Goal: Contribute content: Add original content to the website for others to see

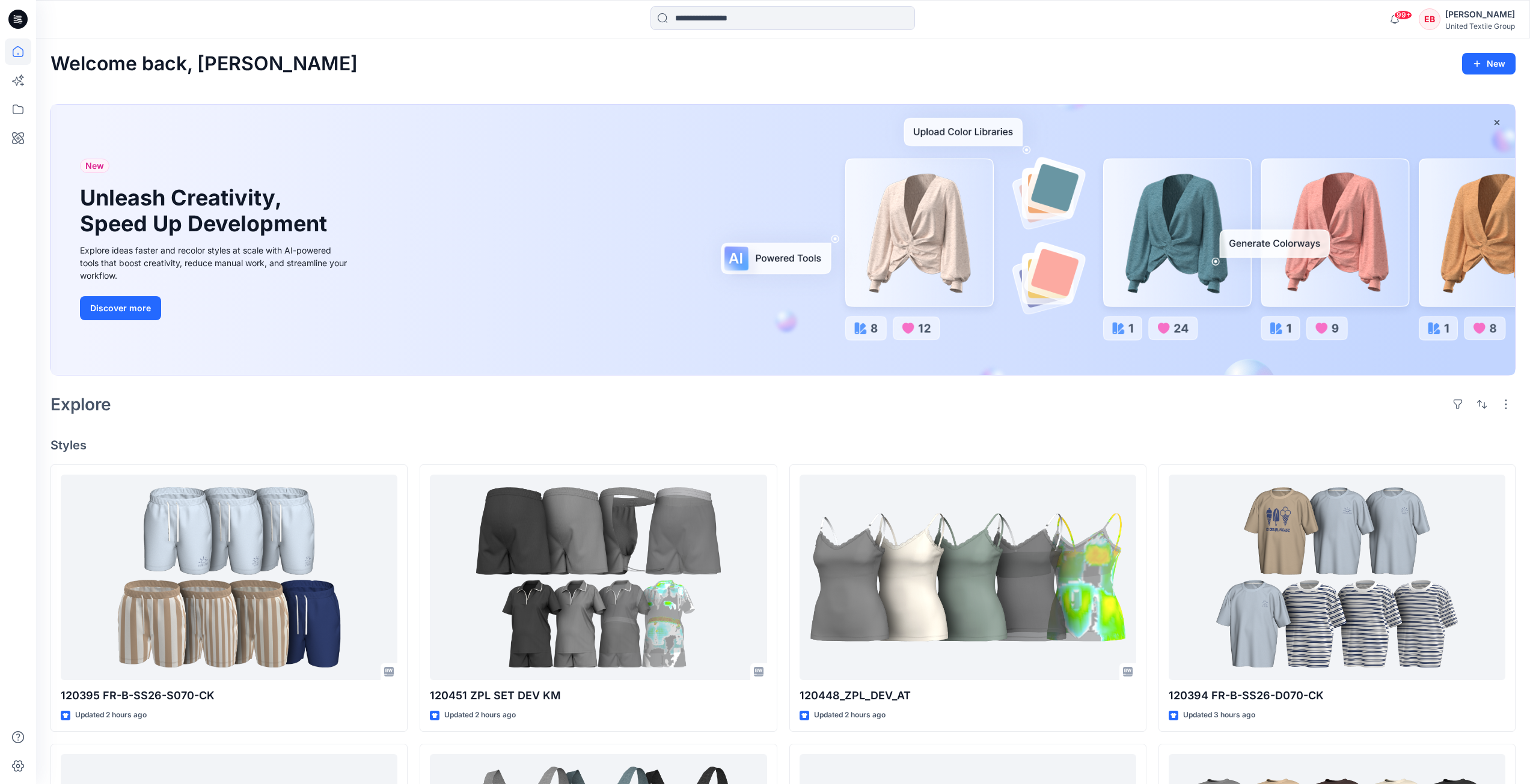
scroll to position [480, 0]
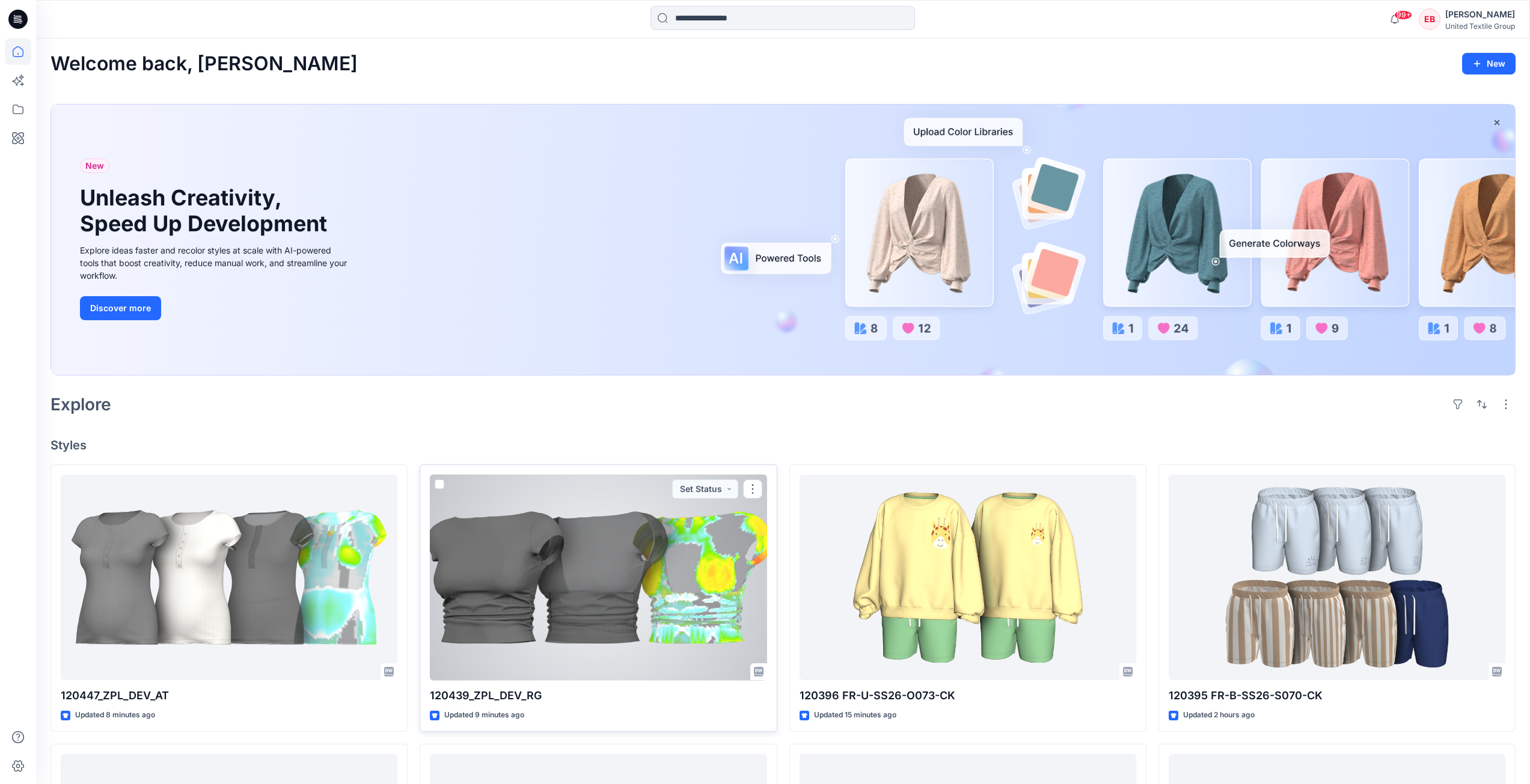
click at [649, 595] on div at bounding box center [598, 577] width 336 height 206
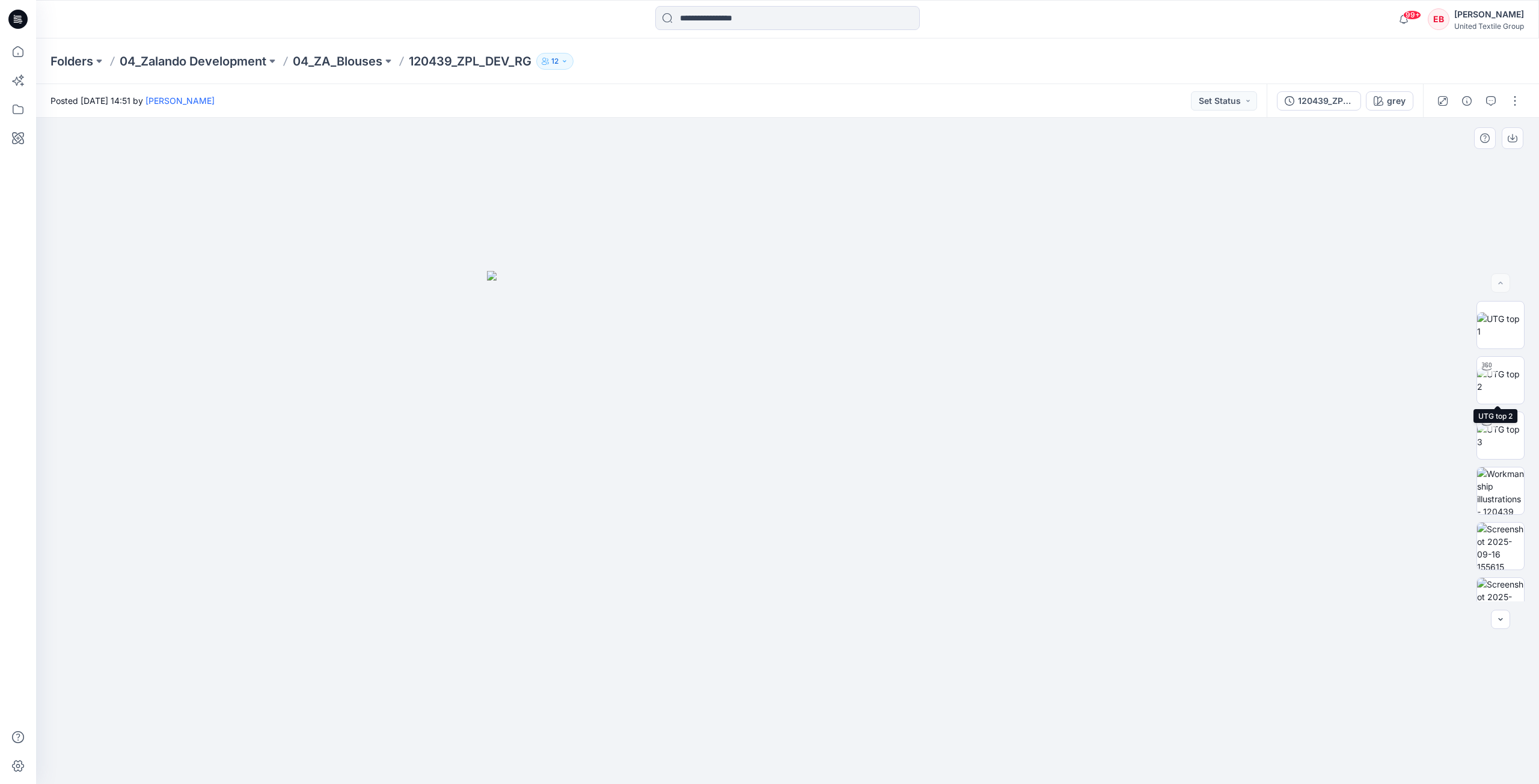
drag, startPoint x: 1498, startPoint y: 389, endPoint x: 1351, endPoint y: 455, distance: 161.1
click at [1499, 389] on img at bounding box center [1499, 380] width 47 height 26
drag, startPoint x: 961, startPoint y: 744, endPoint x: 993, endPoint y: 749, distance: 32.4
click at [993, 749] on div at bounding box center [787, 451] width 1503 height 666
click at [1501, 492] on img at bounding box center [1499, 490] width 47 height 47
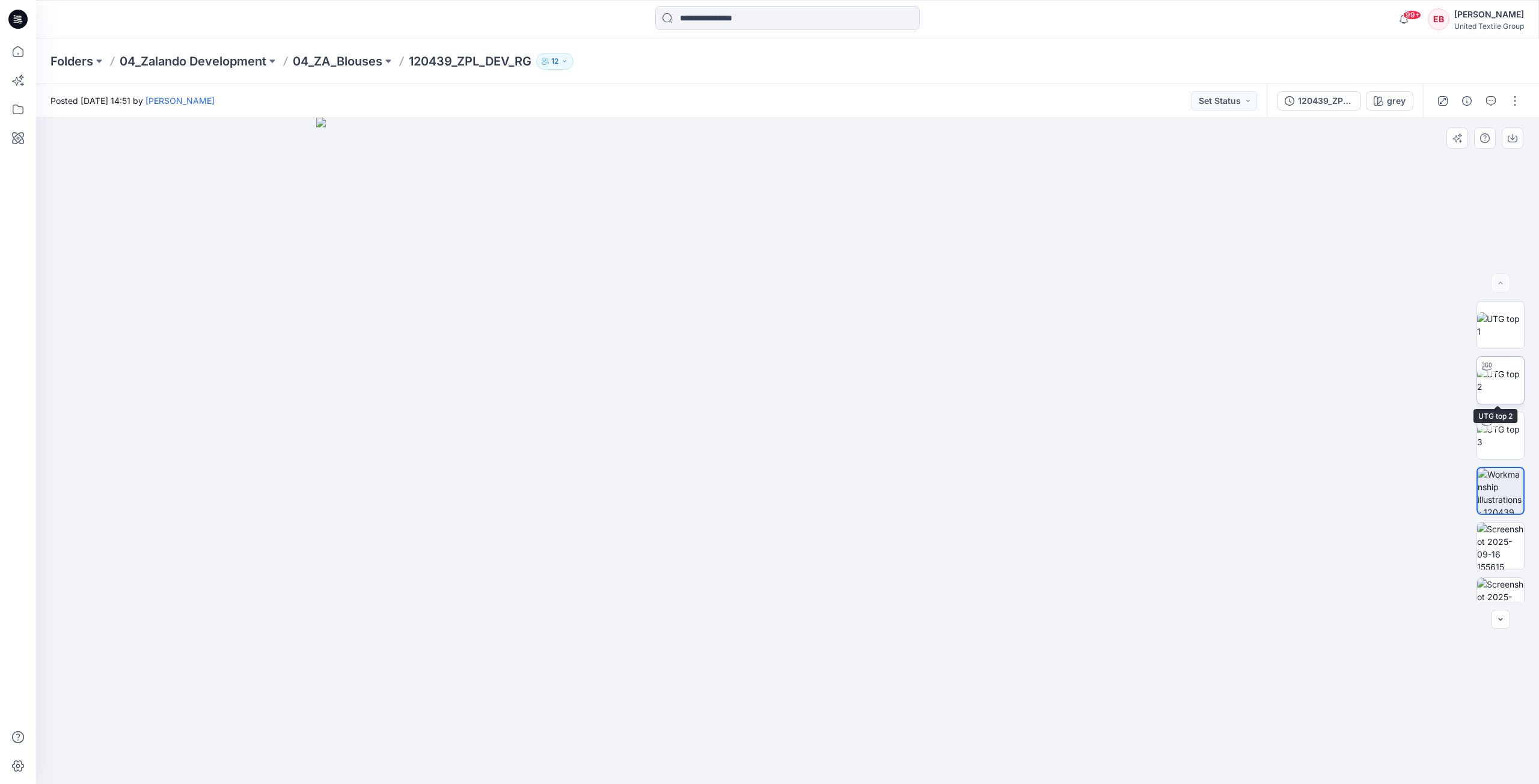
click at [1497, 384] on img at bounding box center [1499, 380] width 47 height 26
click at [1329, 105] on div "120439_ZPL_DEV2 KM" at bounding box center [1325, 101] width 55 height 13
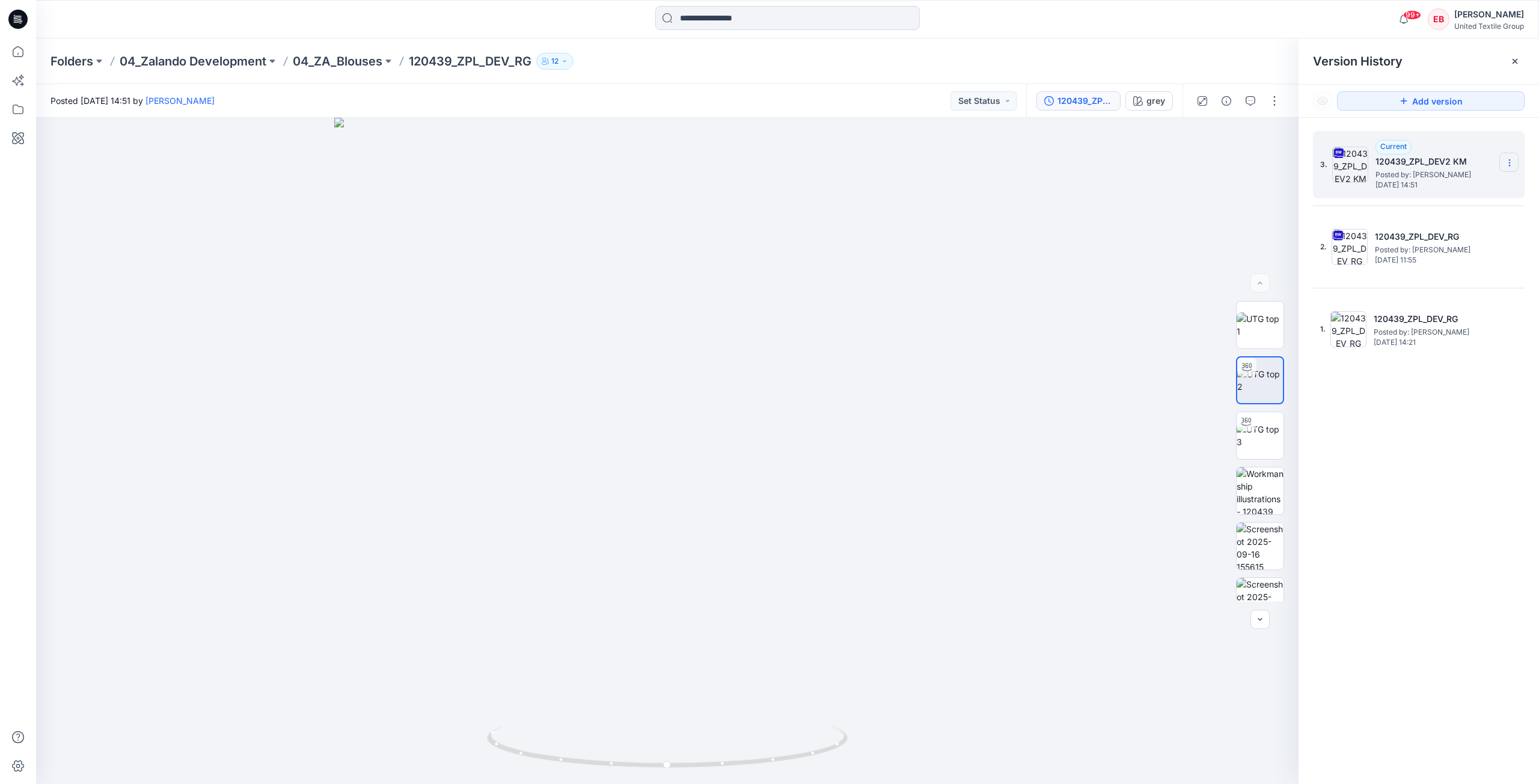
click at [1511, 164] on icon at bounding box center [1509, 162] width 9 height 9
click at [1463, 191] on span "Download Source BW File" at bounding box center [1448, 186] width 101 height 14
drag, startPoint x: 1237, startPoint y: 328, endPoint x: 1284, endPoint y: 311, distance: 50.0
click at [1237, 329] on img at bounding box center [1259, 325] width 47 height 26
click at [1271, 143] on button "button" at bounding box center [1271, 138] width 22 height 22
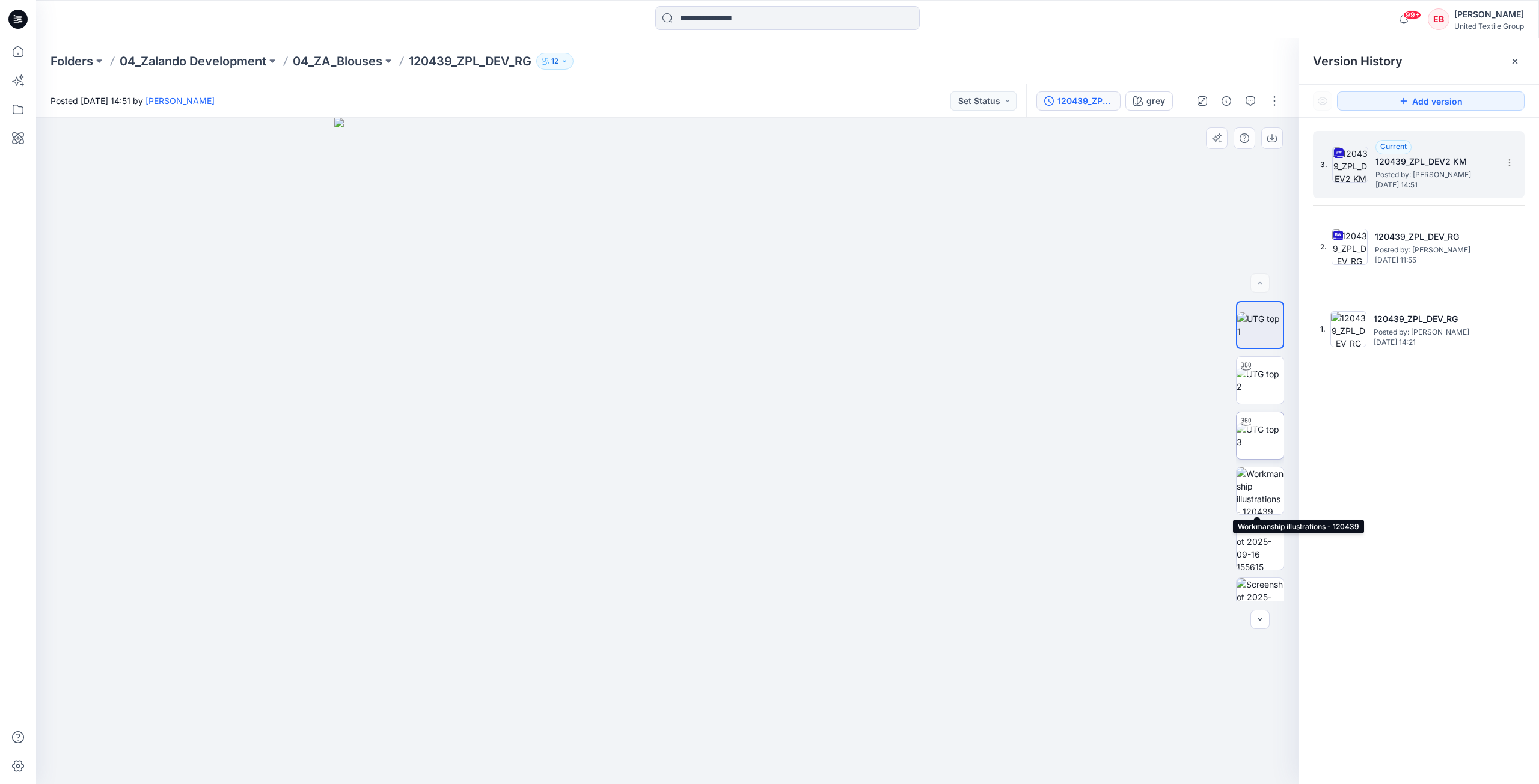
click at [1260, 500] on img at bounding box center [1259, 490] width 47 height 47
click at [1268, 139] on icon "button" at bounding box center [1271, 139] width 9 height 9
drag, startPoint x: 1267, startPoint y: 535, endPoint x: 1286, endPoint y: 458, distance: 79.3
click at [1267, 536] on img at bounding box center [1259, 546] width 47 height 47
click at [1270, 145] on button "button" at bounding box center [1271, 138] width 22 height 22
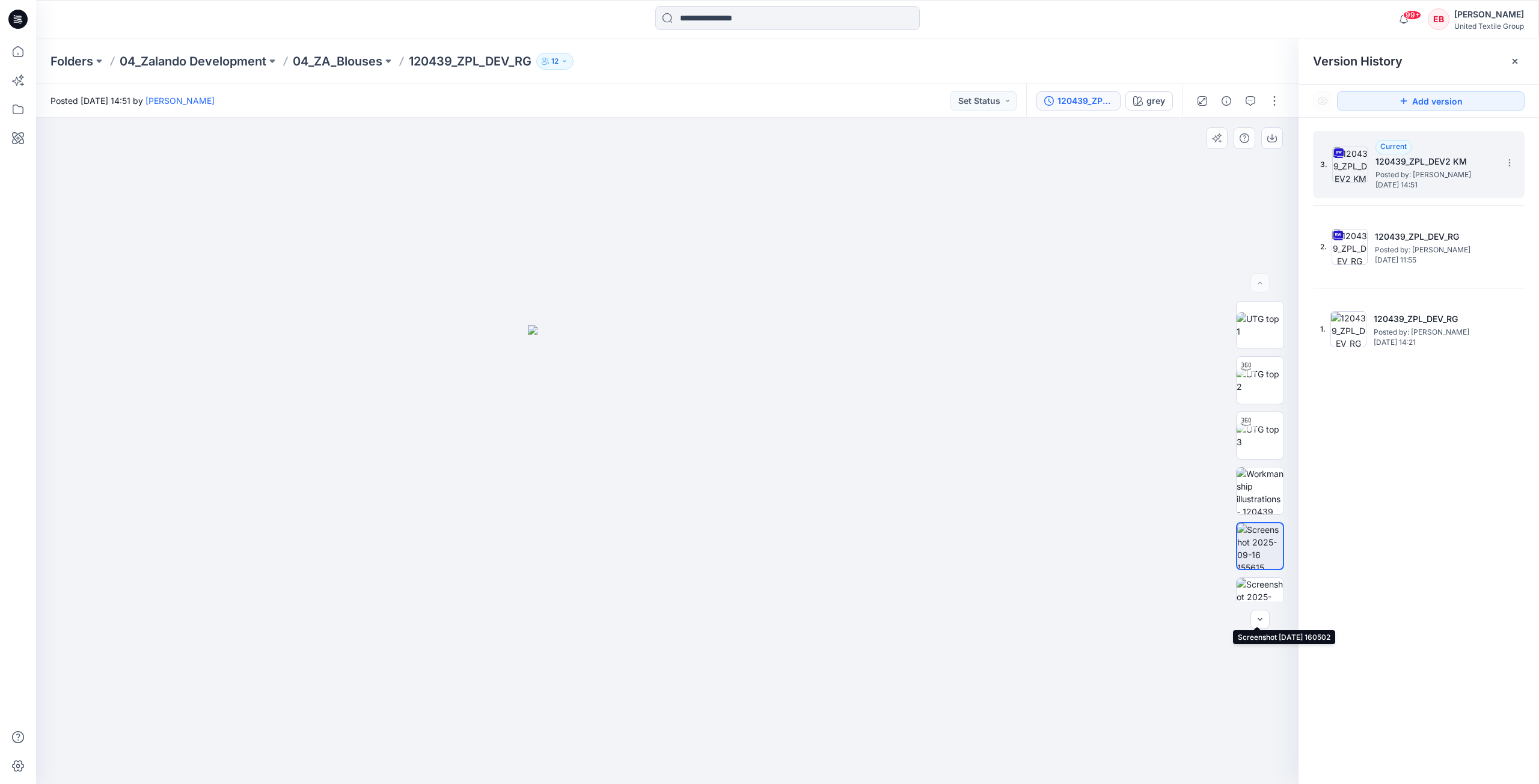
drag, startPoint x: 1246, startPoint y: 590, endPoint x: 1284, endPoint y: 508, distance: 90.4
click at [1246, 589] on img at bounding box center [1259, 601] width 47 height 47
click at [1278, 135] on button "button" at bounding box center [1271, 138] width 22 height 22
click at [19, 49] on icon at bounding box center [18, 52] width 27 height 27
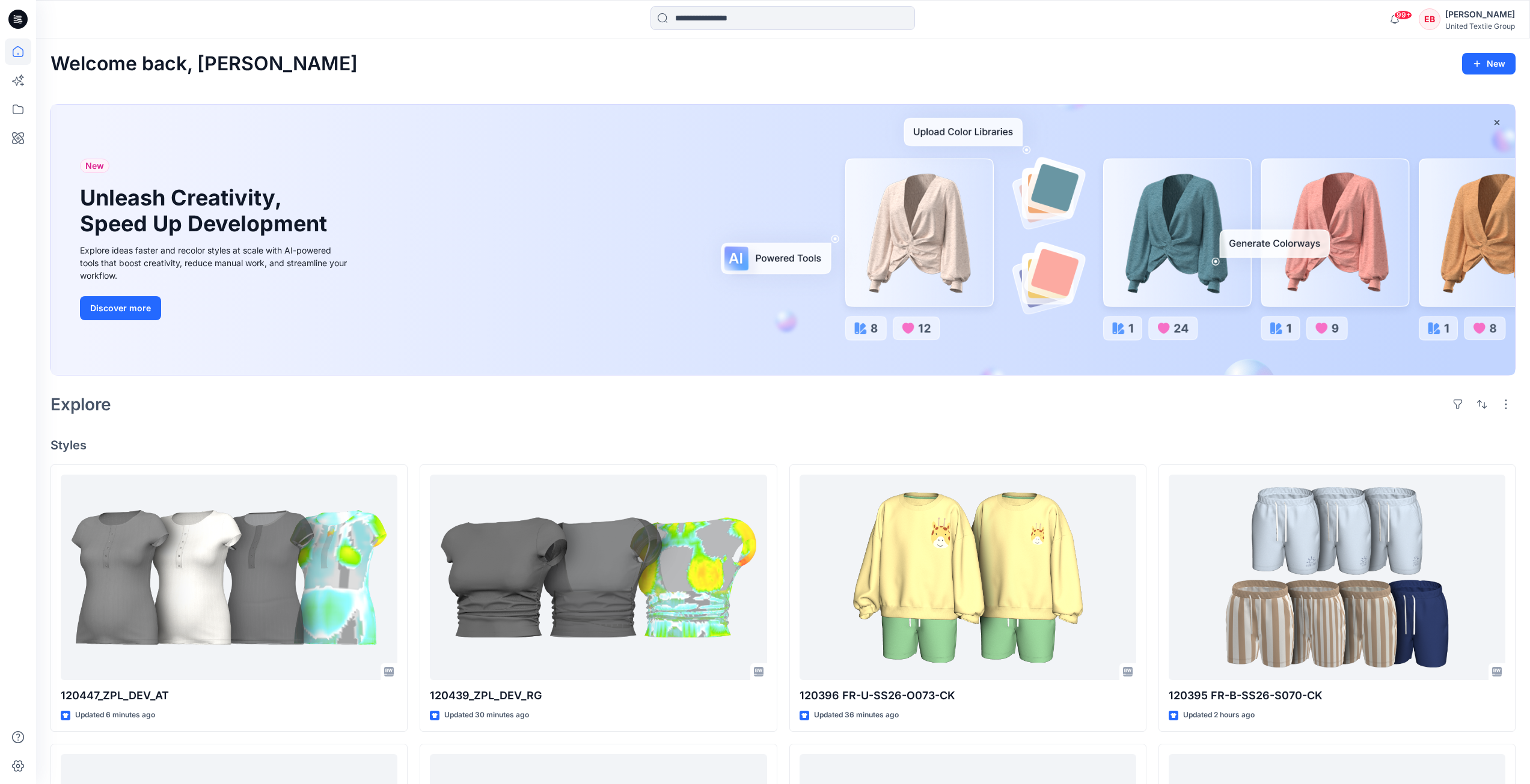
scroll to position [60, 0]
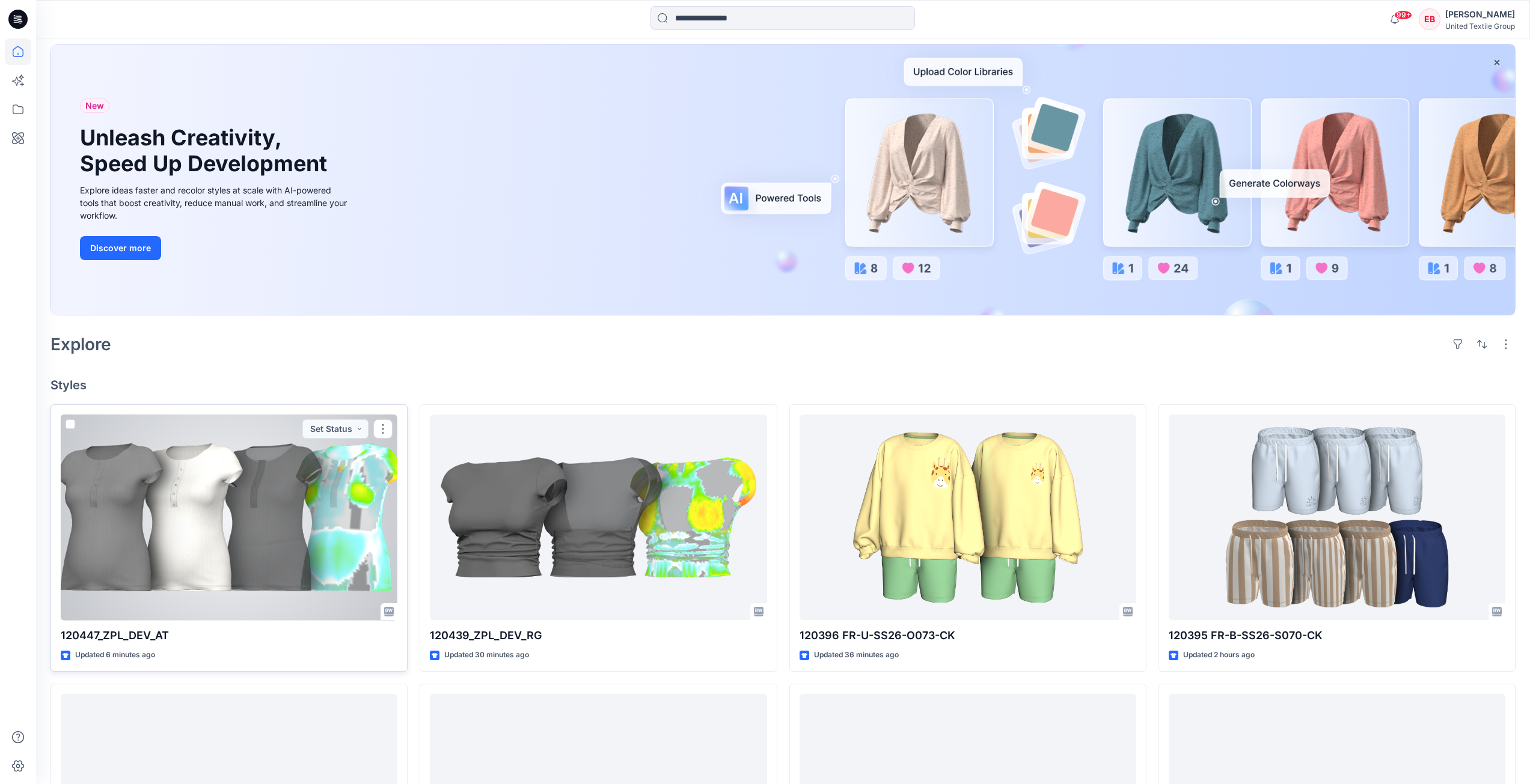
click at [337, 508] on div at bounding box center [229, 517] width 336 height 206
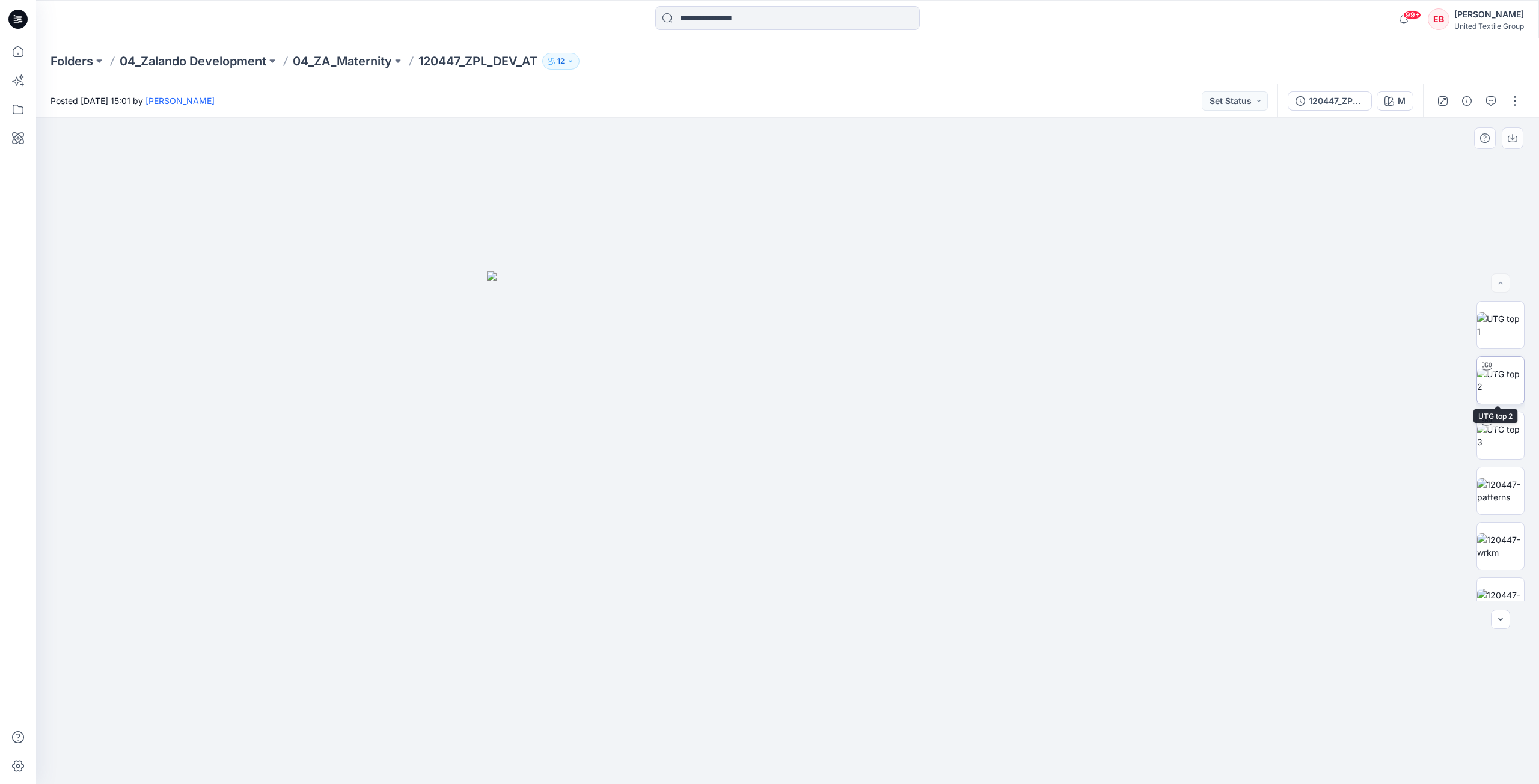
click at [1488, 390] on img at bounding box center [1499, 380] width 47 height 26
drag, startPoint x: 932, startPoint y: 747, endPoint x: 839, endPoint y: 769, distance: 95.6
click at [839, 769] on icon at bounding box center [788, 748] width 364 height 45
drag, startPoint x: 1504, startPoint y: 550, endPoint x: 1497, endPoint y: 556, distance: 9.2
click at [1504, 550] on img at bounding box center [1499, 546] width 47 height 26
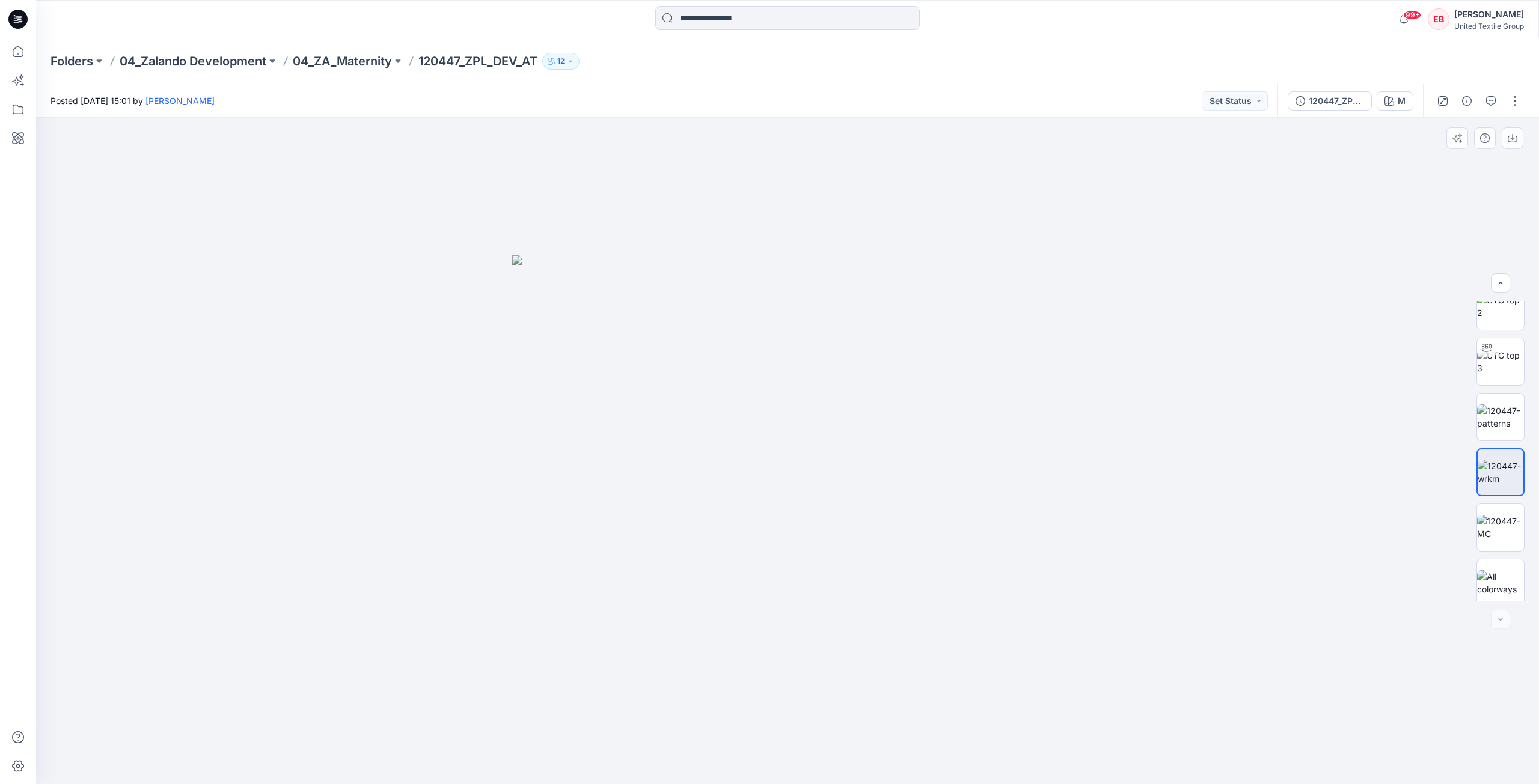
scroll to position [80, 0]
click at [1487, 471] on img at bounding box center [1500, 467] width 46 height 26
click at [1494, 338] on img at bounding box center [1499, 325] width 47 height 26
drag, startPoint x: 1487, startPoint y: 379, endPoint x: 1365, endPoint y: 420, distance: 128.7
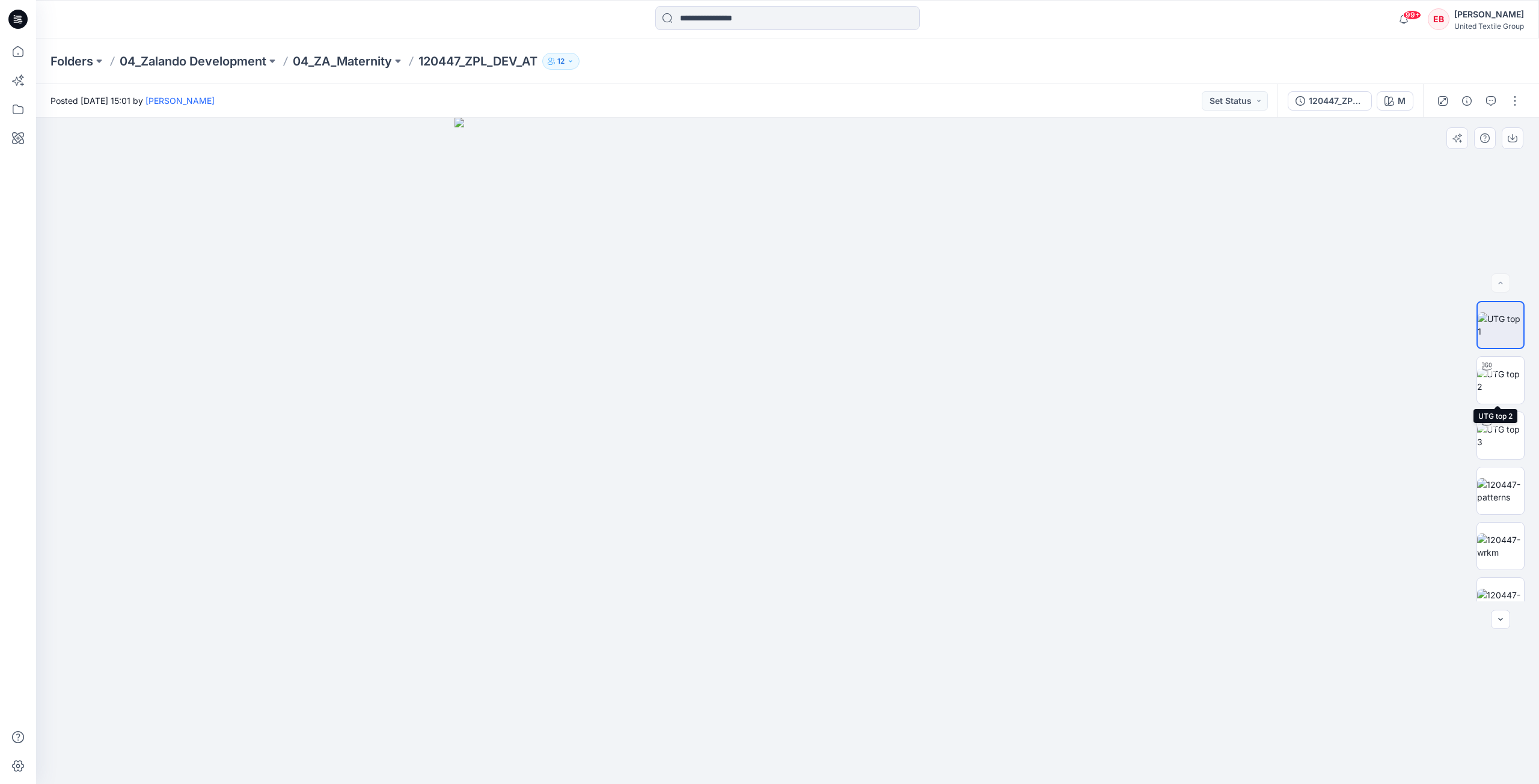
click at [1487, 379] on img at bounding box center [1499, 380] width 47 height 26
drag, startPoint x: 950, startPoint y: 740, endPoint x: 902, endPoint y: 753, distance: 49.7
click at [902, 753] on icon at bounding box center [788, 748] width 364 height 45
drag, startPoint x: 918, startPoint y: 757, endPoint x: 892, endPoint y: 755, distance: 26.1
click at [892, 755] on icon at bounding box center [788, 748] width 364 height 45
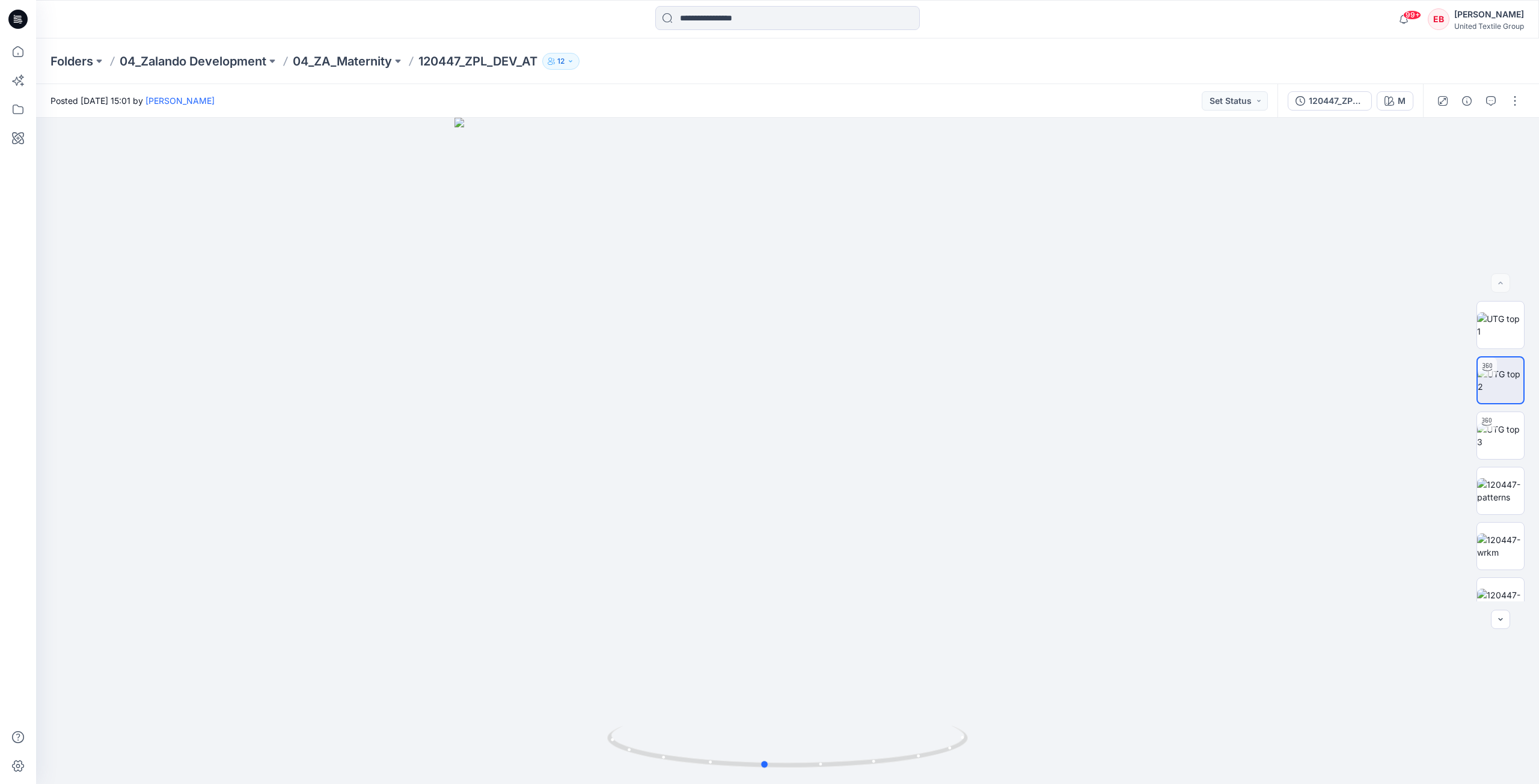
drag, startPoint x: 882, startPoint y: 757, endPoint x: 27, endPoint y: 570, distance: 875.2
click at [935, 742] on icon at bounding box center [788, 748] width 364 height 45
click at [1514, 489] on img at bounding box center [1499, 491] width 47 height 26
click at [17, 51] on icon at bounding box center [18, 52] width 27 height 27
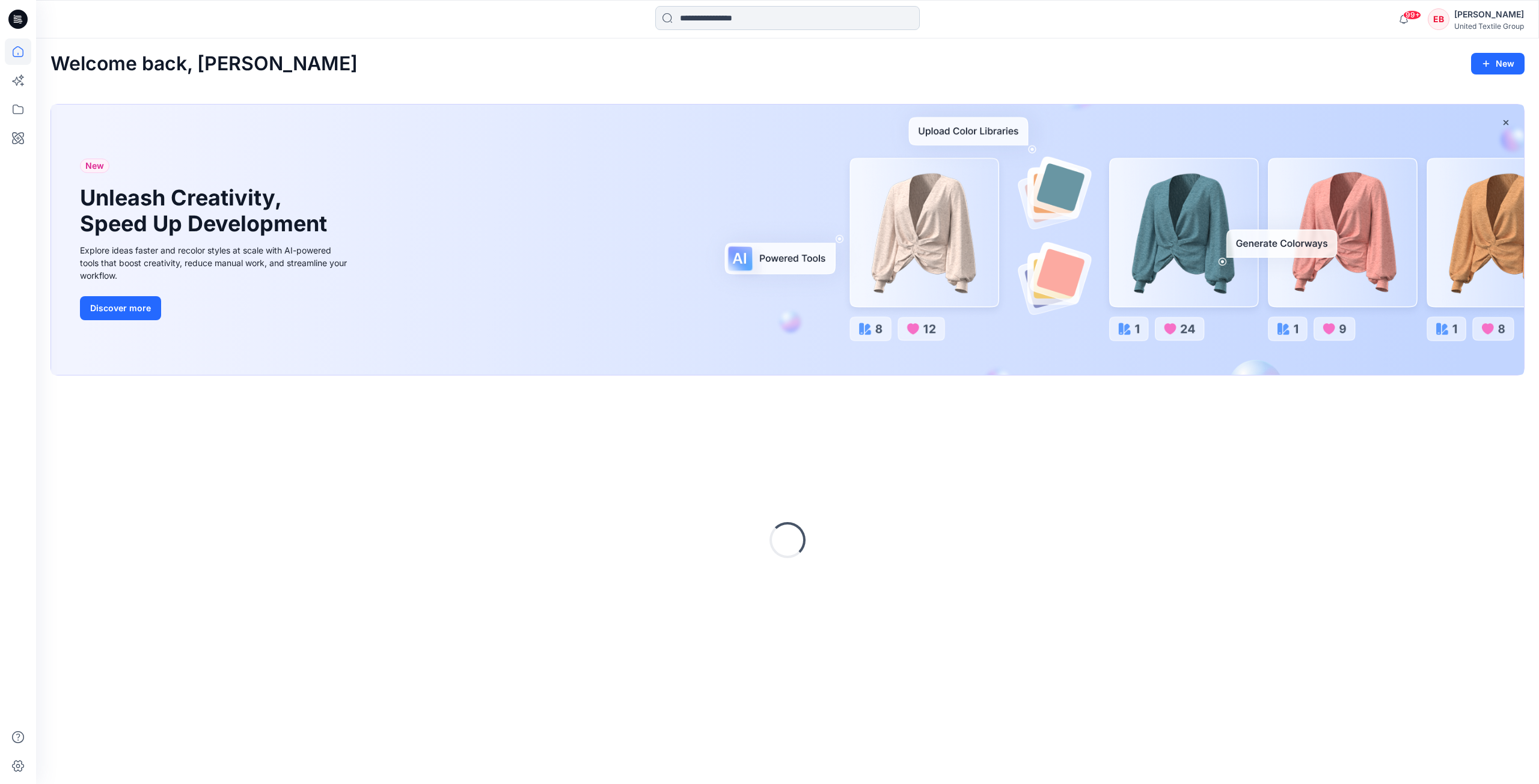
click at [702, 14] on input at bounding box center [787, 17] width 265 height 24
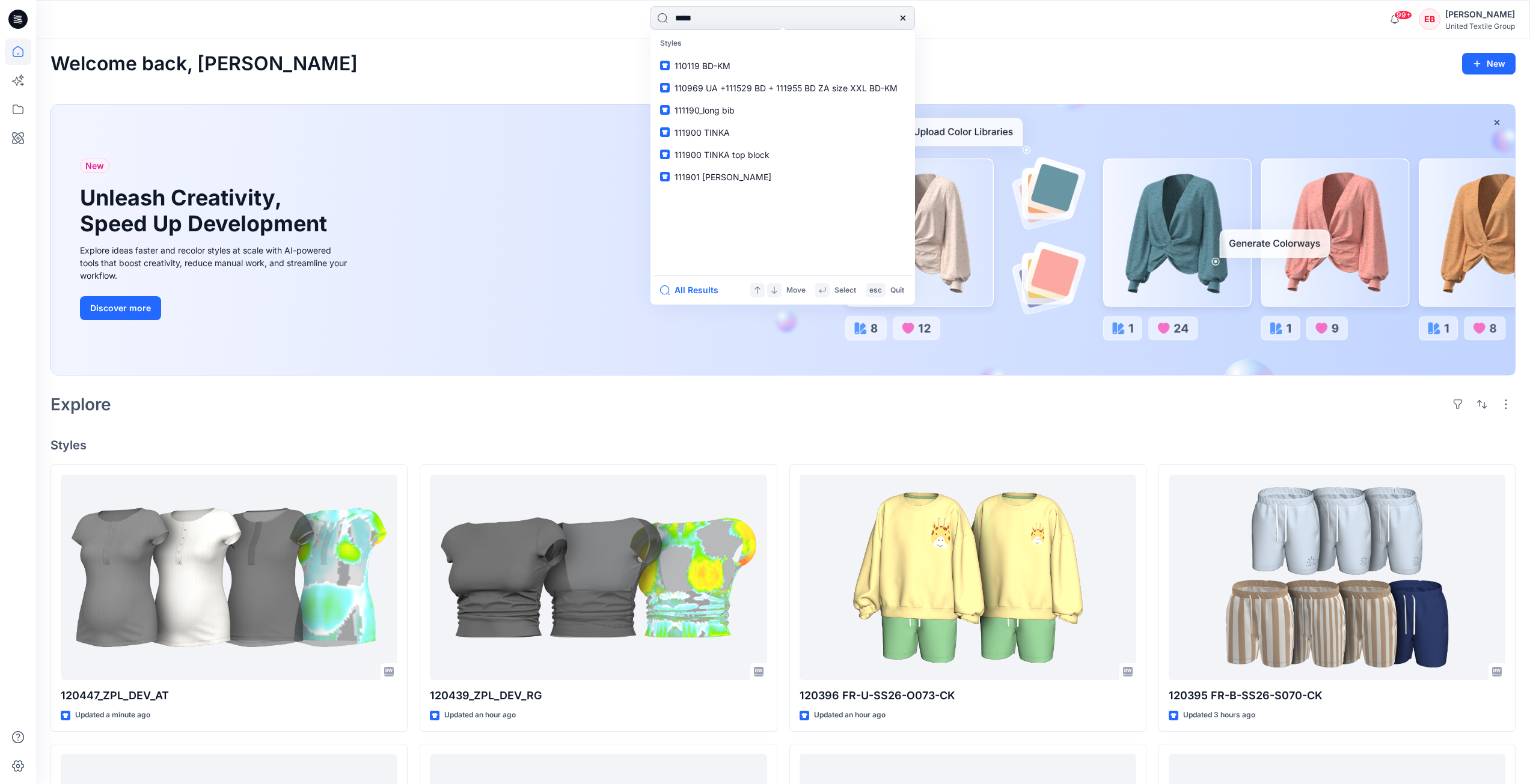
type input "******"
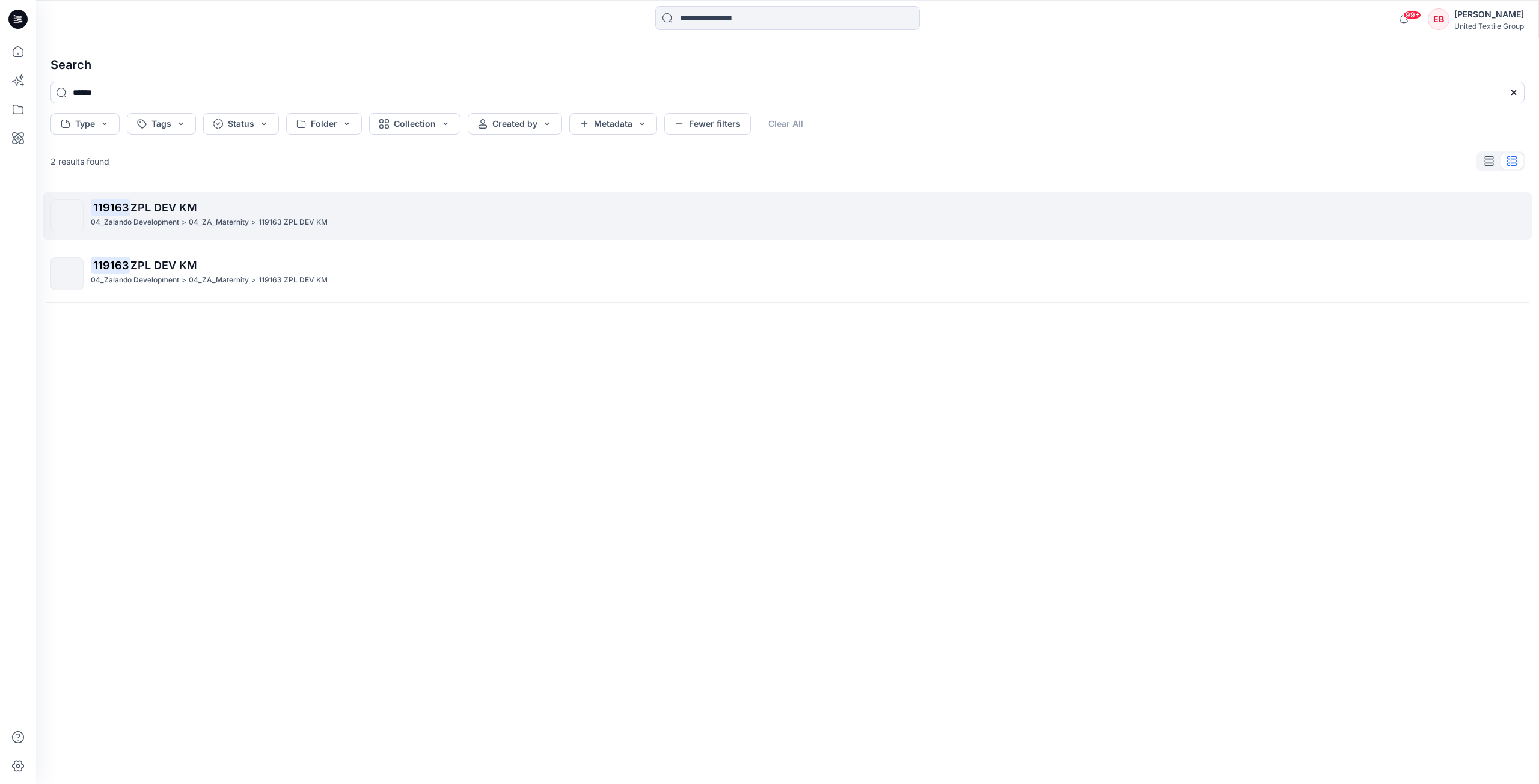
click at [491, 219] on div "04_Zalando Development > 04_ZA_Maternity > 119163 ZPL DEV KM" at bounding box center [807, 222] width 1433 height 12
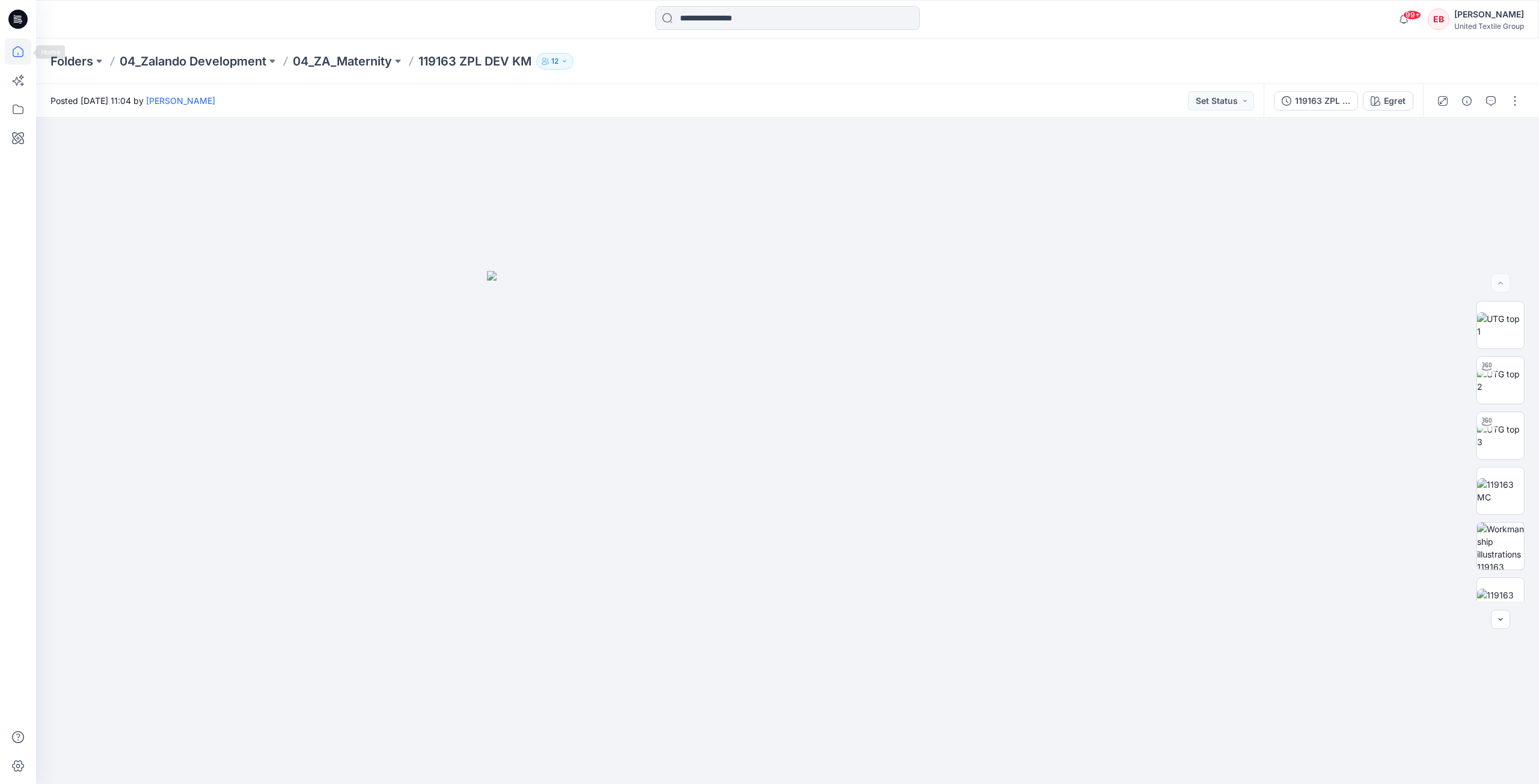
click at [17, 53] on icon at bounding box center [18, 52] width 27 height 27
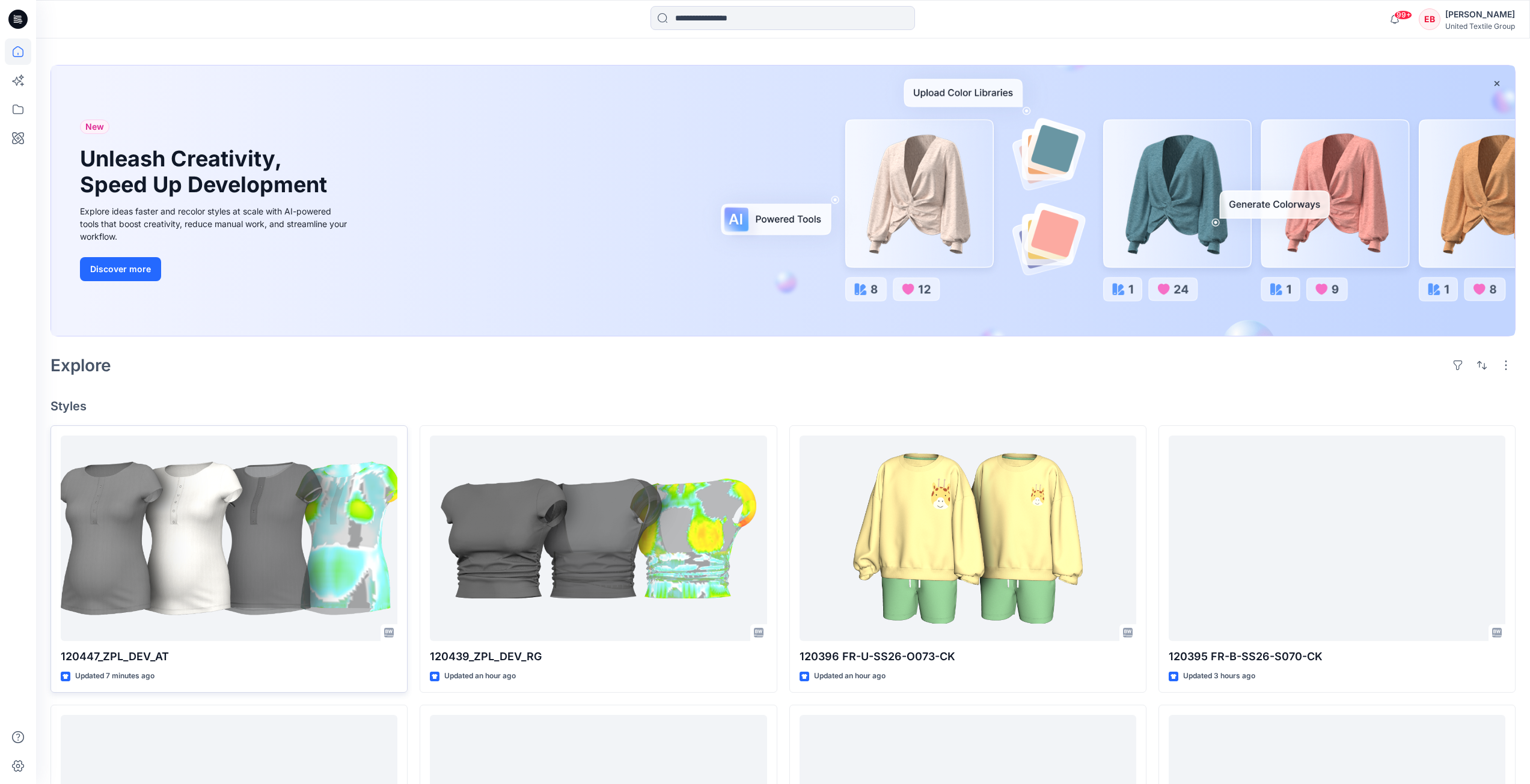
scroll to position [60, 0]
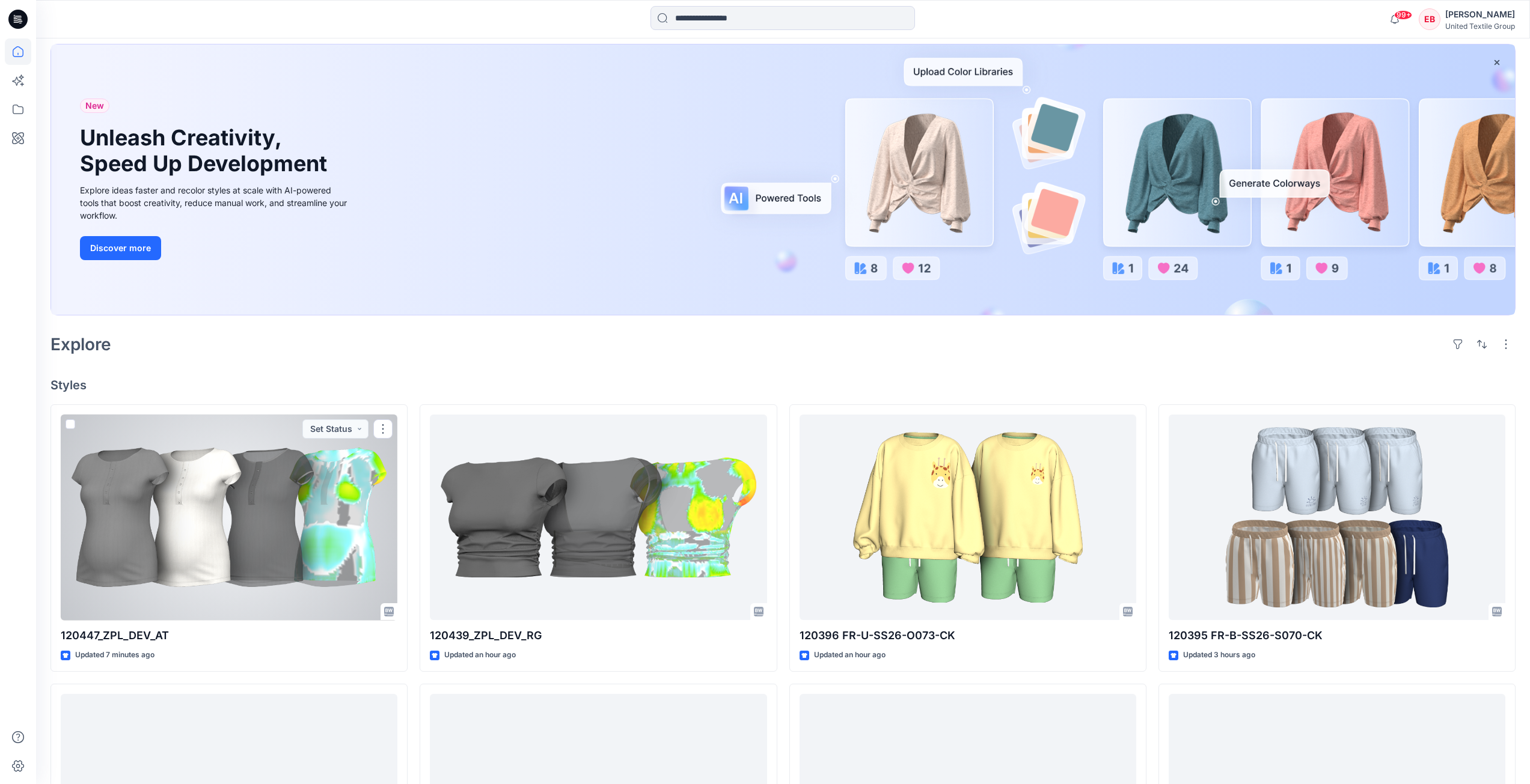
drag, startPoint x: 302, startPoint y: 539, endPoint x: 316, endPoint y: 529, distance: 17.2
click at [302, 540] on div at bounding box center [229, 517] width 336 height 206
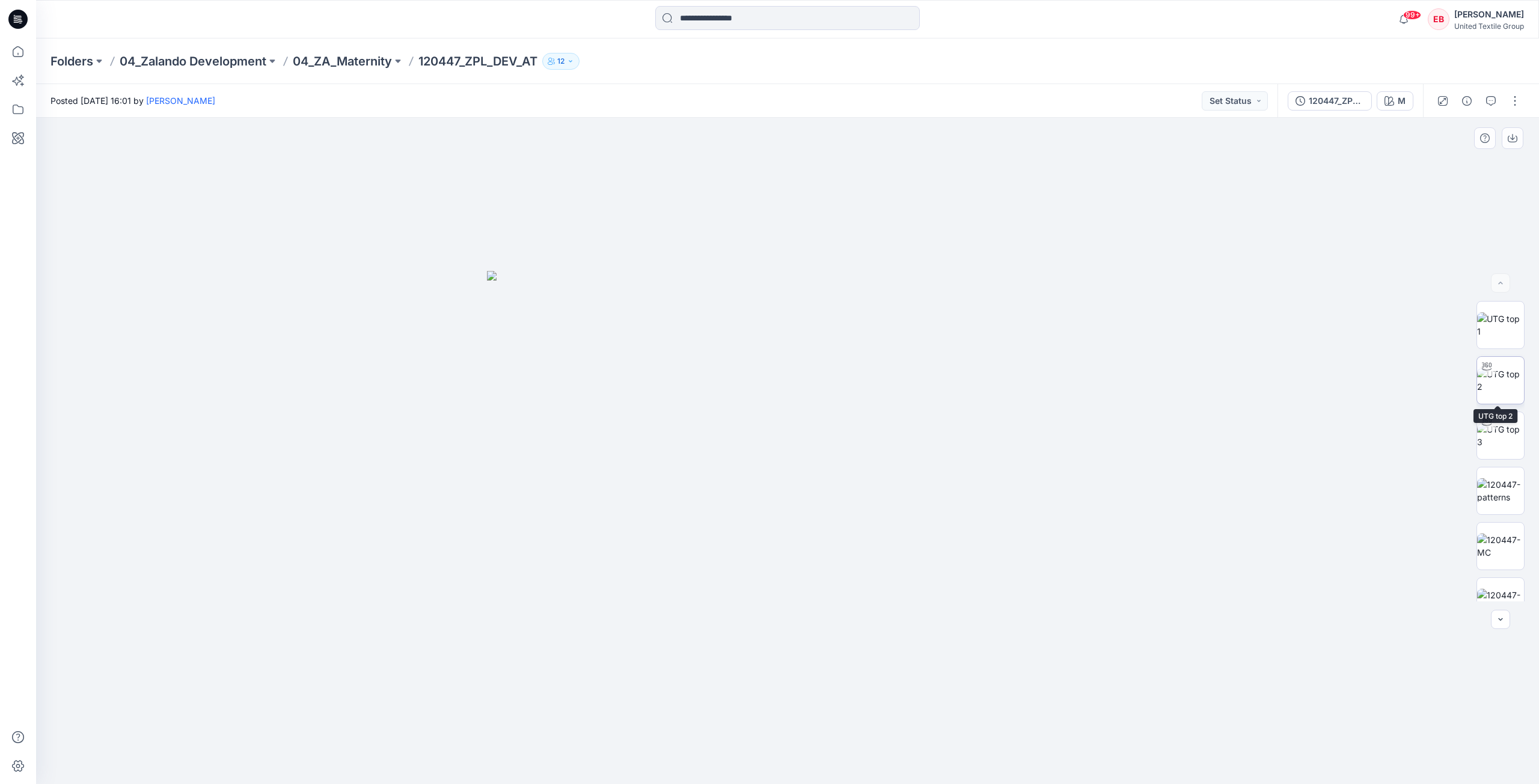
click at [1504, 381] on img at bounding box center [1499, 380] width 47 height 26
drag, startPoint x: 889, startPoint y: 762, endPoint x: 896, endPoint y: 756, distance: 9.2
click at [896, 756] on icon at bounding box center [788, 748] width 364 height 45
click at [1344, 100] on div "120447_ZPL_DEV_AT" at bounding box center [1336, 101] width 55 height 13
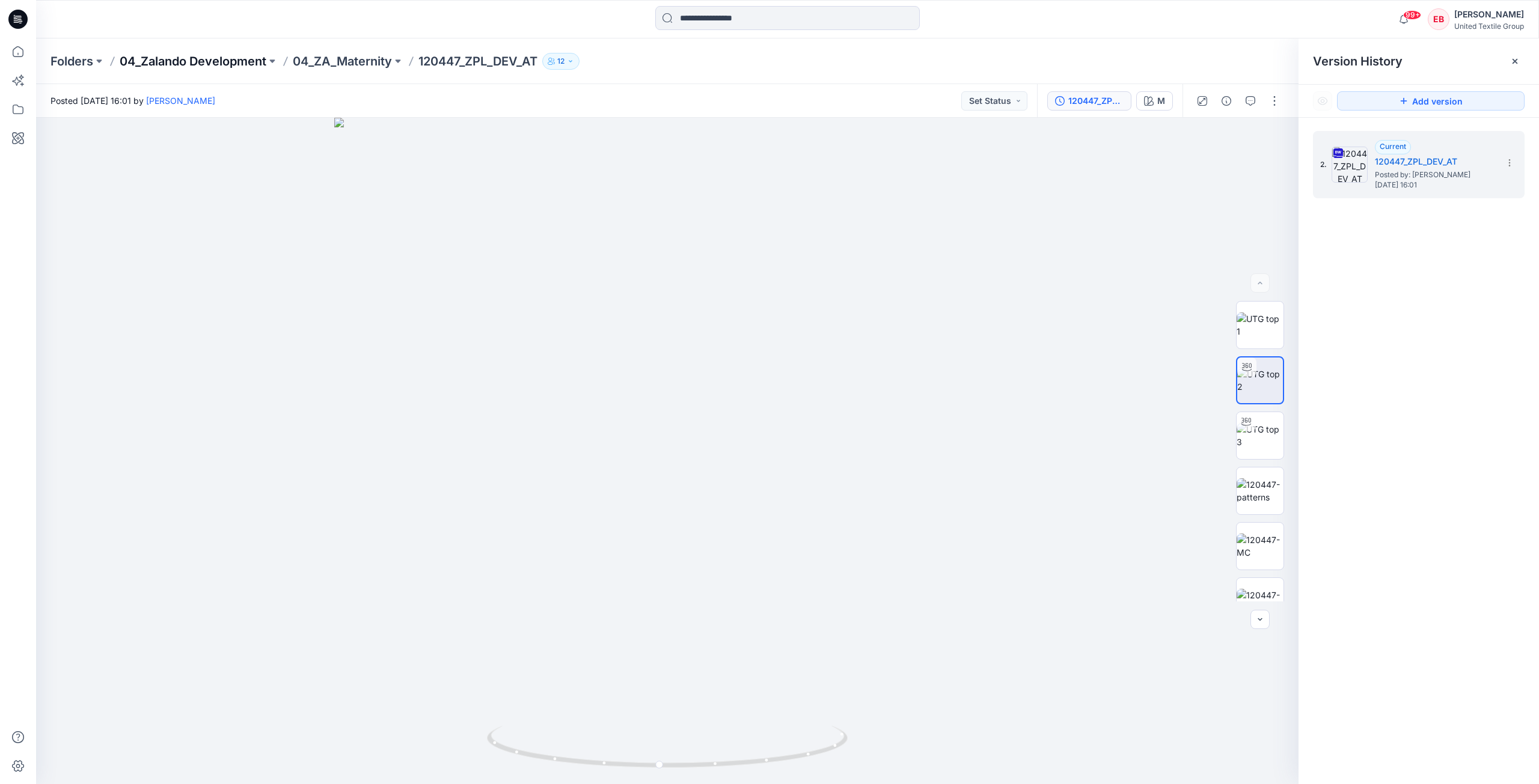
click at [227, 65] on p "04_Zalando Development" at bounding box center [193, 62] width 146 height 17
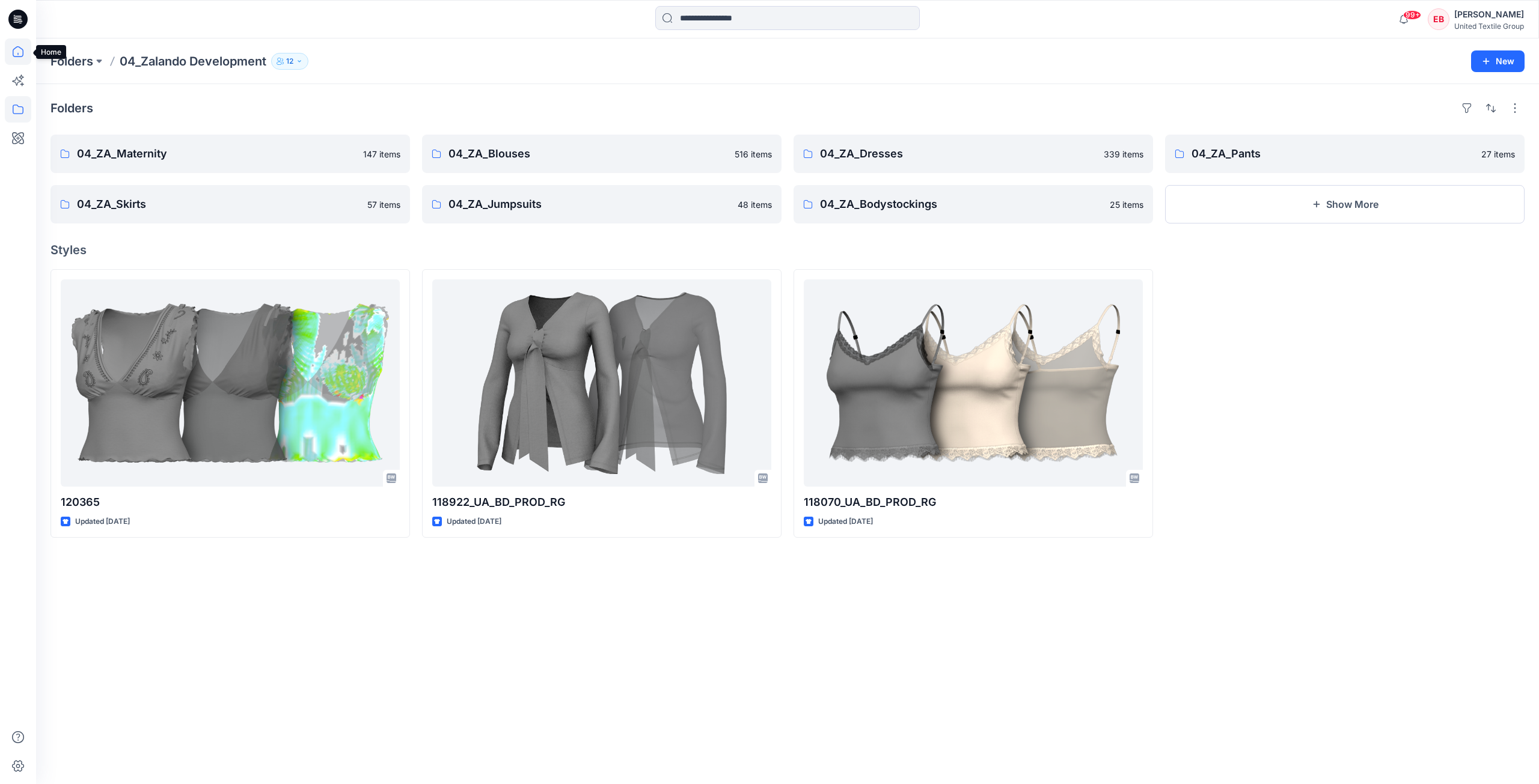
click at [18, 45] on icon at bounding box center [18, 52] width 27 height 27
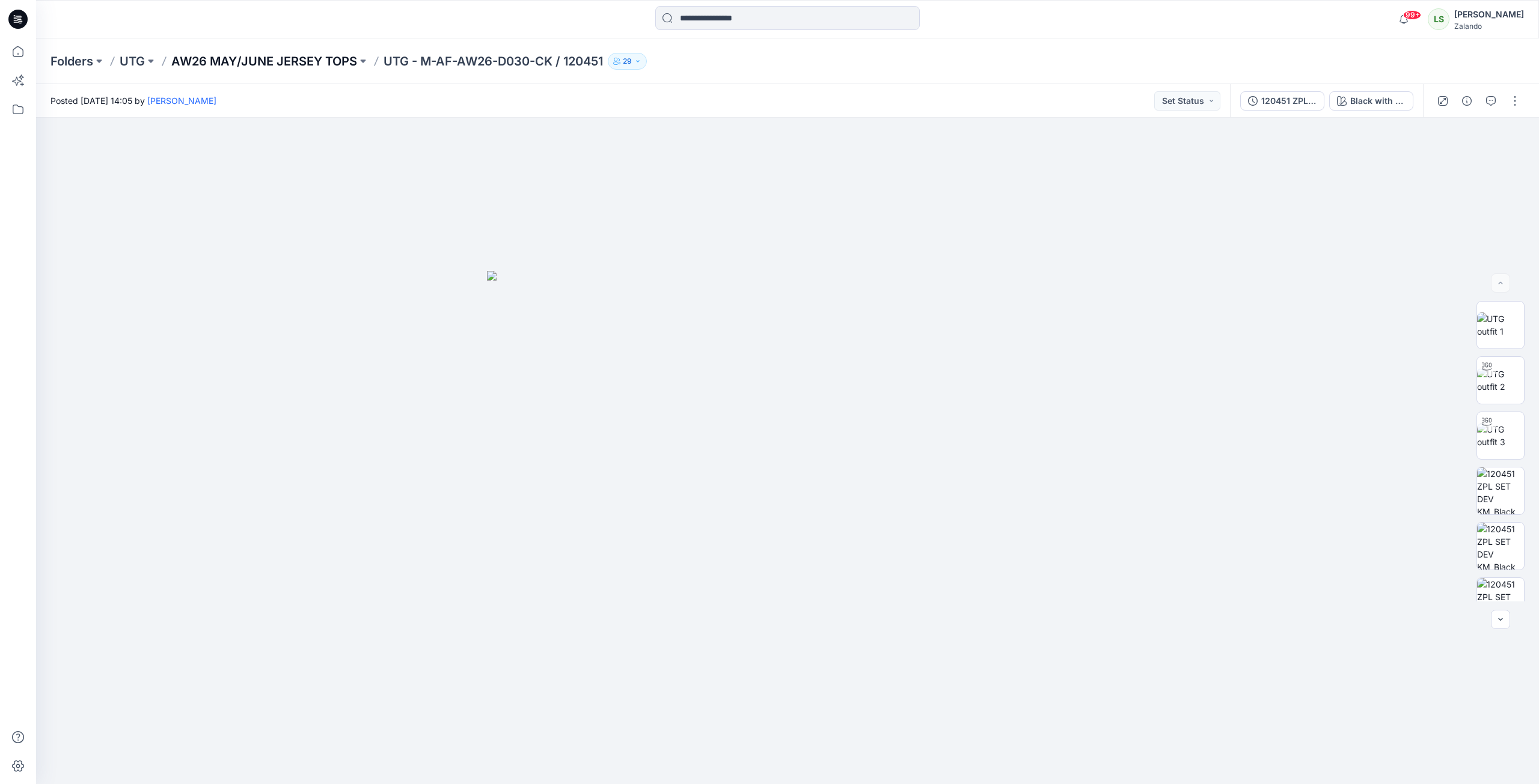
click at [227, 60] on p "AW26 MAY/JUNE JERSEY TOPS" at bounding box center [264, 62] width 186 height 17
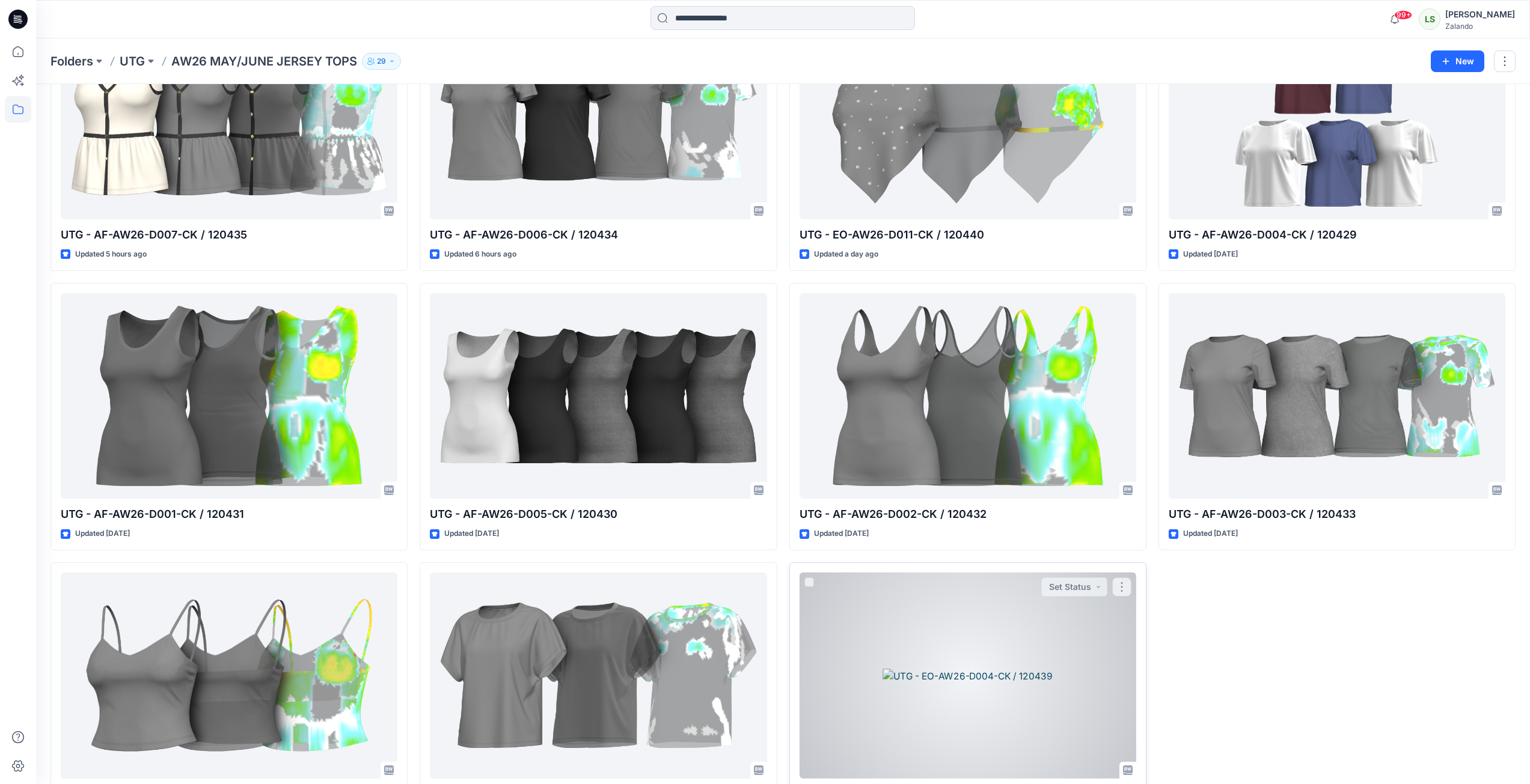
scroll to position [751, 0]
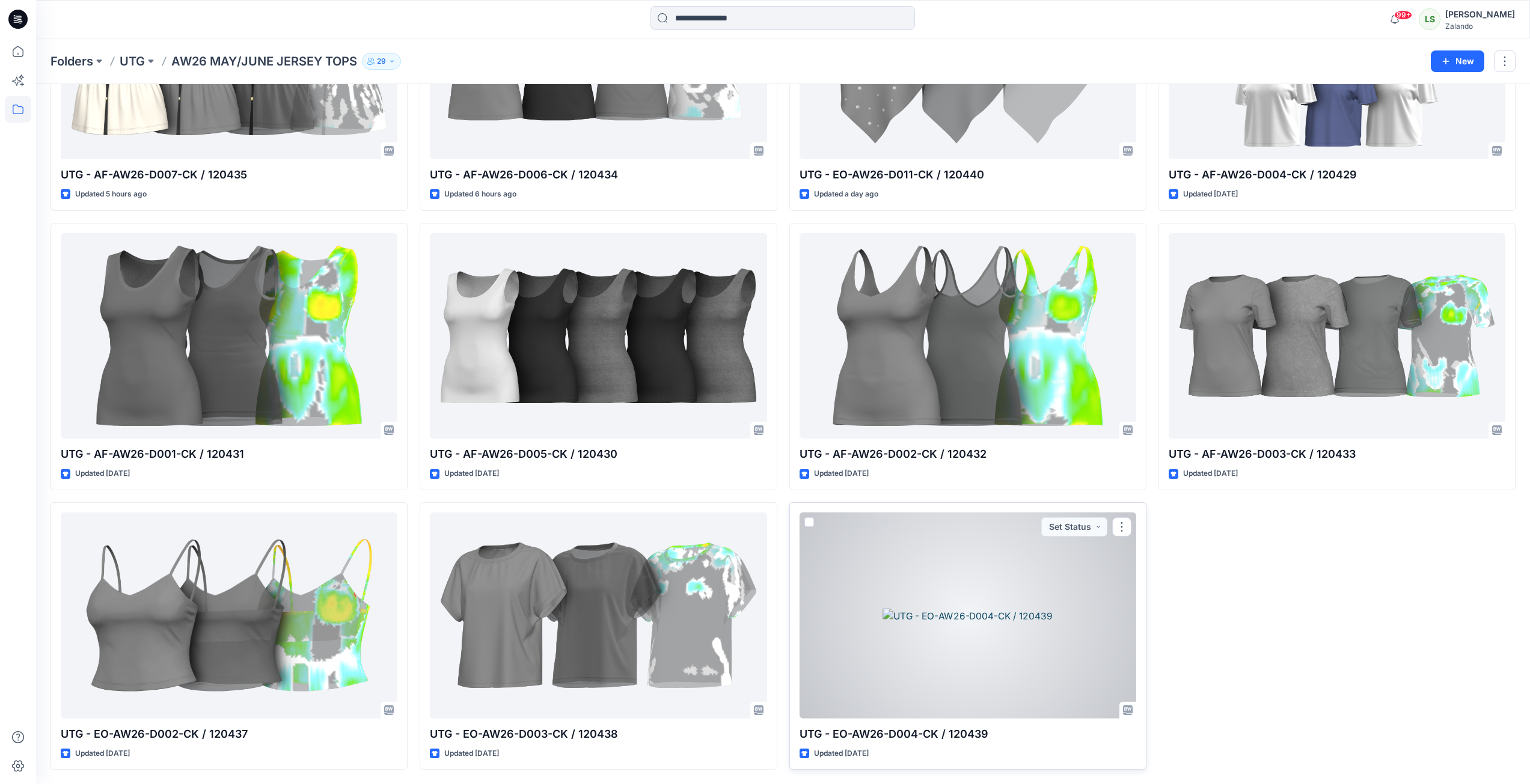
click at [971, 594] on div at bounding box center [968, 615] width 336 height 206
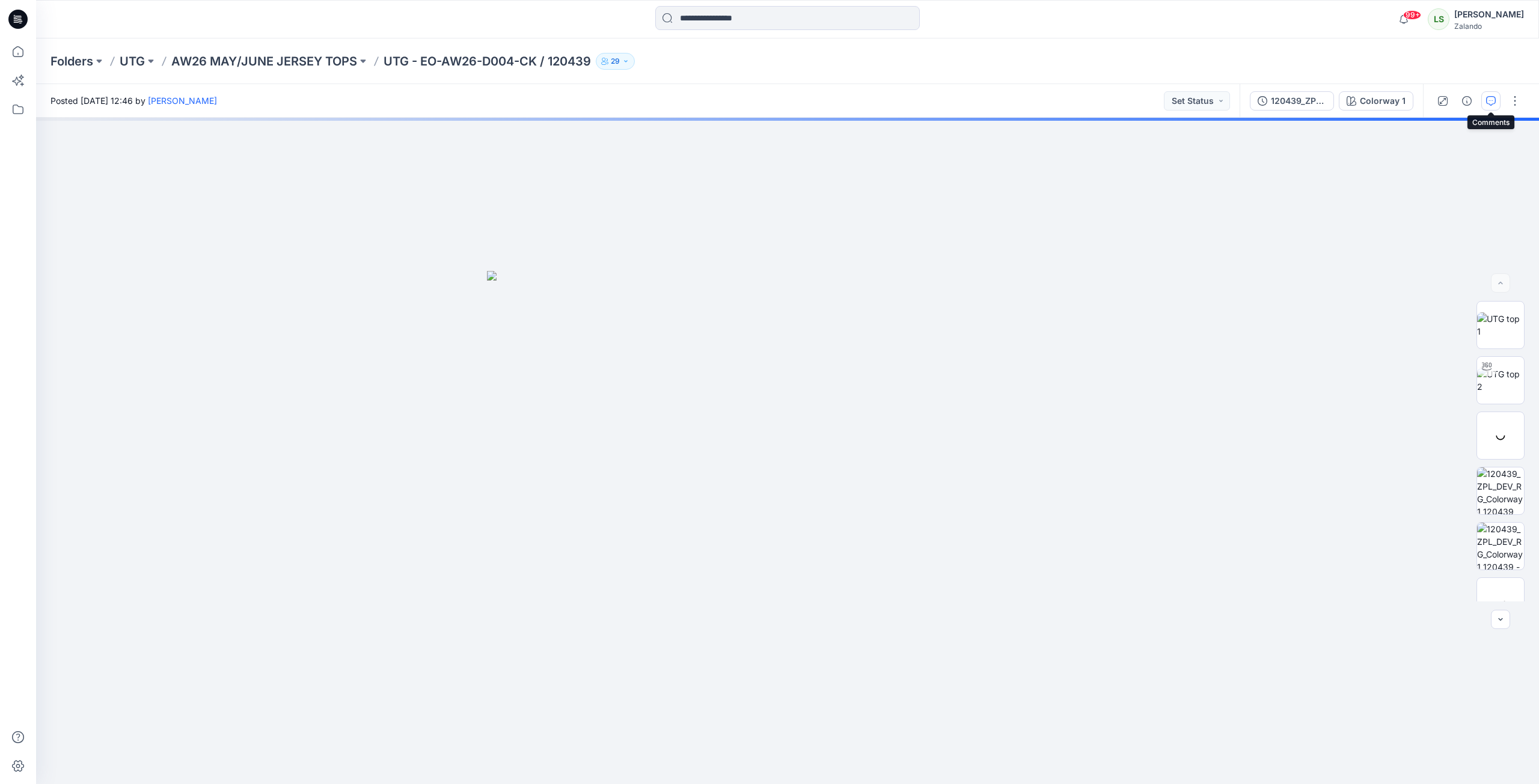
click at [1492, 105] on icon "button" at bounding box center [1491, 101] width 9 height 9
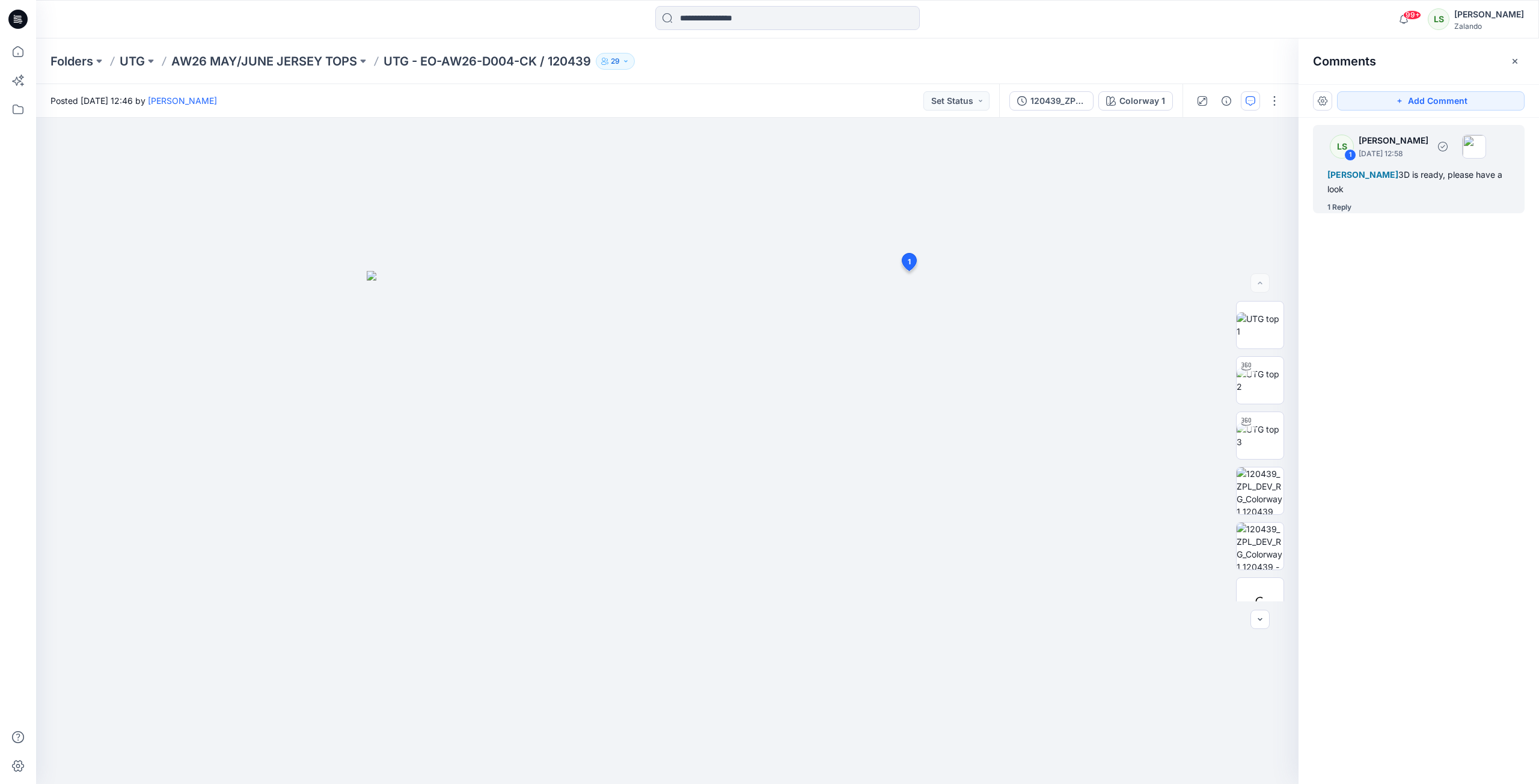
click at [1342, 211] on div "1 Reply" at bounding box center [1339, 207] width 24 height 12
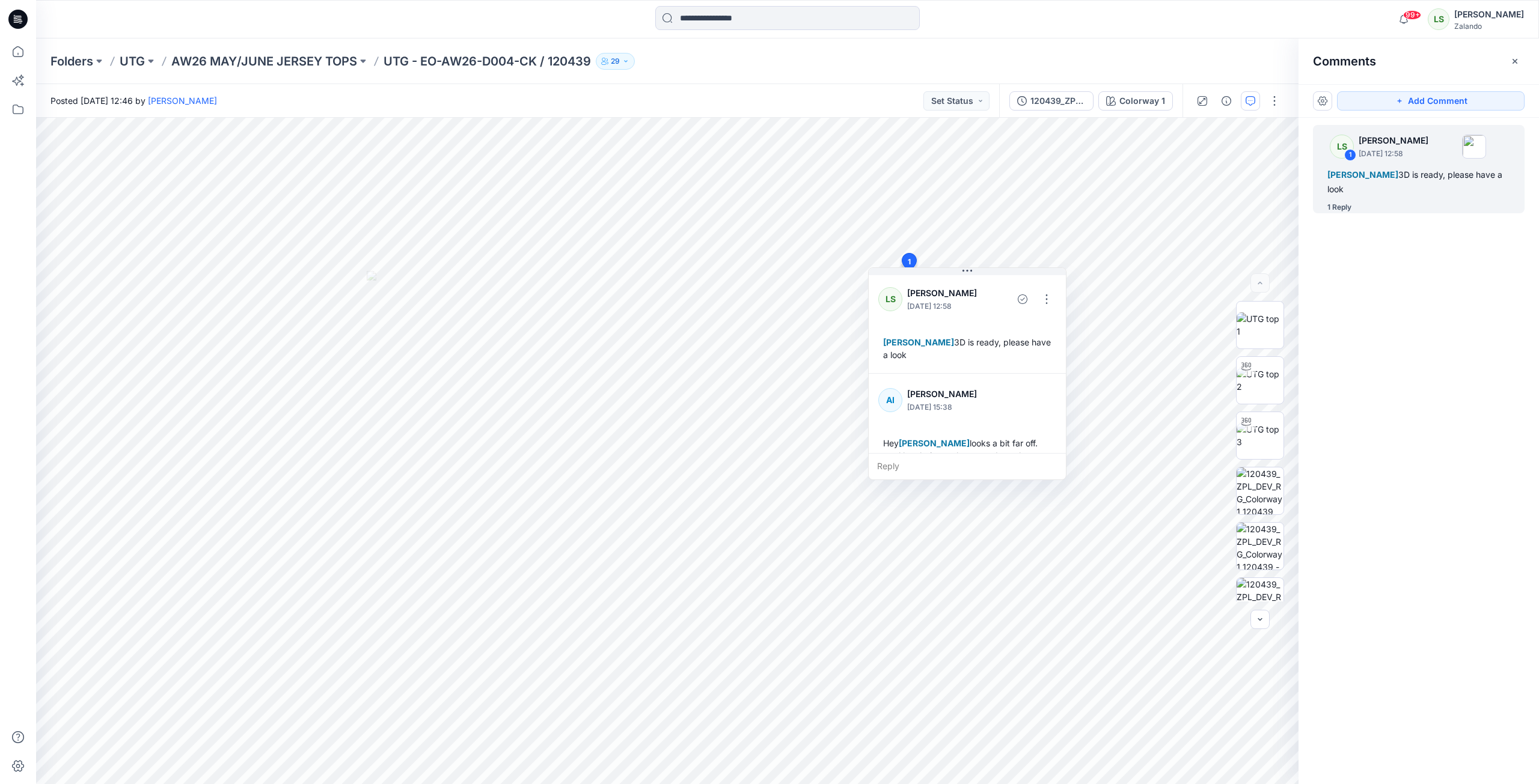
click at [1146, 56] on div "Folders UTG AW26 MAY/JUNE JERSEY TOPS UTG - EO-AW26-D004-CK / 120439 29" at bounding box center [740, 62] width 1379 height 17
click at [291, 55] on p "AW26 MAY/JUNE JERSEY TOPS" at bounding box center [264, 62] width 186 height 17
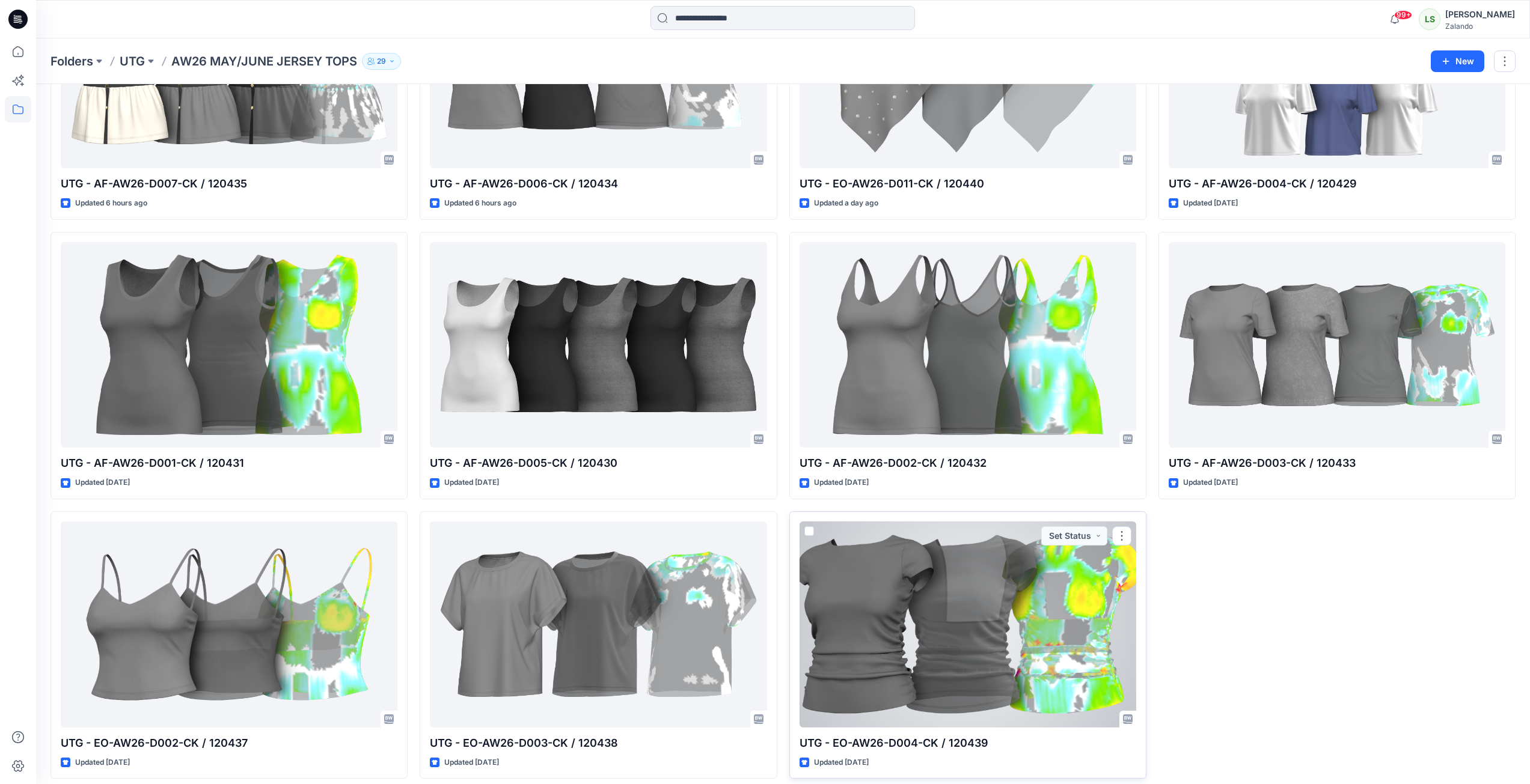
scroll to position [751, 0]
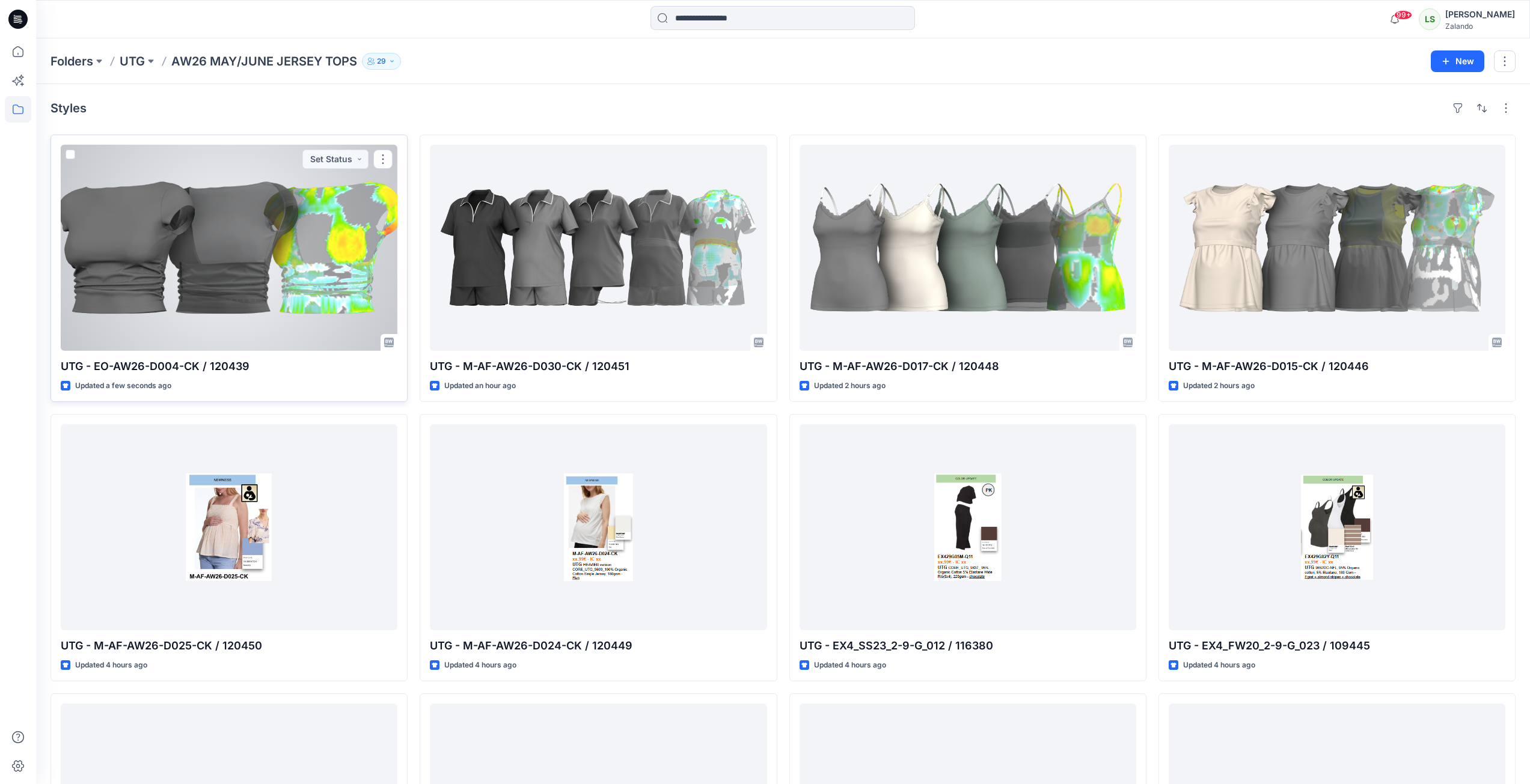
click at [288, 237] on div at bounding box center [229, 248] width 336 height 206
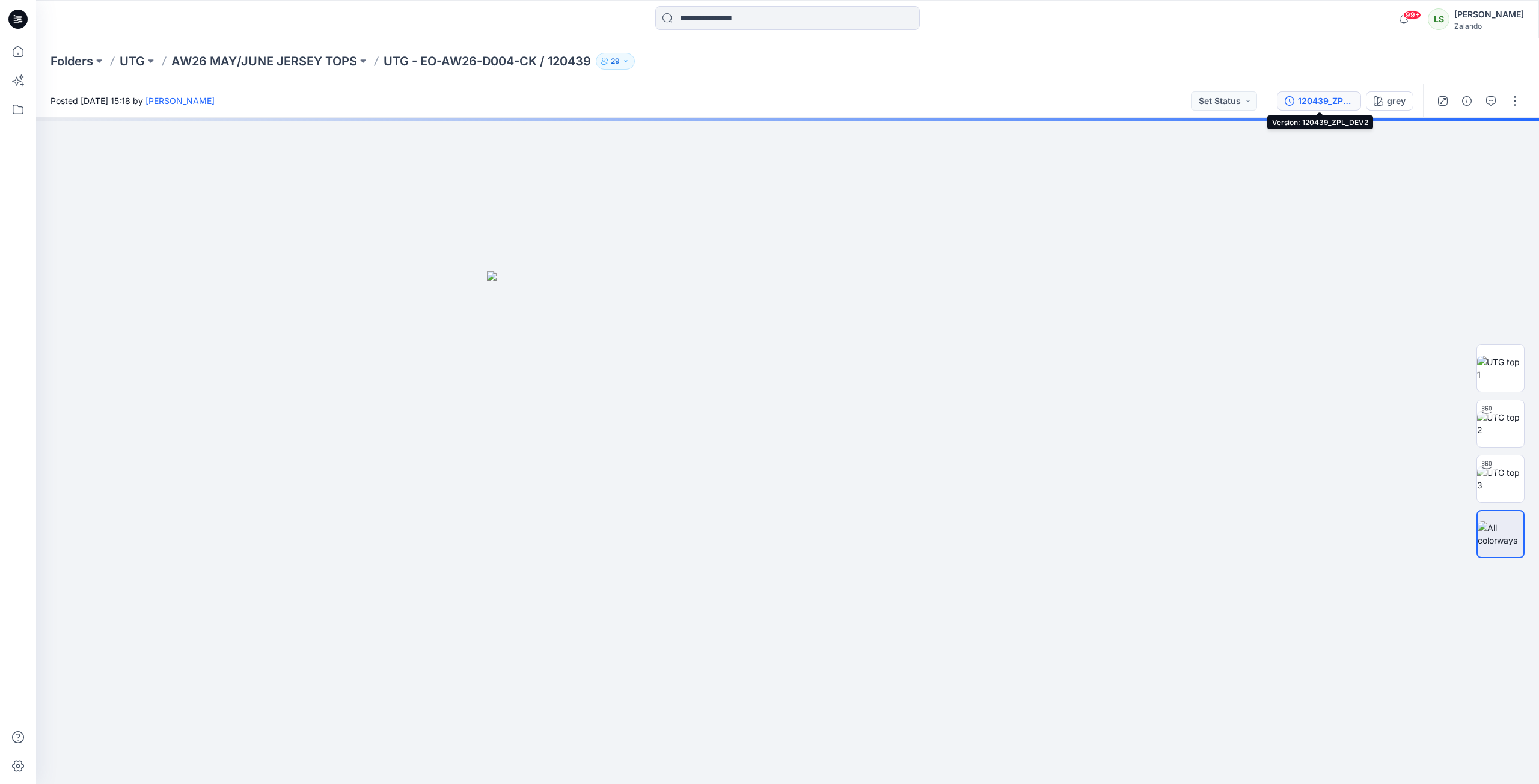
click at [1330, 98] on div "120439_ZPL_DEV2" at bounding box center [1325, 101] width 55 height 13
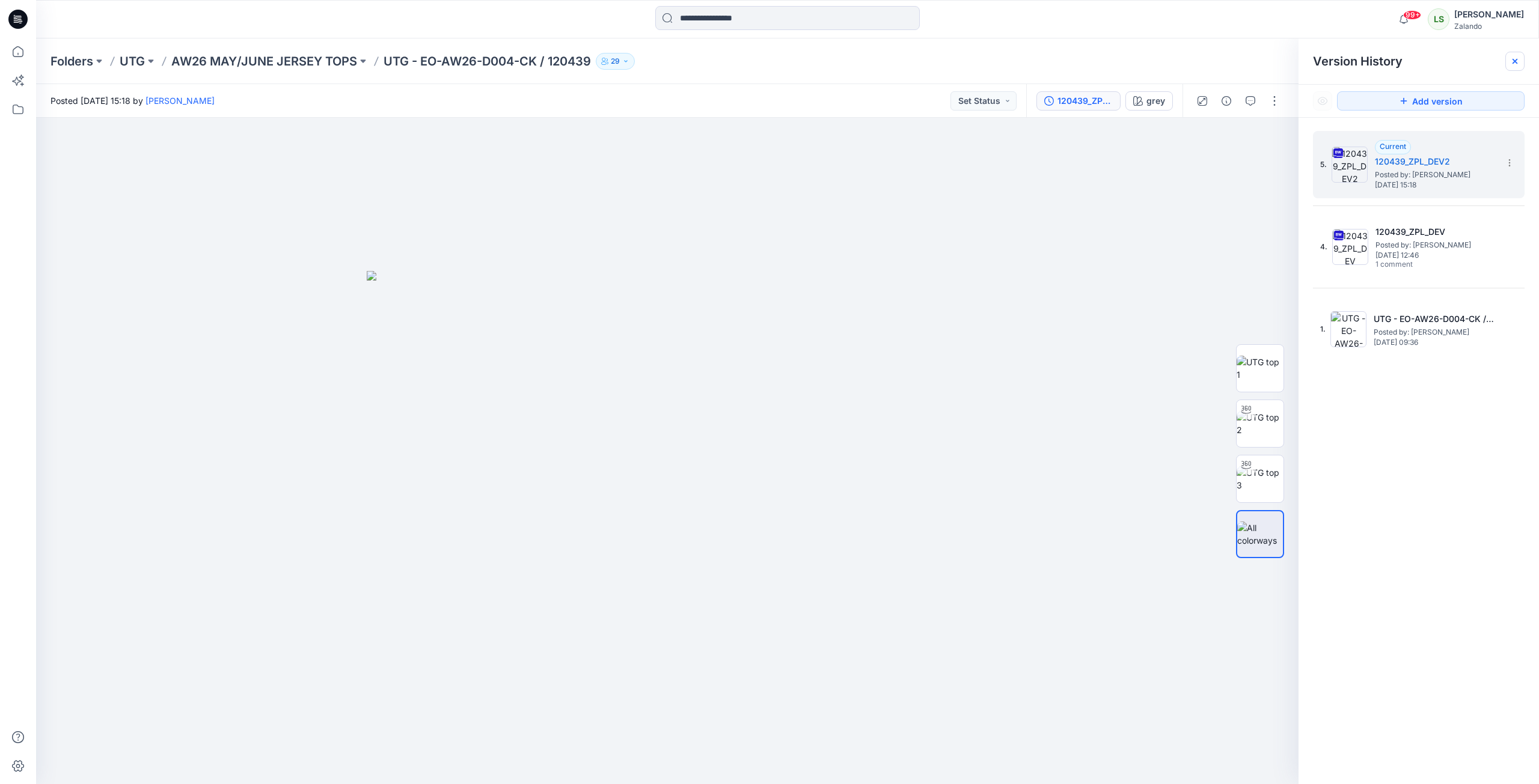
click at [1515, 65] on icon at bounding box center [1514, 62] width 9 height 9
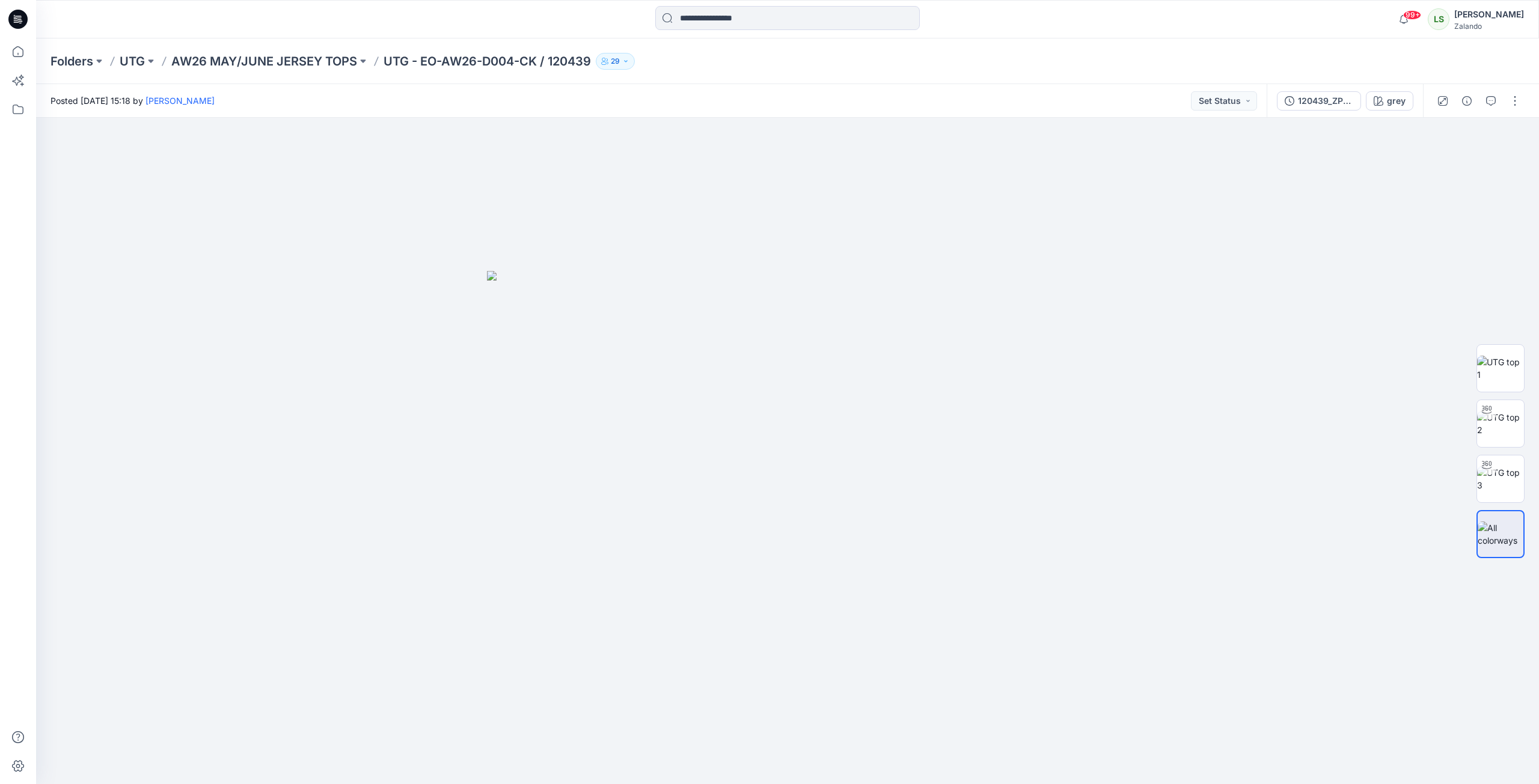
drag, startPoint x: 1512, startPoint y: 103, endPoint x: 1497, endPoint y: 112, distance: 17.5
click at [1512, 103] on button "button" at bounding box center [1514, 101] width 19 height 19
click at [1443, 164] on p "Edit" at bounding box center [1438, 162] width 15 height 12
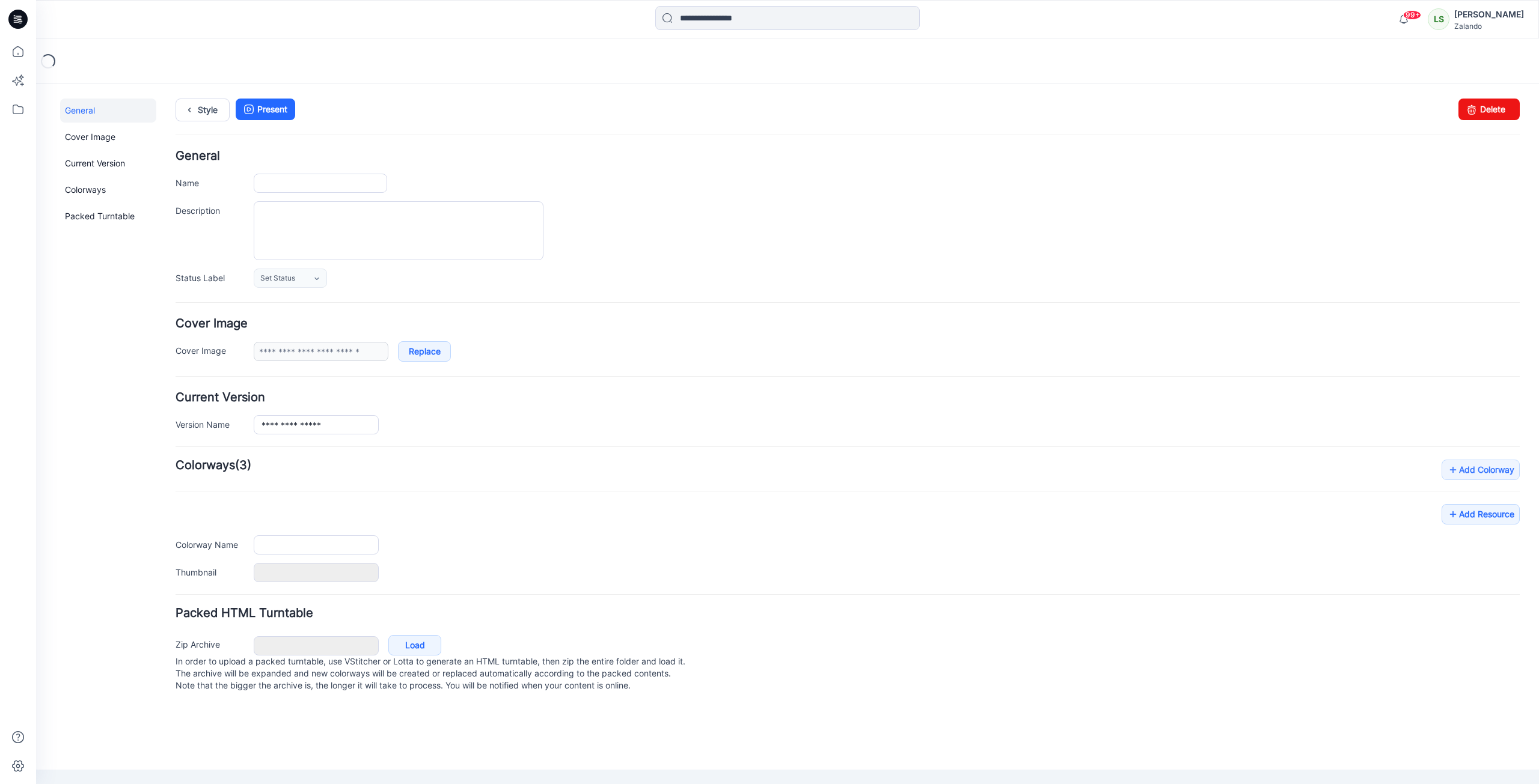
type input "**********"
type input "****"
type input "**********"
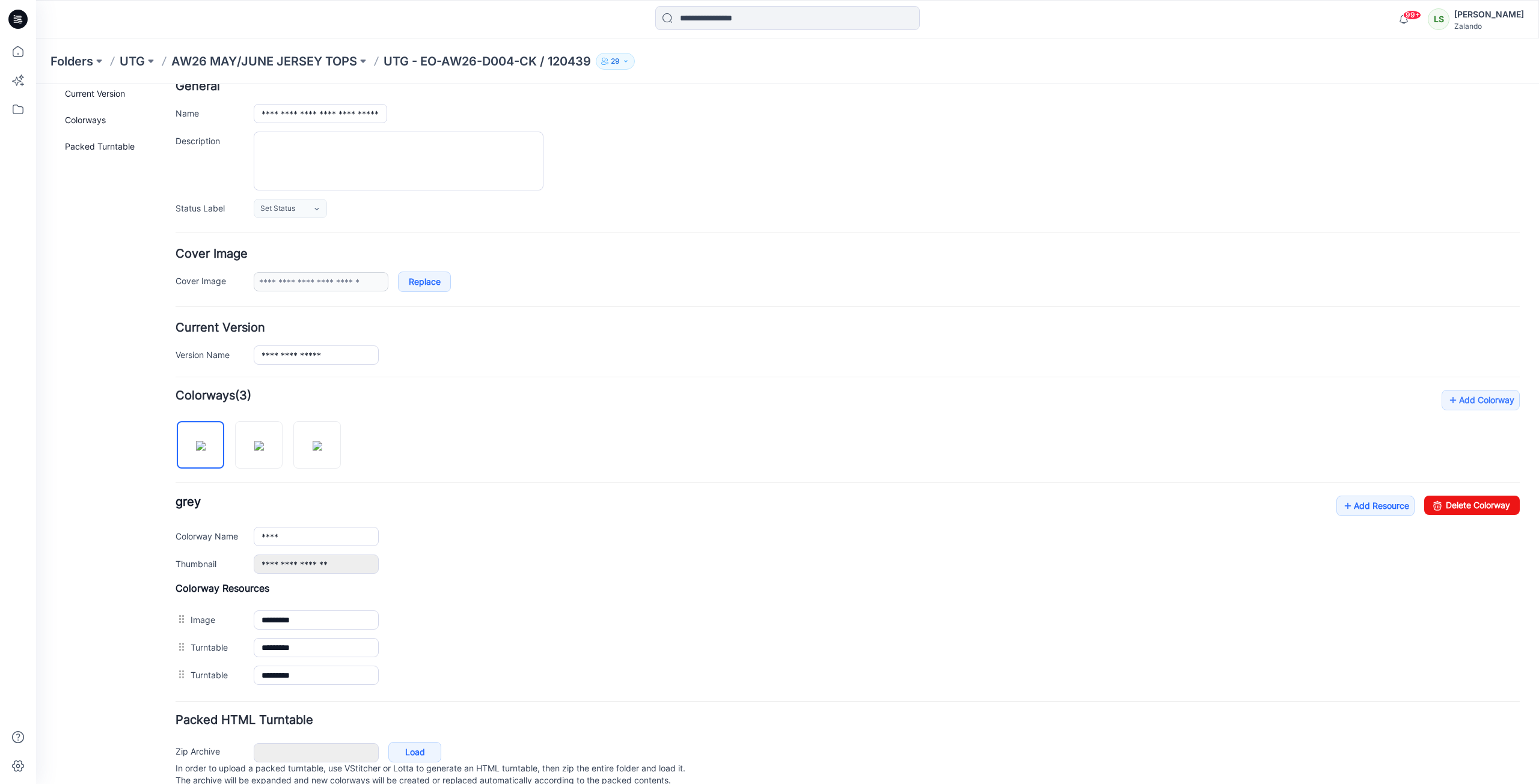
scroll to position [112, 0]
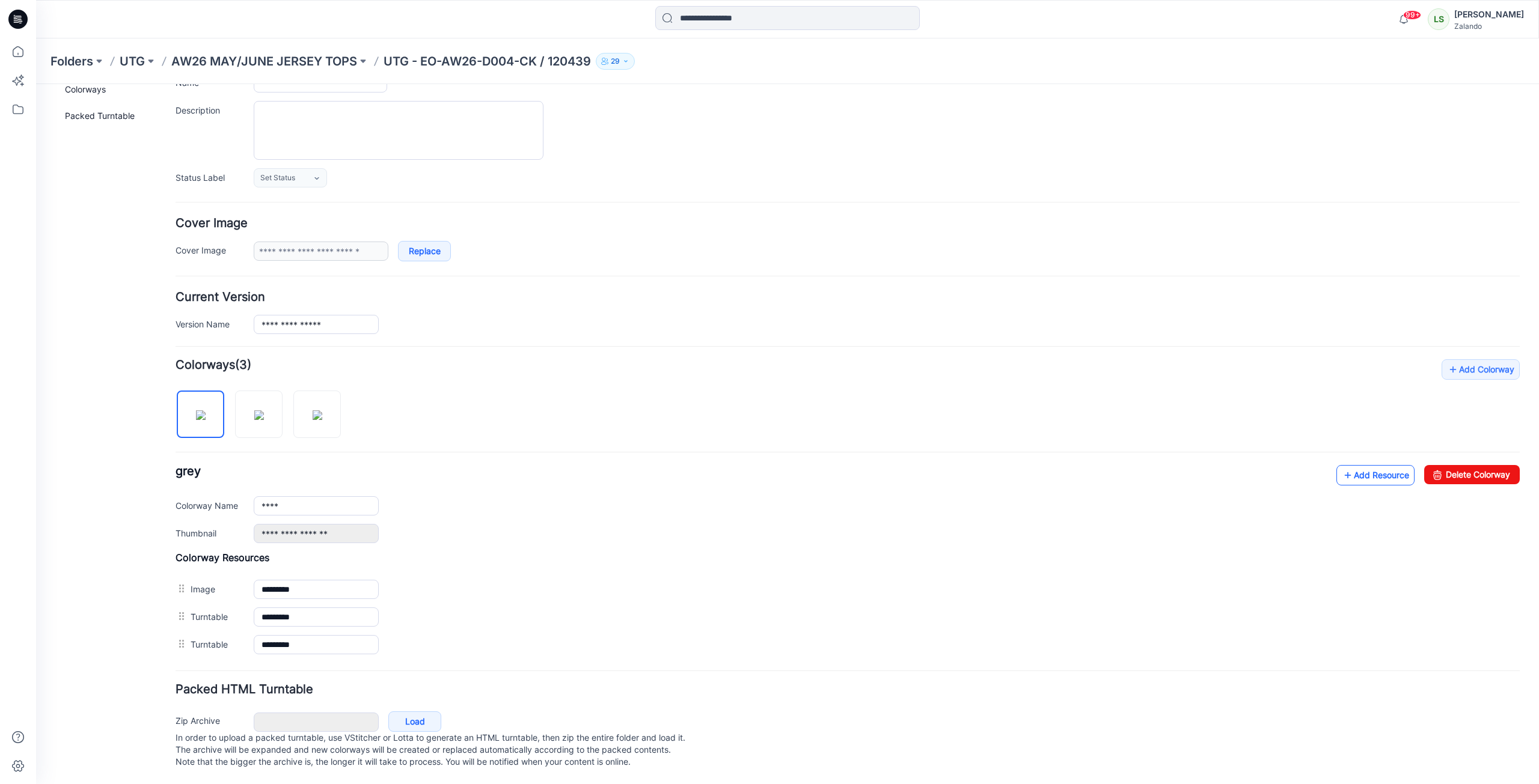
click at [1350, 466] on link "Add Resource" at bounding box center [1375, 476] width 78 height 21
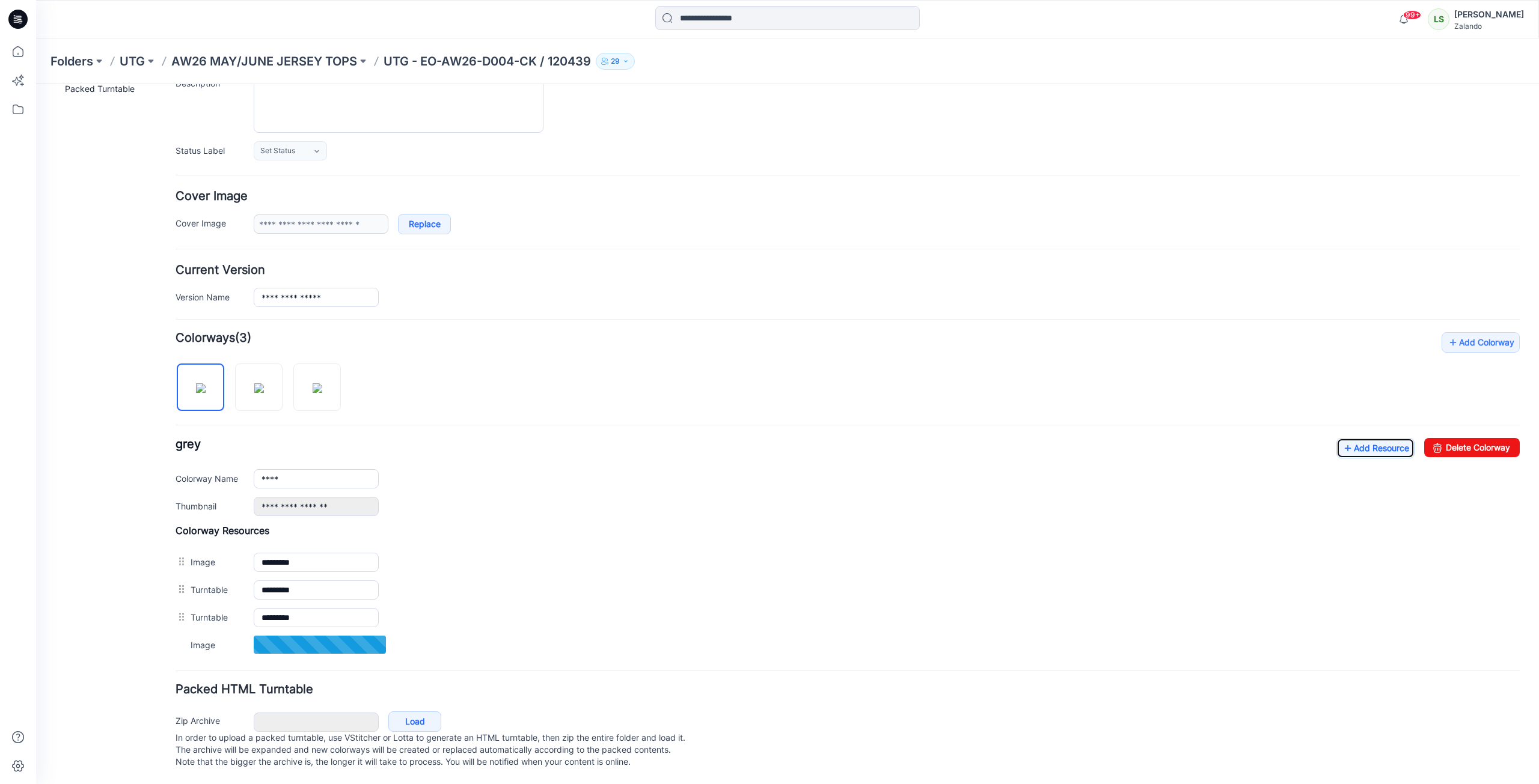
scroll to position [140, 0]
click at [1342, 438] on icon at bounding box center [1347, 447] width 12 height 19
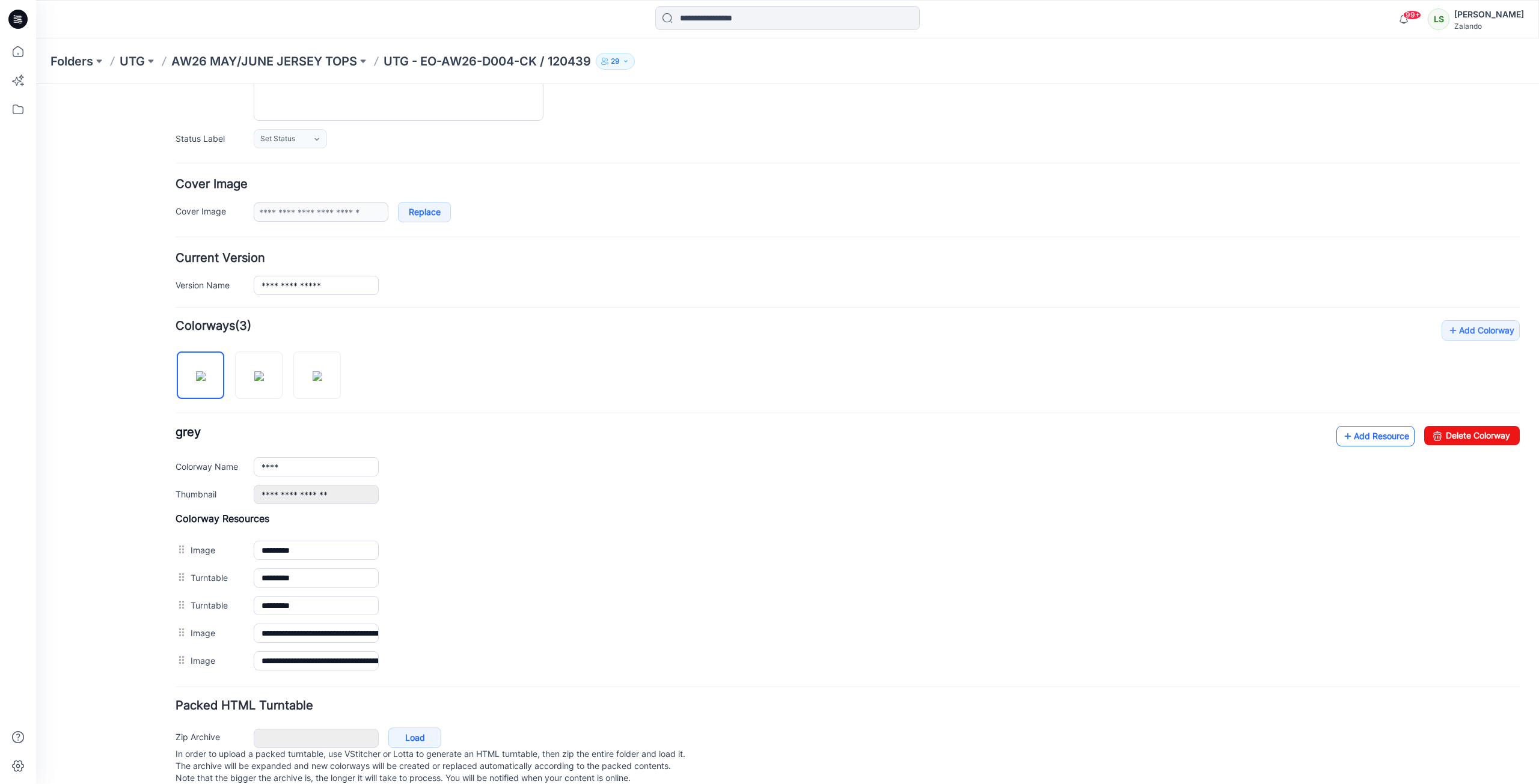
click at [1369, 442] on link "Add Resource" at bounding box center [1375, 437] width 78 height 21
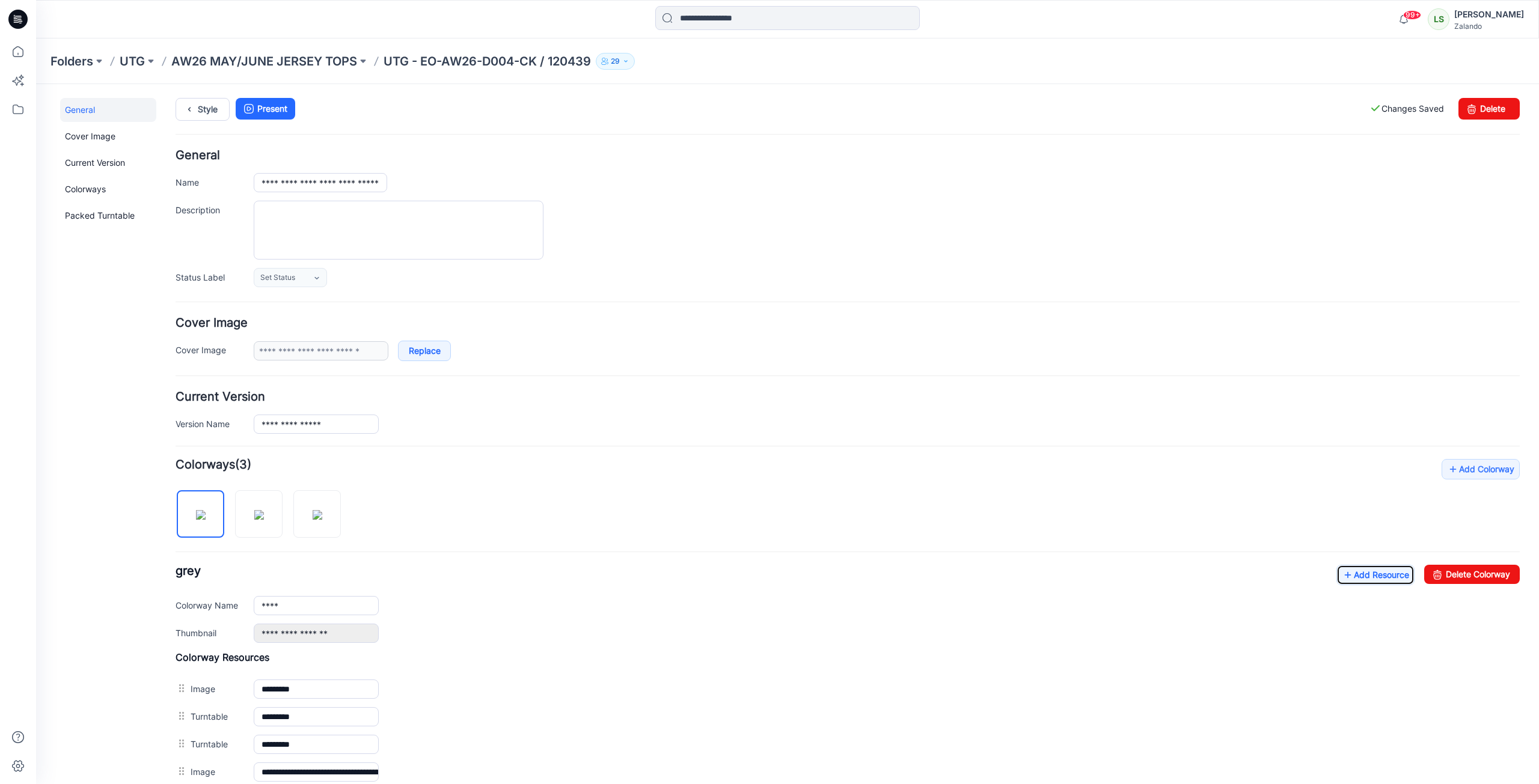
scroll to position [0, 0]
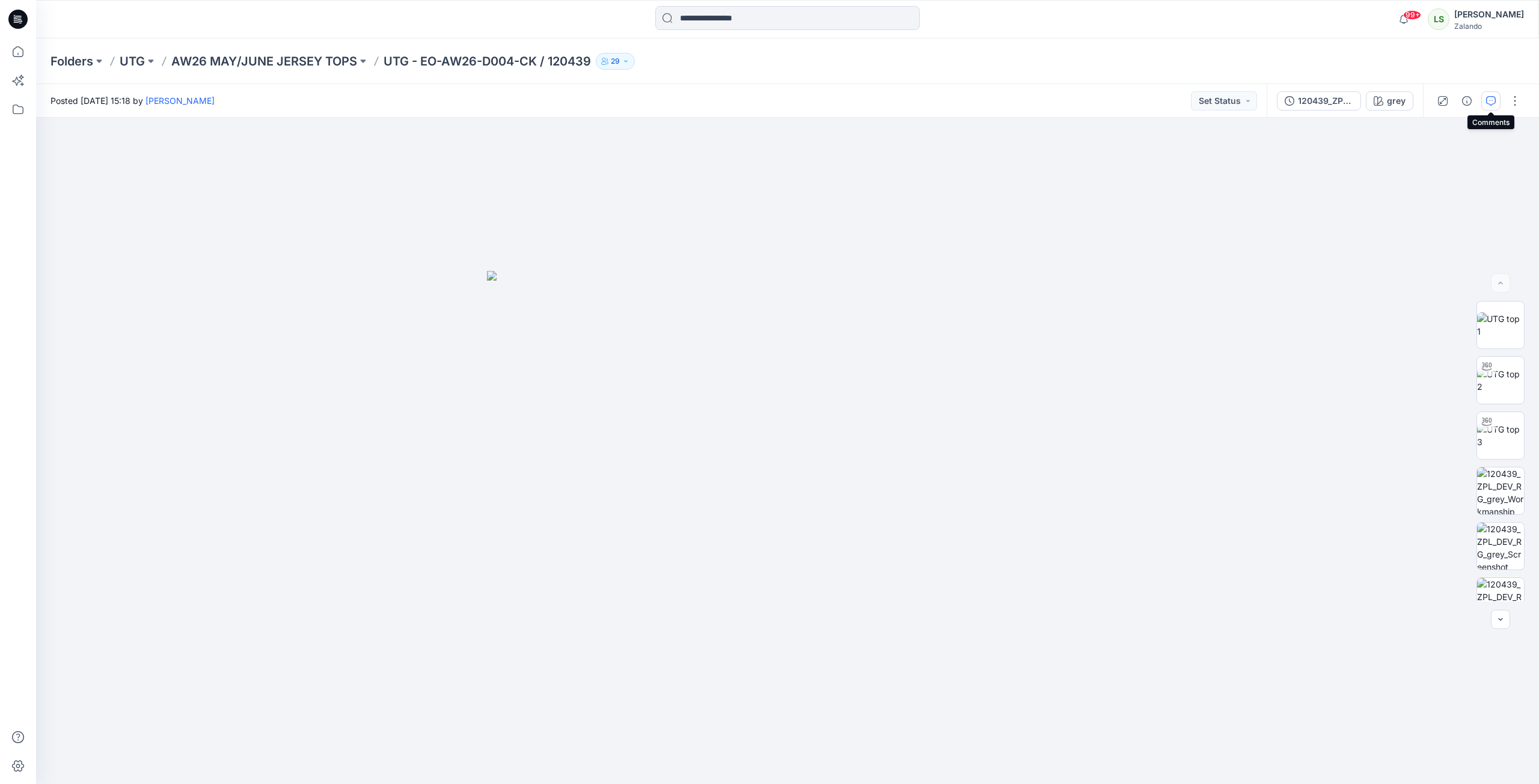
click at [1492, 101] on icon "button" at bounding box center [1491, 100] width 4 height 1
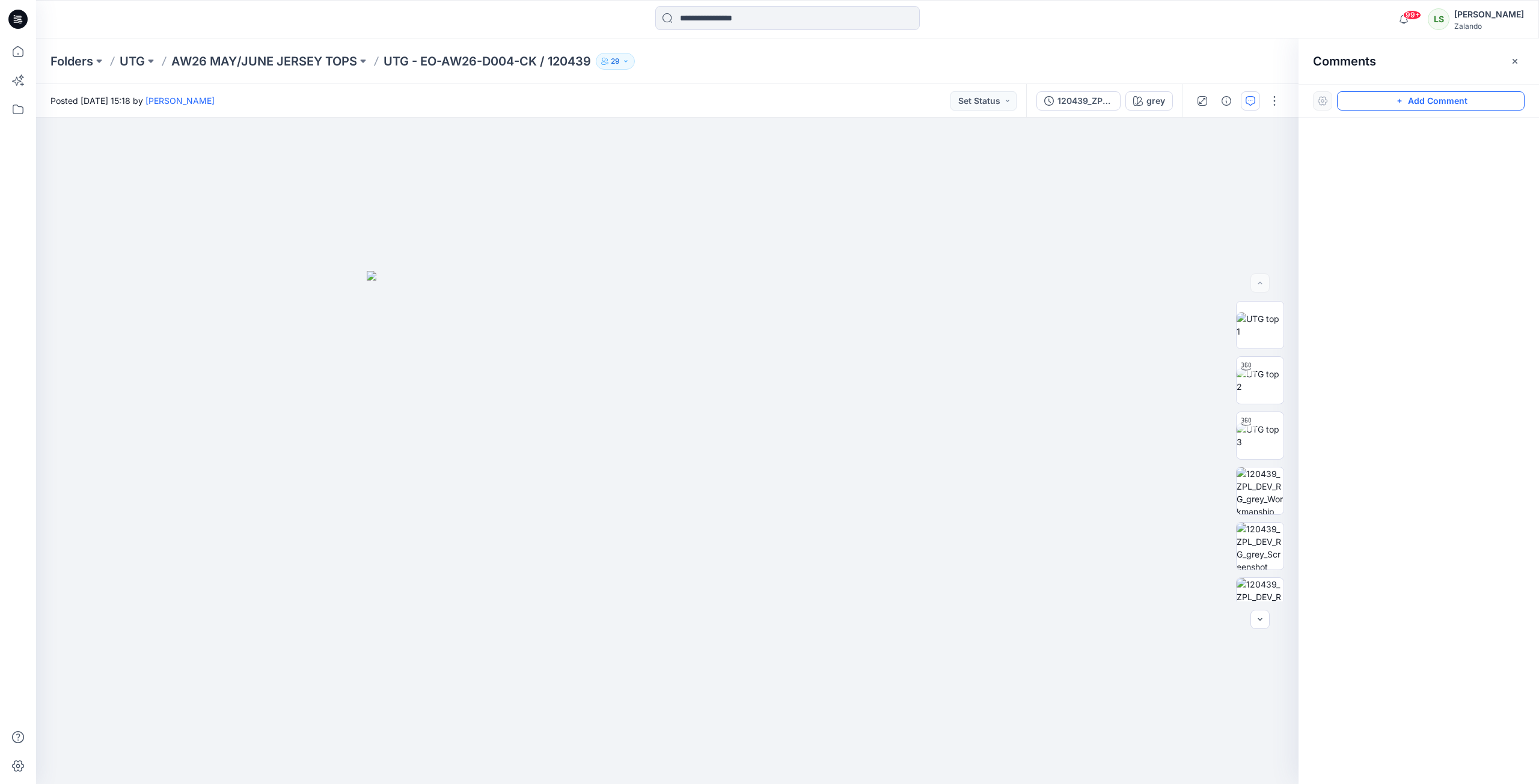
click at [1411, 101] on button "Add Comment" at bounding box center [1431, 101] width 188 height 19
click at [954, 200] on div "1" at bounding box center [666, 451] width 1262 height 666
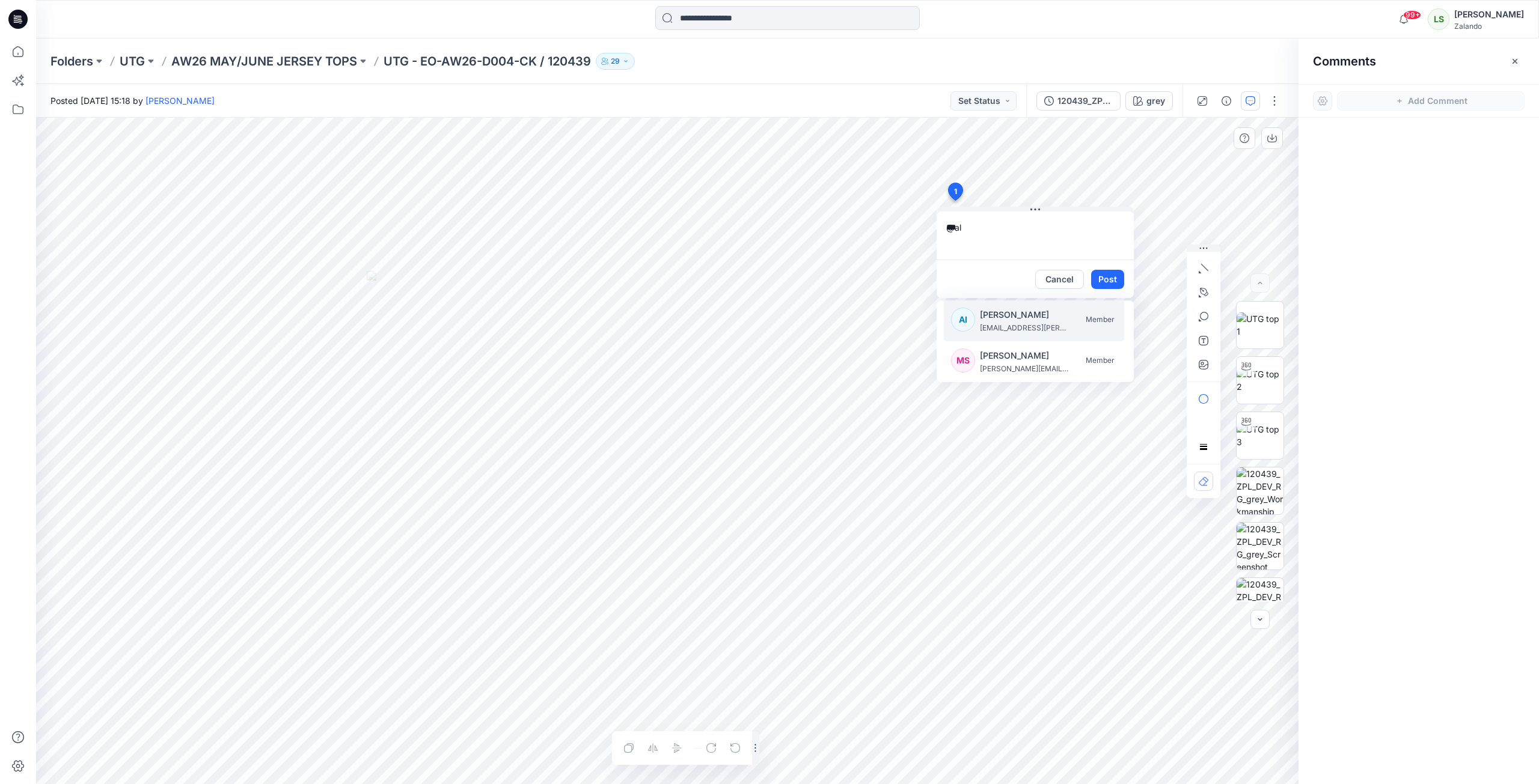
click at [986, 326] on p "alexandre.ivan.almeida.fonseca@zalando.de" at bounding box center [1024, 327] width 90 height 12
type textarea "**********"
click at [1106, 286] on button "Post" at bounding box center [1107, 279] width 33 height 19
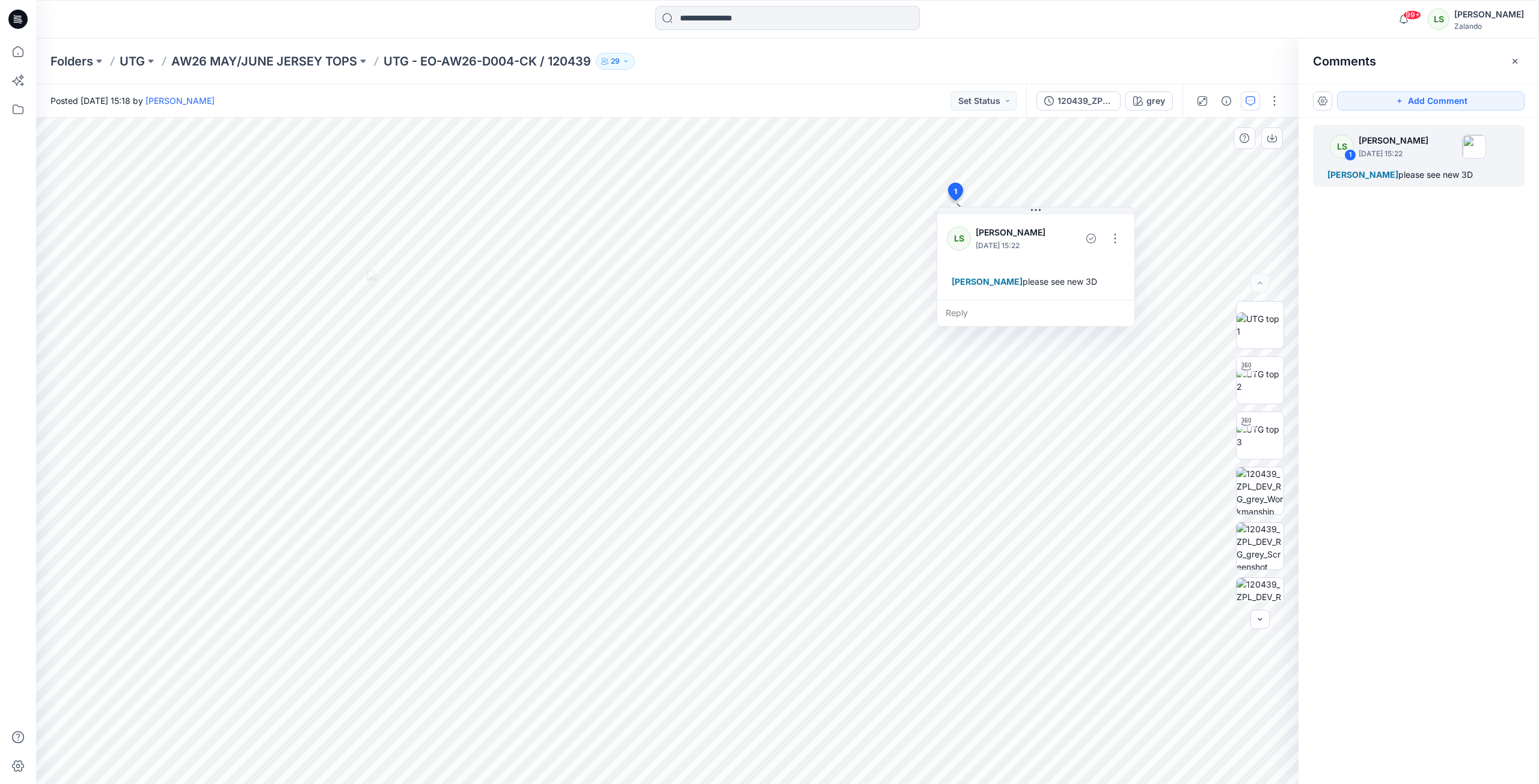
drag, startPoint x: 280, startPoint y: 56, endPoint x: 284, endPoint y: 50, distance: 7.2
click at [281, 55] on p "AW26 MAY/JUNE JERSEY TOPS" at bounding box center [264, 62] width 186 height 17
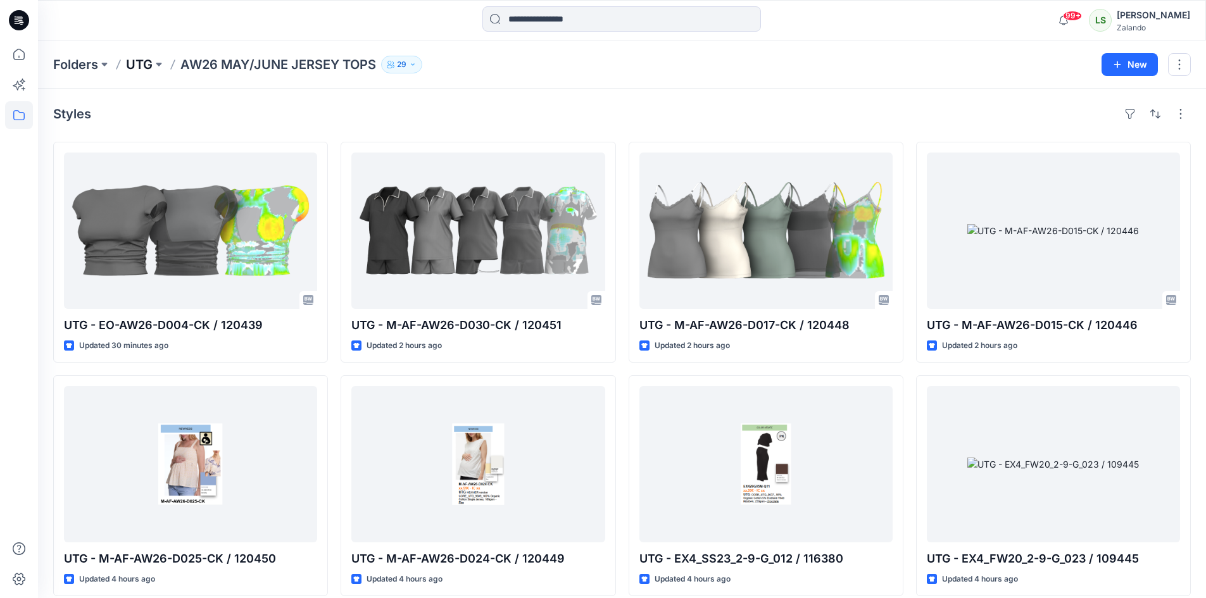
click at [141, 61] on p "UTG" at bounding box center [139, 65] width 27 height 18
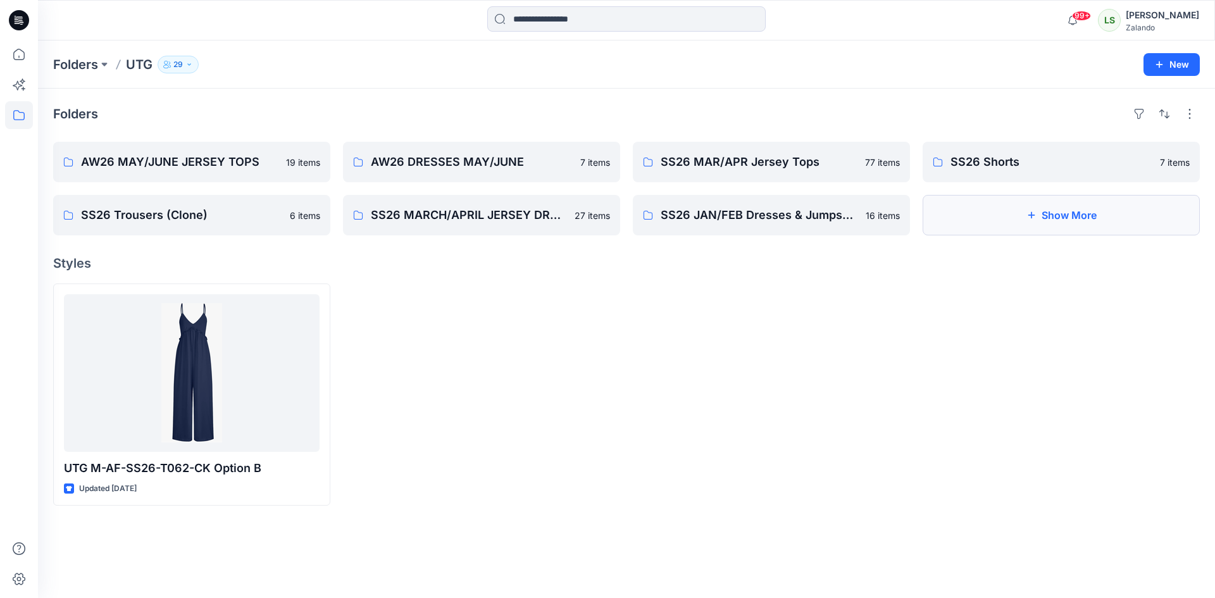
click at [1089, 223] on button "Show More" at bounding box center [1061, 215] width 277 height 41
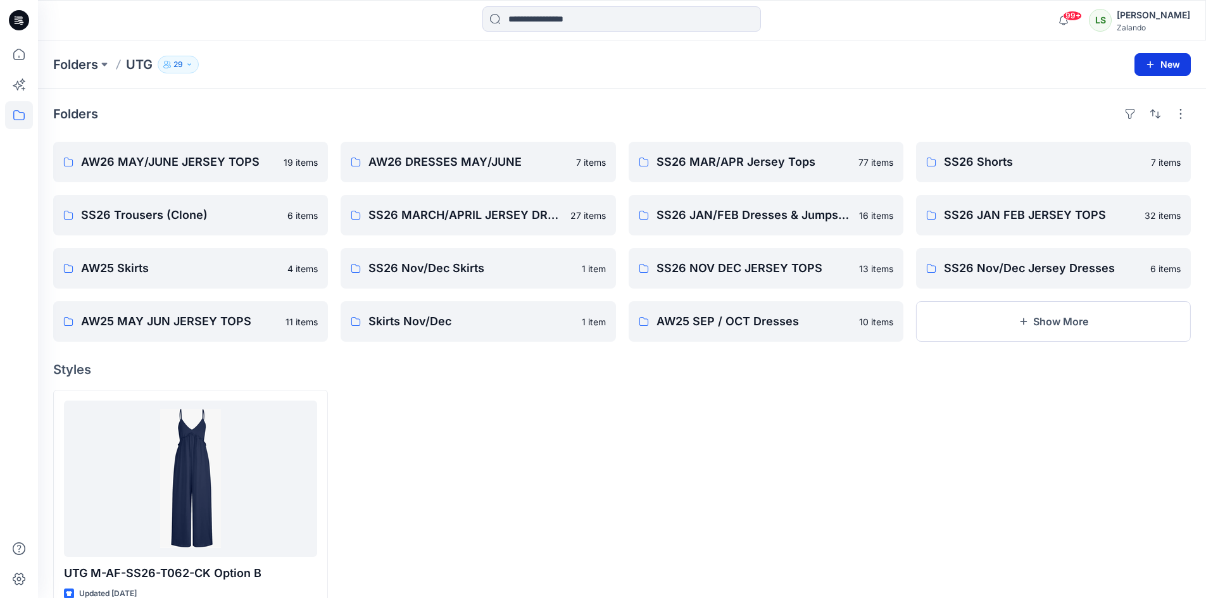
click at [1181, 57] on button "New" at bounding box center [1162, 64] width 56 height 23
click at [1127, 122] on p "New Folder" at bounding box center [1125, 120] width 47 height 13
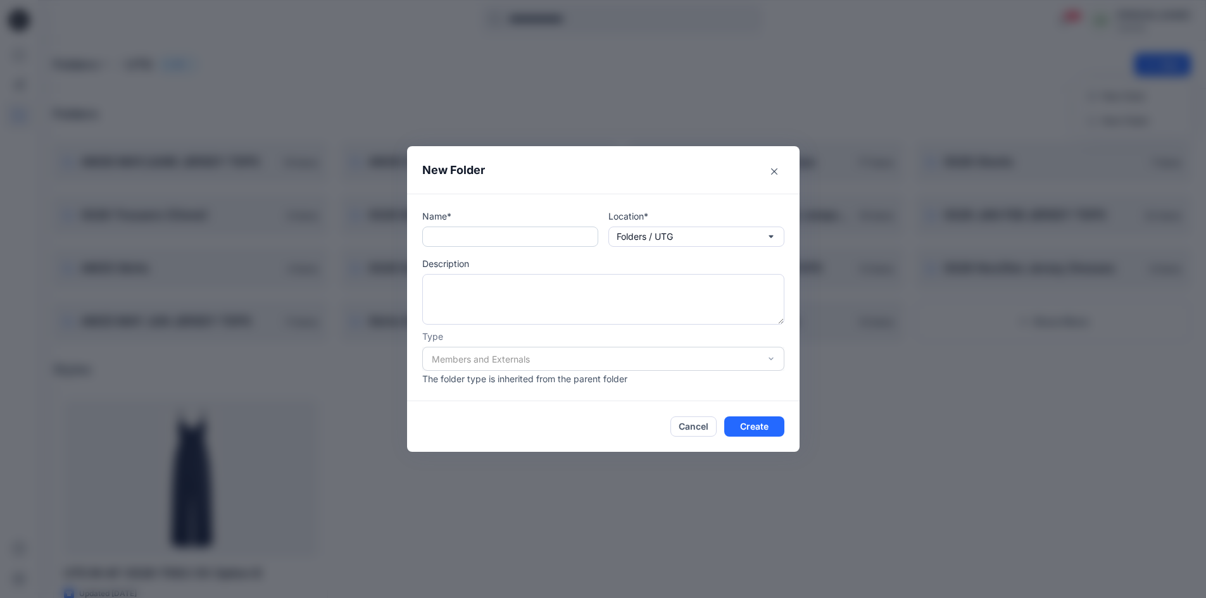
click at [487, 237] on input "text" at bounding box center [510, 237] width 176 height 20
type input "**"
click at [702, 430] on button "Cancel" at bounding box center [693, 427] width 46 height 20
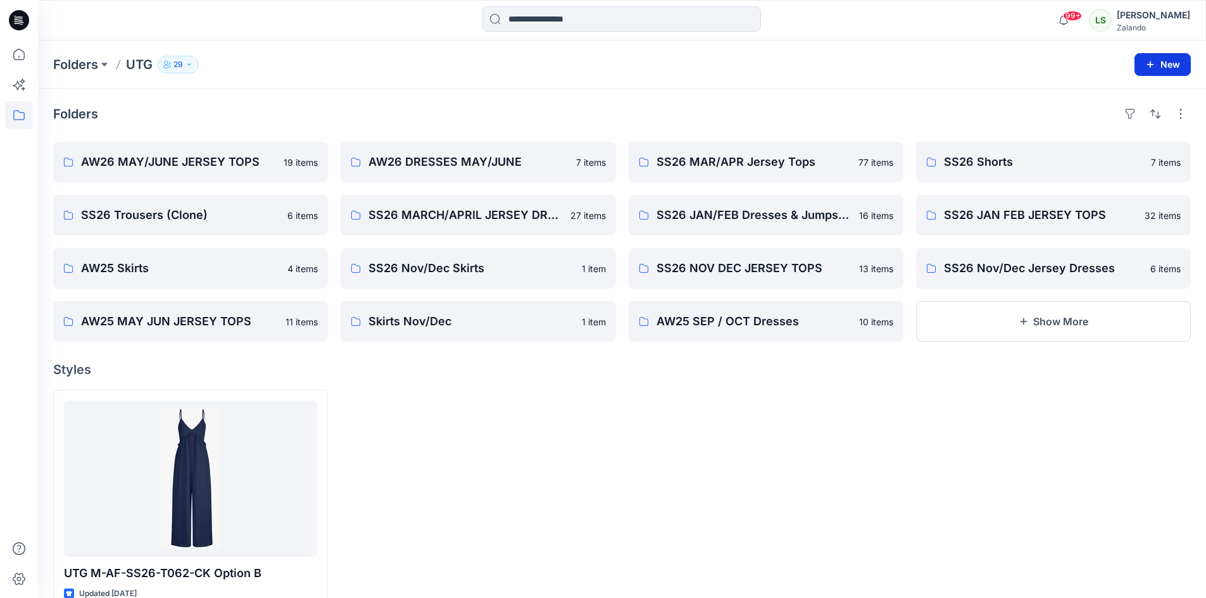
click at [1167, 61] on button "New" at bounding box center [1162, 64] width 56 height 23
click at [1131, 96] on p "New Style" at bounding box center [1123, 96] width 42 height 15
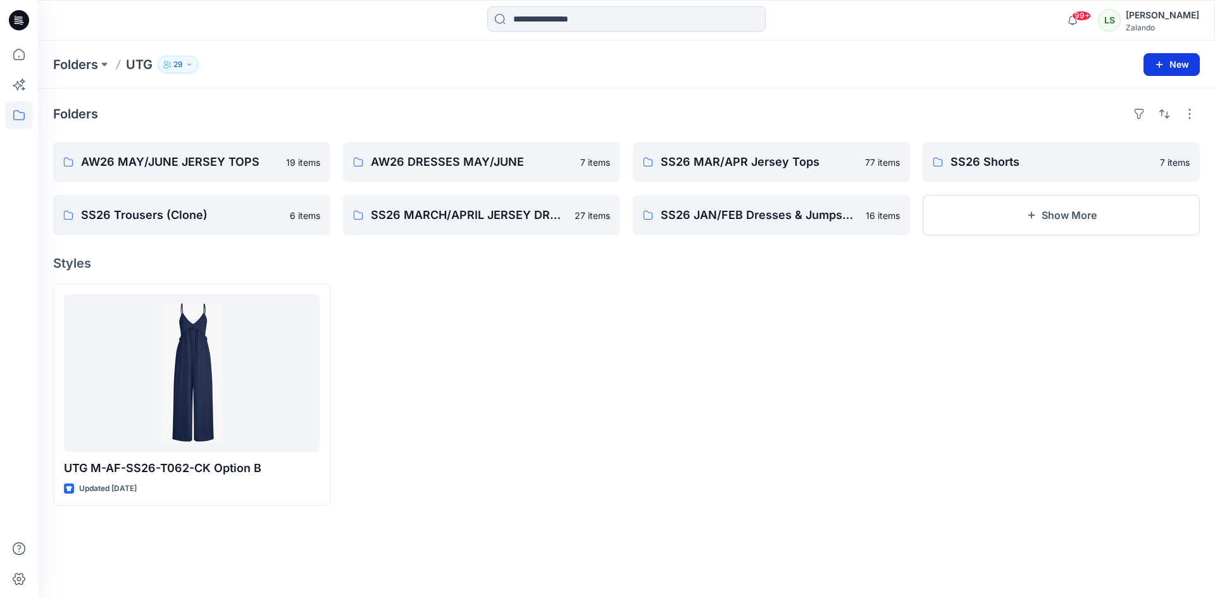
click at [1172, 63] on button "New" at bounding box center [1172, 64] width 56 height 23
click at [1129, 122] on p "New Folder" at bounding box center [1135, 120] width 47 height 13
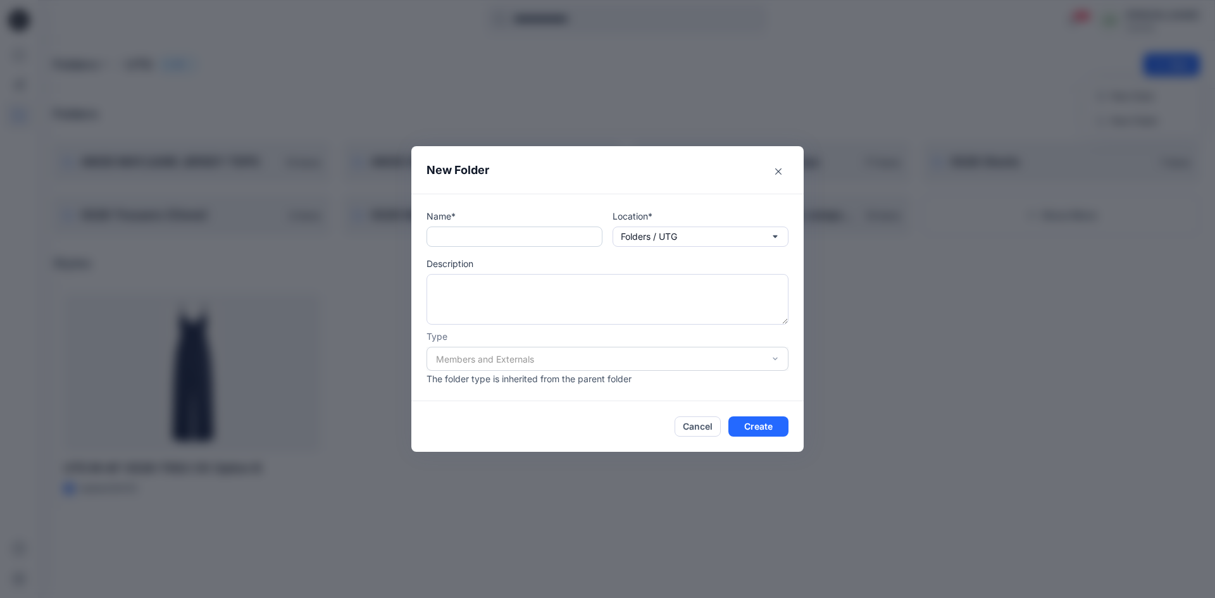
click at [463, 239] on input "text" at bounding box center [515, 237] width 176 height 20
type input "*"
type input "**********"
click at [751, 423] on button "Create" at bounding box center [759, 427] width 60 height 20
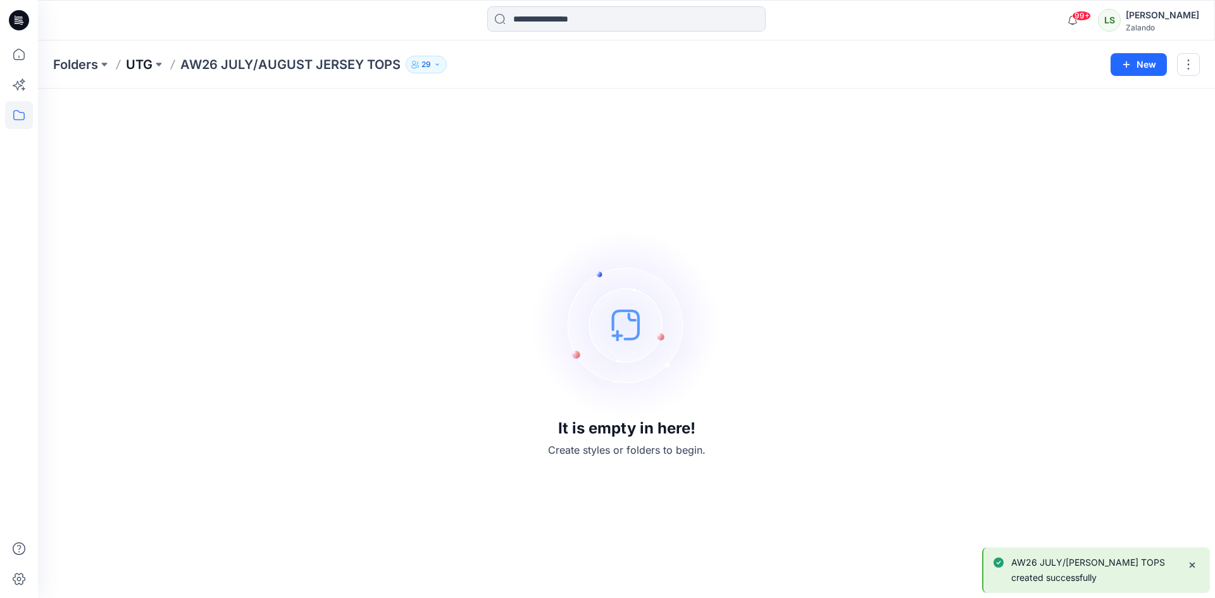
click at [141, 67] on p "UTG" at bounding box center [139, 65] width 27 height 18
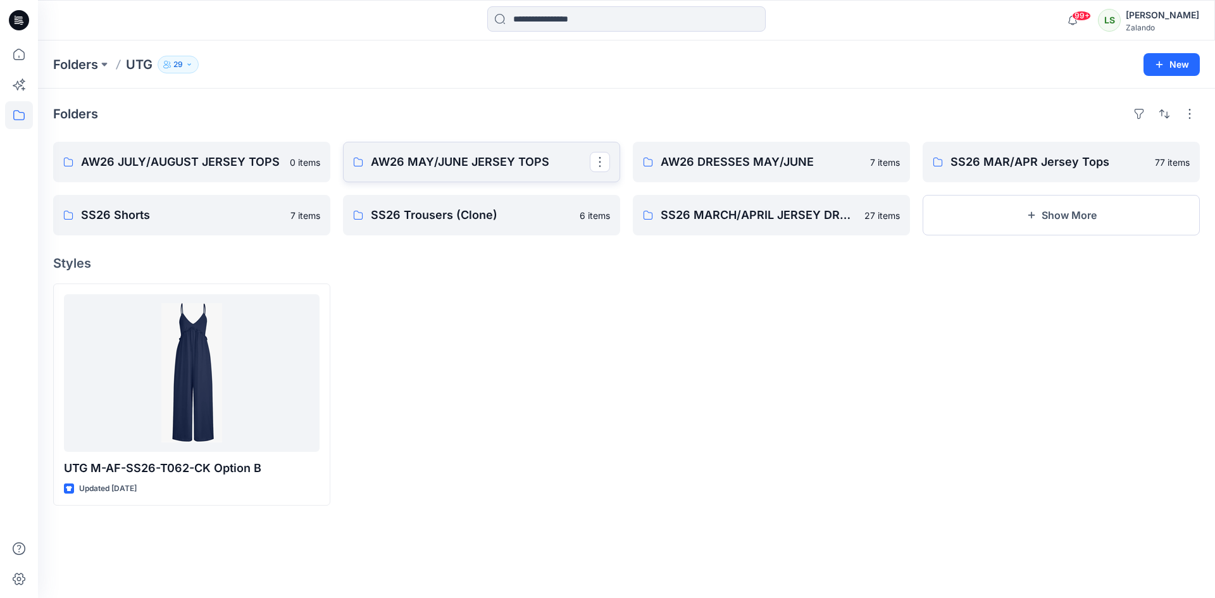
click at [486, 163] on p "AW26 MAY/JUNE JERSEY TOPS" at bounding box center [480, 162] width 219 height 18
click at [240, 166] on p "AW26 JULY/AUGUST JERSEY TOPS" at bounding box center [190, 162] width 219 height 18
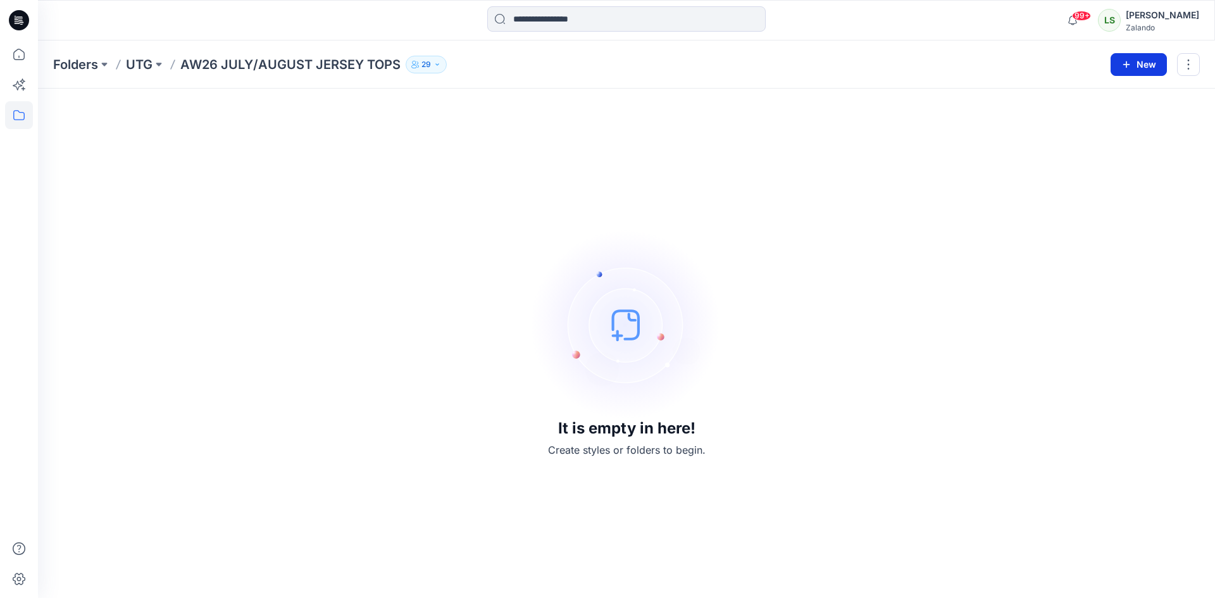
click at [1124, 69] on icon "button" at bounding box center [1127, 65] width 10 height 10
click at [1075, 102] on button "New Style" at bounding box center [1110, 96] width 109 height 25
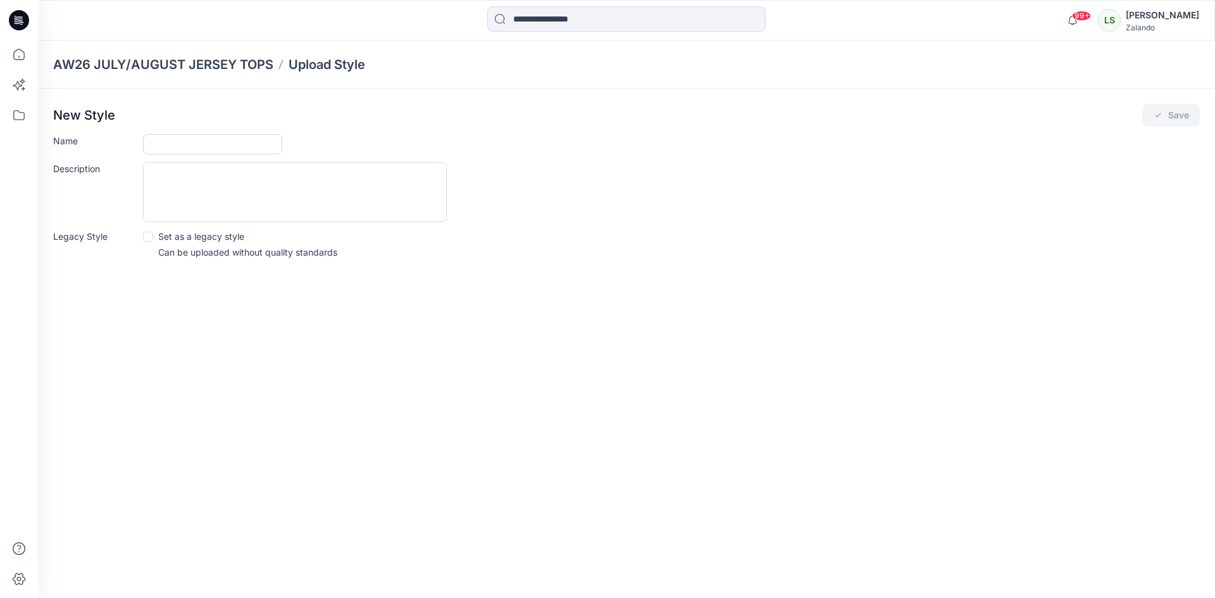
click at [210, 142] on input "Name" at bounding box center [212, 144] width 139 height 20
type input "**********"
click at [1177, 116] on button "Save" at bounding box center [1172, 115] width 58 height 23
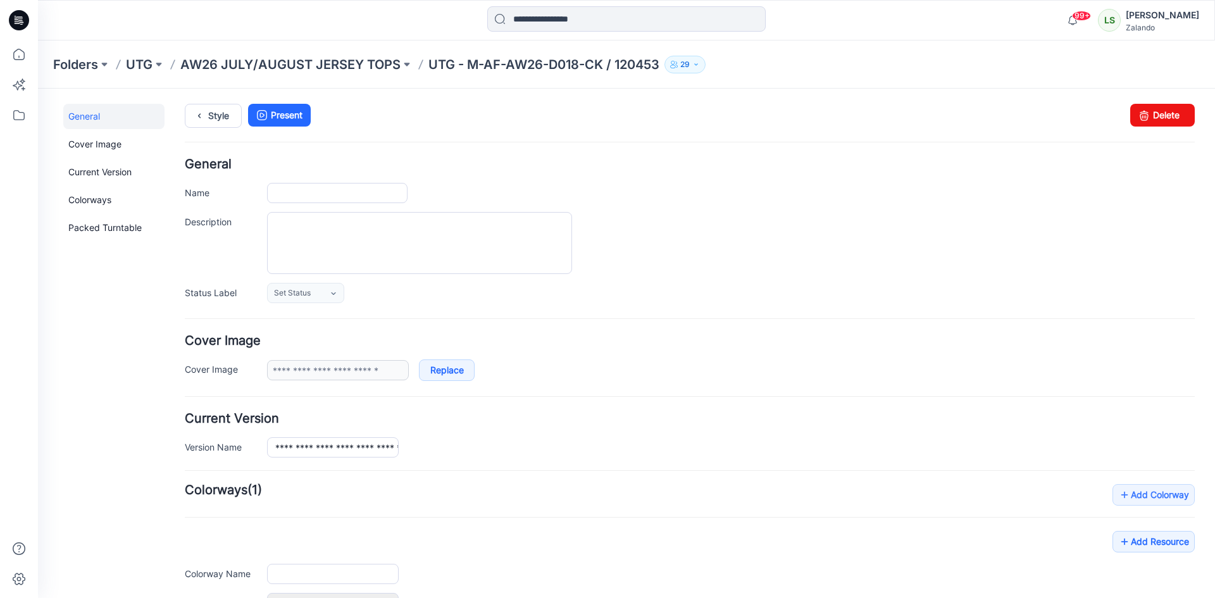
type input "**********"
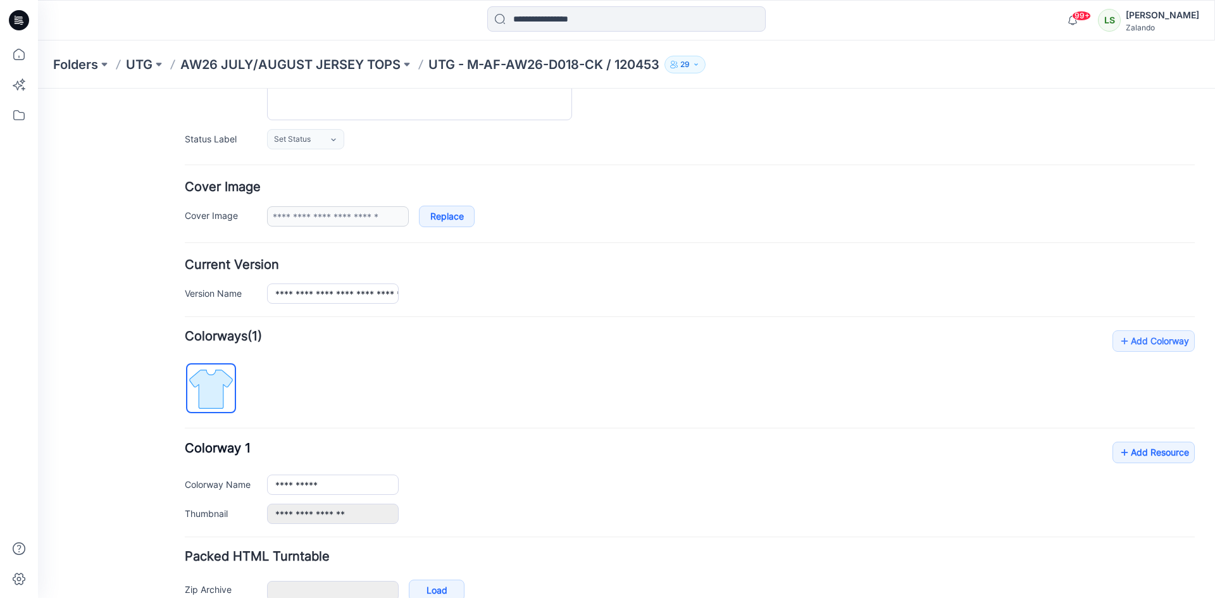
scroll to position [190, 0]
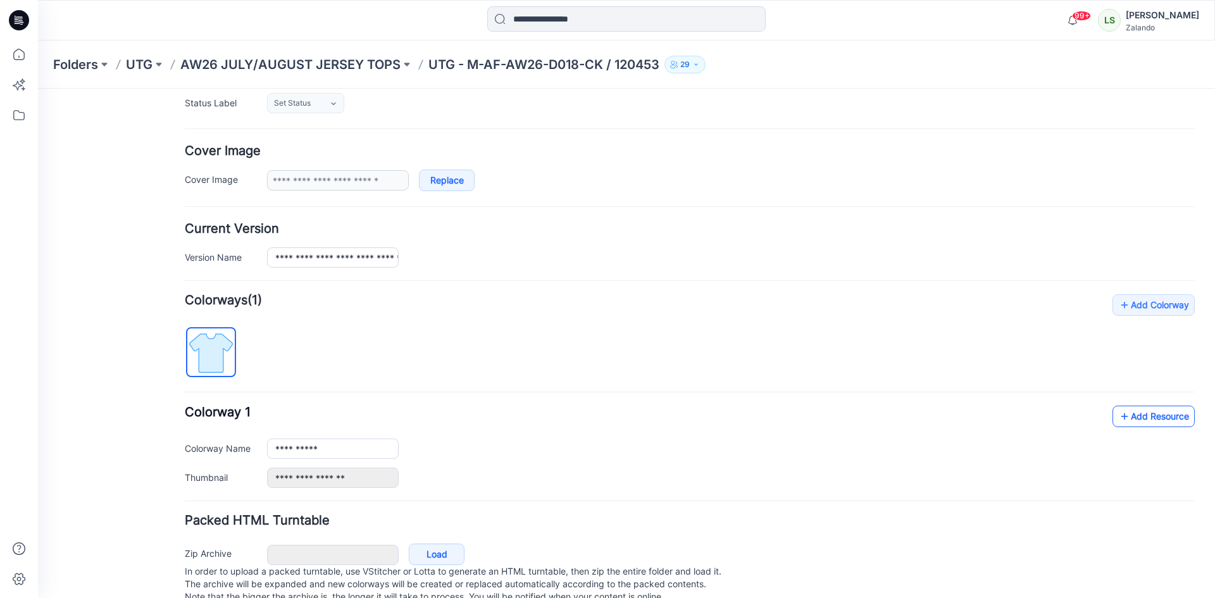
click at [1155, 418] on link "Add Resource" at bounding box center [1154, 417] width 82 height 22
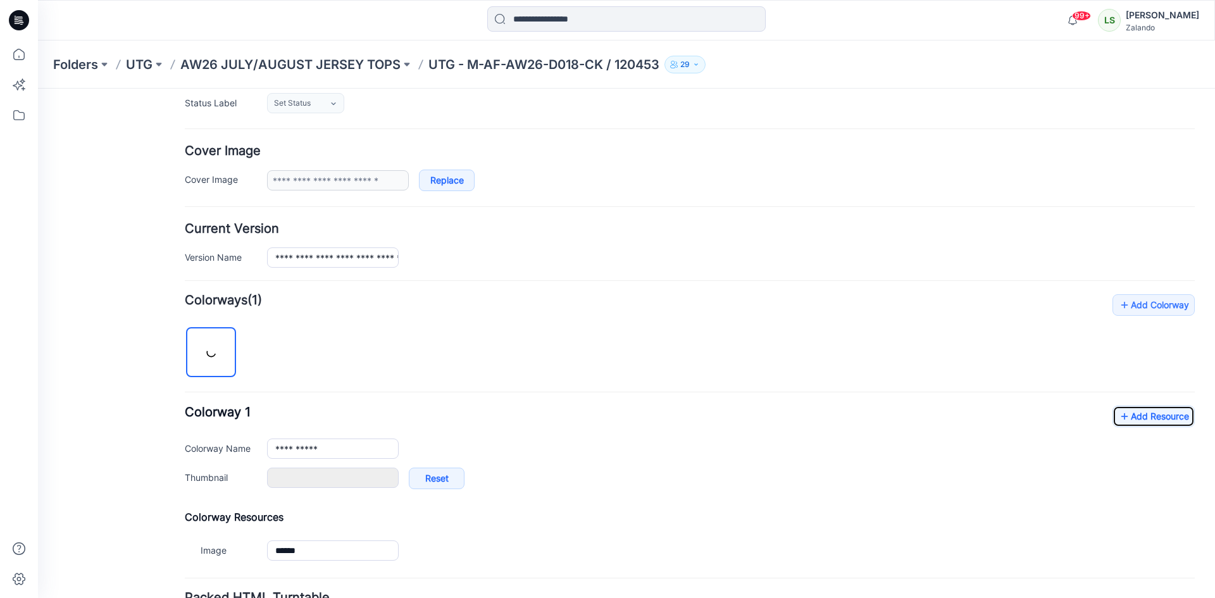
type input "******"
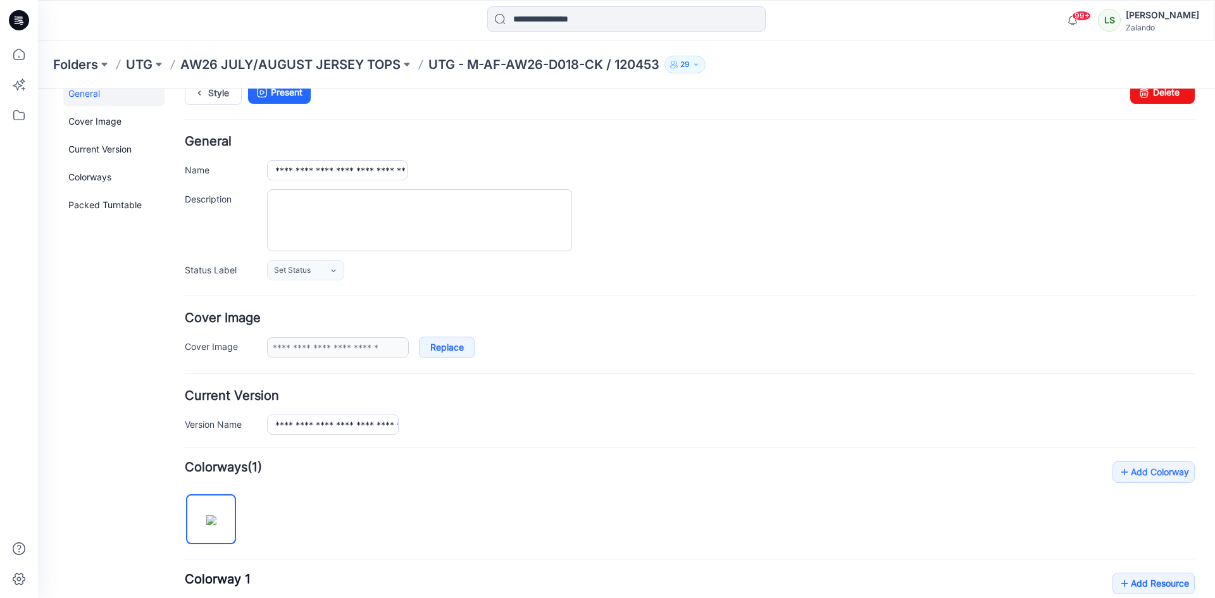
scroll to position [0, 0]
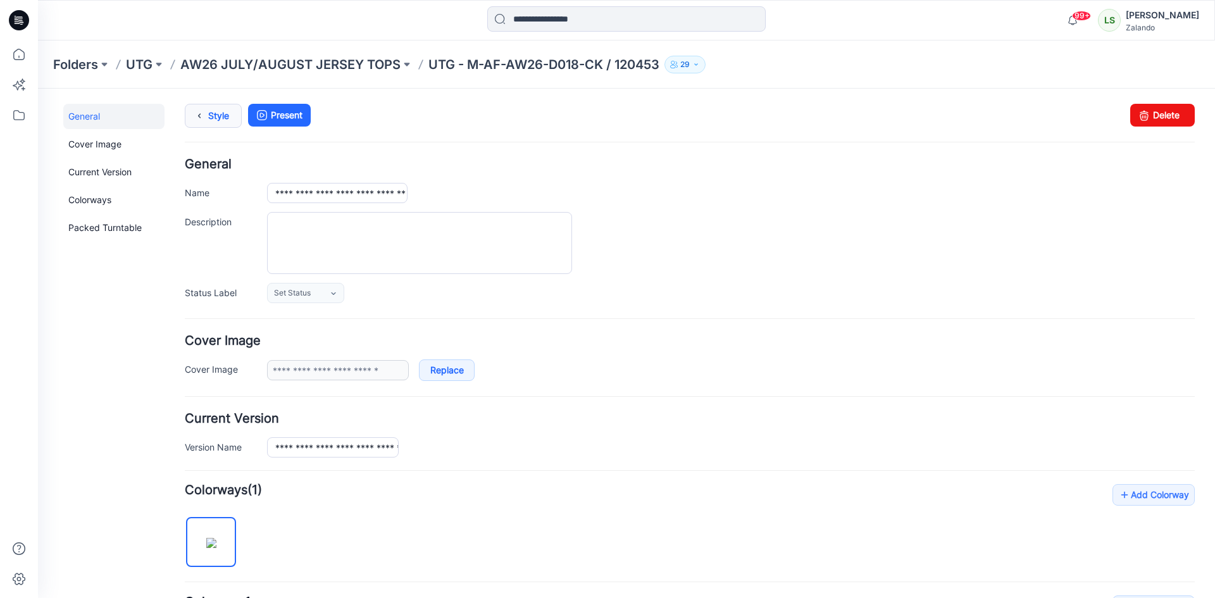
click at [212, 123] on link "Style" at bounding box center [213, 116] width 57 height 24
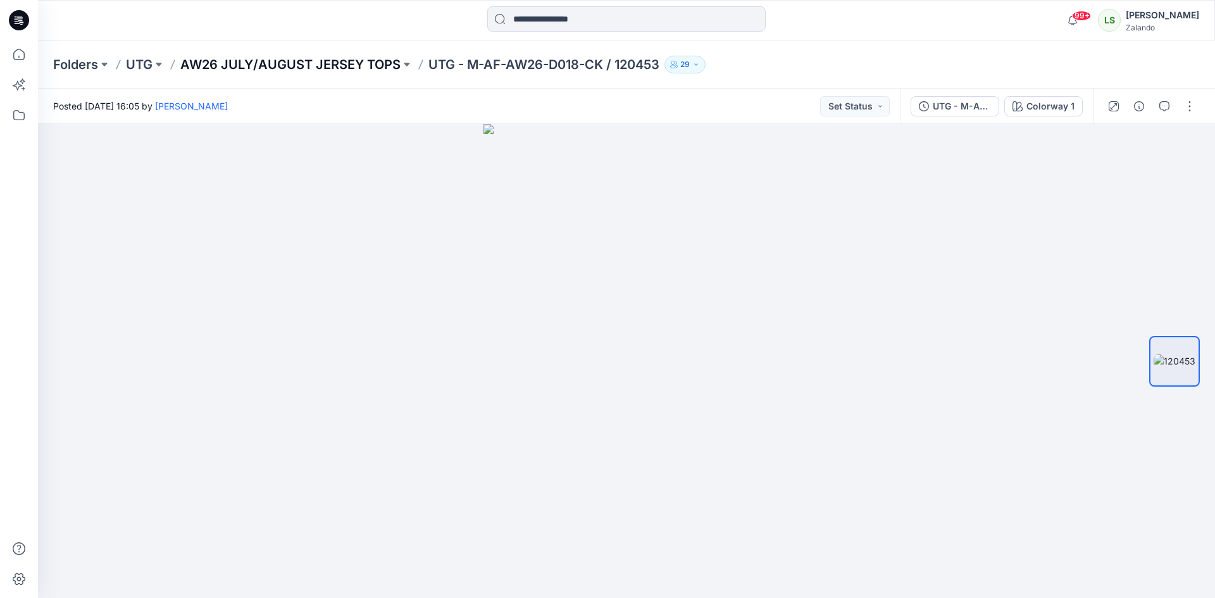
click at [376, 64] on p "AW26 JULY/AUGUST JERSEY TOPS" at bounding box center [290, 65] width 220 height 18
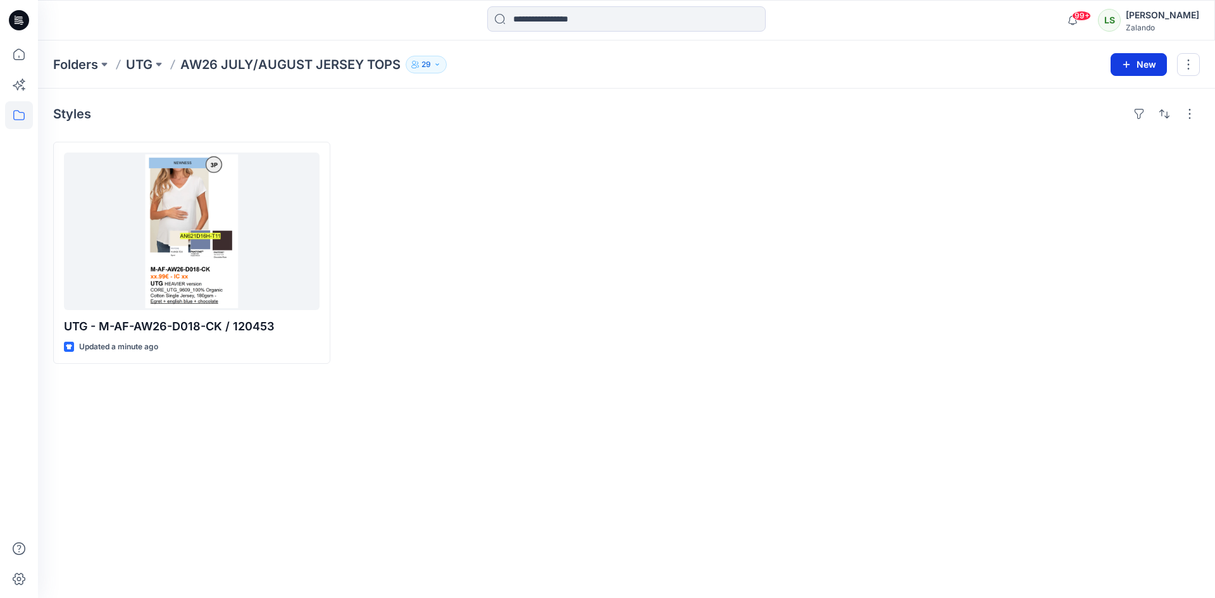
click at [1146, 61] on button "New" at bounding box center [1139, 64] width 56 height 23
click at [1100, 99] on p "New Style" at bounding box center [1100, 96] width 42 height 15
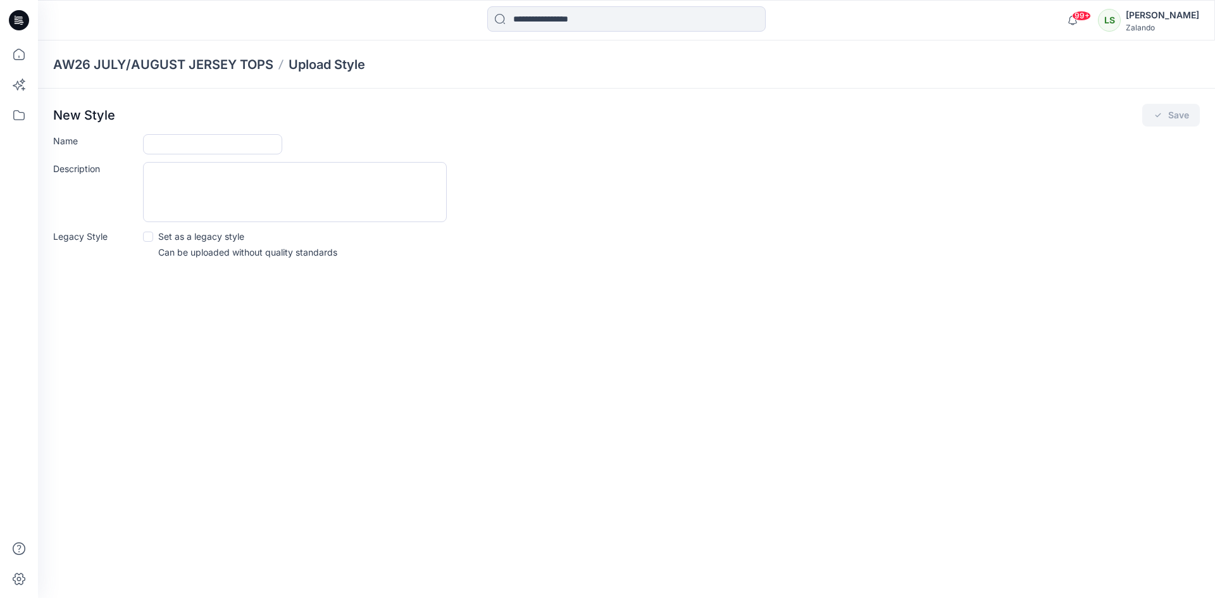
click at [209, 155] on form "Name Description Legacy Style Set as a legacy style Can be uploaded without qua…" at bounding box center [626, 196] width 1147 height 125
click at [209, 147] on input "Name" at bounding box center [212, 144] width 139 height 20
type input "**********"
click at [1167, 119] on button "Save" at bounding box center [1172, 115] width 58 height 23
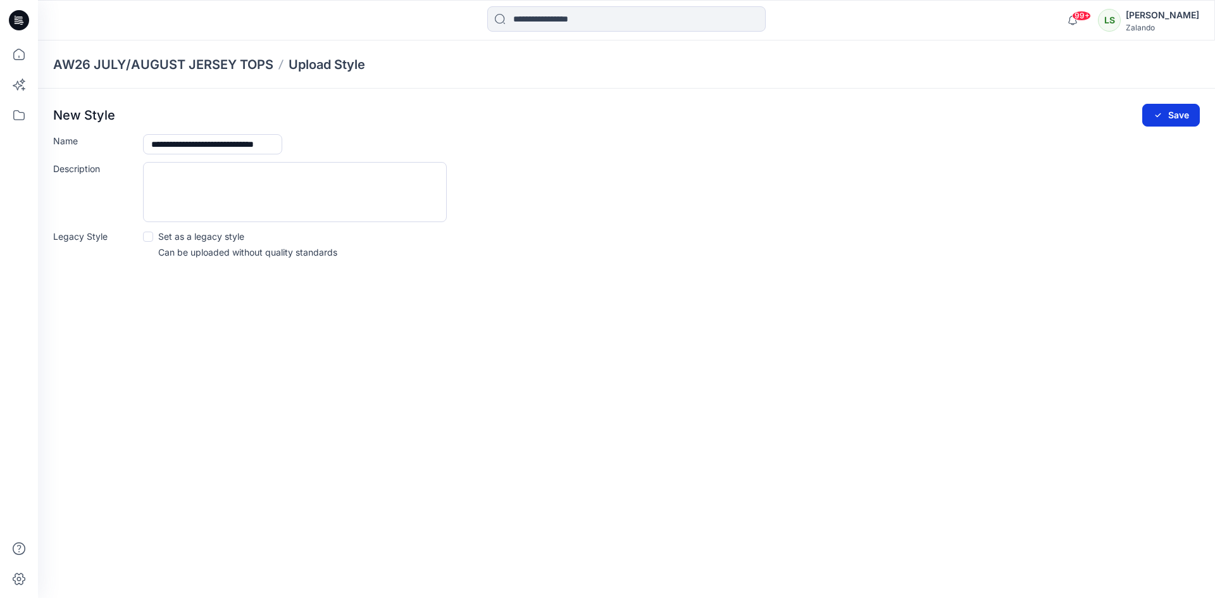
scroll to position [0, 0]
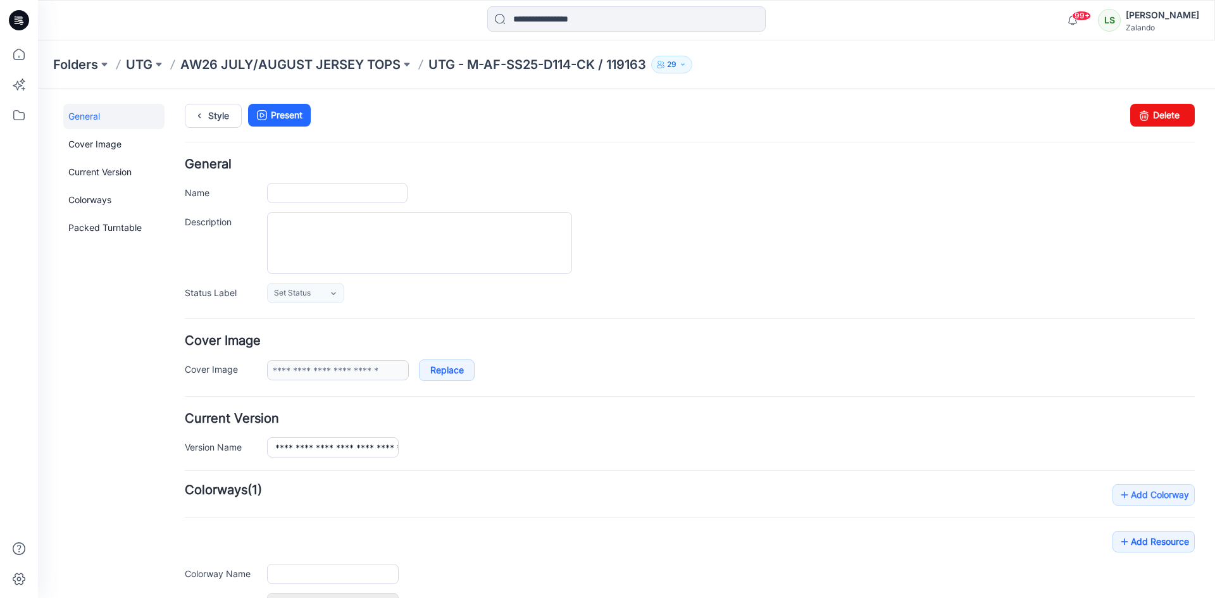
type input "**********"
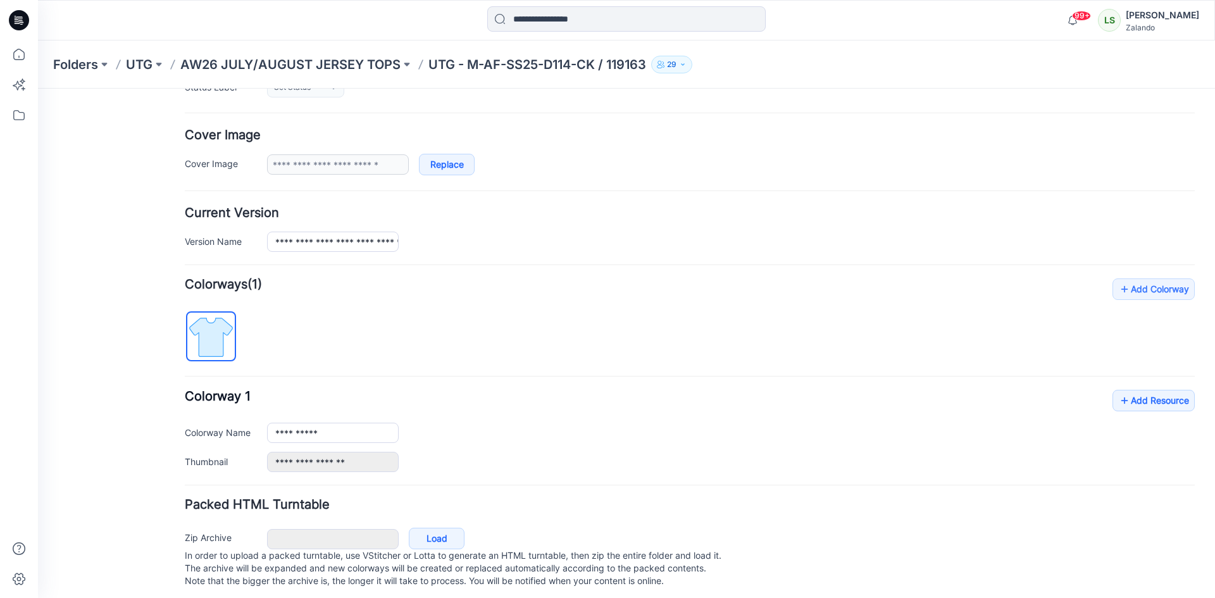
scroll to position [225, 0]
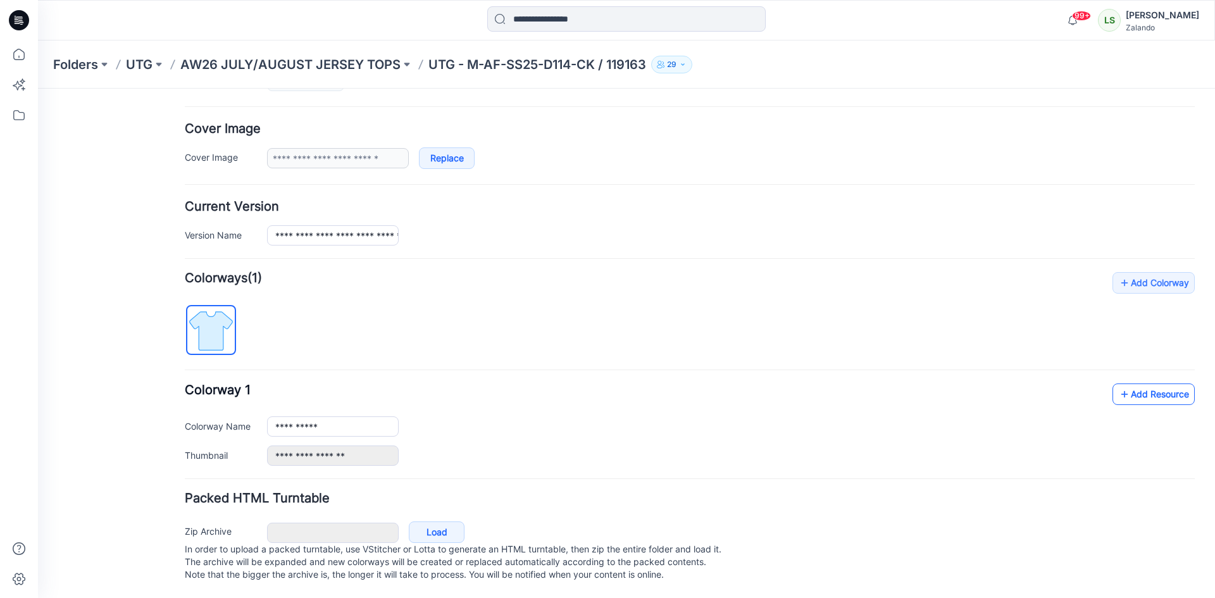
click at [1137, 384] on link "Add Resource" at bounding box center [1154, 395] width 82 height 22
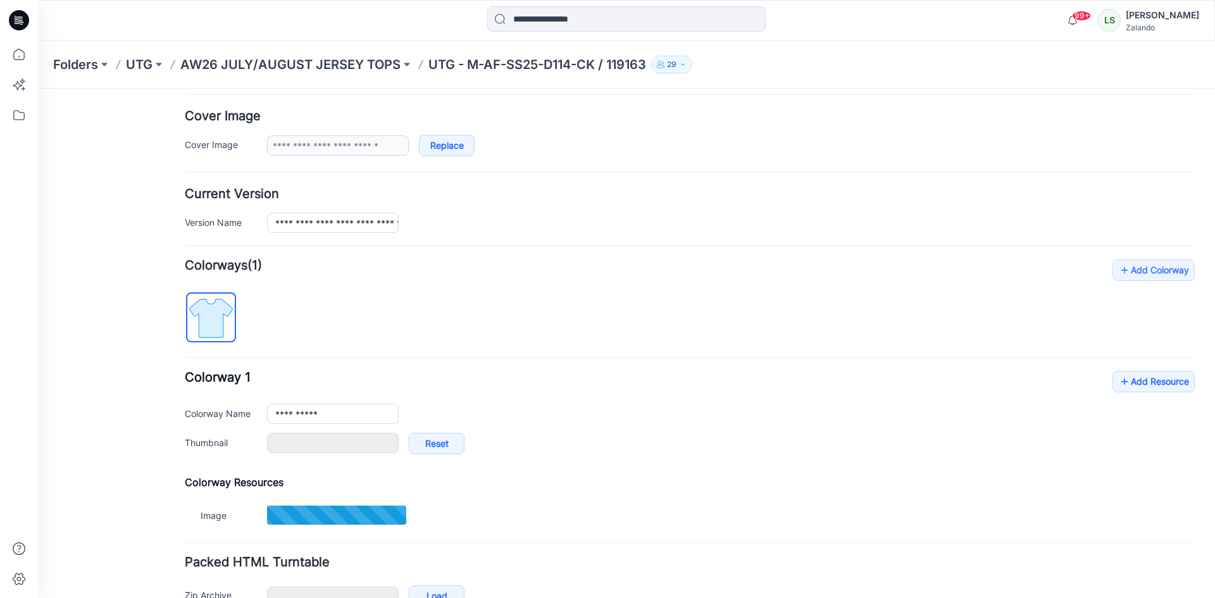
type input "**********"
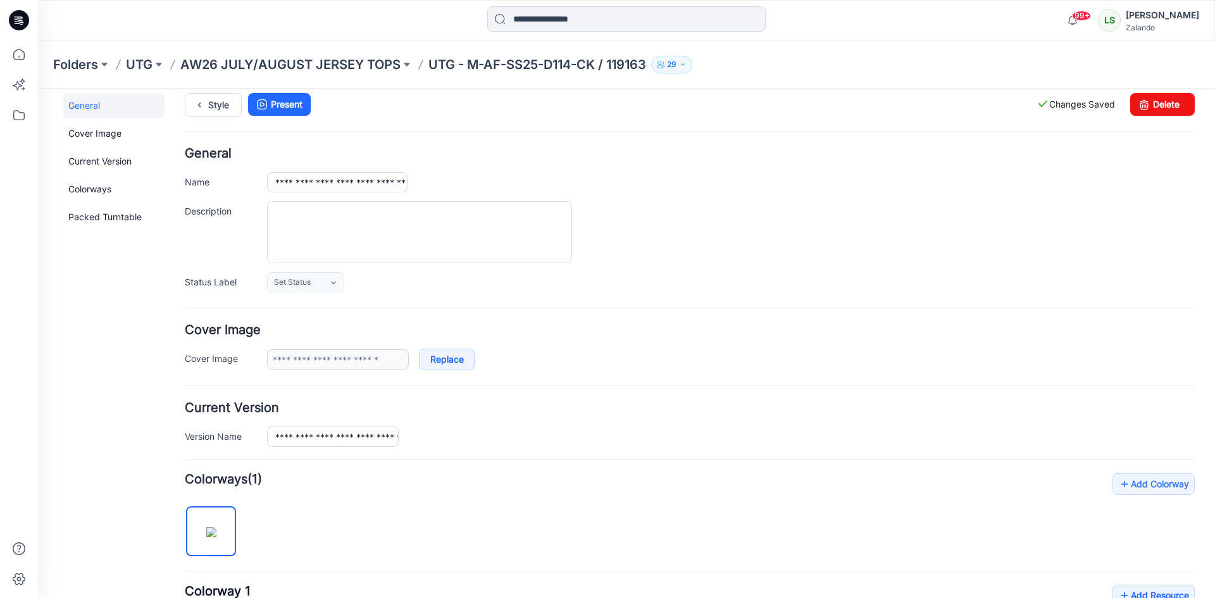
scroll to position [0, 0]
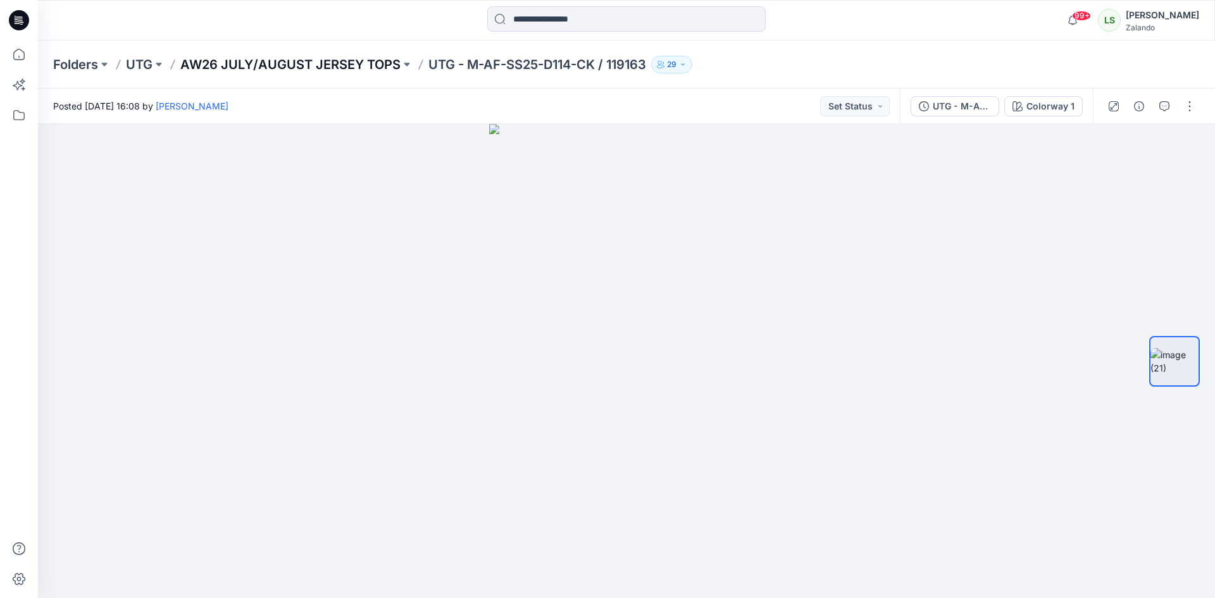
click at [352, 63] on p "AW26 JULY/AUGUST JERSEY TOPS" at bounding box center [290, 65] width 220 height 18
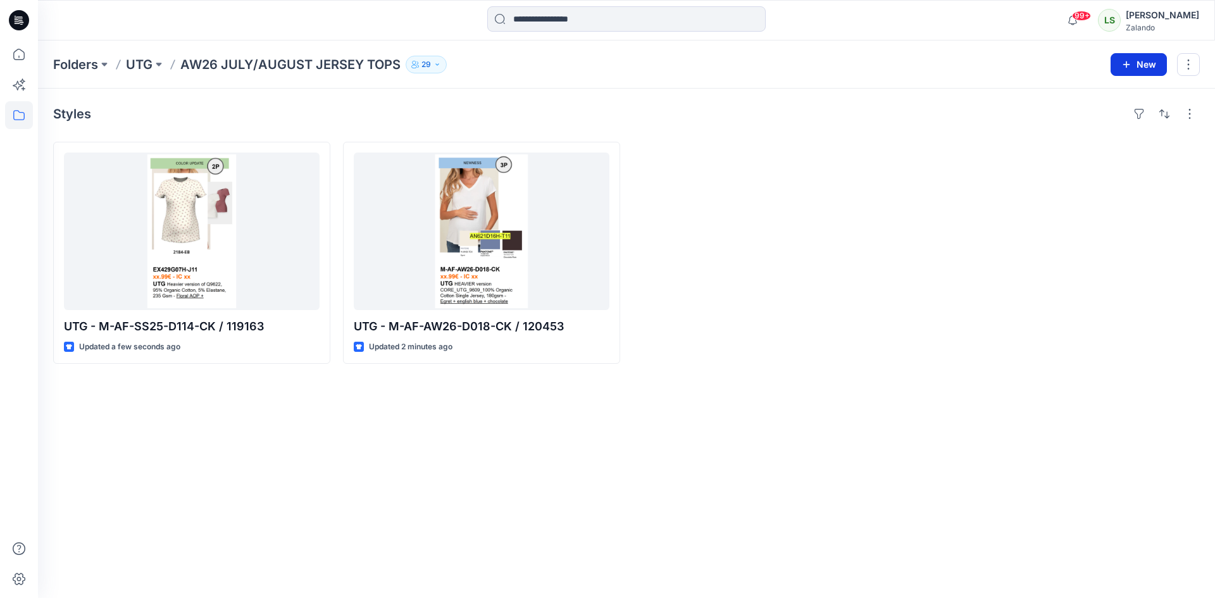
click at [1148, 63] on button "New" at bounding box center [1139, 64] width 56 height 23
click at [1091, 97] on p "New Style" at bounding box center [1100, 96] width 42 height 15
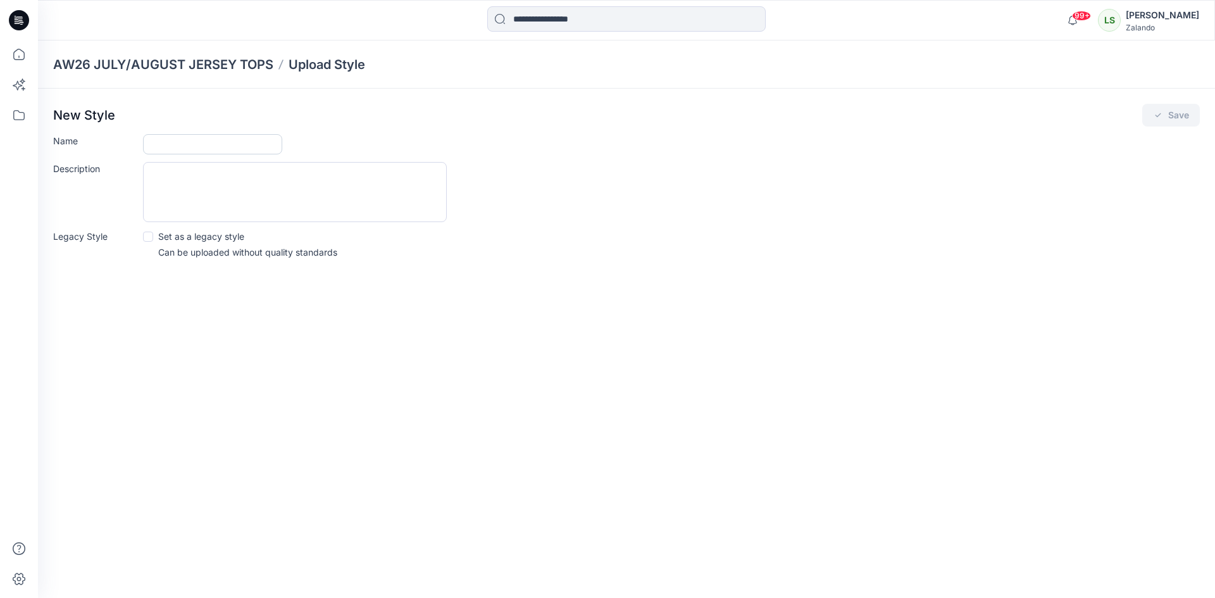
click at [210, 146] on input "Name" at bounding box center [212, 144] width 139 height 20
type input "**********"
click at [1164, 116] on button "Save" at bounding box center [1172, 115] width 58 height 23
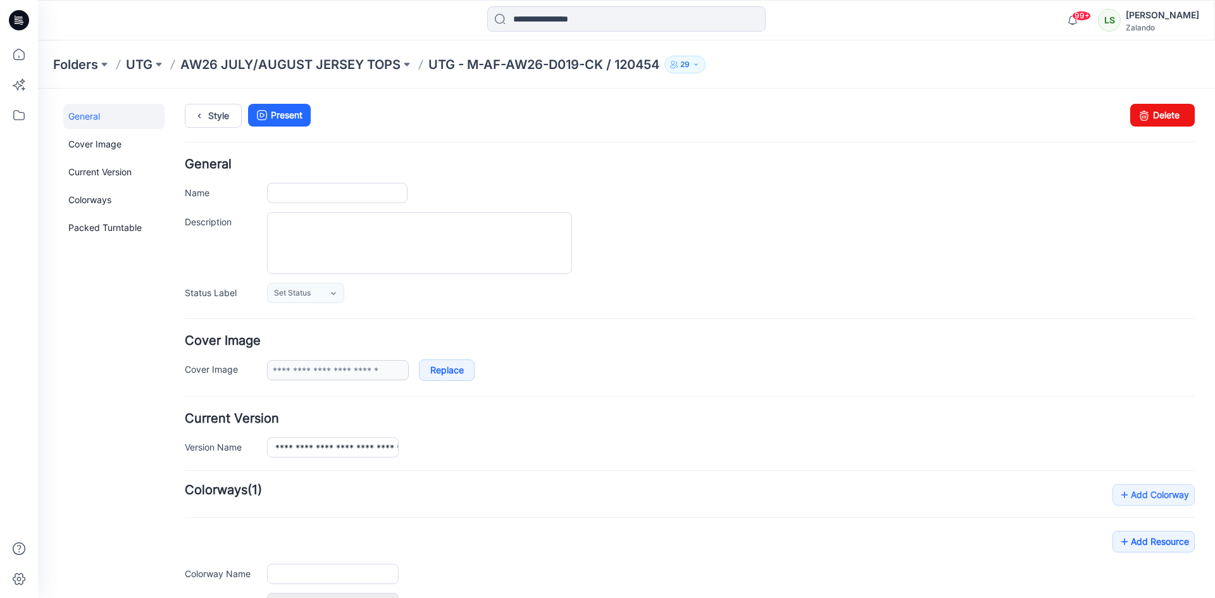
type input "**********"
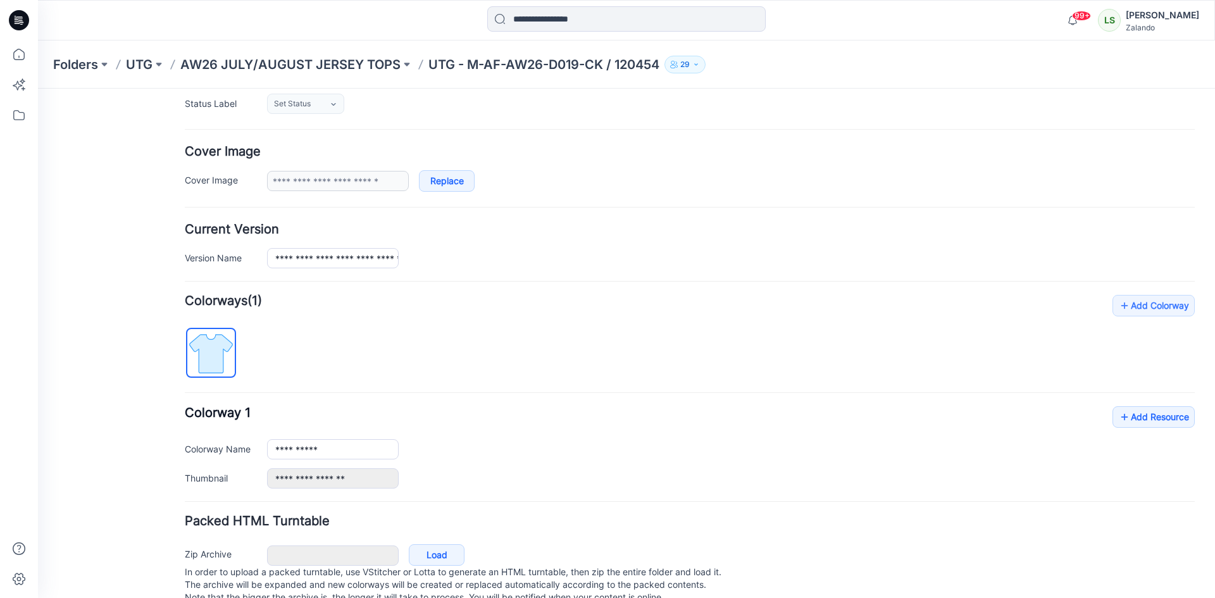
scroll to position [225, 0]
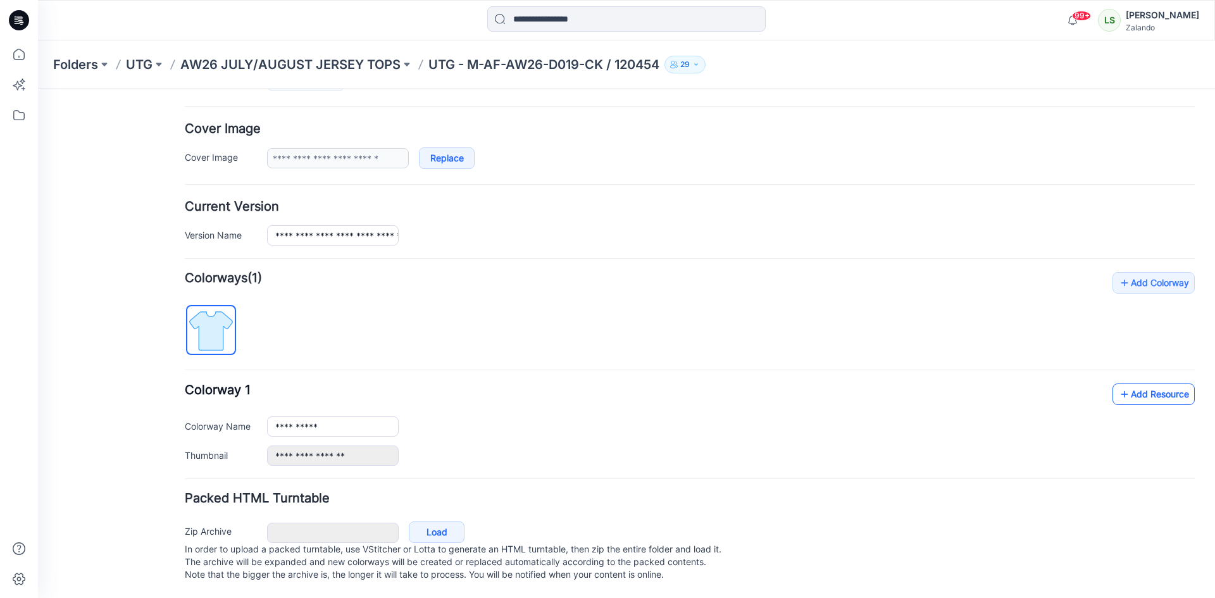
click at [1139, 384] on link "Add Resource" at bounding box center [1154, 395] width 82 height 22
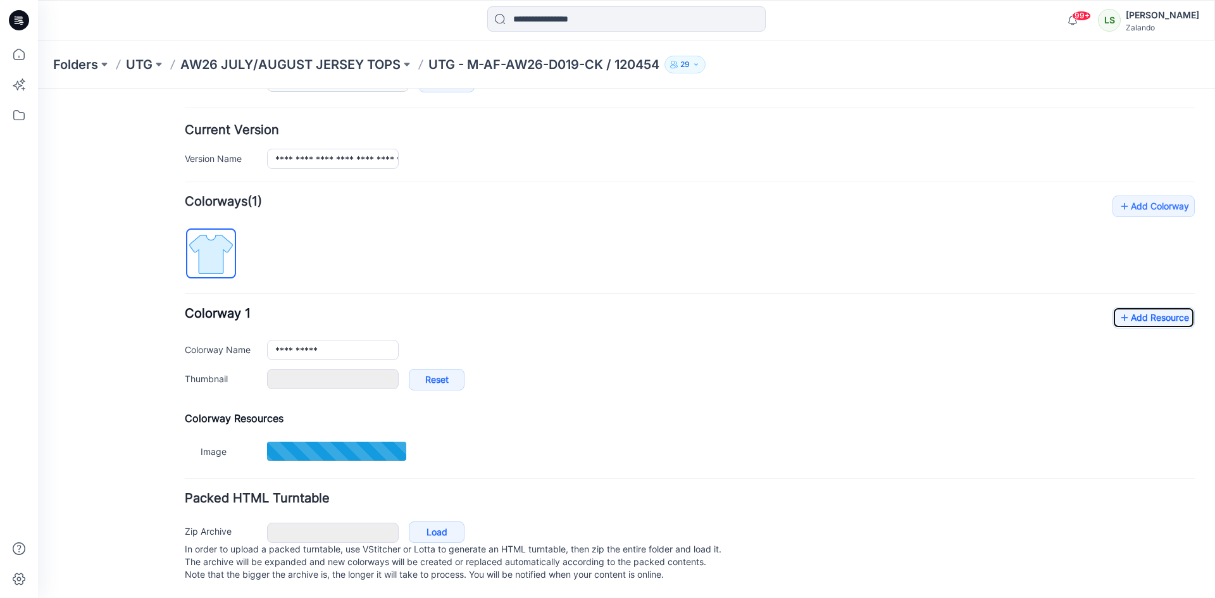
scroll to position [301, 0]
type input "**********"
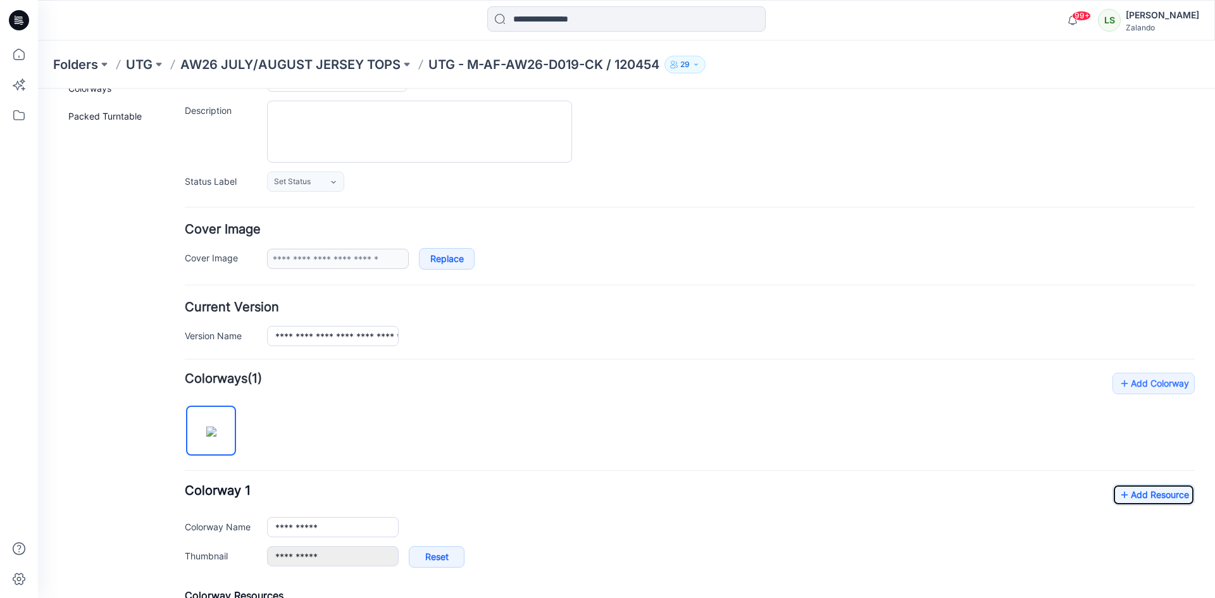
scroll to position [0, 0]
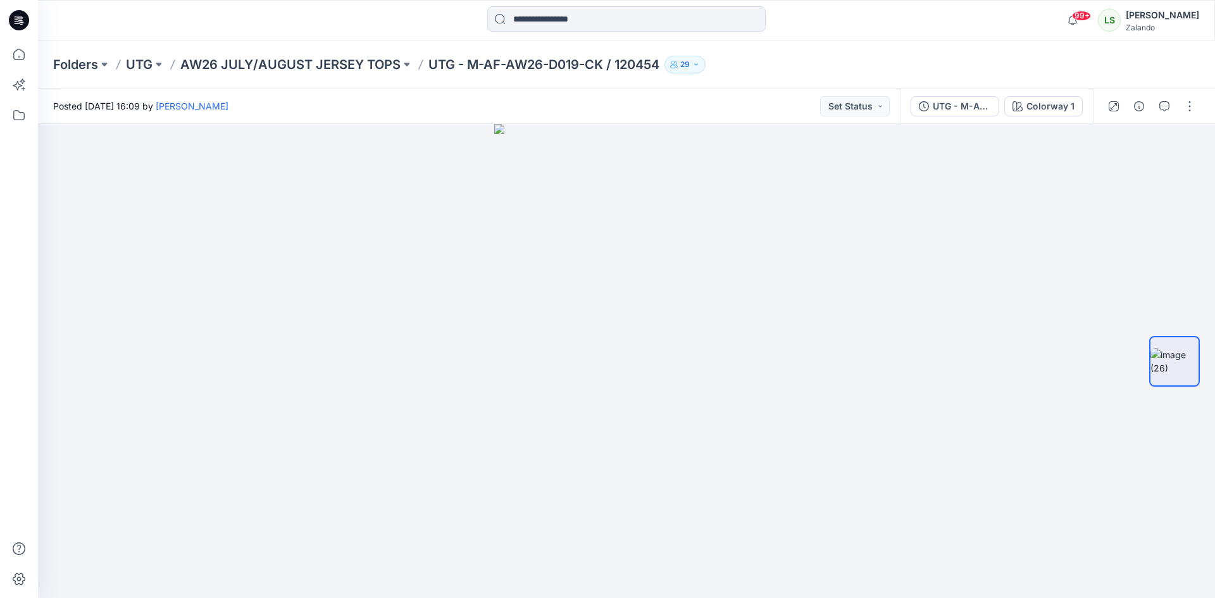
click at [368, 65] on p "AW26 JULY/AUGUST JERSEY TOPS" at bounding box center [290, 65] width 220 height 18
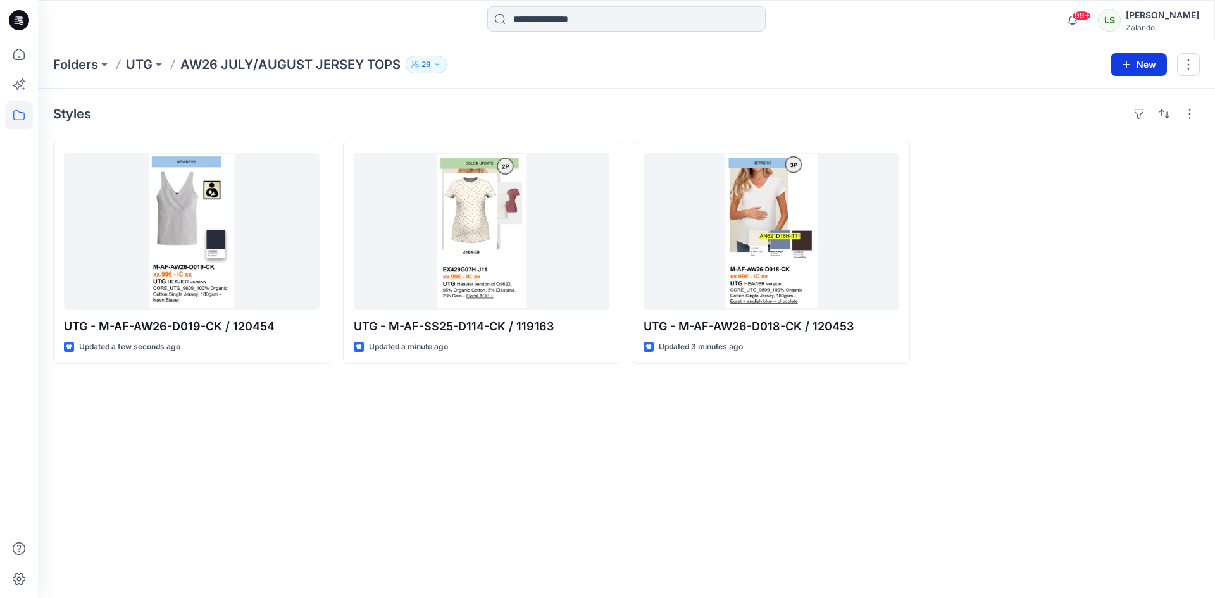
drag, startPoint x: 1153, startPoint y: 62, endPoint x: 960, endPoint y: 99, distance: 196.5
click at [1153, 62] on button "New" at bounding box center [1139, 64] width 56 height 23
click at [1104, 92] on p "New Style" at bounding box center [1100, 96] width 42 height 15
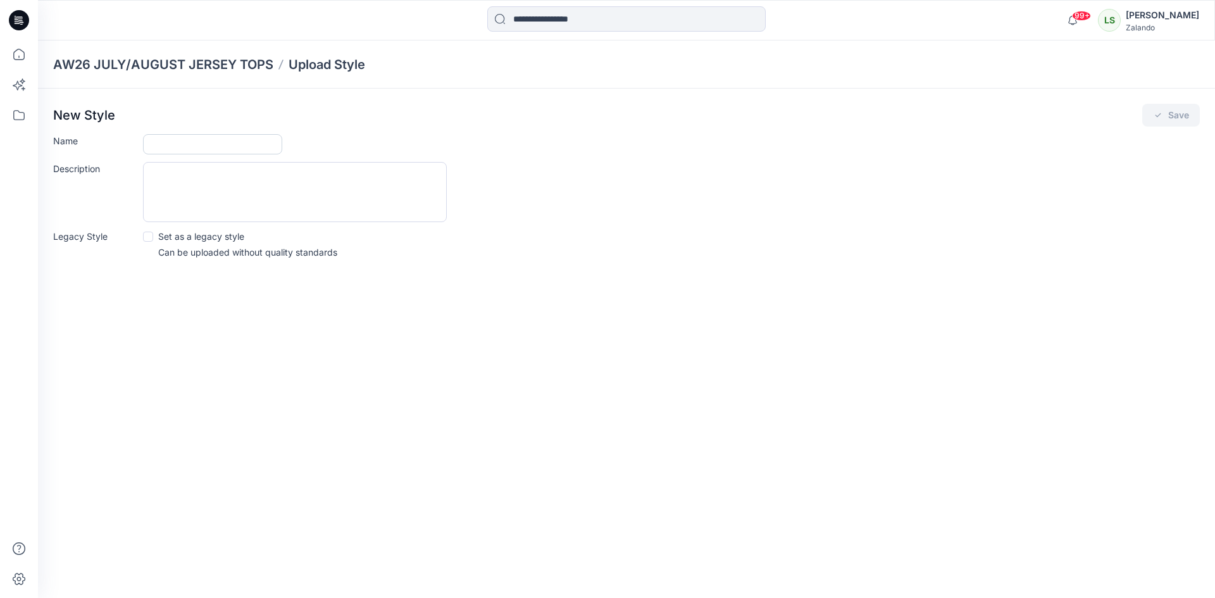
click at [214, 149] on input "Name" at bounding box center [212, 144] width 139 height 20
click at [265, 147] on input "**********" at bounding box center [212, 144] width 139 height 20
type input "**********"
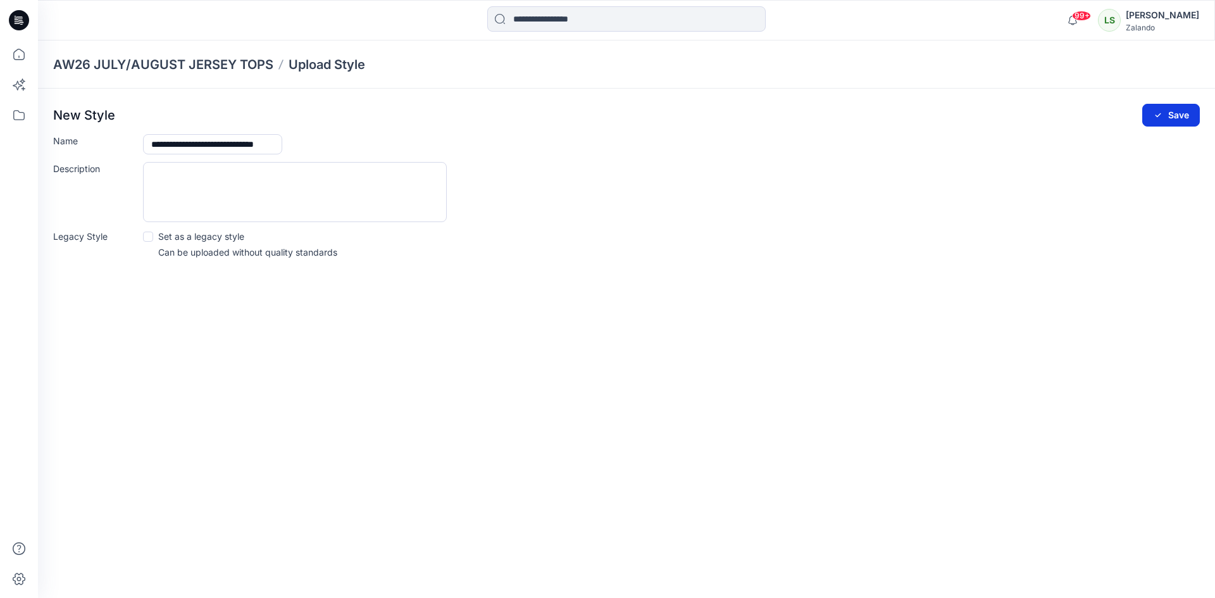
click at [1158, 118] on icon "submit" at bounding box center [1158, 115] width 10 height 10
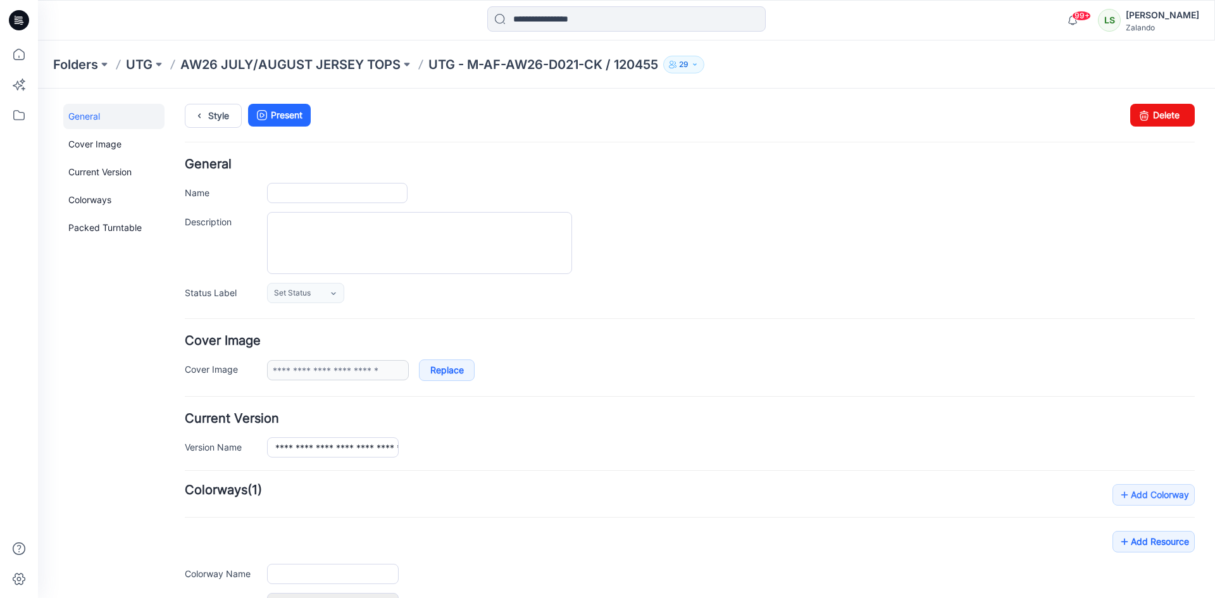
type input "**********"
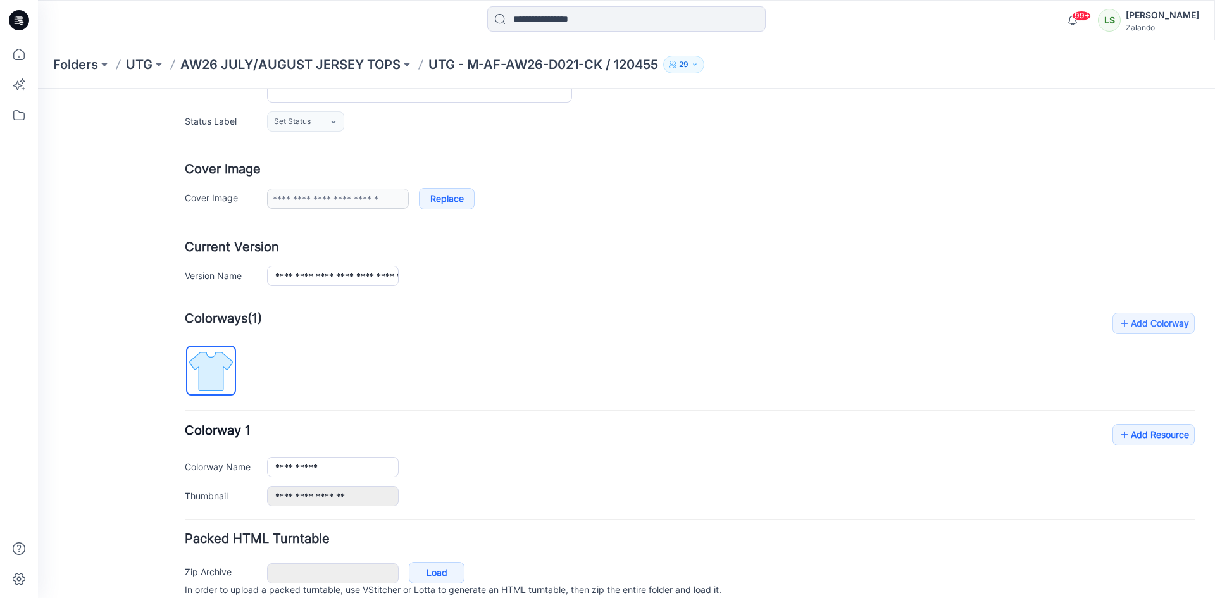
scroll to position [225, 0]
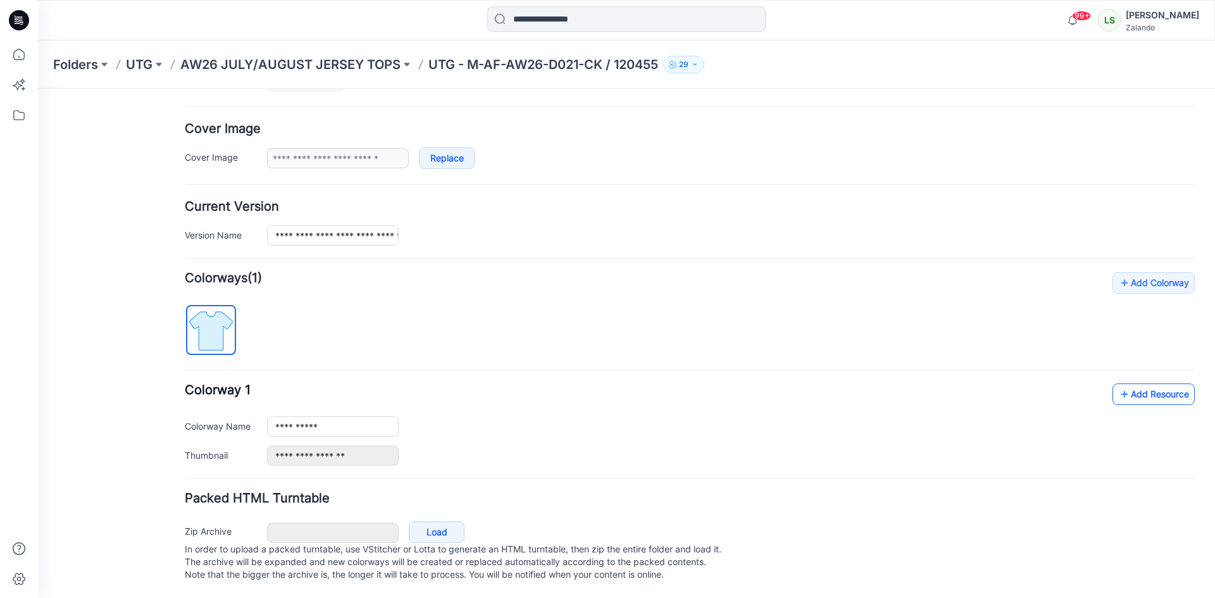
click at [1158, 384] on link "Add Resource" at bounding box center [1154, 395] width 82 height 22
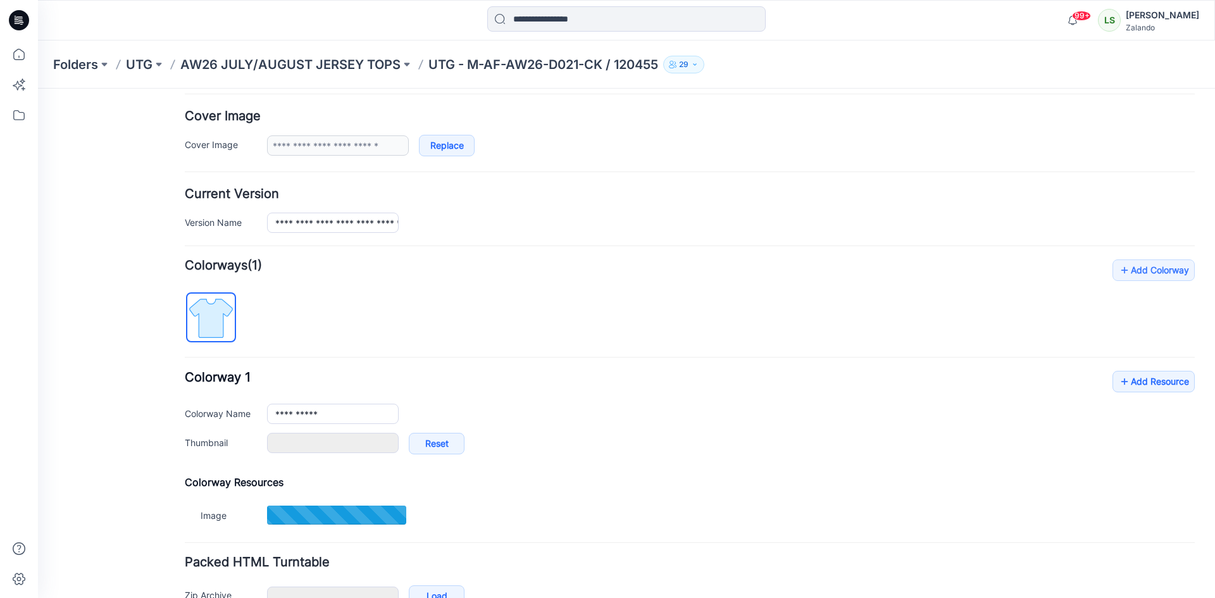
type input "******"
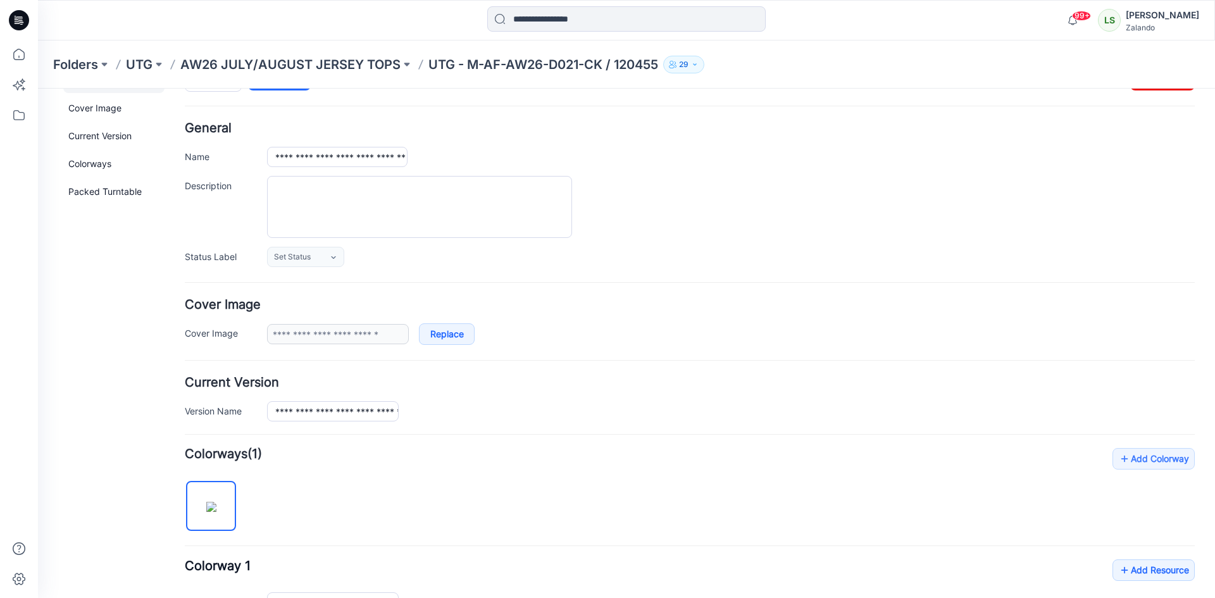
scroll to position [0, 0]
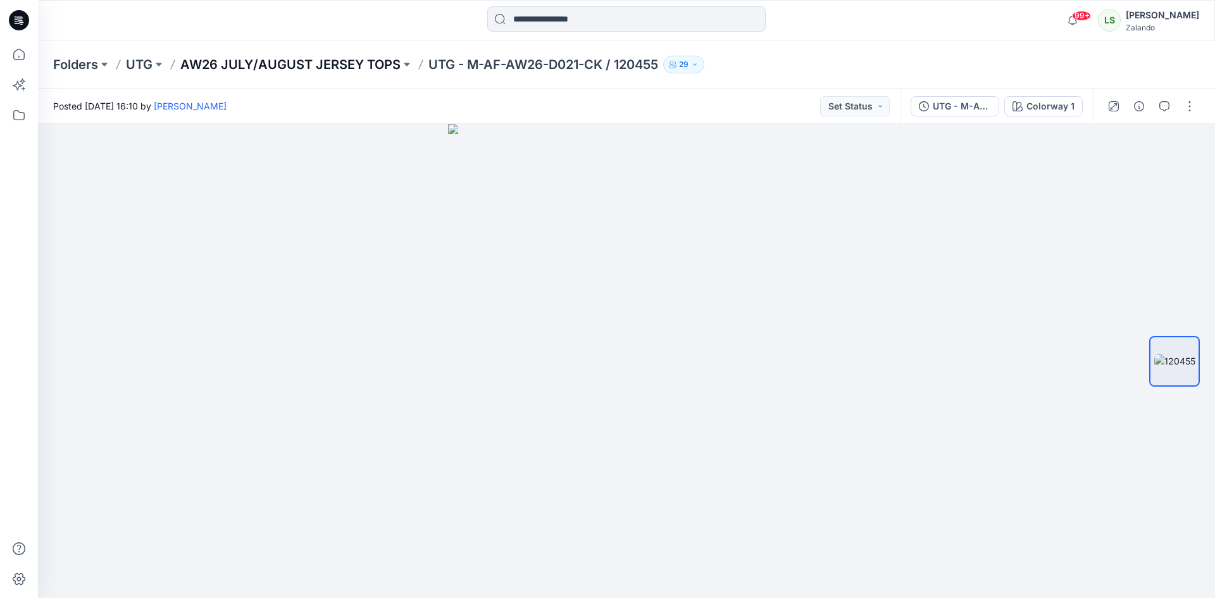
click at [367, 70] on p "AW26 JULY/AUGUST JERSEY TOPS" at bounding box center [290, 65] width 220 height 18
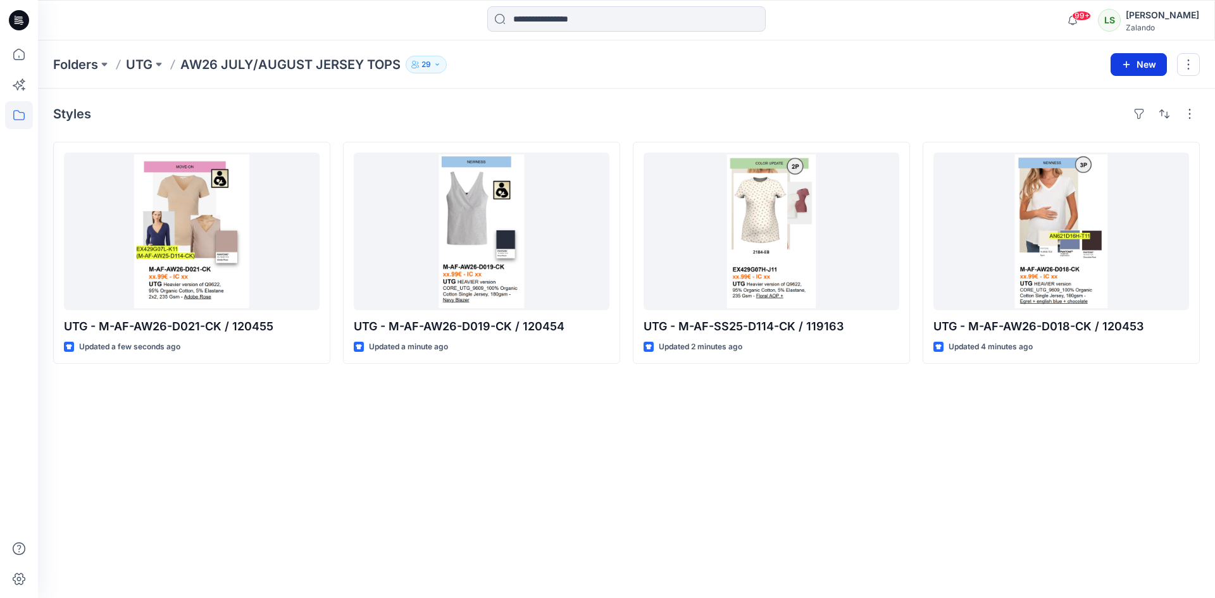
click at [1150, 61] on button "New" at bounding box center [1139, 64] width 56 height 23
click at [1101, 95] on p "New Style" at bounding box center [1100, 96] width 42 height 15
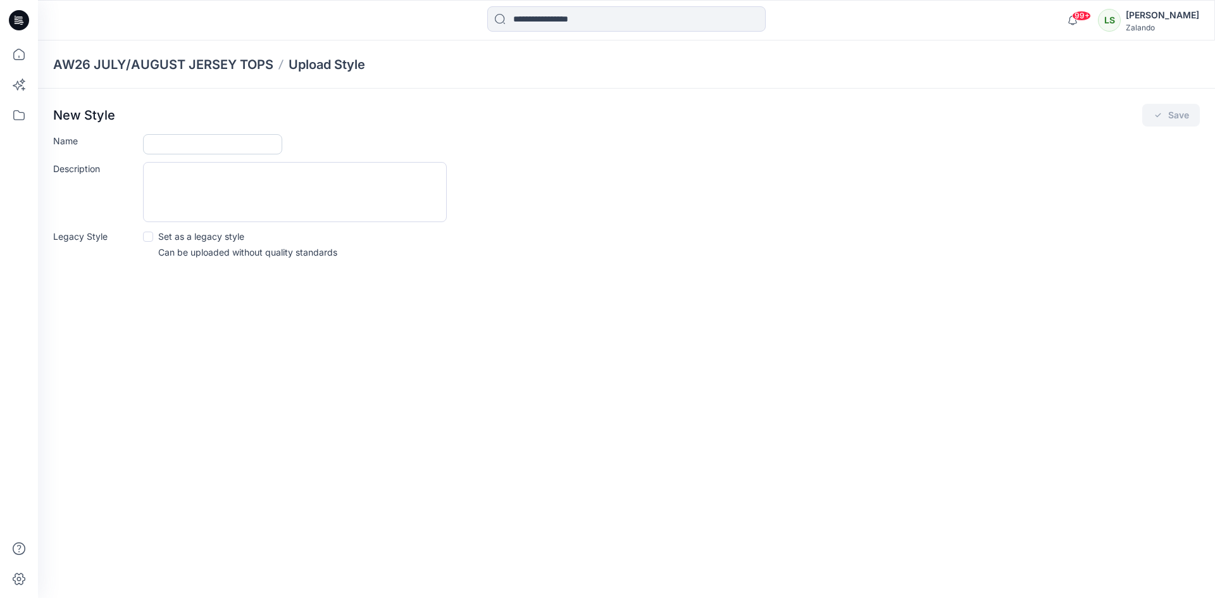
click at [192, 140] on input "Name" at bounding box center [212, 144] width 139 height 20
type input "**********"
click at [1166, 114] on button "Save" at bounding box center [1172, 115] width 58 height 23
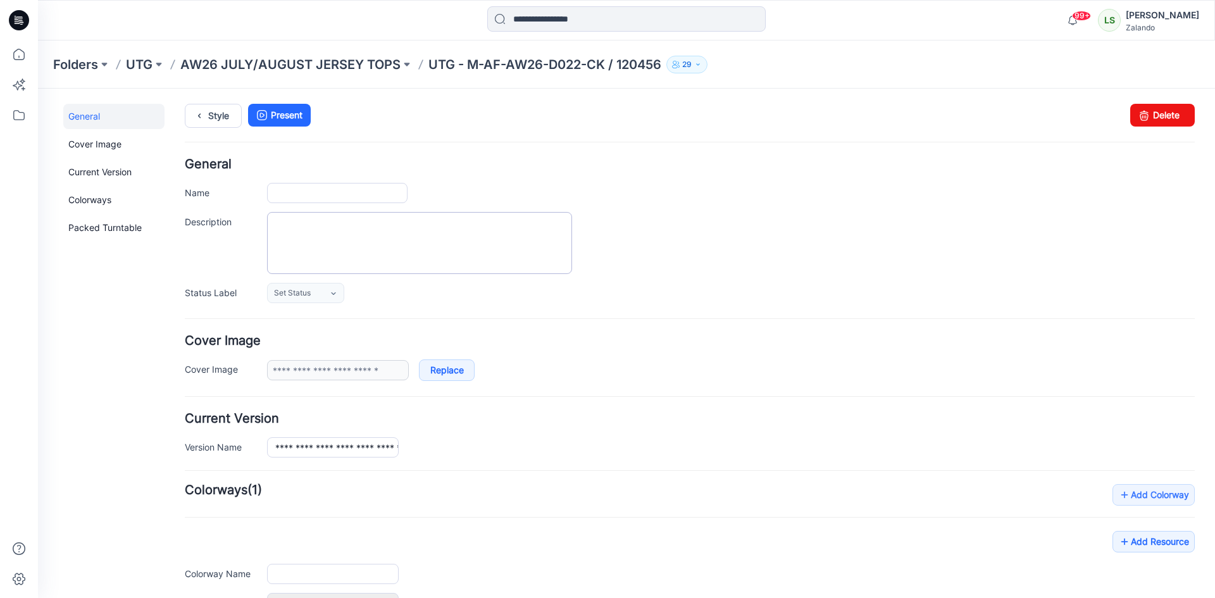
type input "**********"
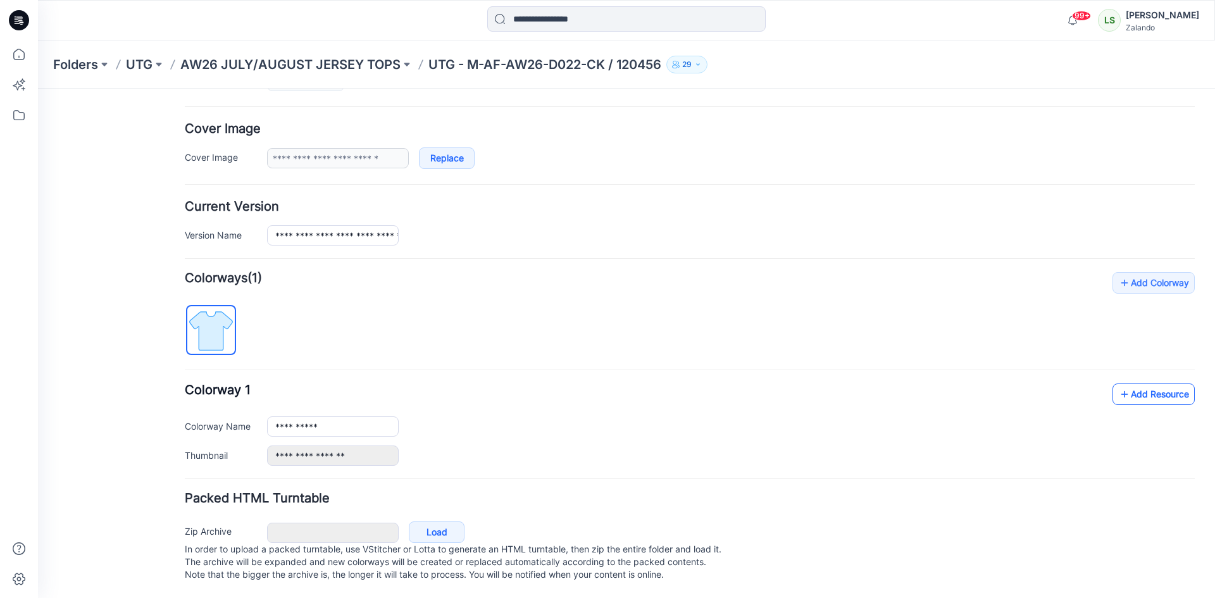
scroll to position [225, 0]
click at [1156, 384] on link "Add Resource" at bounding box center [1154, 395] width 82 height 22
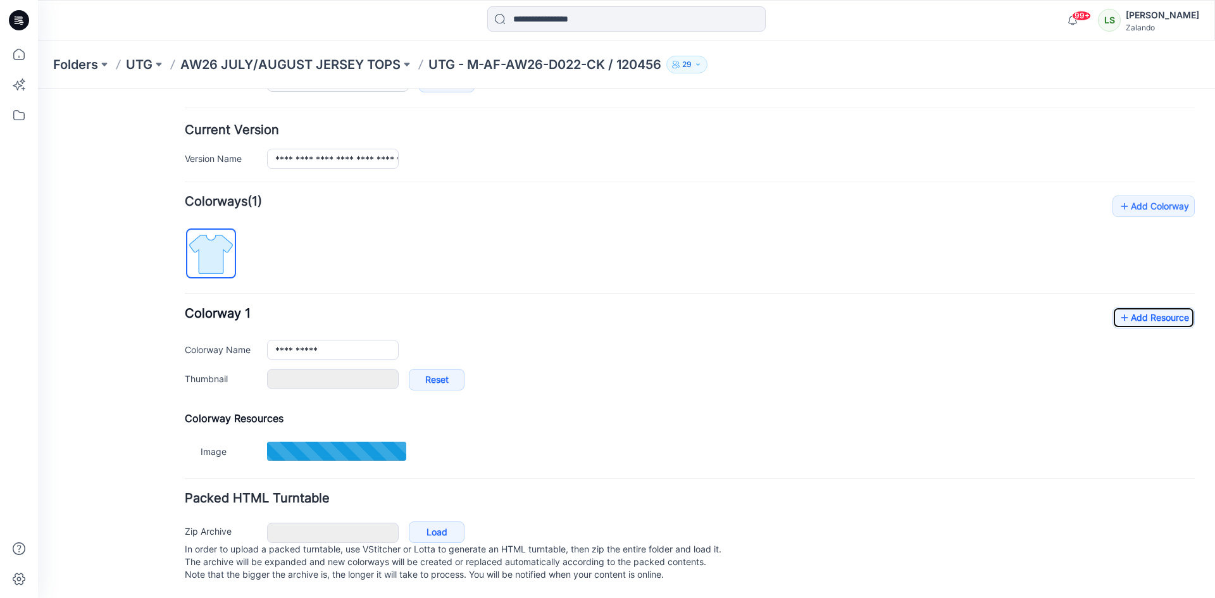
scroll to position [301, 0]
type input "**********"
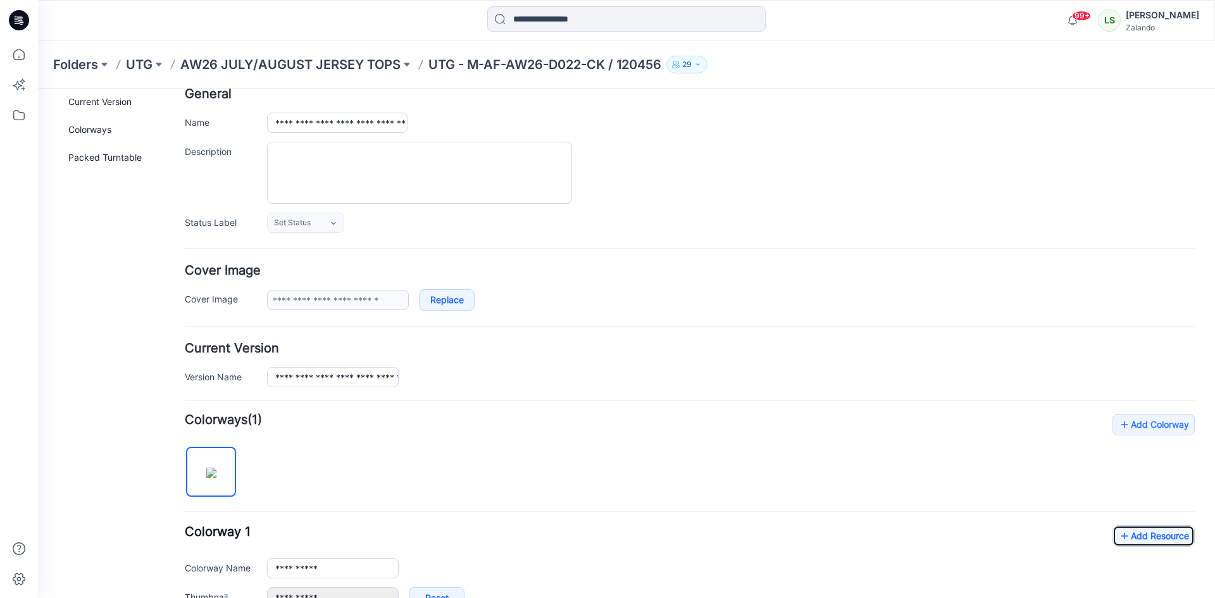
scroll to position [0, 0]
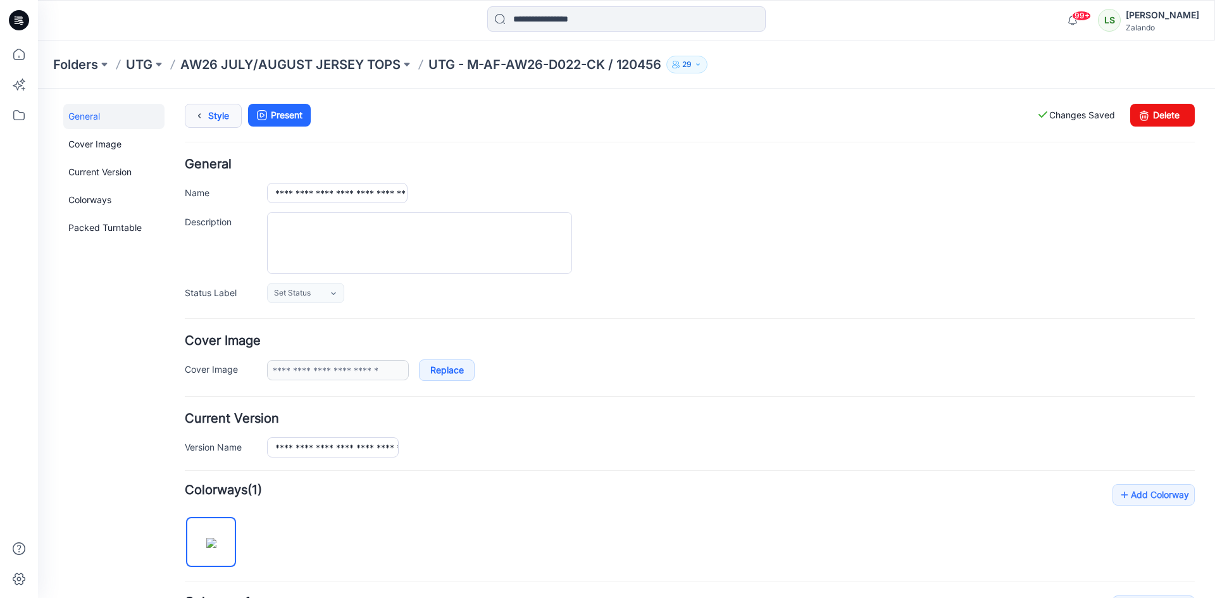
click at [215, 122] on link "Style" at bounding box center [213, 116] width 57 height 24
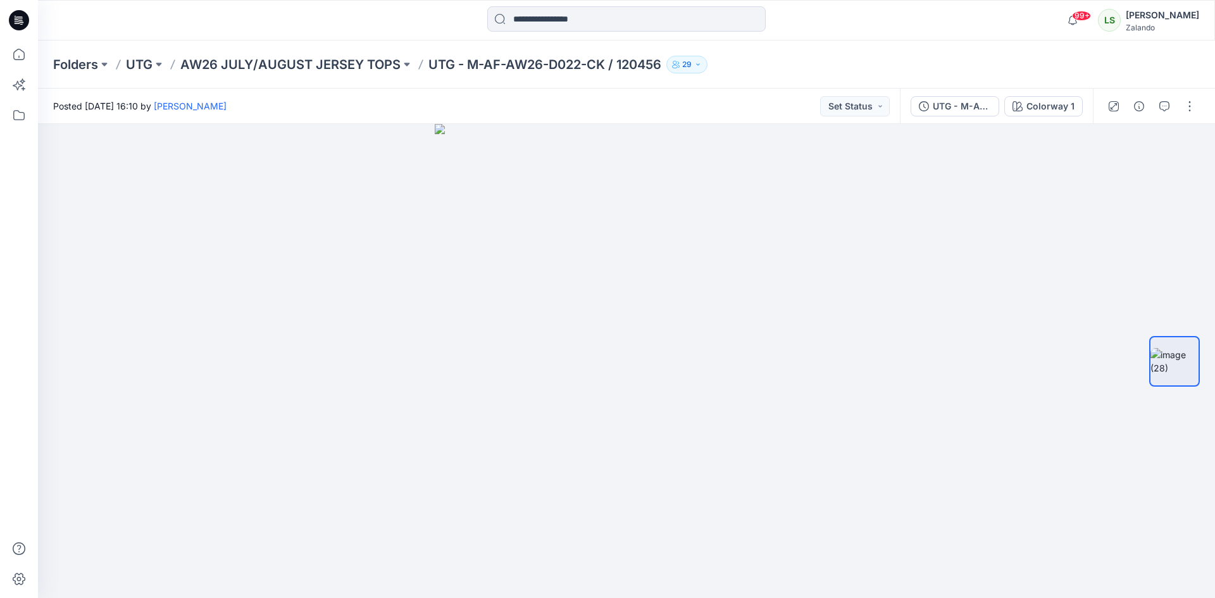
click at [375, 52] on div "Folders UTG AW26 JULY/AUGUST JERSEY TOPS UTG - M-AF-AW26-D022-CK / 120456 29" at bounding box center [626, 65] width 1177 height 48
click at [365, 64] on p "AW26 JULY/AUGUST JERSEY TOPS" at bounding box center [290, 65] width 220 height 18
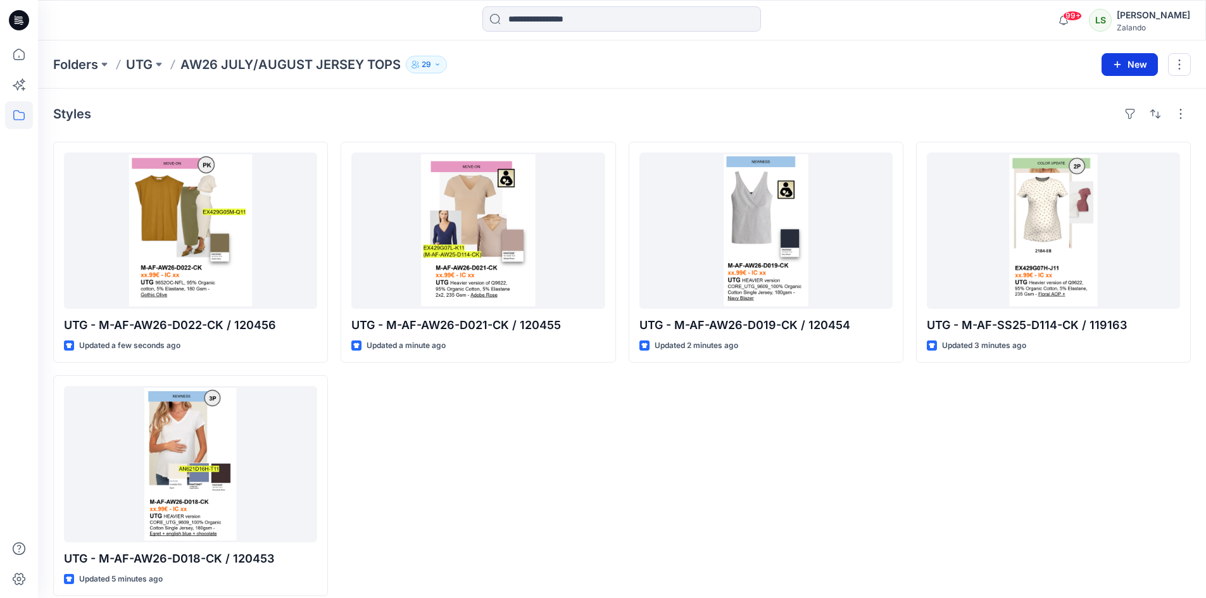
click at [1143, 66] on button "New" at bounding box center [1129, 64] width 56 height 23
click at [1089, 93] on p "New Style" at bounding box center [1090, 96] width 42 height 15
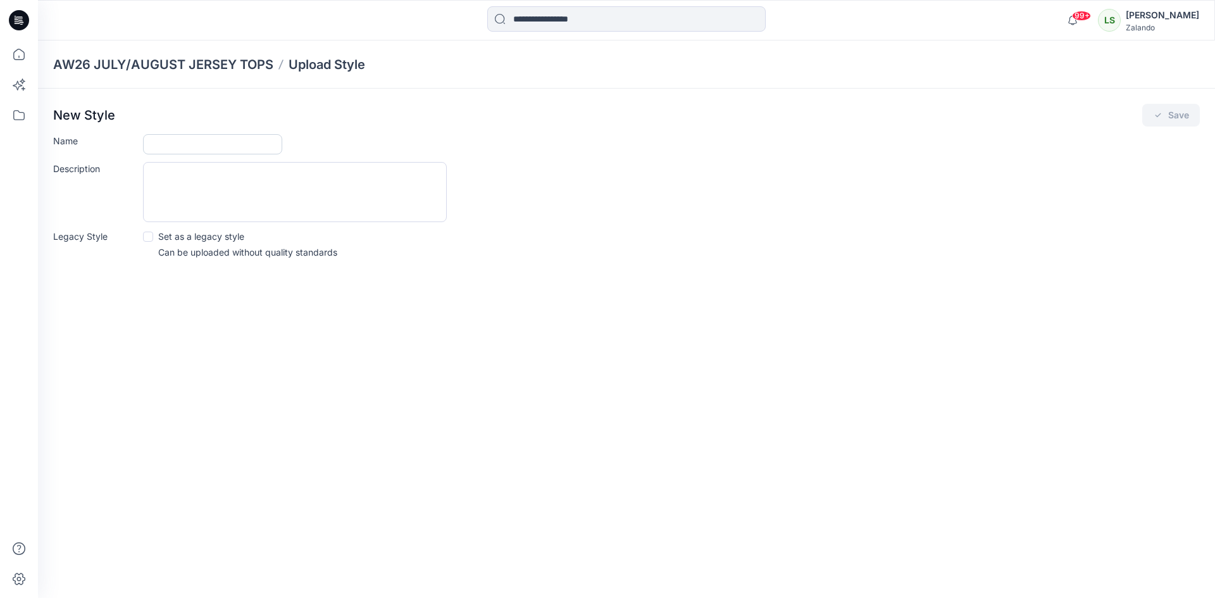
click at [189, 146] on input "Name" at bounding box center [212, 144] width 139 height 20
type input "**********"
click at [1188, 118] on button "Save" at bounding box center [1172, 115] width 58 height 23
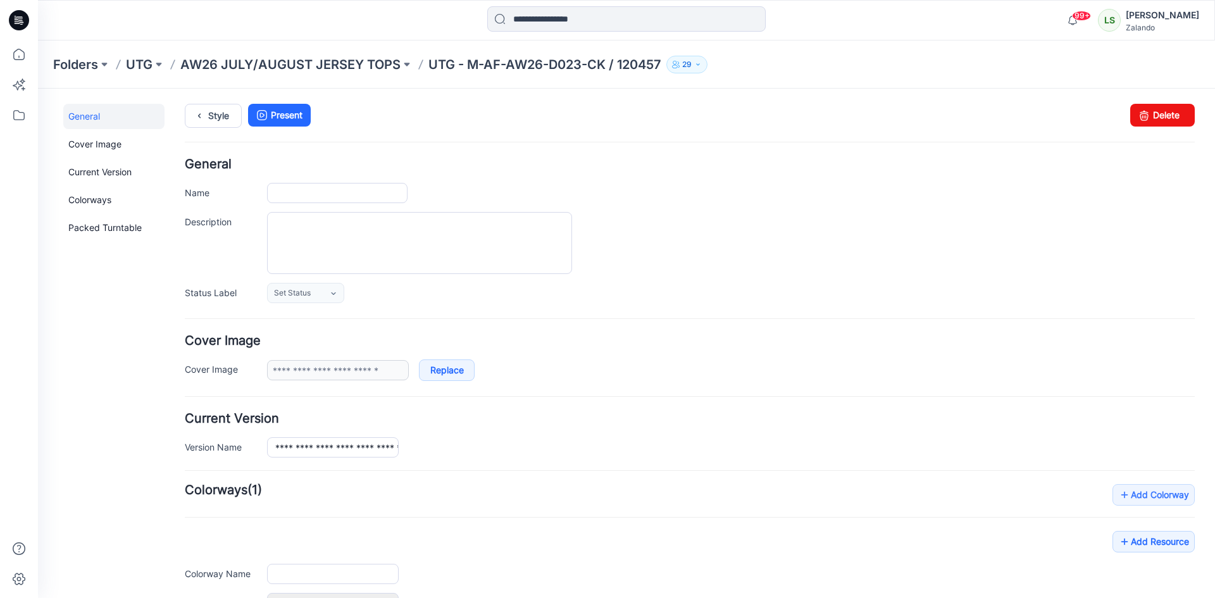
type input "**********"
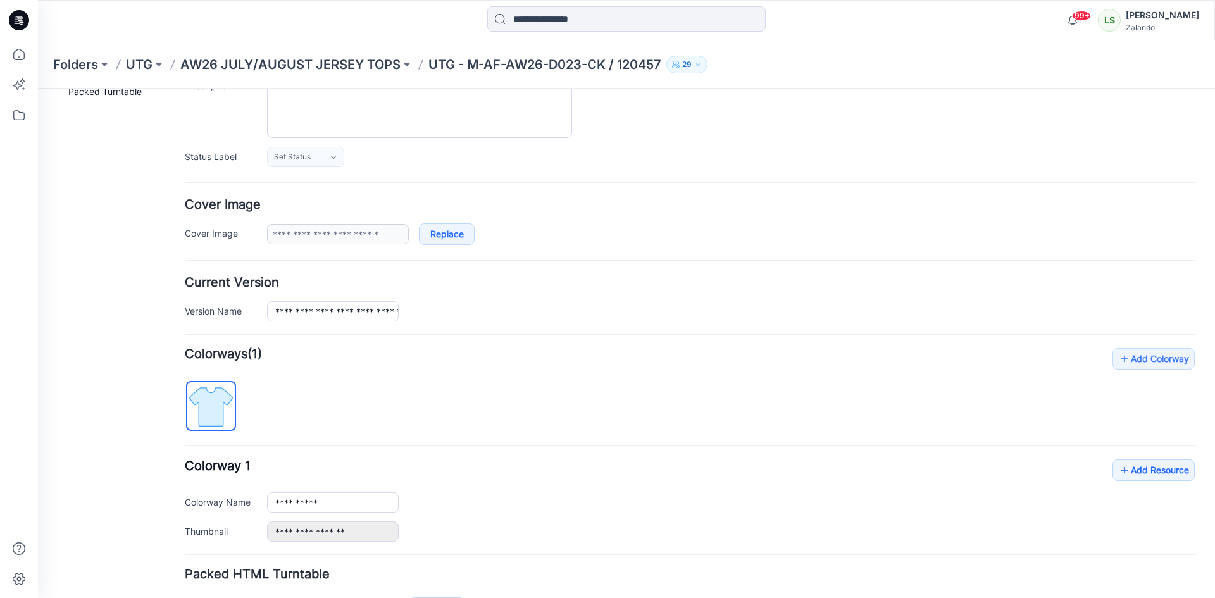
scroll to position [225, 0]
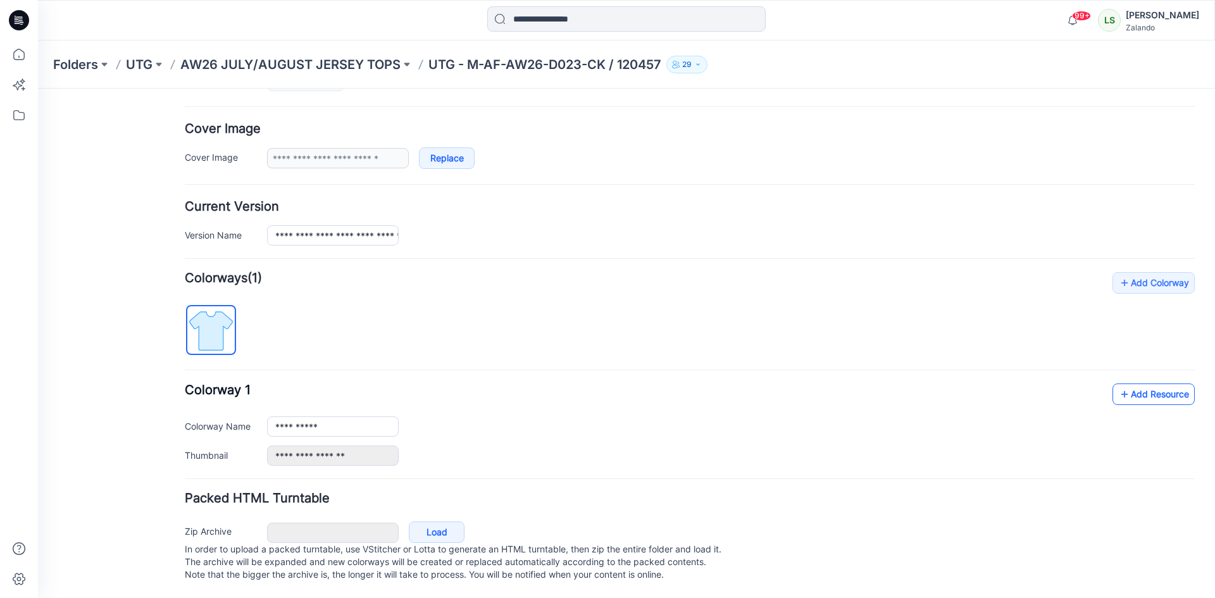
click at [1138, 384] on link "Add Resource" at bounding box center [1154, 395] width 82 height 22
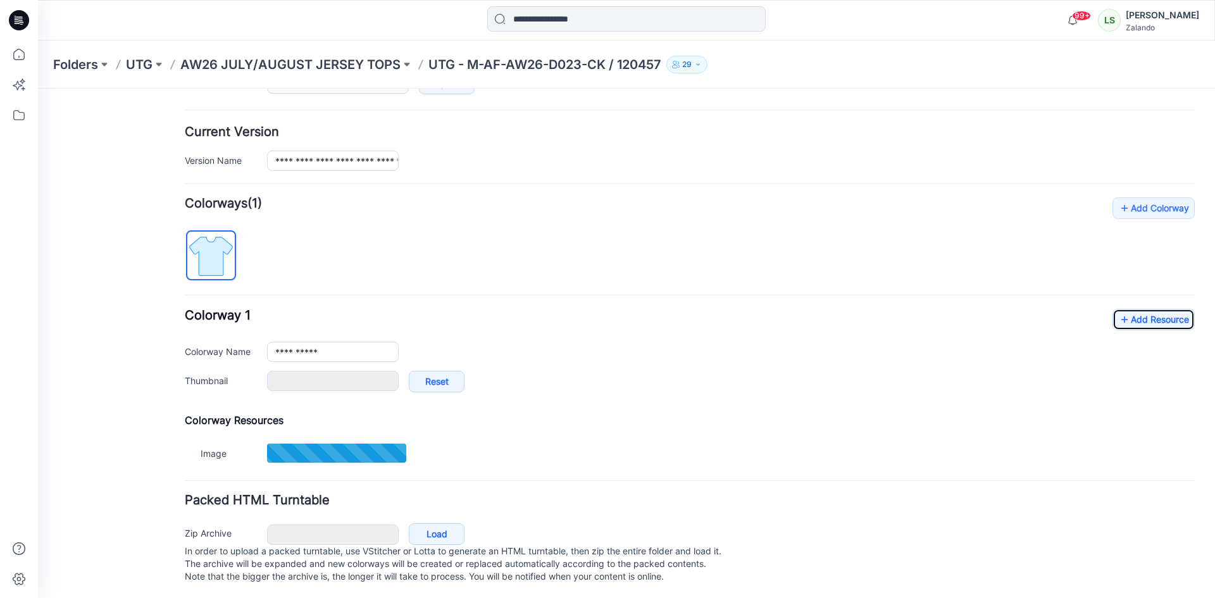
scroll to position [288, 0]
type input "**********"
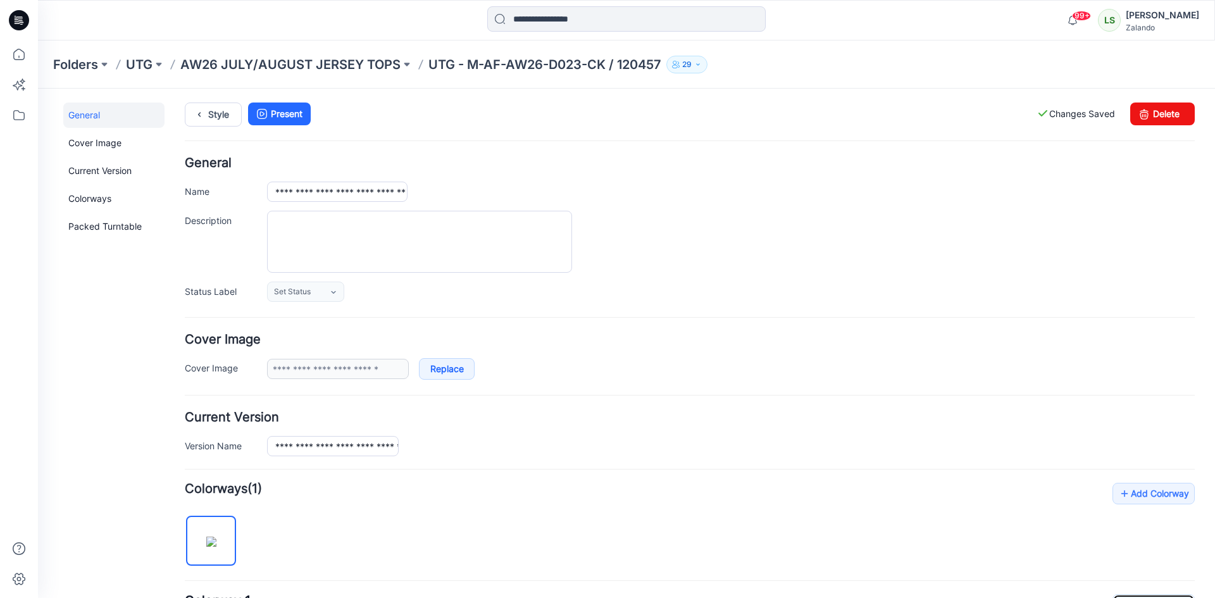
scroll to position [0, 0]
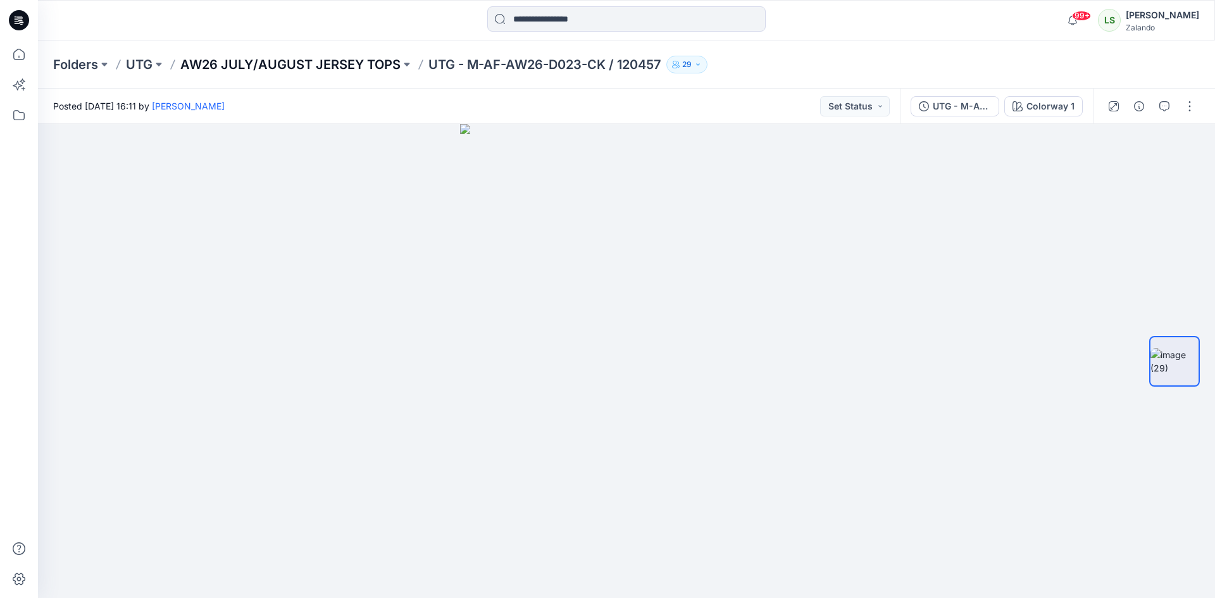
click at [362, 64] on p "AW26 JULY/AUGUST JERSEY TOPS" at bounding box center [290, 65] width 220 height 18
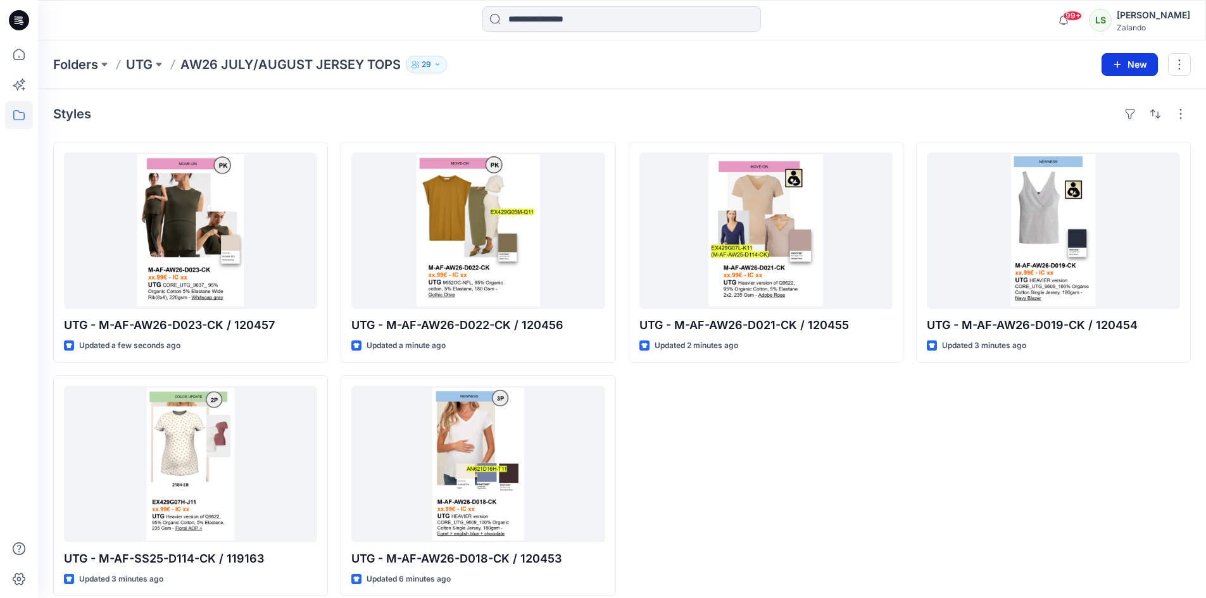
click at [1136, 63] on button "New" at bounding box center [1129, 64] width 56 height 23
click at [1064, 98] on button "New Style" at bounding box center [1100, 96] width 109 height 25
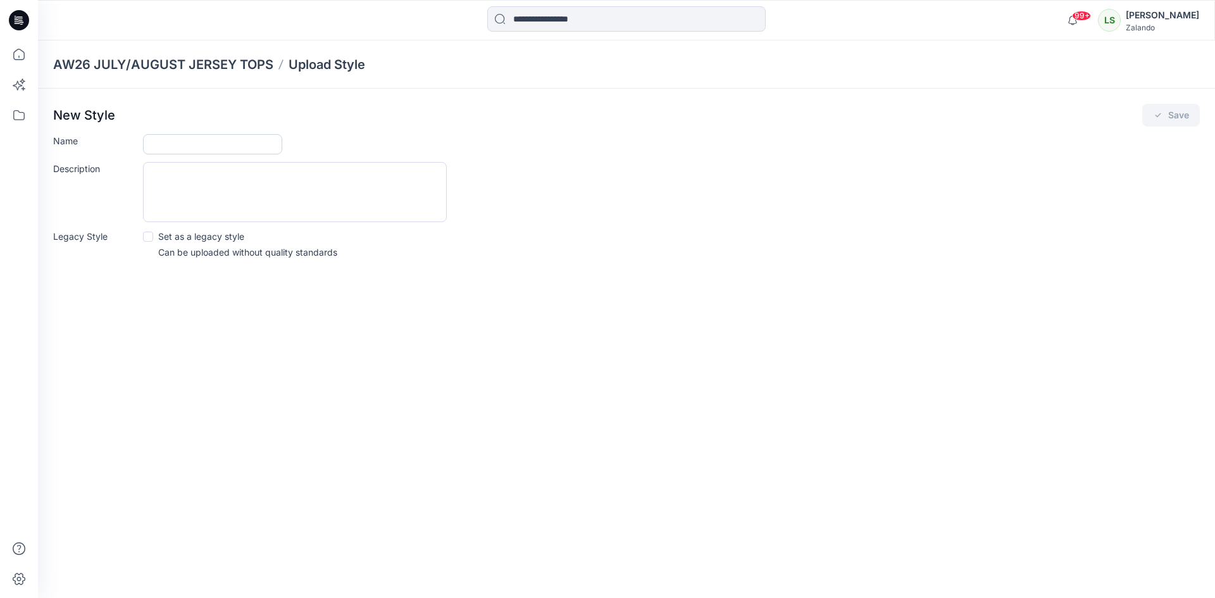
click at [249, 153] on input "Name" at bounding box center [212, 144] width 139 height 20
type input "**********"
click at [1185, 115] on button "Save" at bounding box center [1172, 115] width 58 height 23
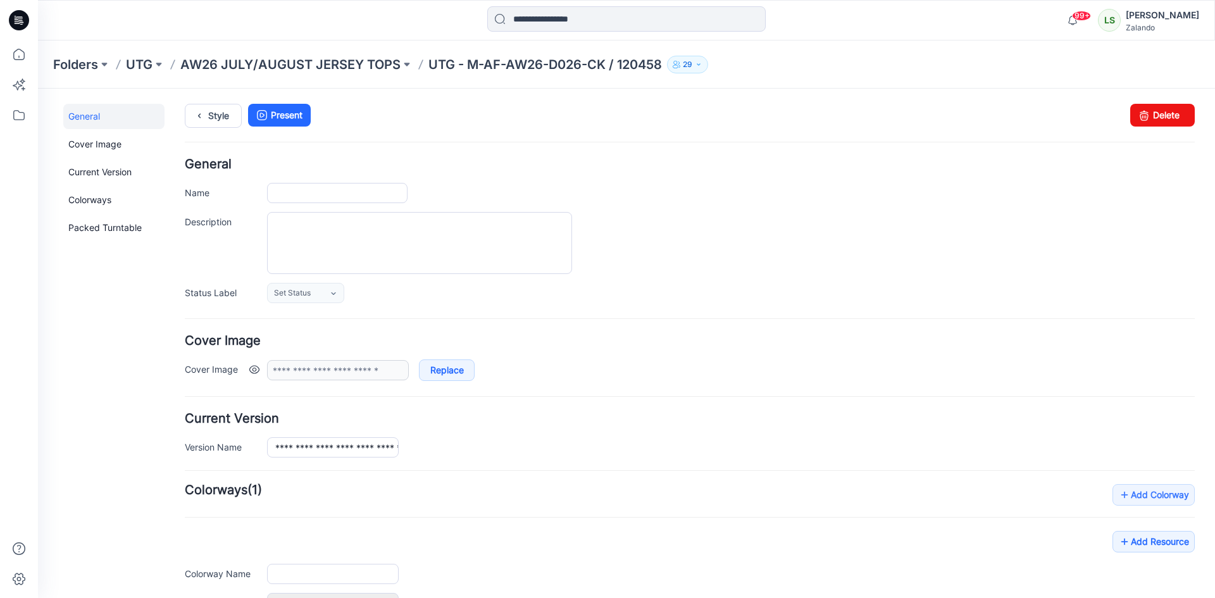
type input "**********"
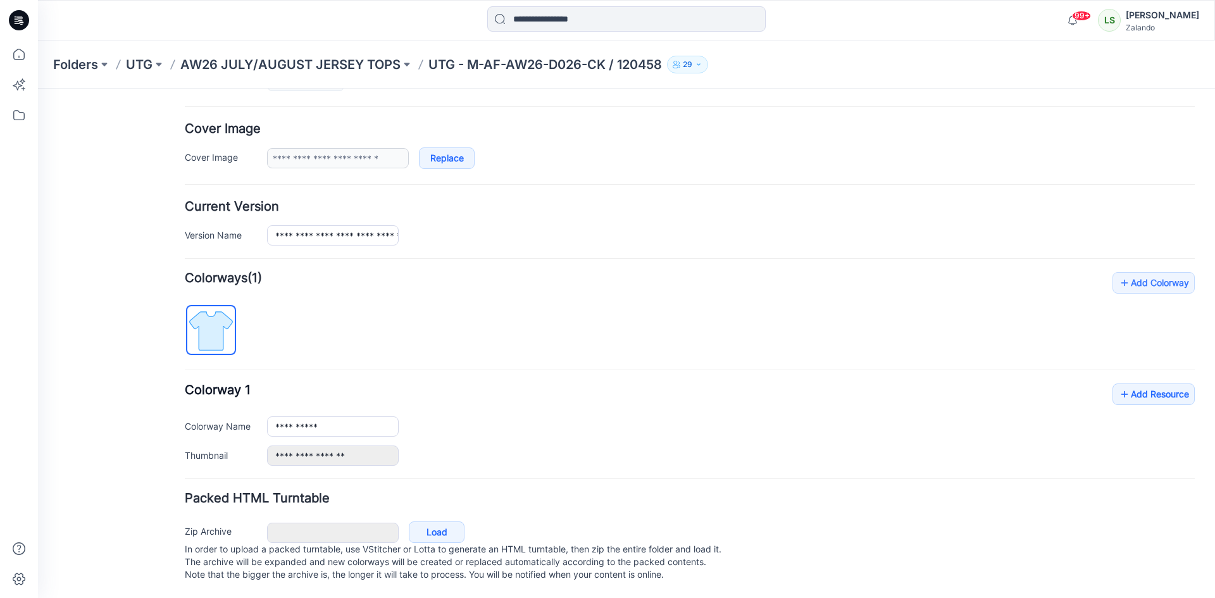
scroll to position [225, 0]
click at [1130, 384] on link "Add Resource" at bounding box center [1154, 395] width 82 height 22
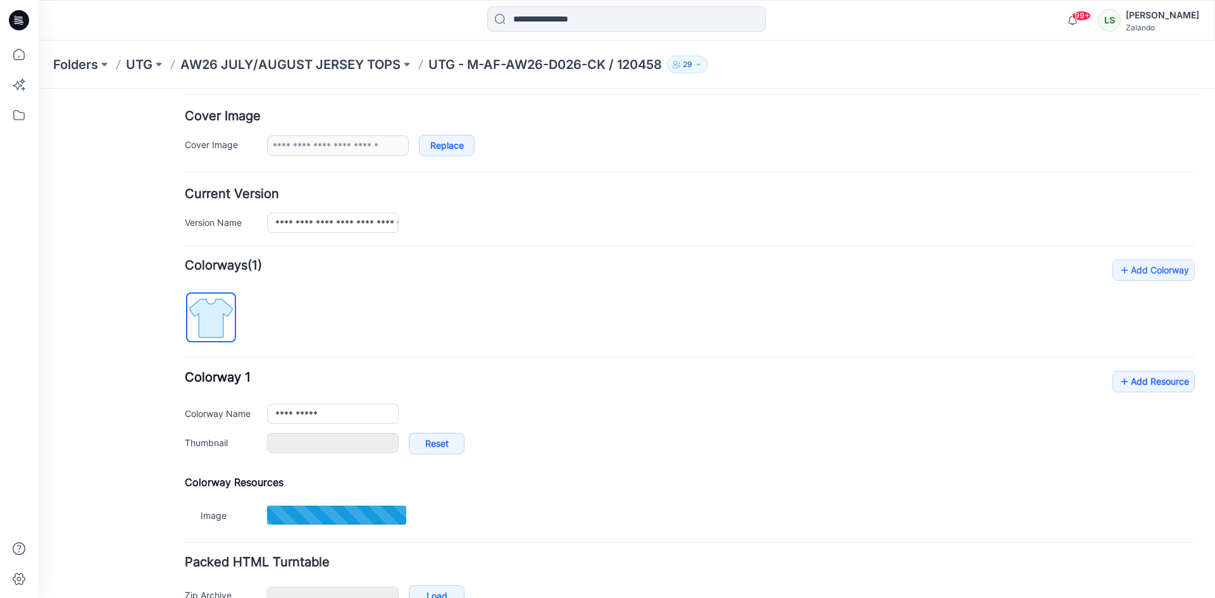
type input "**********"
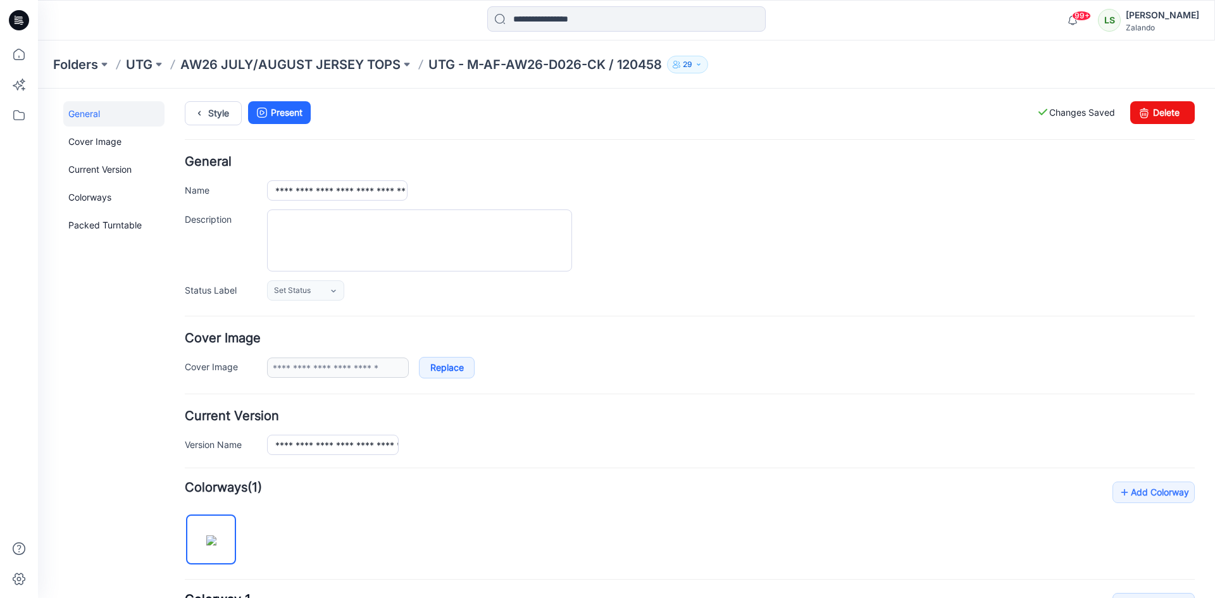
scroll to position [0, 0]
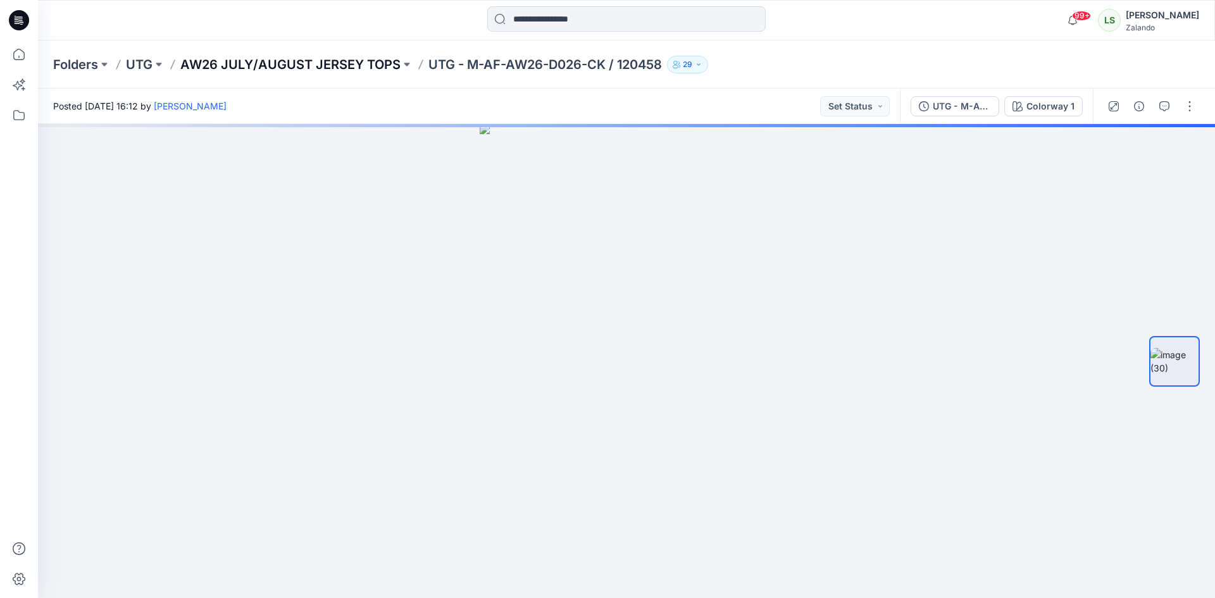
click at [375, 66] on p "AW26 JULY/AUGUST JERSEY TOPS" at bounding box center [290, 65] width 220 height 18
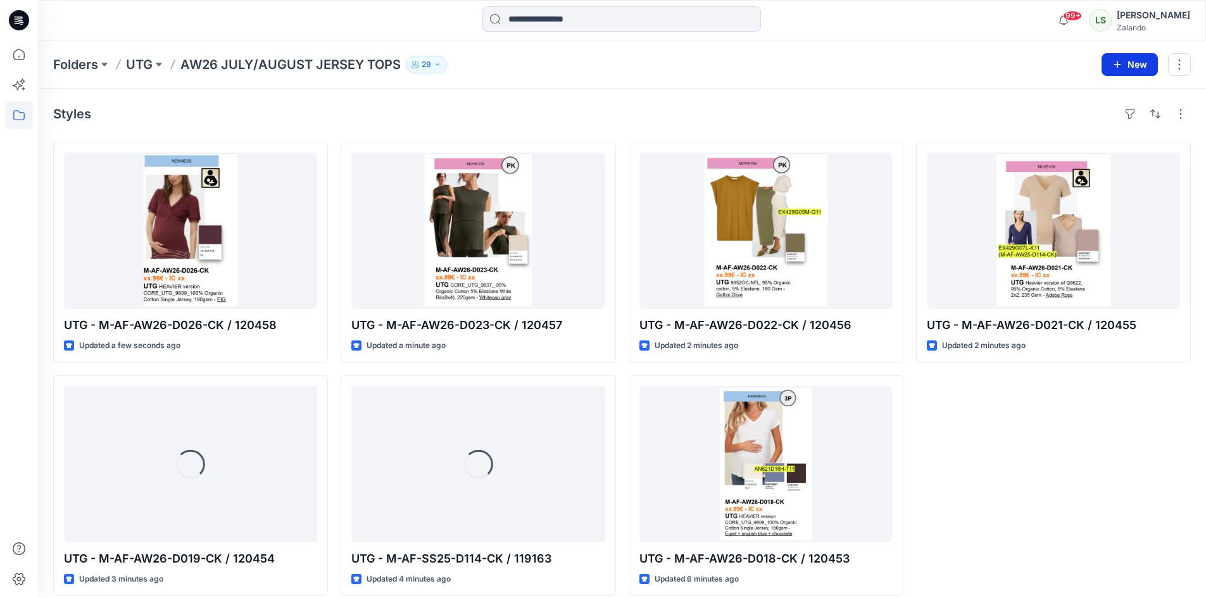
click at [1126, 65] on button "New" at bounding box center [1129, 64] width 56 height 23
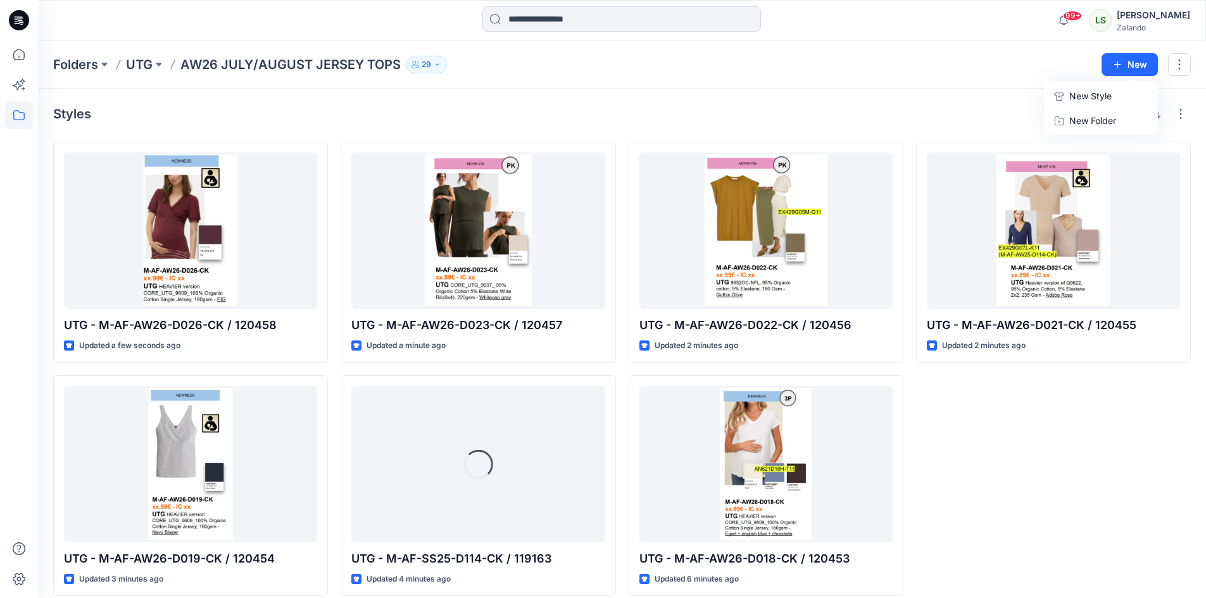
click at [1115, 96] on button "New Style" at bounding box center [1100, 96] width 109 height 25
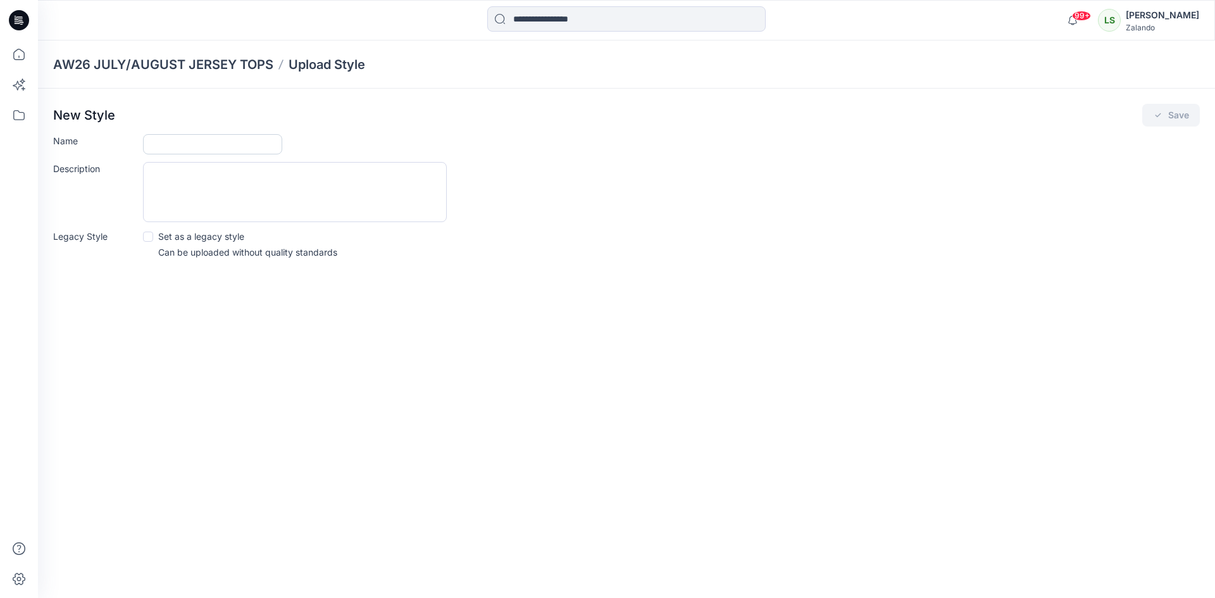
click at [210, 146] on input "Name" at bounding box center [212, 144] width 139 height 20
type input "**********"
click at [1173, 118] on button "Save" at bounding box center [1172, 115] width 58 height 23
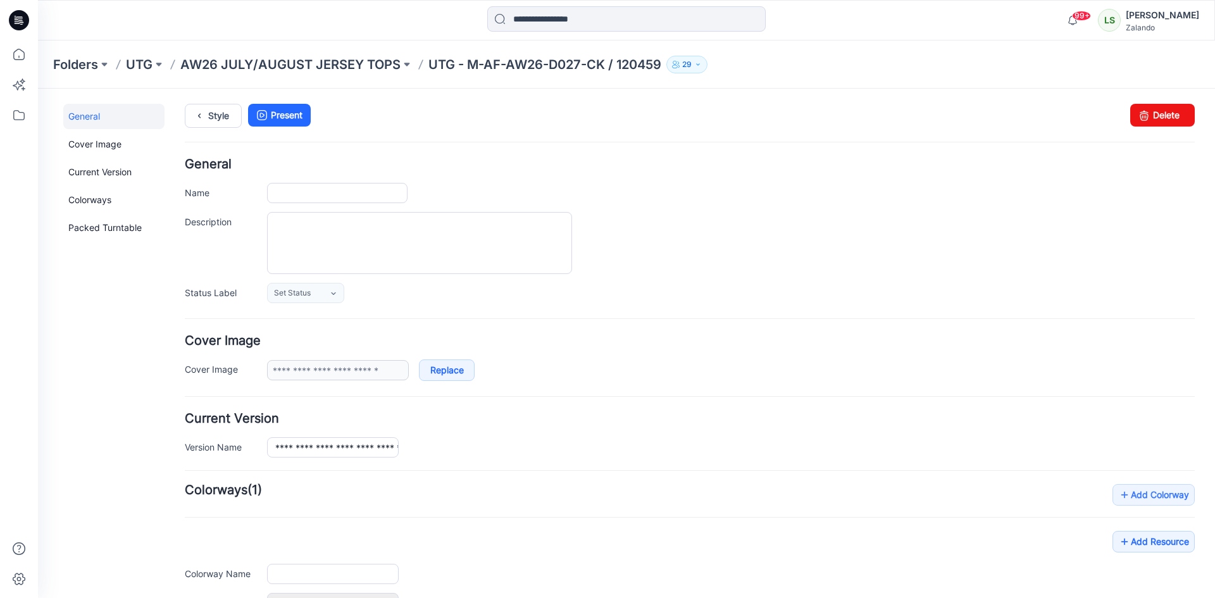
type input "**********"
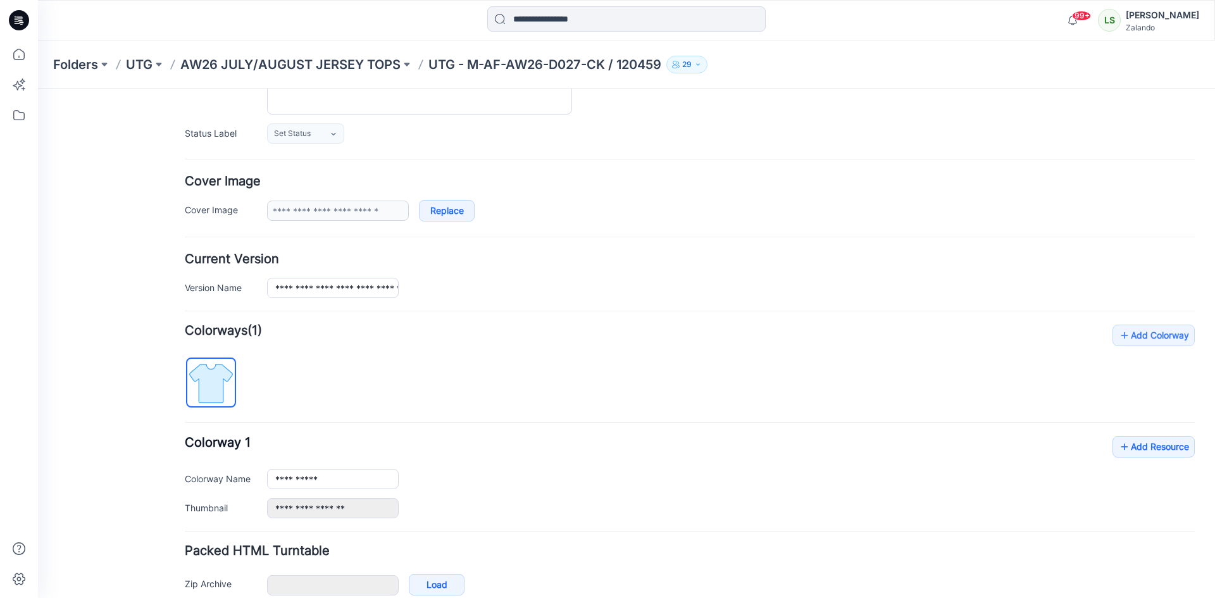
scroll to position [190, 0]
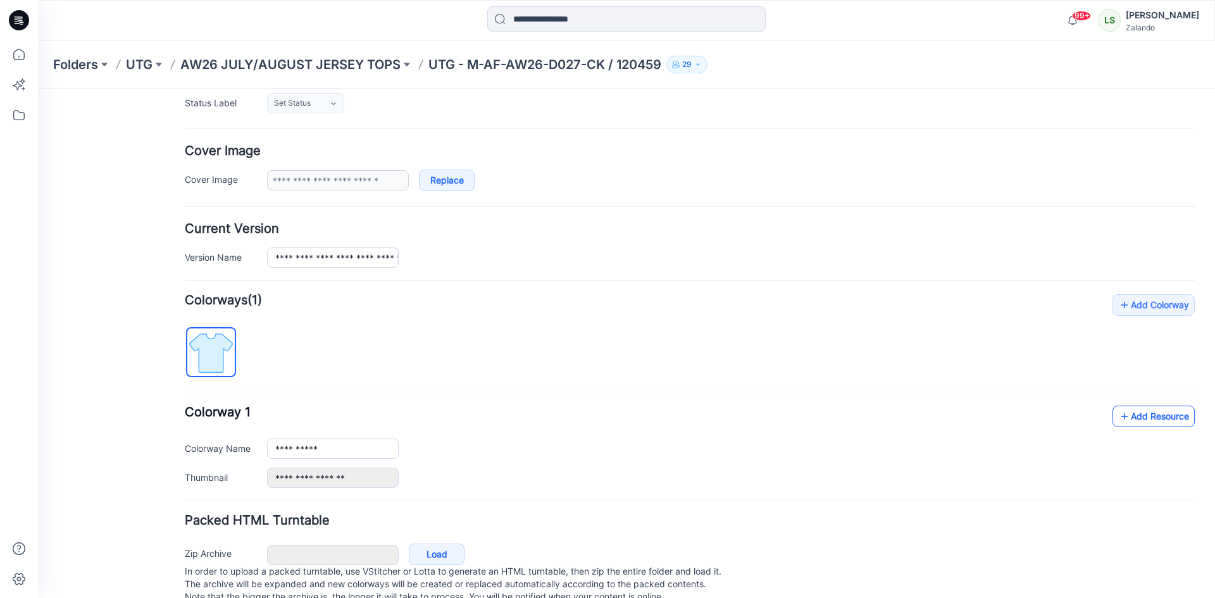
click at [1147, 421] on link "Add Resource" at bounding box center [1154, 417] width 82 height 22
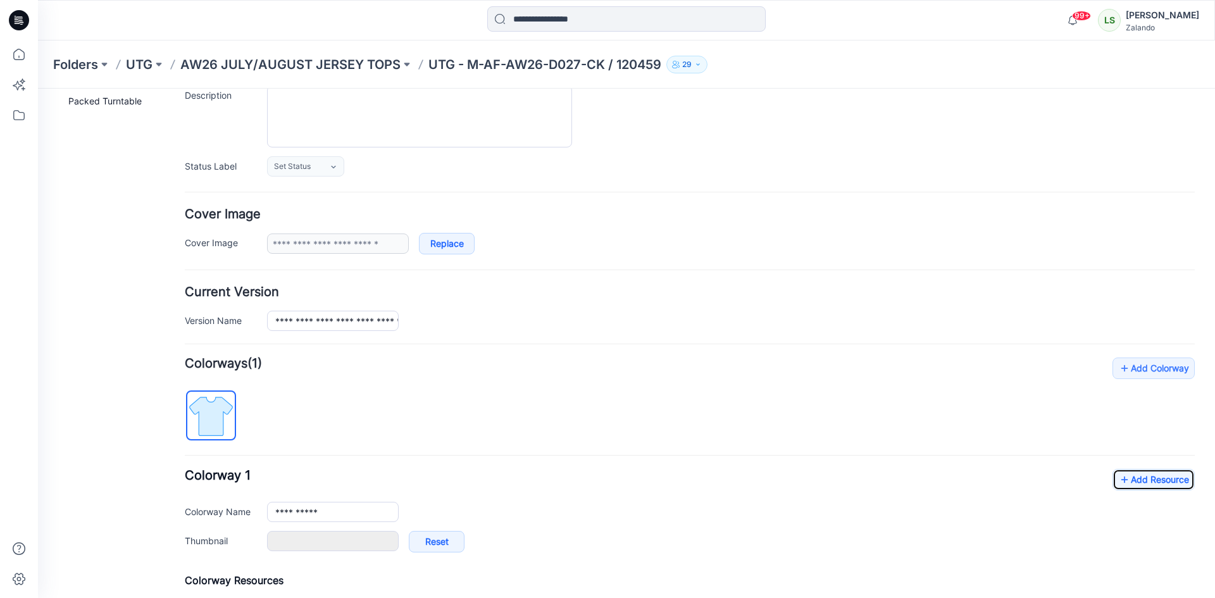
type input "**********"
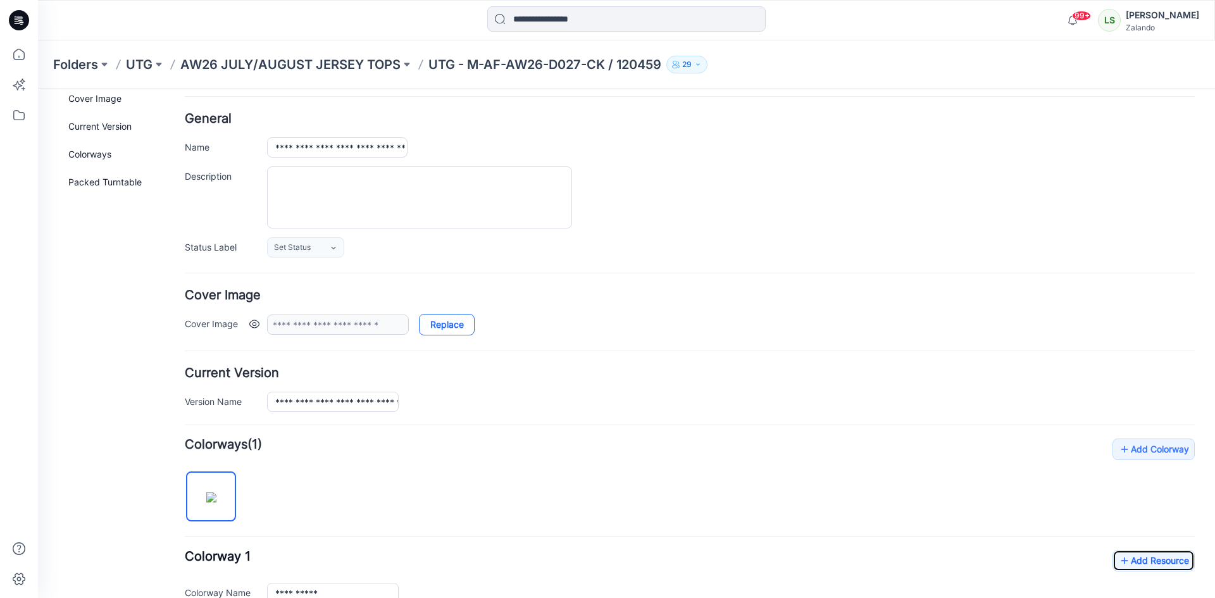
scroll to position [0, 0]
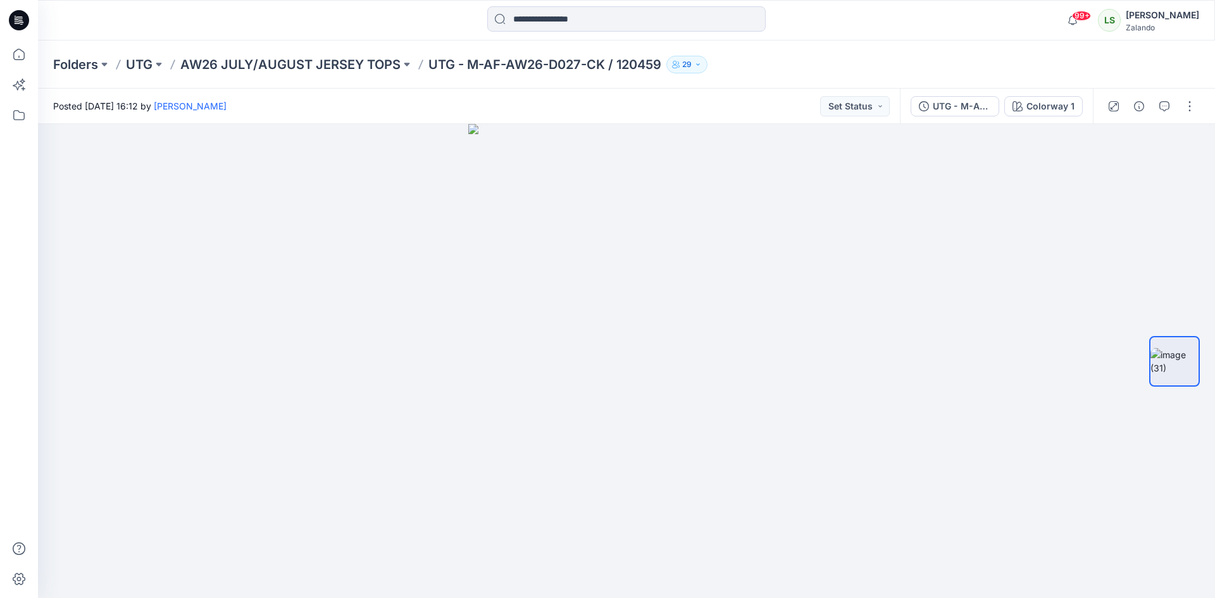
click at [248, 65] on p "AW26 JULY/AUGUST JERSEY TOPS" at bounding box center [290, 65] width 220 height 18
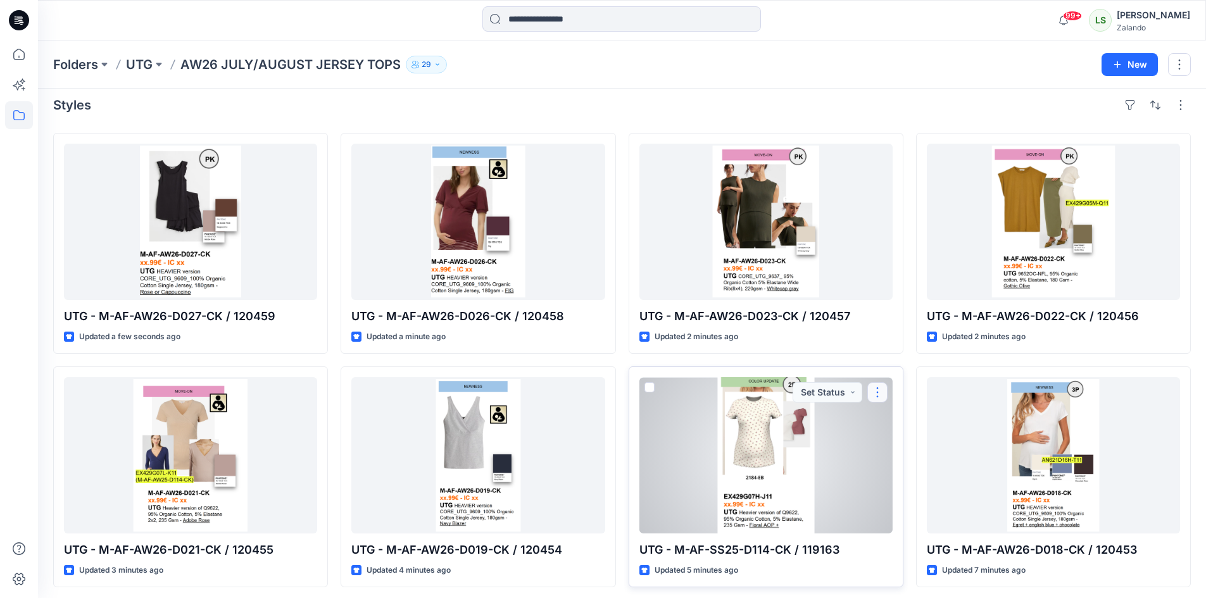
scroll to position [13, 0]
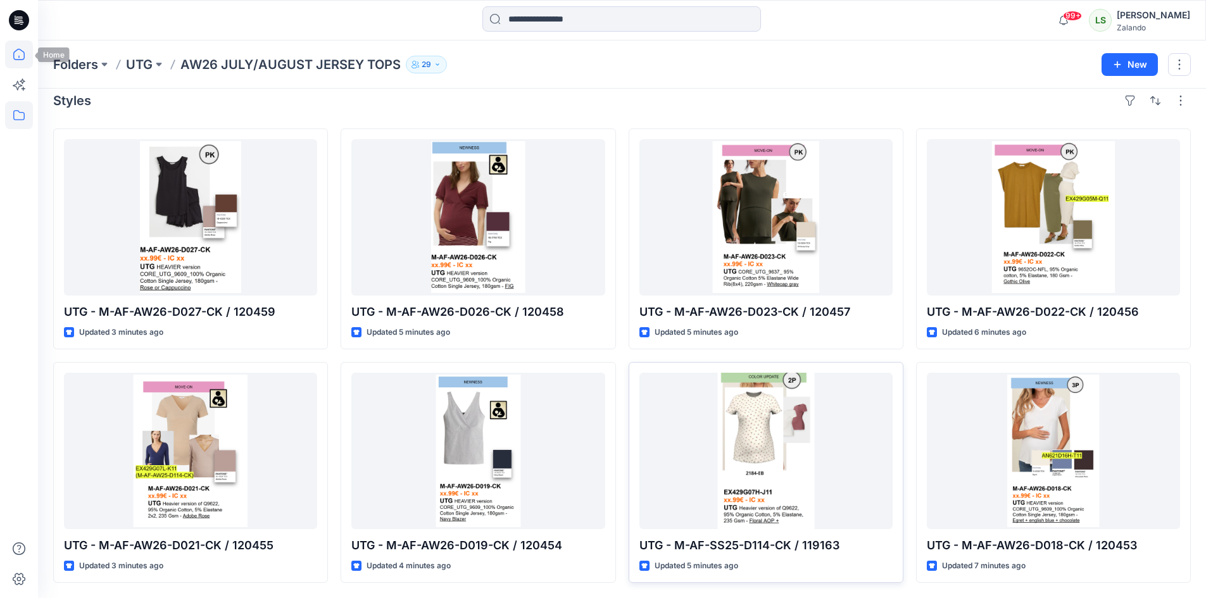
click at [20, 55] on icon at bounding box center [19, 55] width 28 height 28
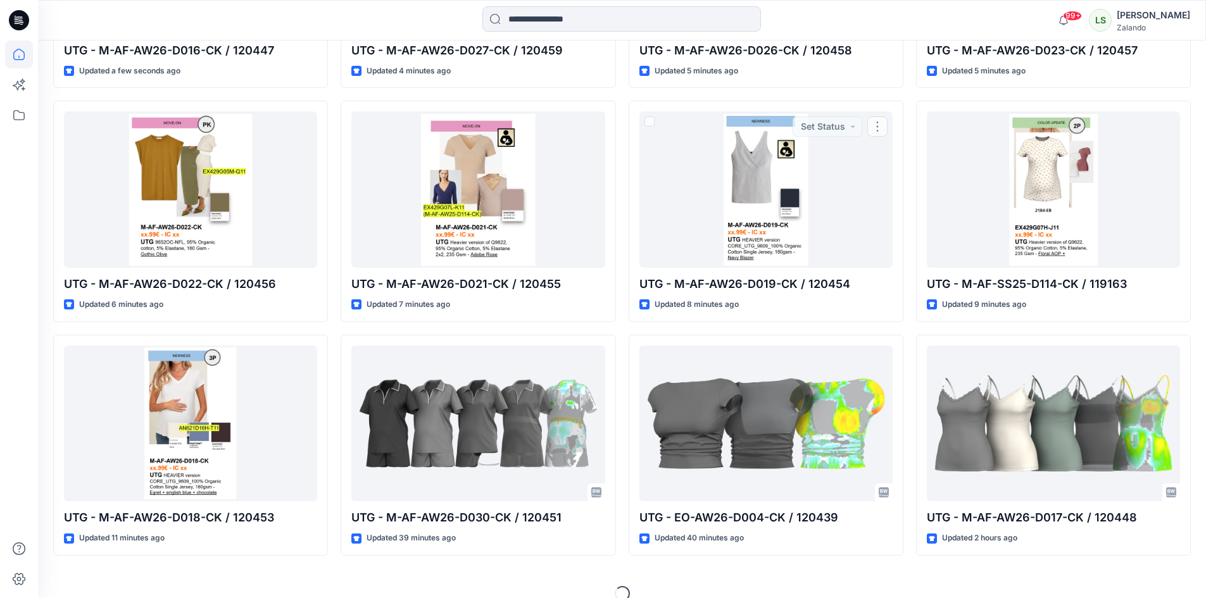
scroll to position [583, 0]
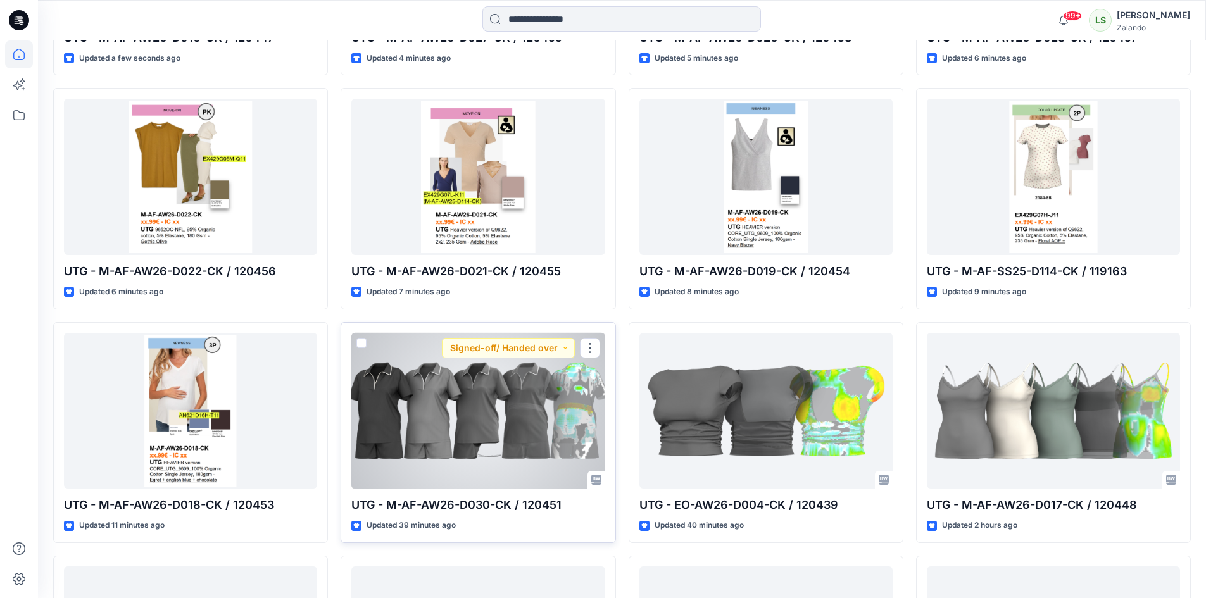
click at [553, 432] on div at bounding box center [477, 411] width 253 height 156
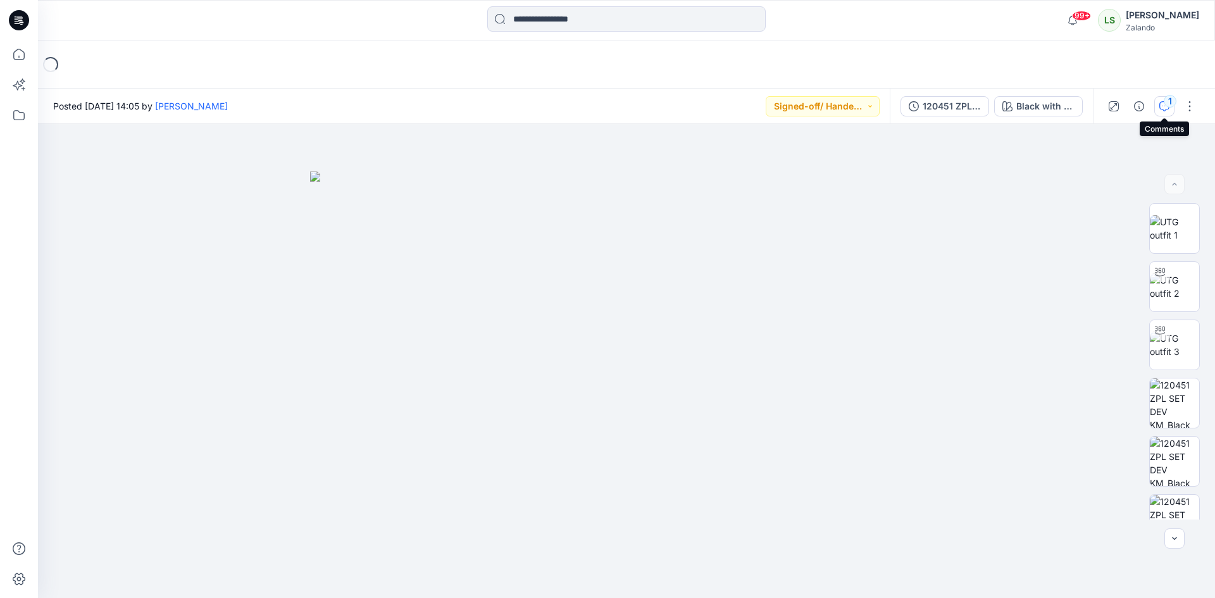
click at [1165, 106] on icon "button" at bounding box center [1165, 105] width 4 height 1
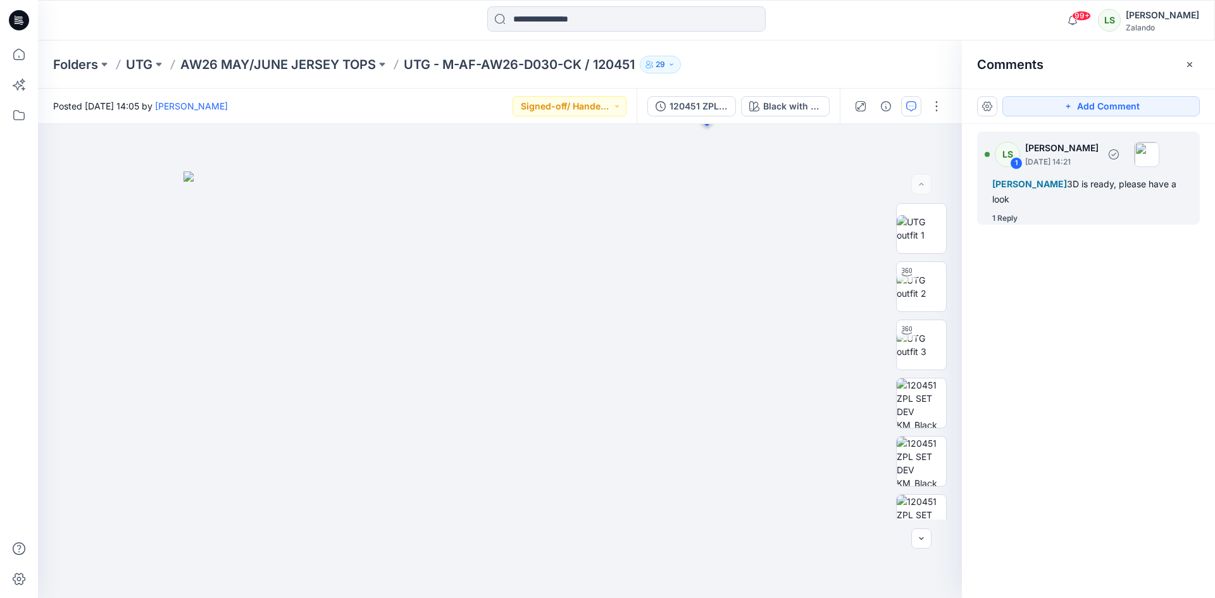
click at [1009, 218] on div "1 Reply" at bounding box center [1005, 218] width 25 height 13
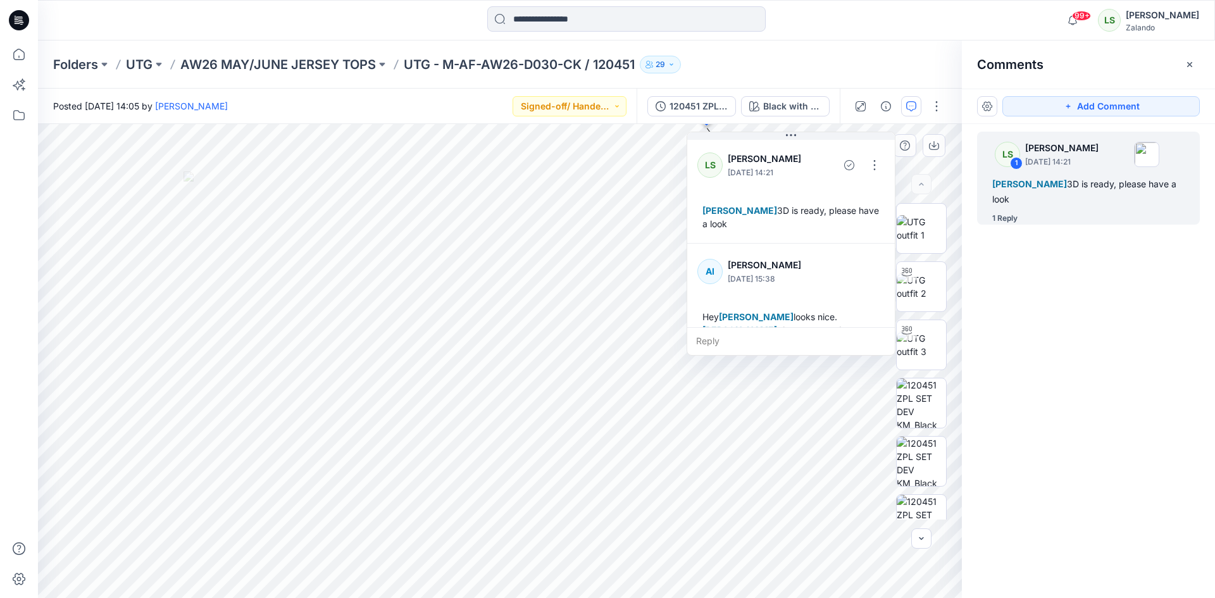
scroll to position [22, 0]
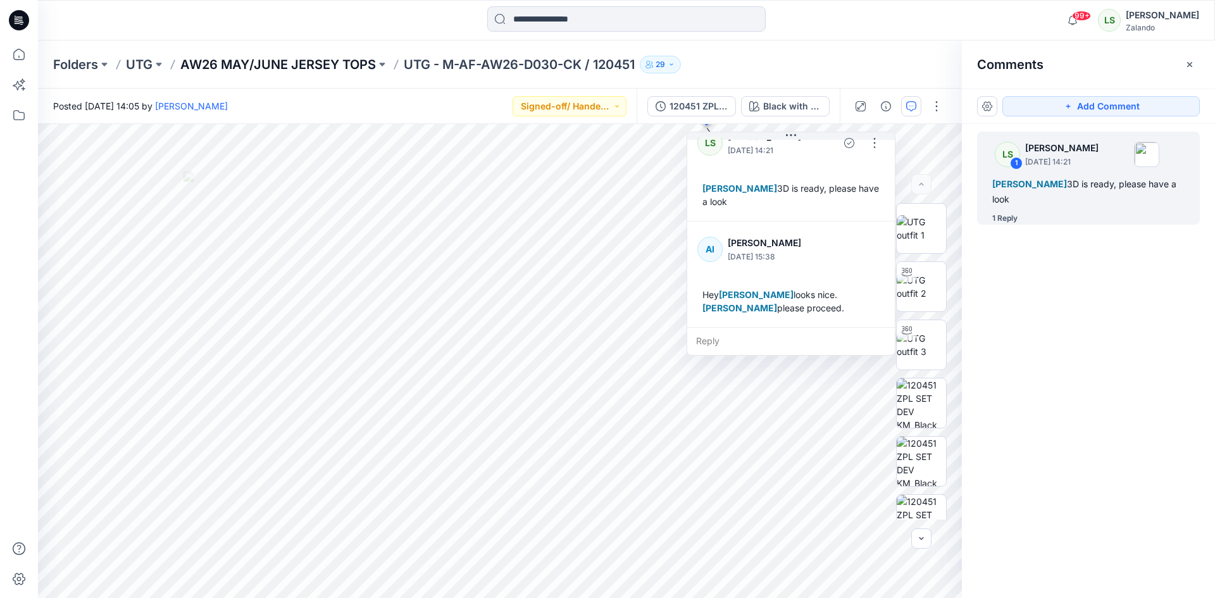
click at [337, 64] on p "AW26 MAY/JUNE JERSEY TOPS" at bounding box center [278, 65] width 196 height 18
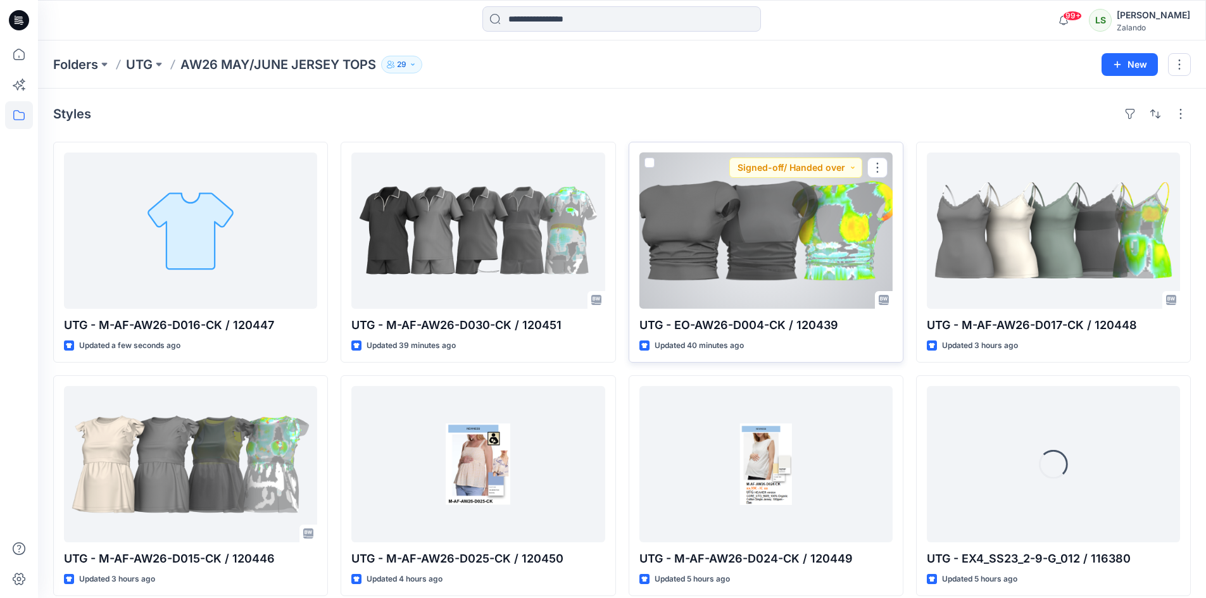
click at [764, 252] on div at bounding box center [765, 231] width 253 height 156
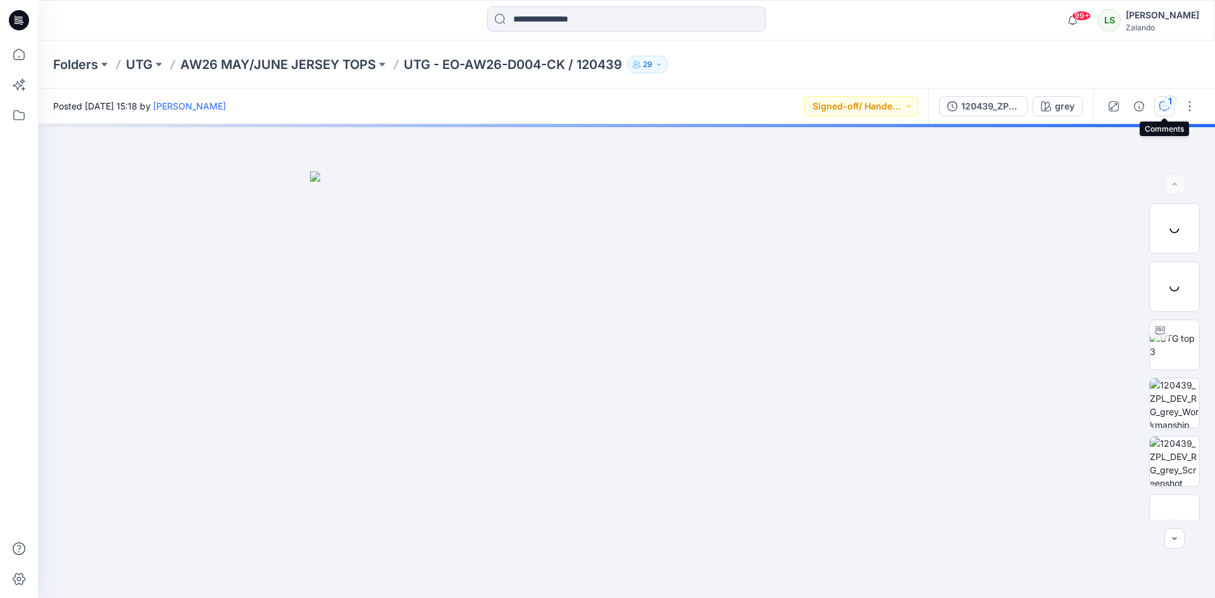
click at [1170, 104] on div "1" at bounding box center [1170, 101] width 13 height 13
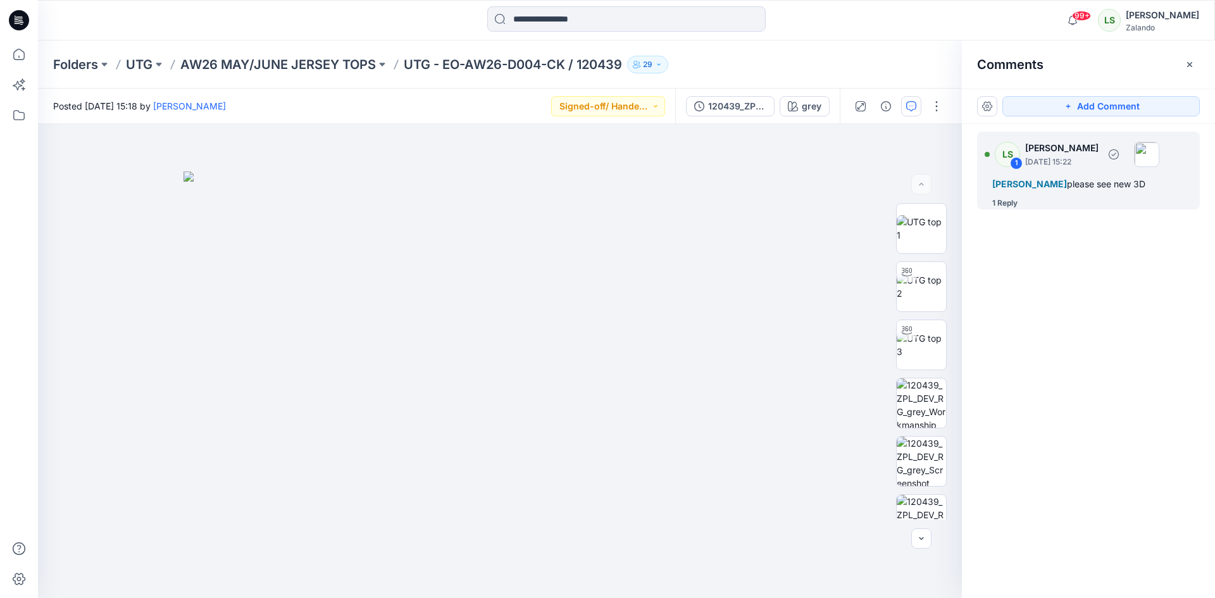
click at [1008, 210] on div "1 Reply" at bounding box center [1005, 203] width 25 height 13
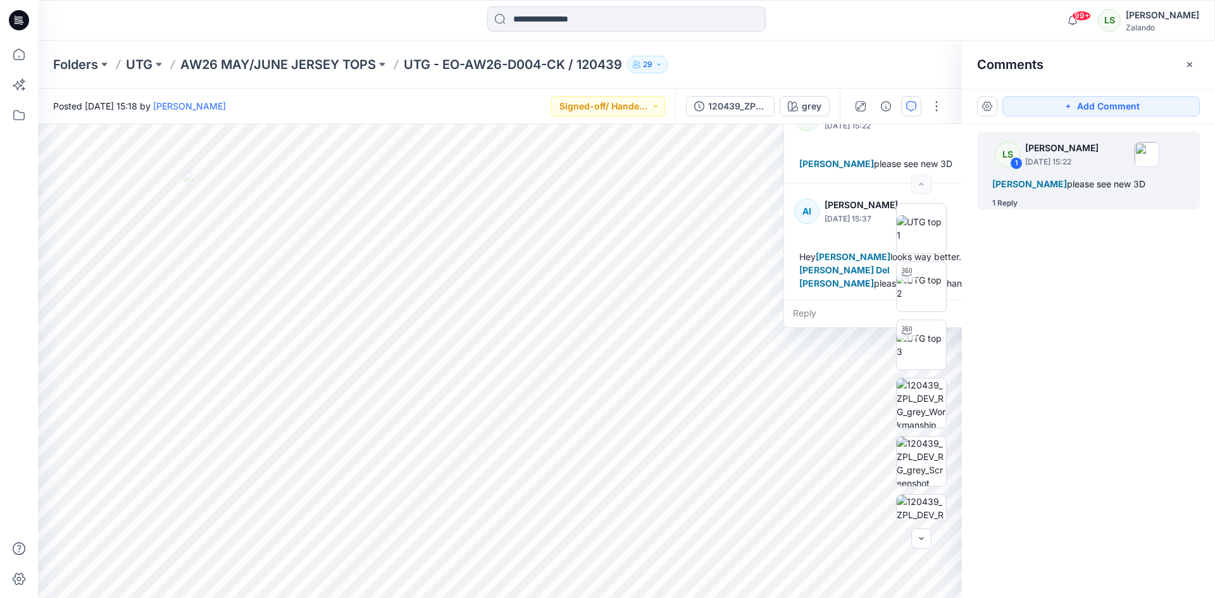
scroll to position [35, 0]
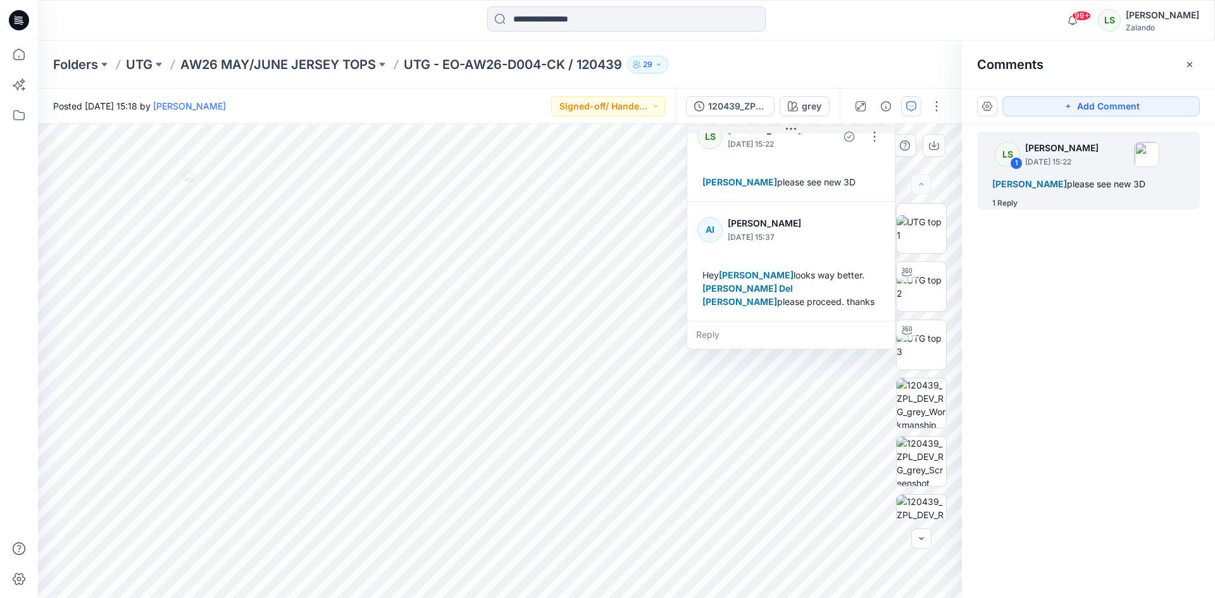
drag, startPoint x: 791, startPoint y: 169, endPoint x: 691, endPoint y: 191, distance: 102.3
click at [691, 191] on div "LS [PERSON_NAME] [DATE] 15:22 [PERSON_NAME] please see new 3D" at bounding box center [791, 155] width 208 height 92
click at [365, 61] on p "AW26 MAY/JUNE JERSEY TOPS" at bounding box center [278, 65] width 196 height 18
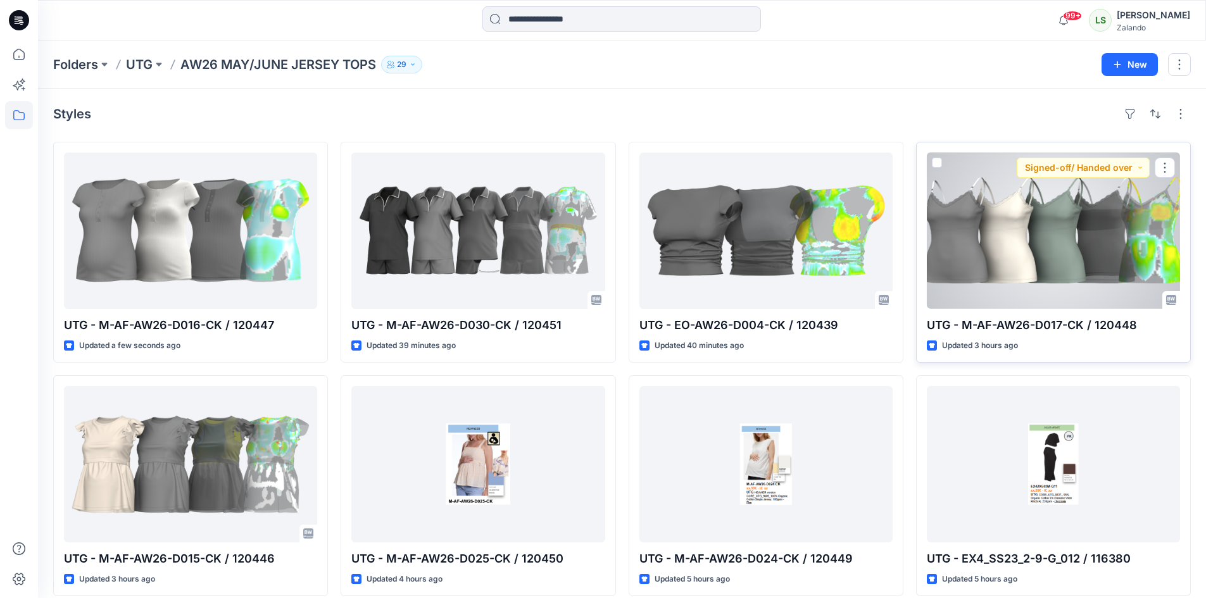
click at [1012, 223] on div at bounding box center [1053, 231] width 253 height 156
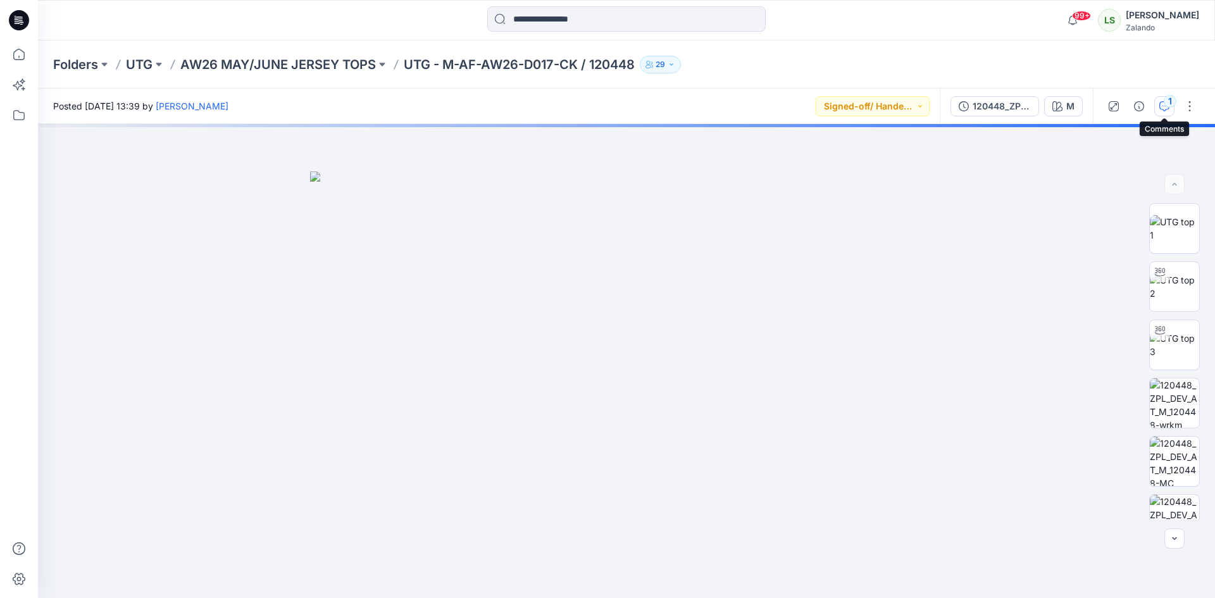
click at [1167, 109] on icon "button" at bounding box center [1165, 106] width 10 height 10
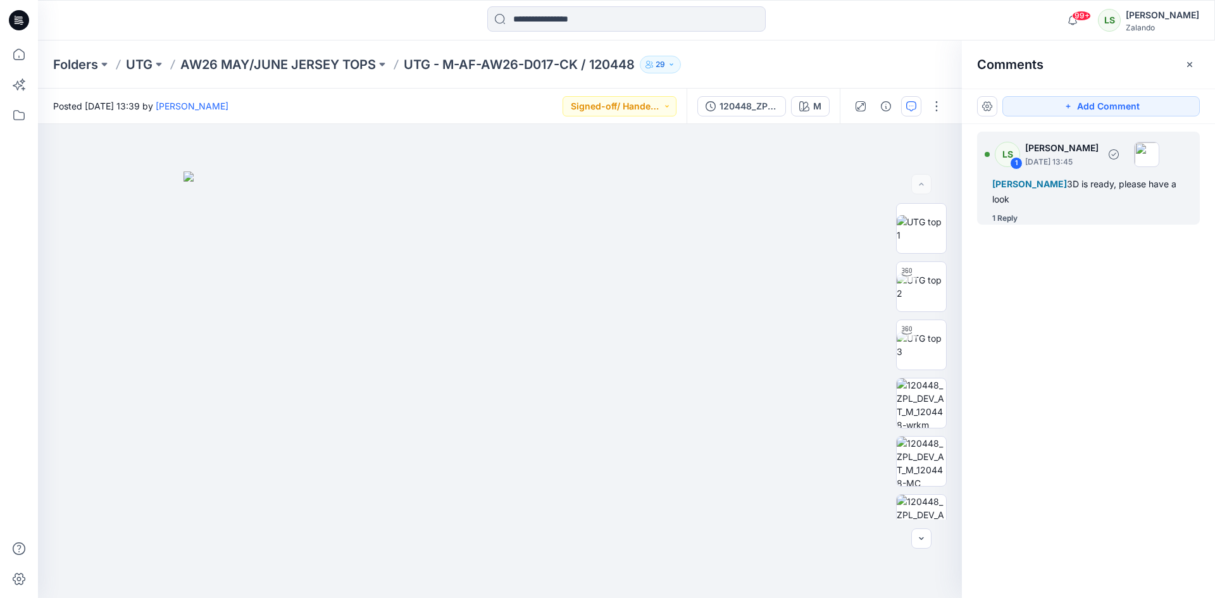
click at [1012, 223] on div "1 Reply" at bounding box center [1005, 218] width 25 height 13
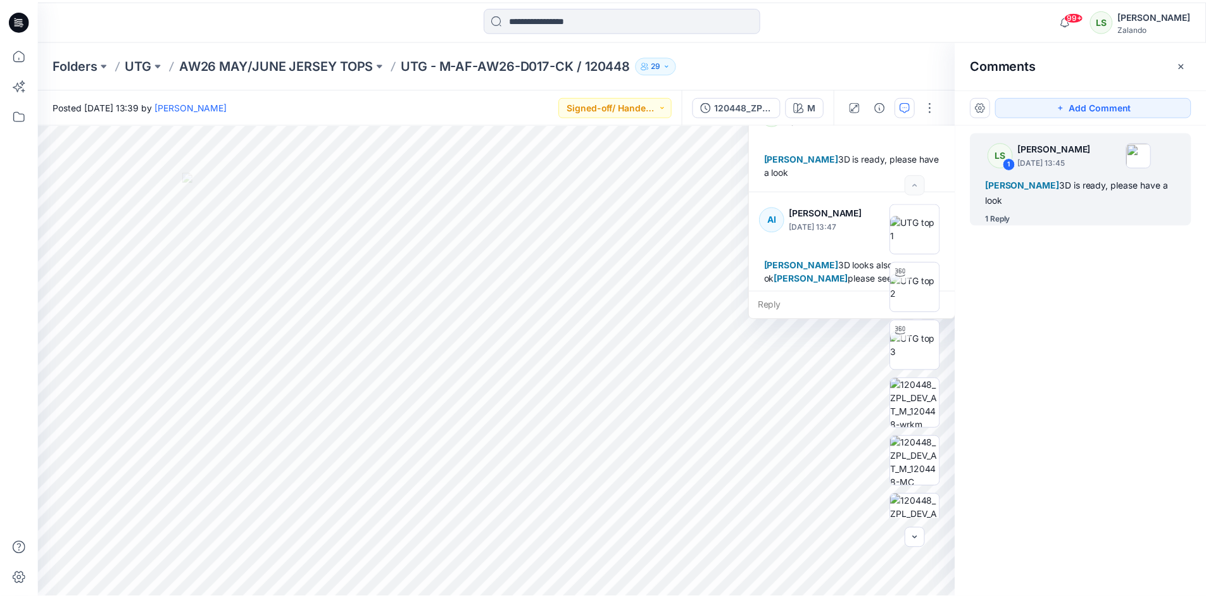
scroll to position [22, 0]
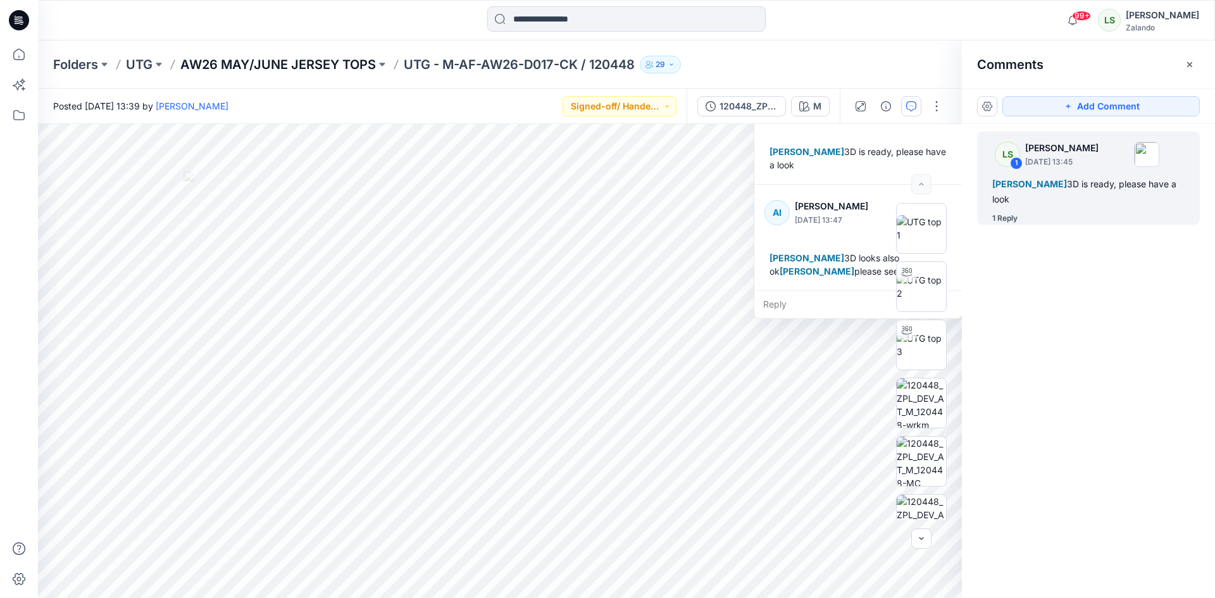
click at [313, 69] on p "AW26 MAY/JUNE JERSEY TOPS" at bounding box center [278, 65] width 196 height 18
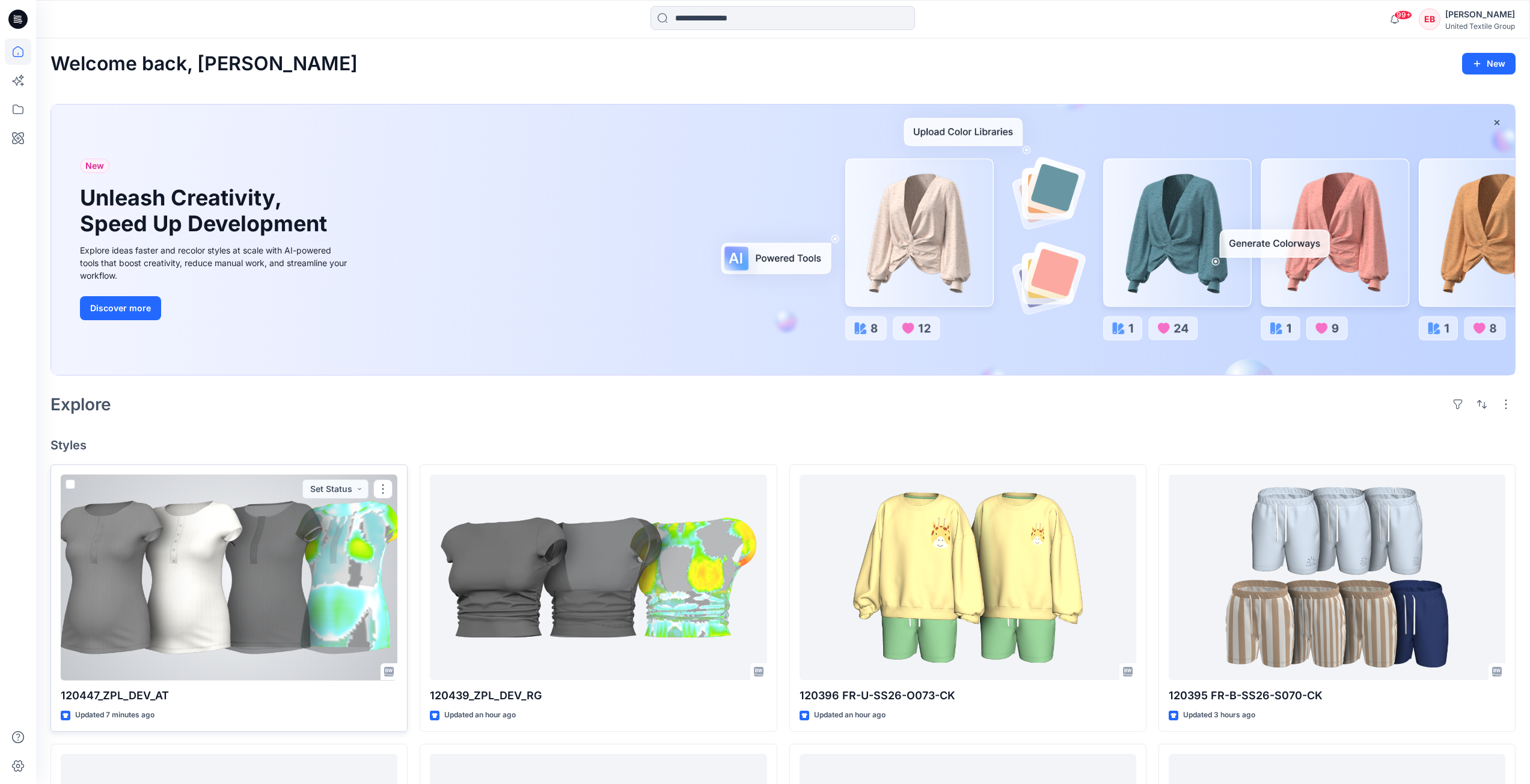
drag, startPoint x: 265, startPoint y: 566, endPoint x: 363, endPoint y: 565, distance: 98.0
click at [264, 566] on div at bounding box center [229, 577] width 336 height 206
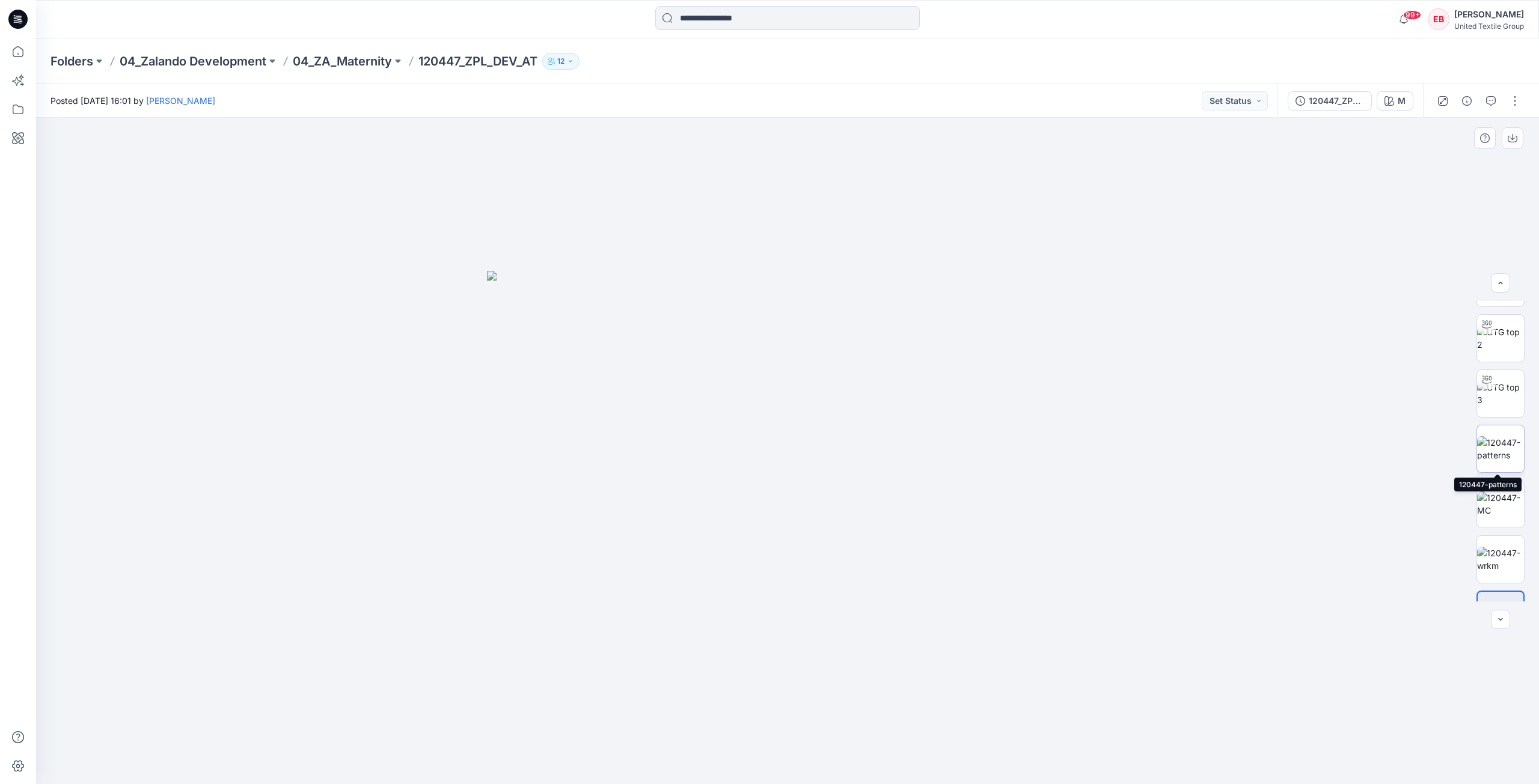
scroll to position [60, 0]
click at [1504, 437] on img at bounding box center [1499, 431] width 47 height 26
click at [1501, 379] on img at bounding box center [1499, 375] width 47 height 26
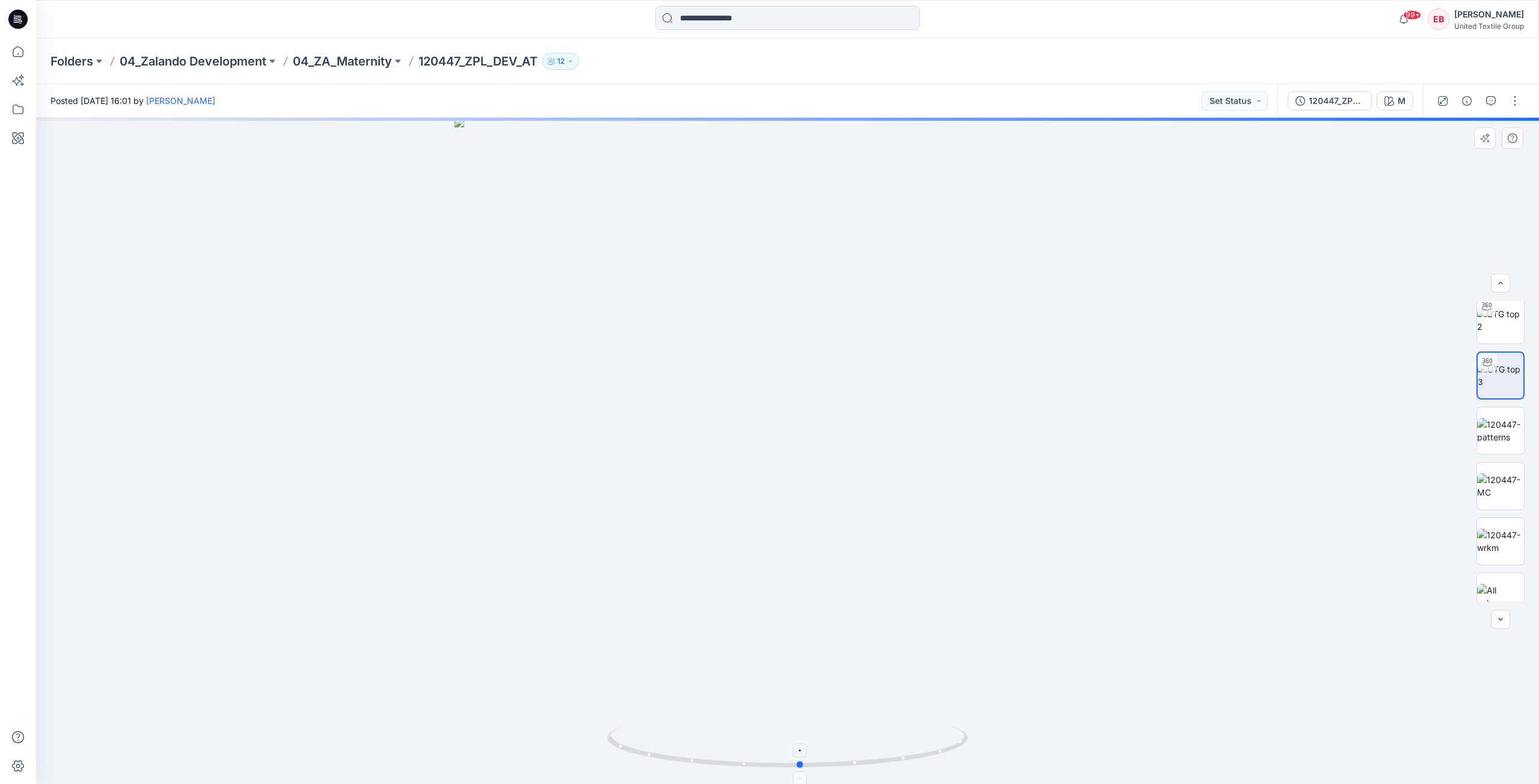
drag, startPoint x: 951, startPoint y: 754, endPoint x: 968, endPoint y: 749, distance: 17.7
click at [968, 749] on icon at bounding box center [788, 748] width 364 height 45
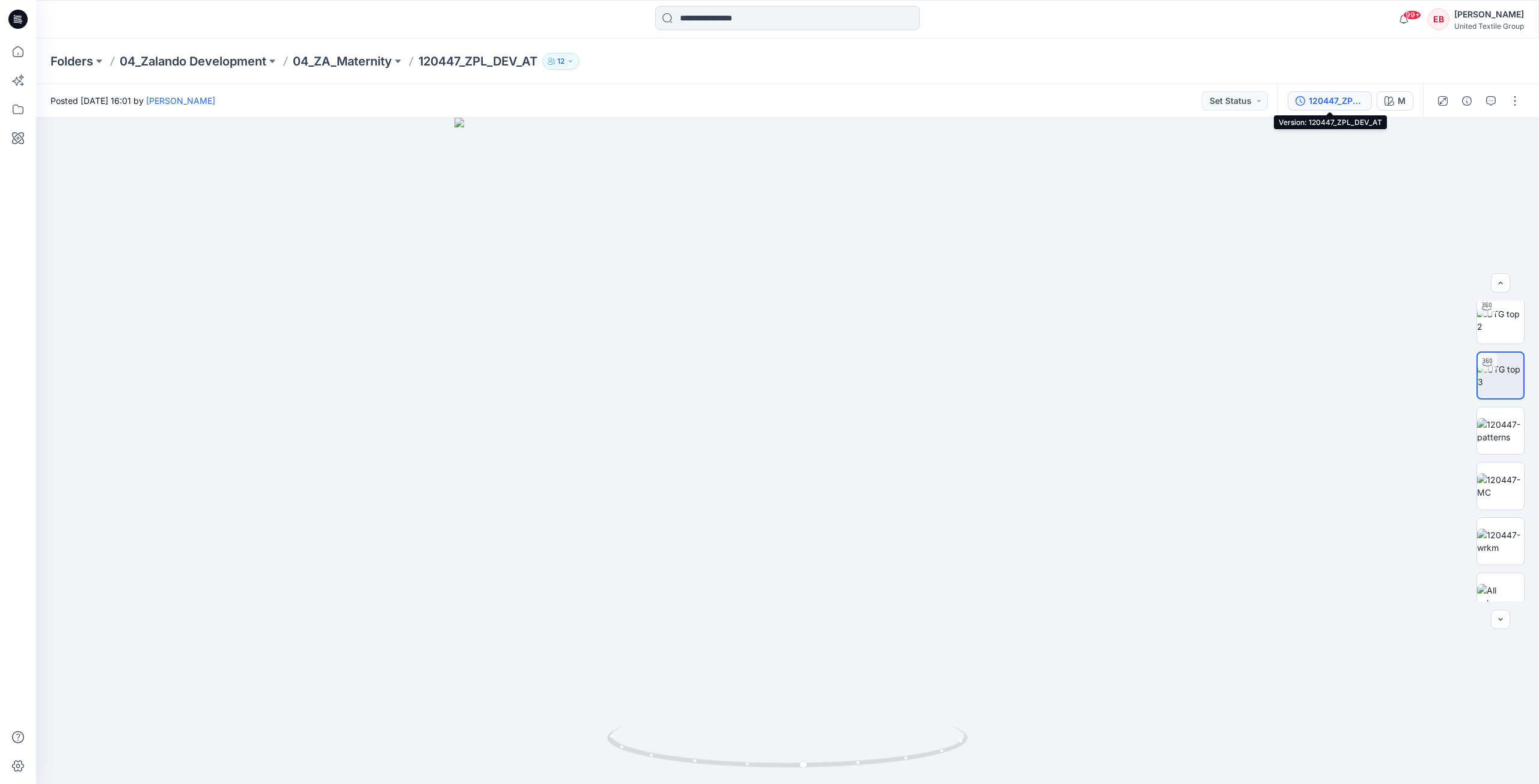
click at [1334, 104] on div "120447_ZPL_DEV_AT" at bounding box center [1336, 101] width 55 height 13
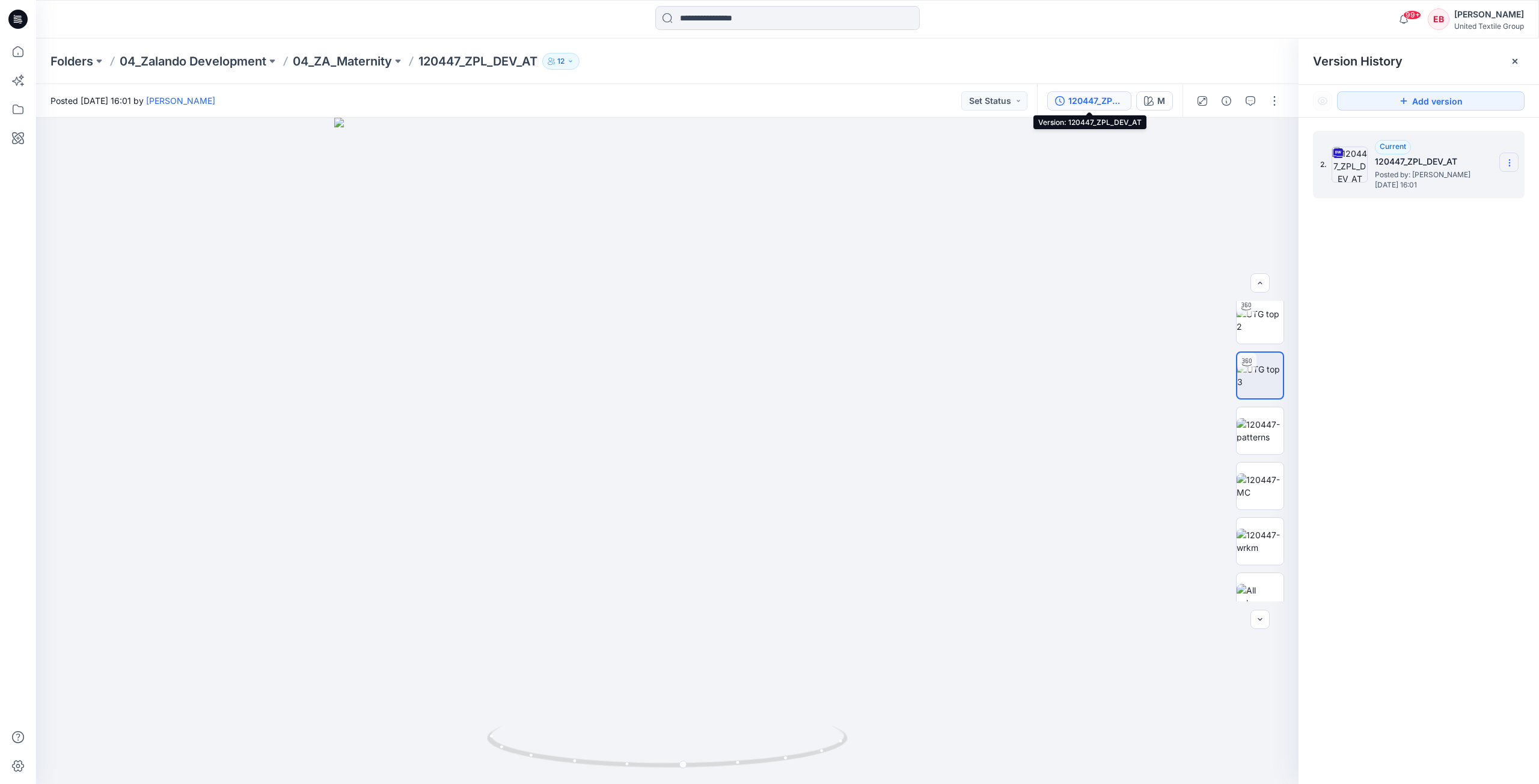
click at [1515, 161] on section at bounding box center [1509, 162] width 19 height 19
click at [1473, 184] on span "Download Source BW File" at bounding box center [1448, 186] width 101 height 14
click at [1261, 338] on img at bounding box center [1259, 325] width 47 height 26
click at [1277, 139] on button "button" at bounding box center [1271, 138] width 22 height 22
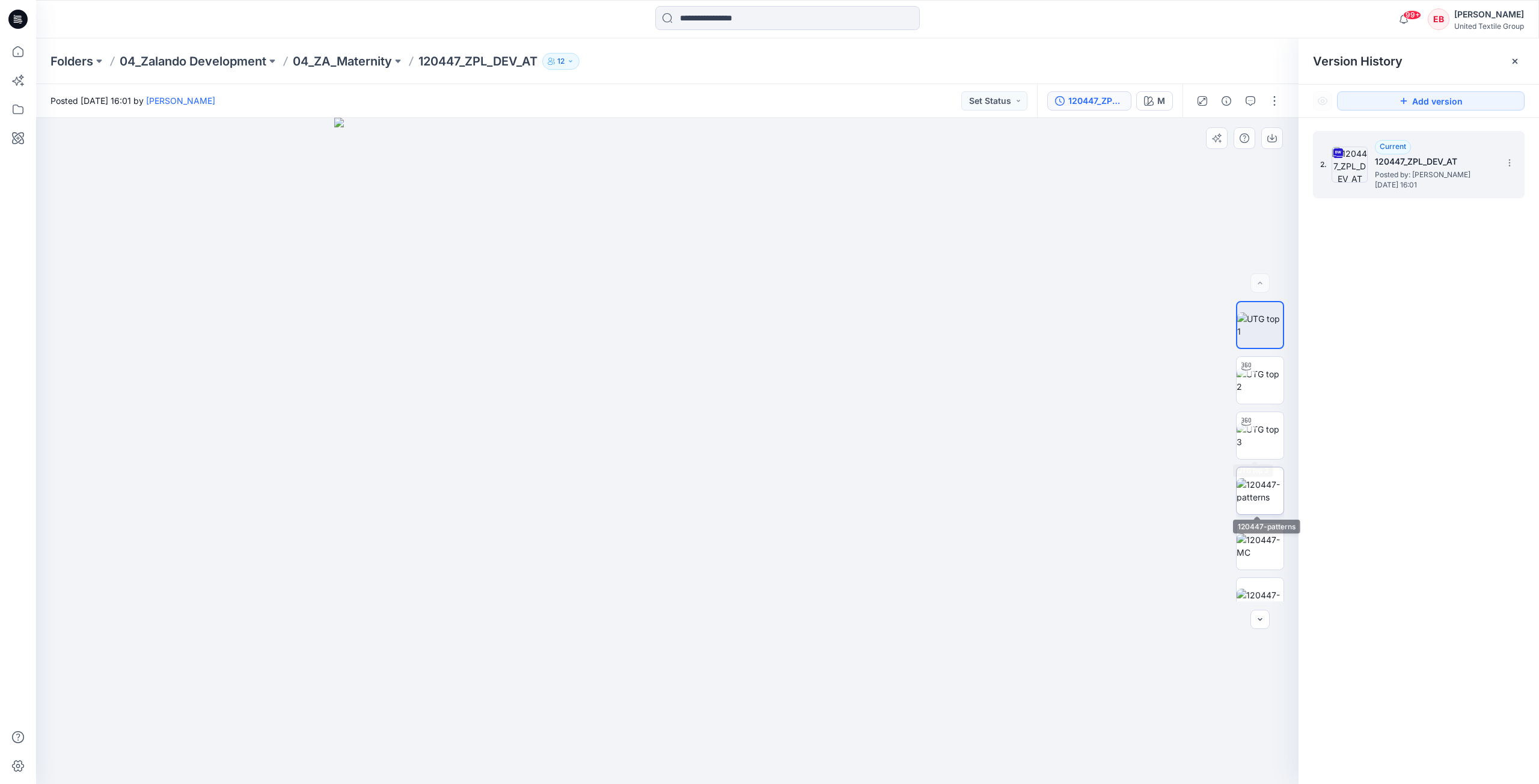
drag, startPoint x: 1255, startPoint y: 503, endPoint x: 1257, endPoint y: 489, distance: 14.1
click at [1255, 503] on img at bounding box center [1259, 491] width 47 height 26
click at [1271, 141] on icon "button" at bounding box center [1271, 139] width 9 height 9
click at [1250, 555] on img at bounding box center [1259, 546] width 47 height 26
click at [1269, 141] on icon "button" at bounding box center [1271, 139] width 9 height 9
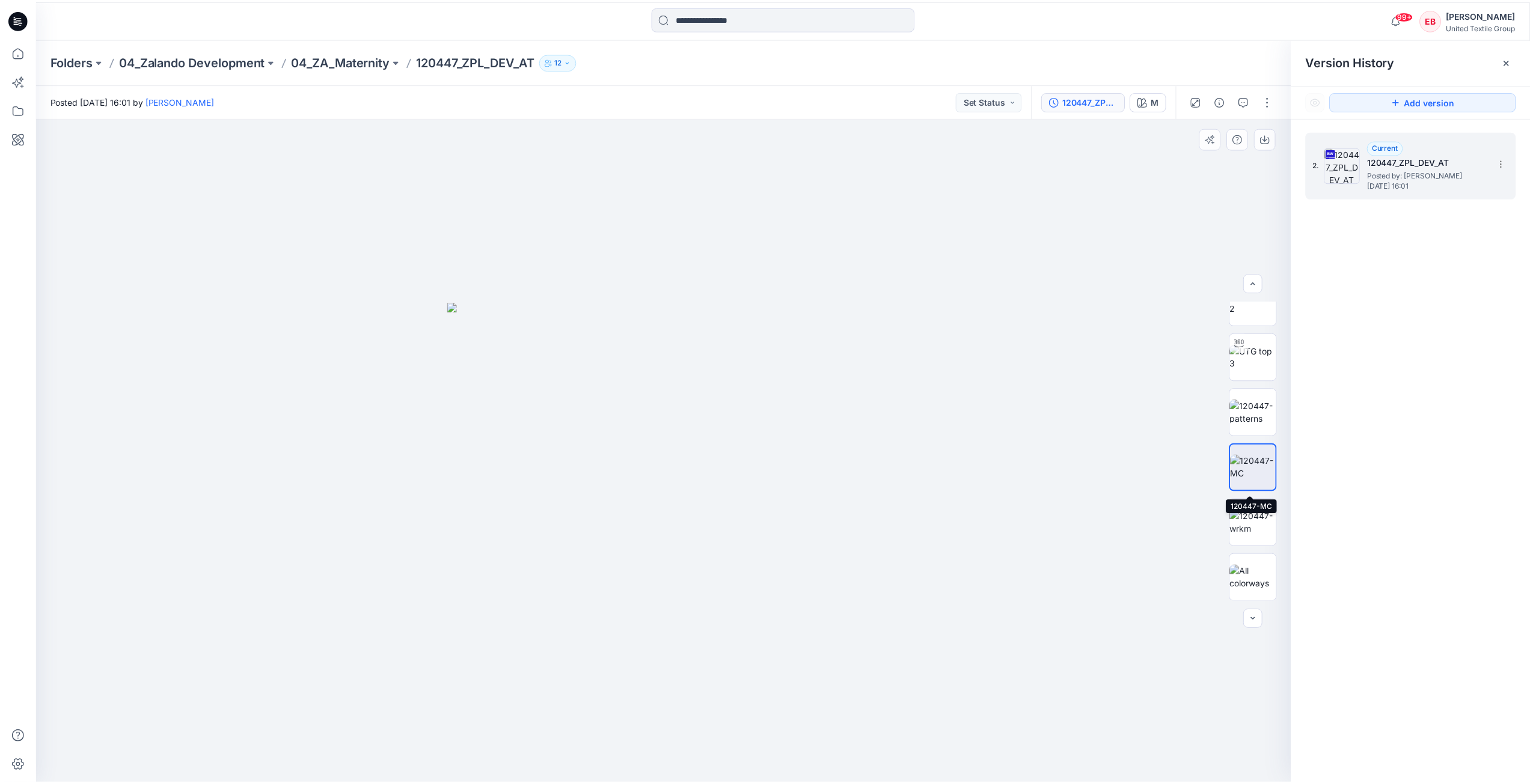
scroll to position [80, 0]
click at [1263, 524] on img at bounding box center [1259, 522] width 47 height 26
click at [1277, 137] on button "button" at bounding box center [1272, 138] width 22 height 22
click at [227, 54] on p "04_Zalando Development" at bounding box center [193, 62] width 146 height 17
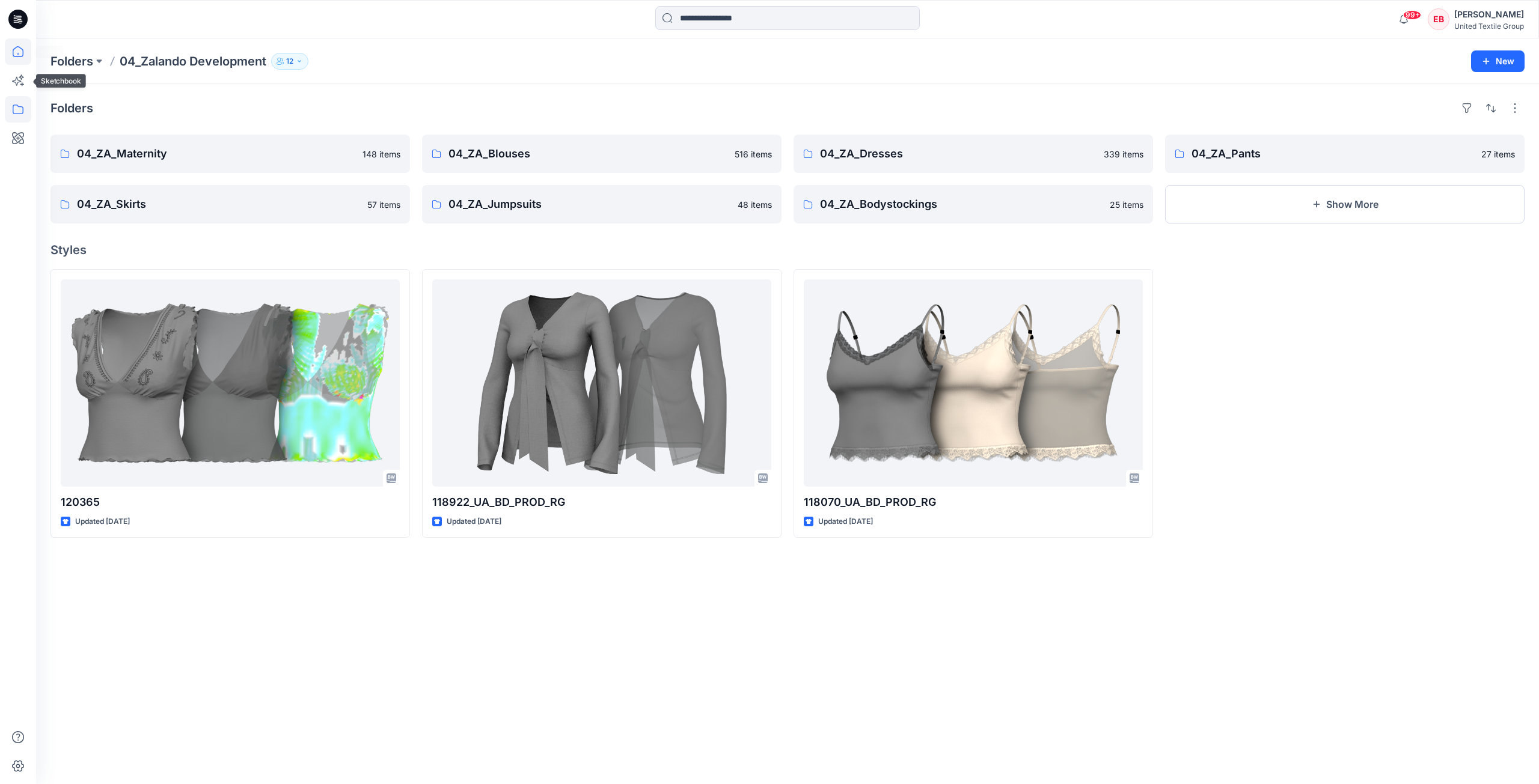
click at [19, 63] on icon at bounding box center [18, 52] width 27 height 27
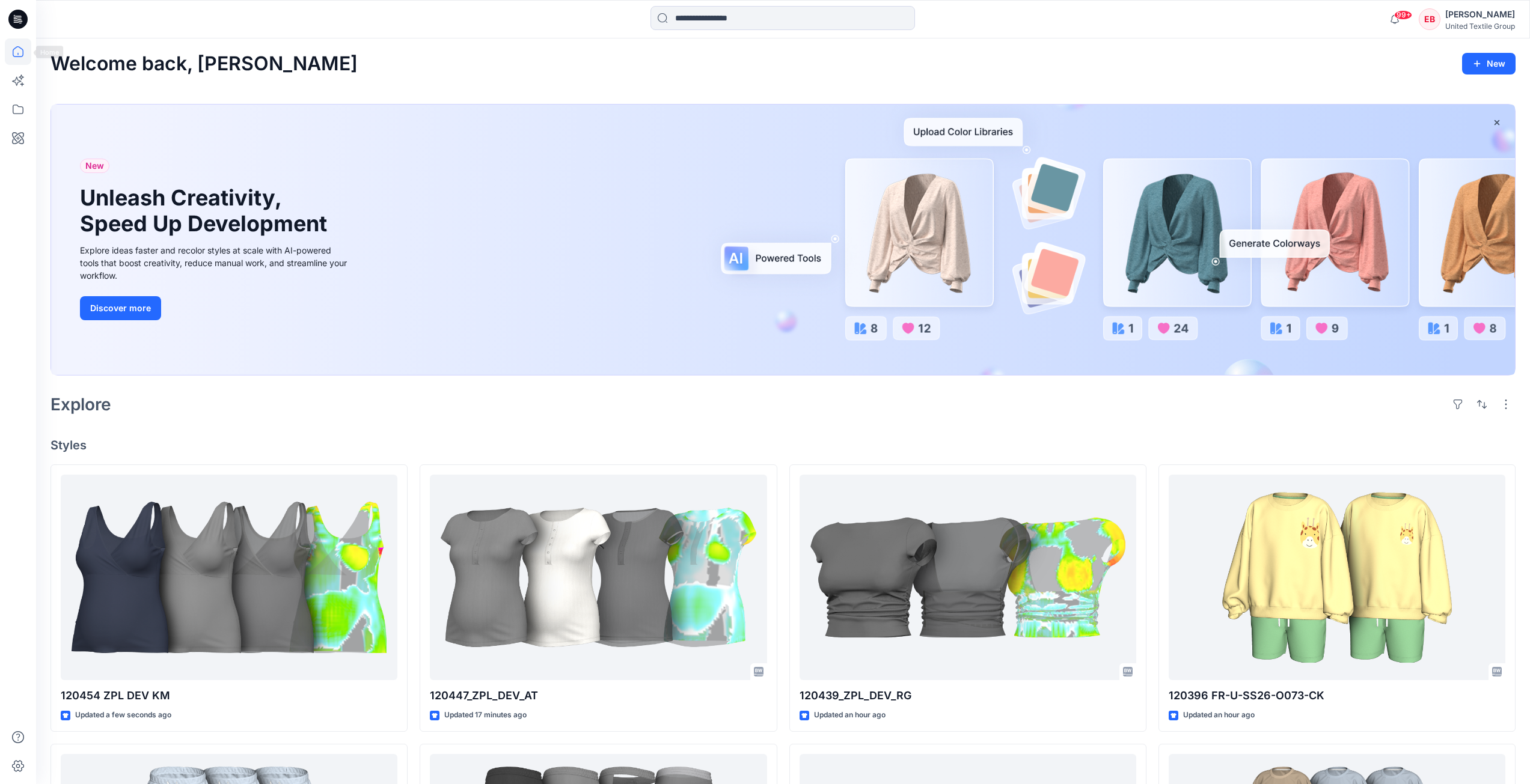
click at [18, 21] on icon at bounding box center [18, 19] width 19 height 19
click at [9, 112] on icon at bounding box center [18, 109] width 27 height 27
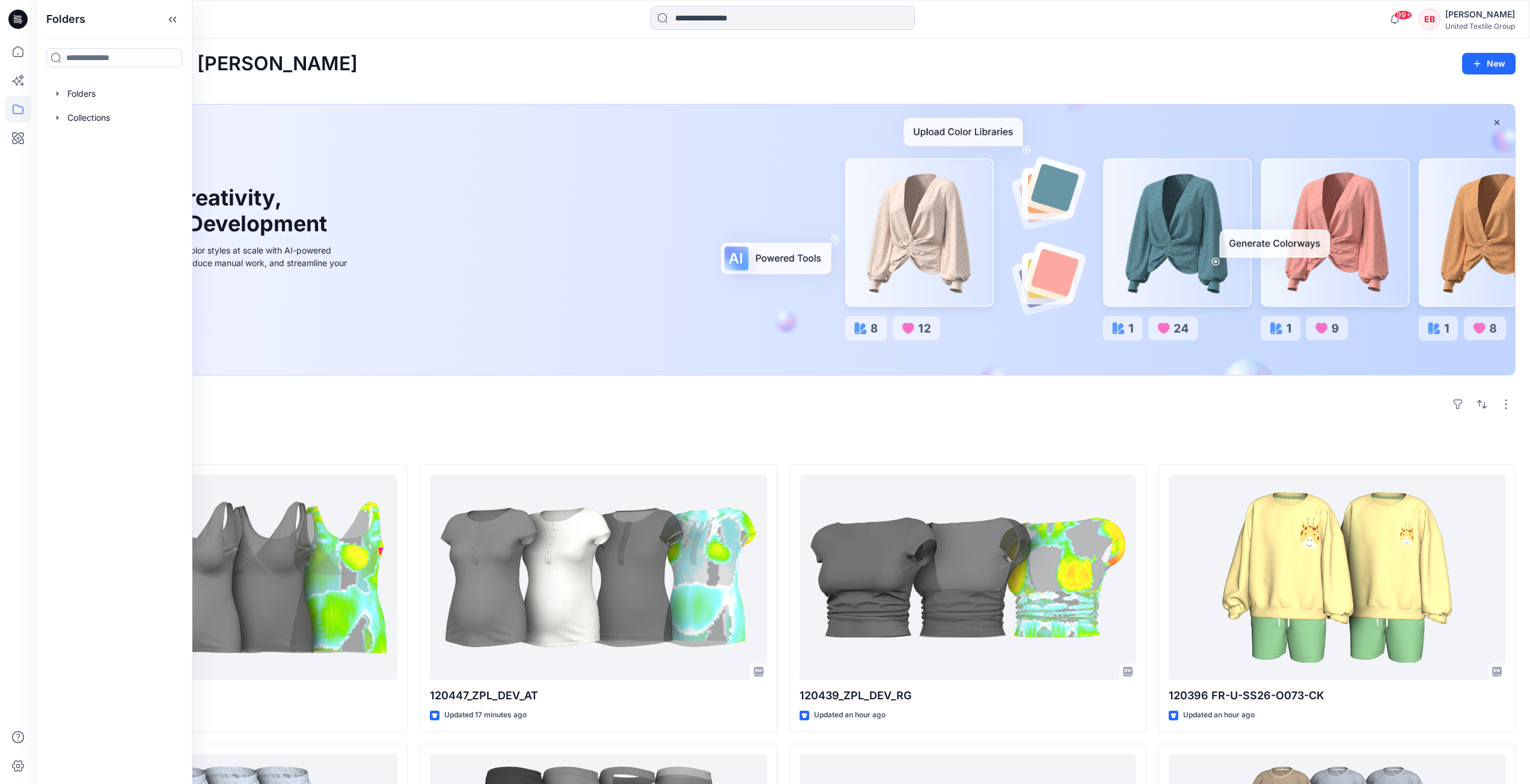
click at [535, 62] on div "Welcome back, Emma New" at bounding box center [783, 64] width 1465 height 22
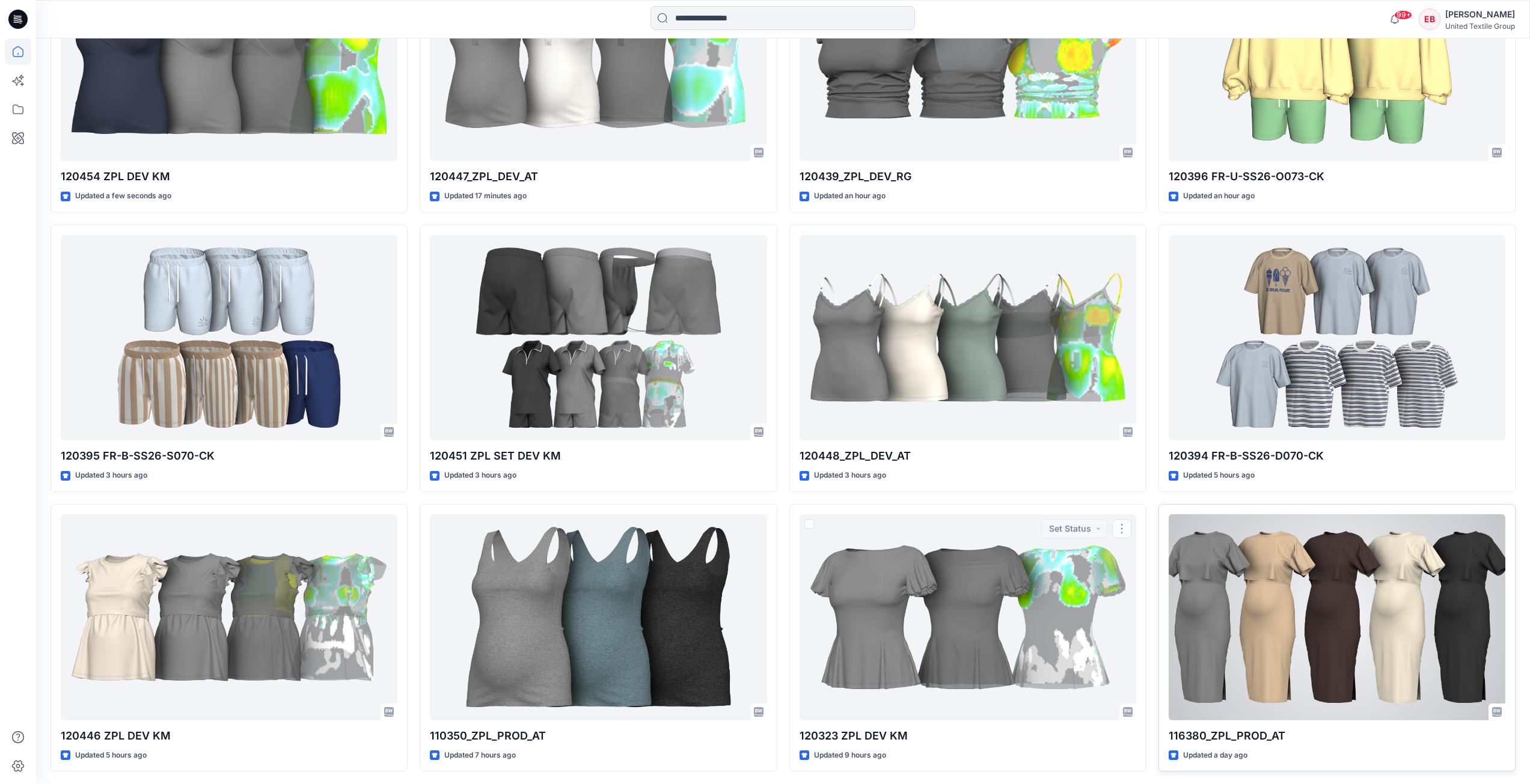
scroll to position [541, 0]
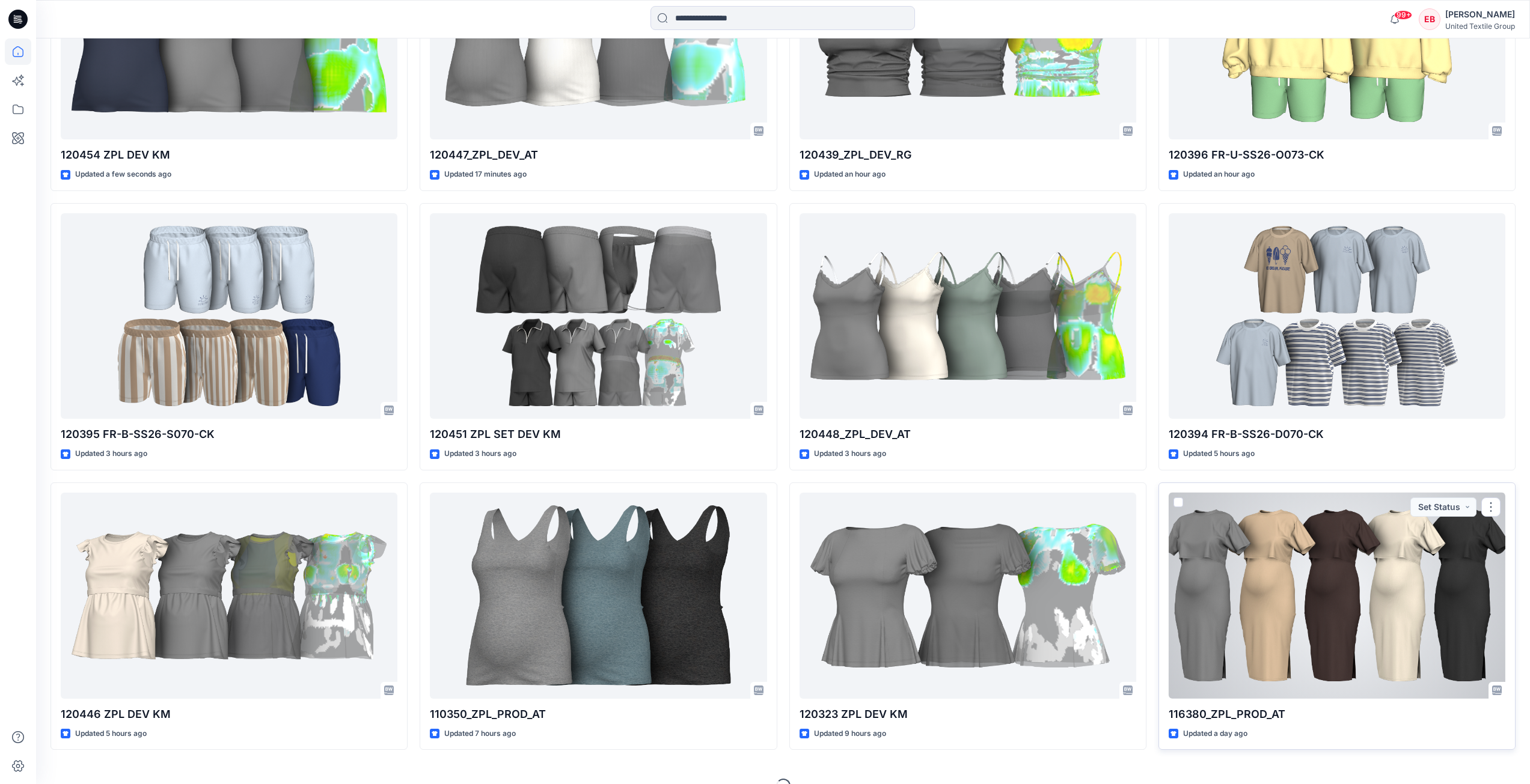
click at [1392, 561] on div at bounding box center [1337, 595] width 336 height 206
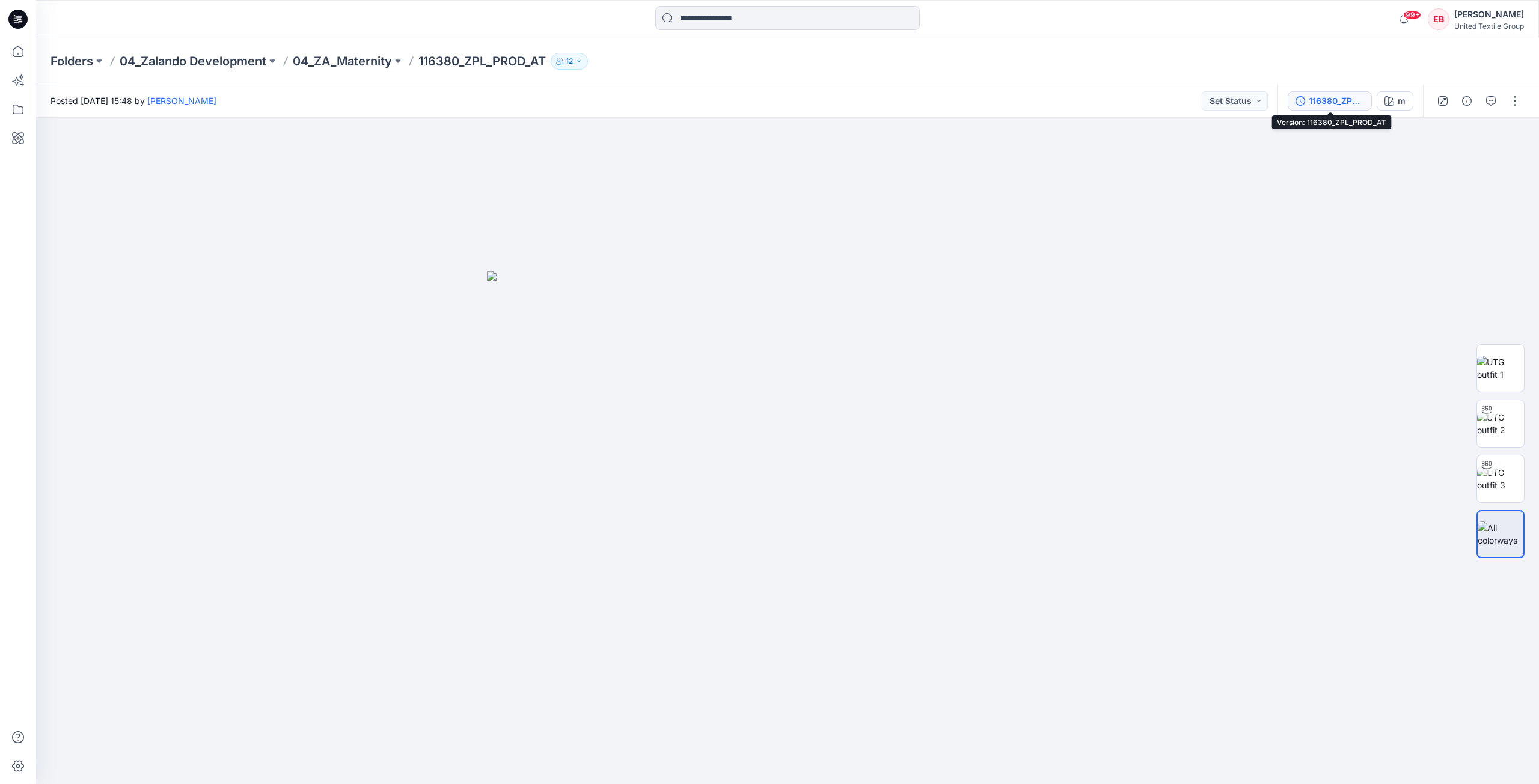
click at [1348, 103] on div "116380_ZPL_PROD_AT" at bounding box center [1336, 101] width 55 height 13
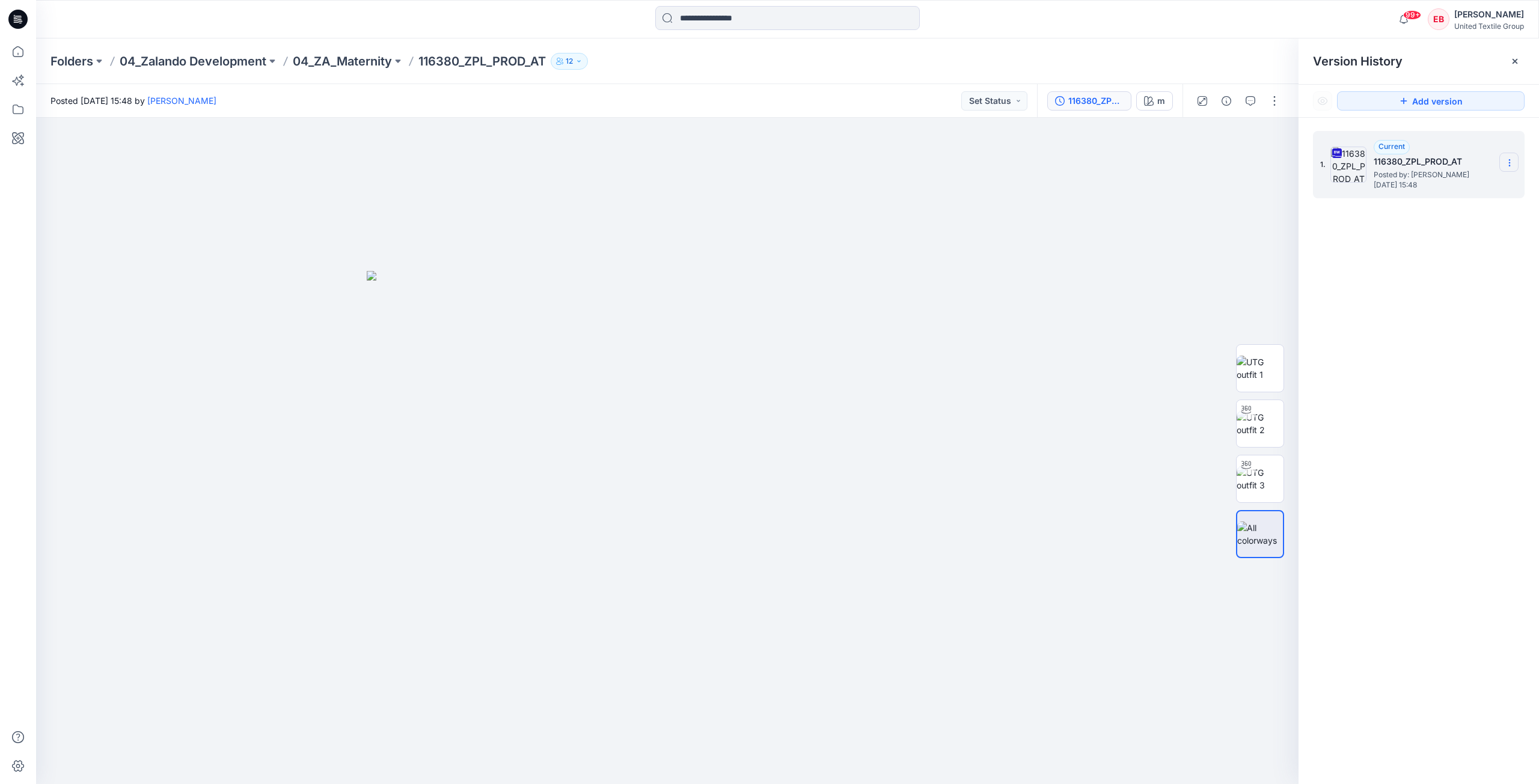
click at [1506, 166] on icon at bounding box center [1509, 162] width 9 height 9
click at [1452, 181] on span "Download Source BW File" at bounding box center [1448, 186] width 101 height 14
drag, startPoint x: 1517, startPoint y: 62, endPoint x: 1343, endPoint y: 204, distance: 224.6
click at [1517, 62] on icon at bounding box center [1514, 62] width 9 height 9
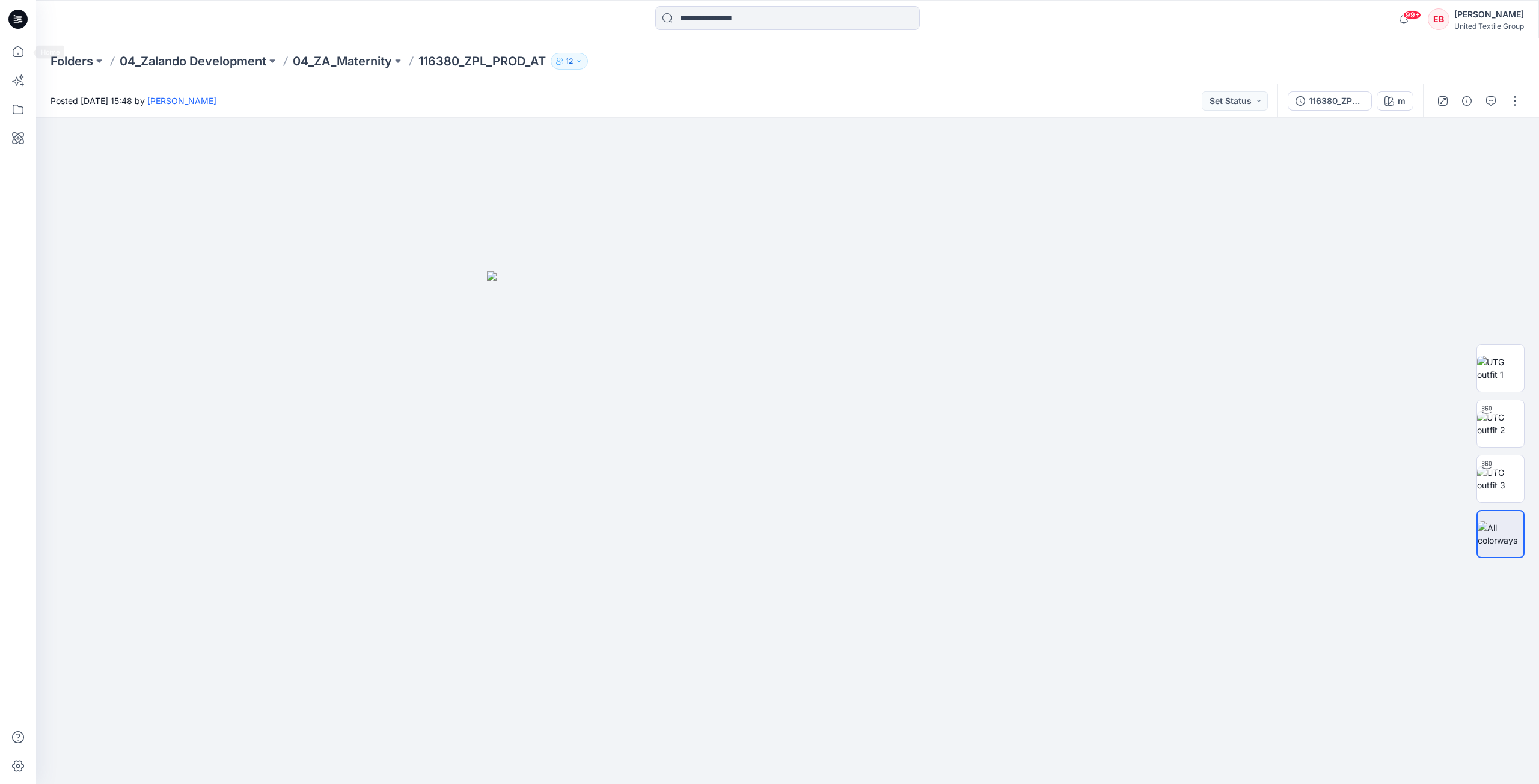
click at [28, 50] on icon at bounding box center [18, 52] width 27 height 27
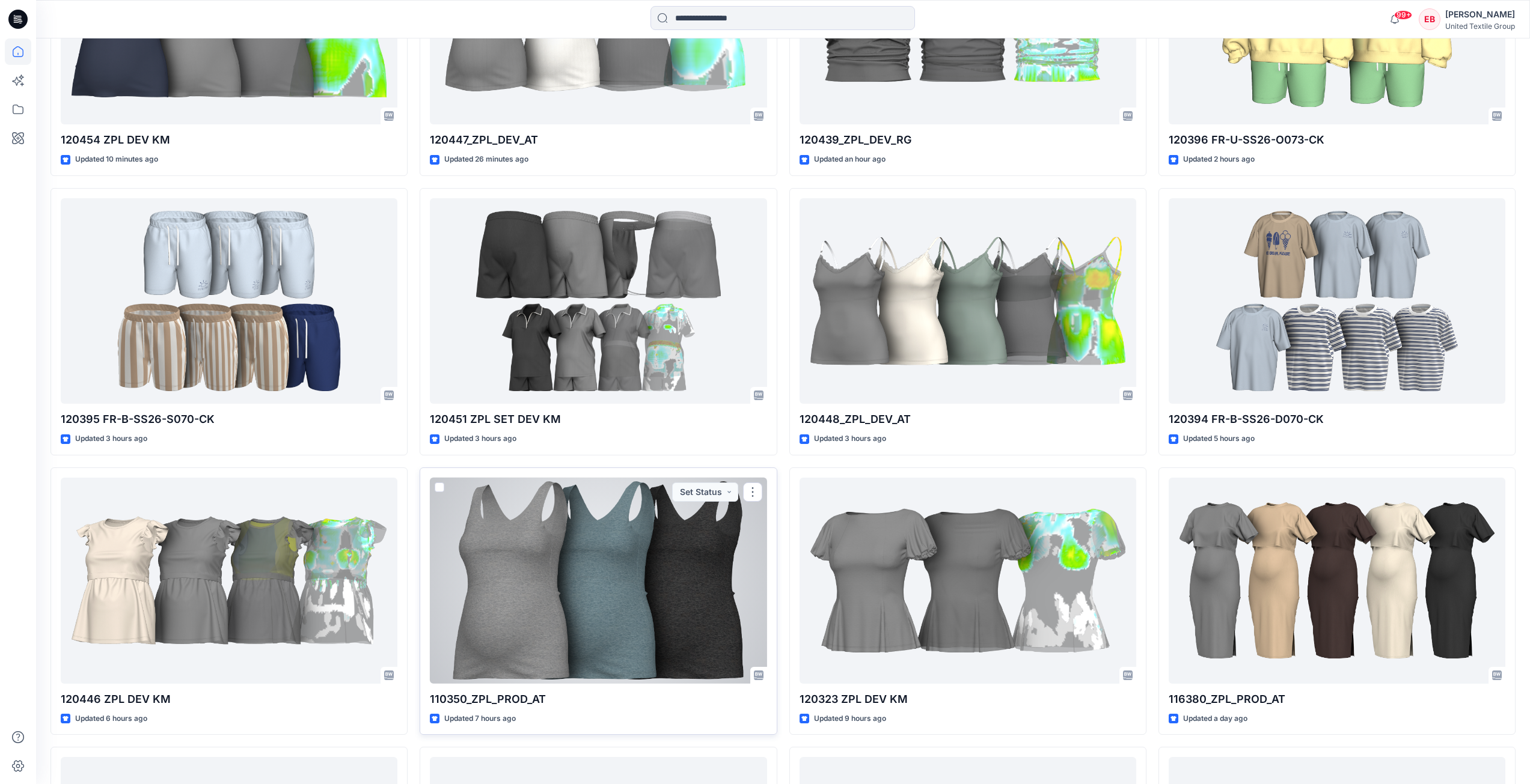
scroll to position [564, 0]
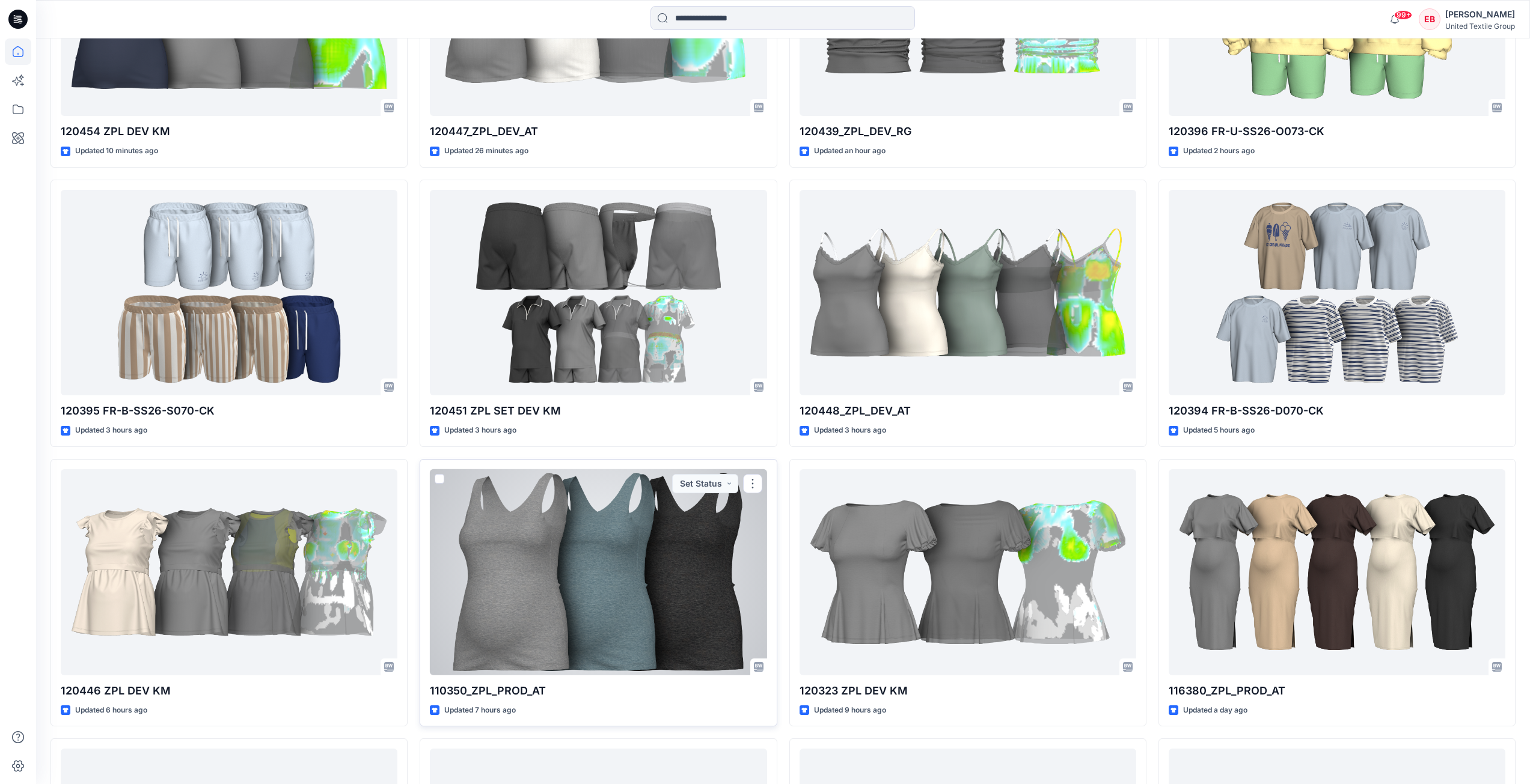
click at [571, 596] on div at bounding box center [598, 571] width 336 height 206
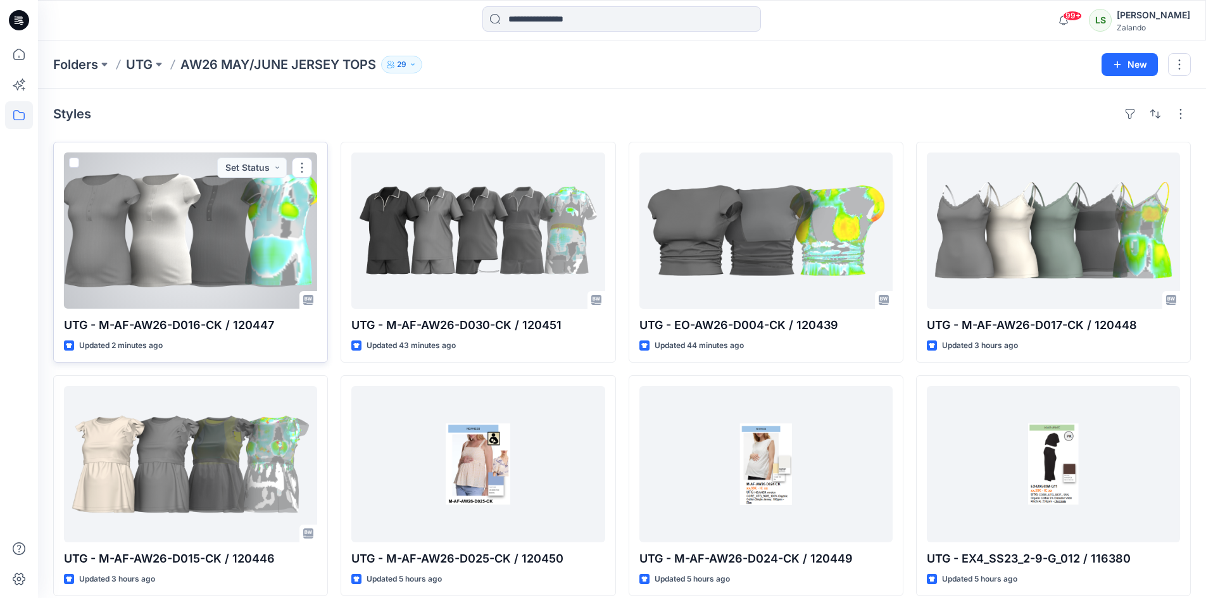
click at [218, 254] on div at bounding box center [190, 231] width 253 height 156
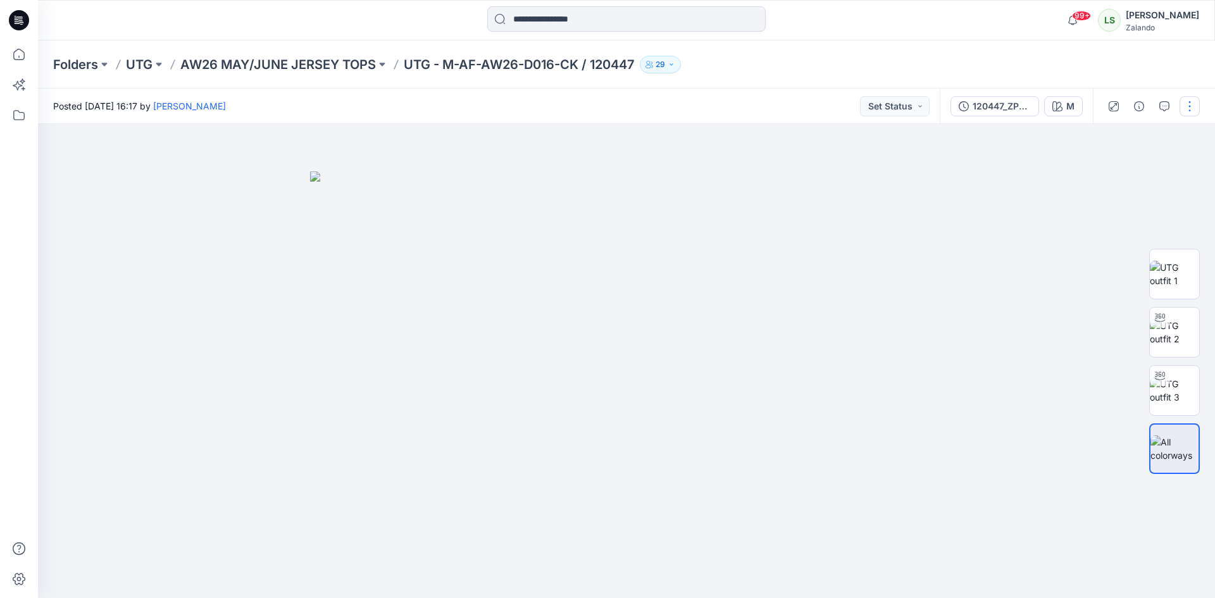
click at [1185, 97] on button "button" at bounding box center [1190, 106] width 20 height 20
click at [1106, 170] on p "Edit" at bounding box center [1109, 171] width 16 height 13
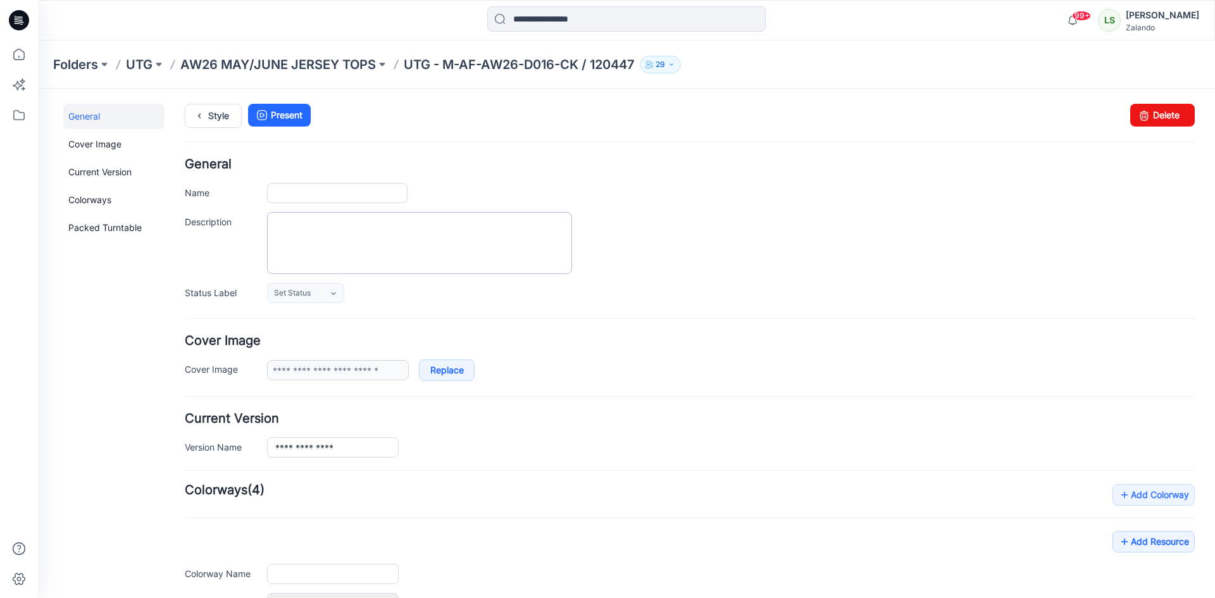
type input "**********"
type input "*"
type input "**********"
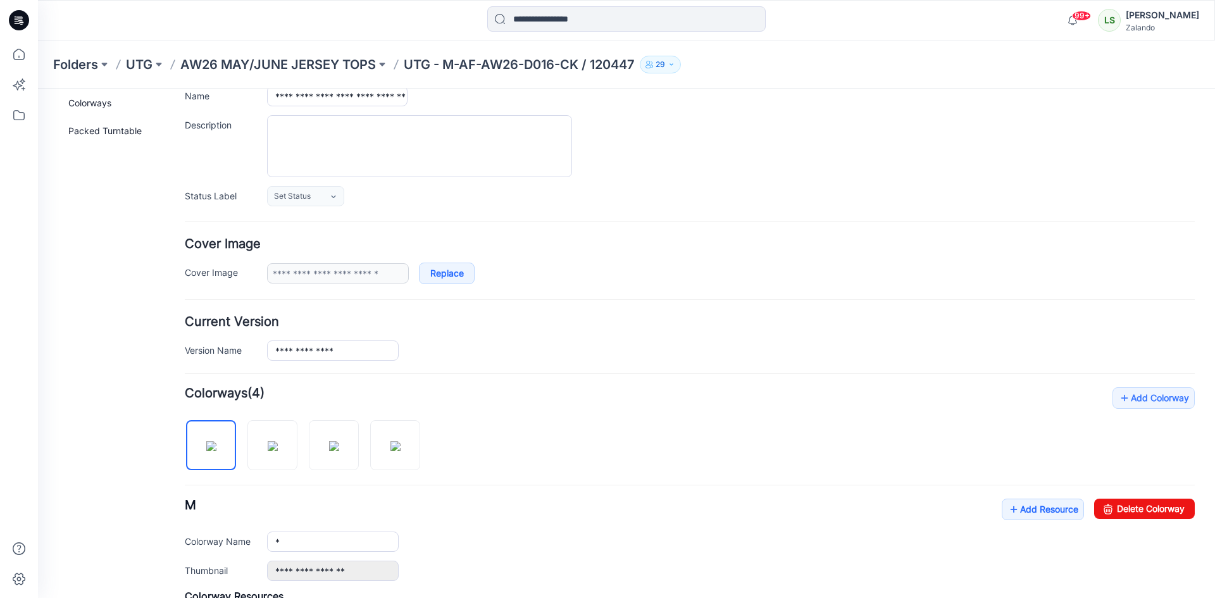
scroll to position [346, 0]
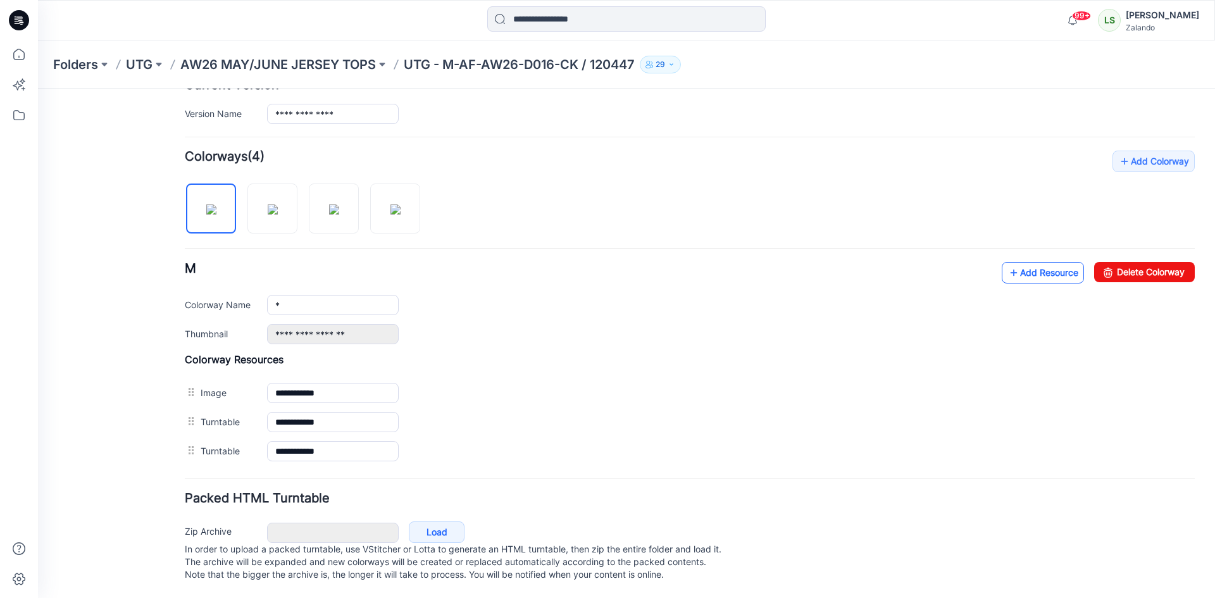
click at [1027, 263] on link "Add Resource" at bounding box center [1043, 273] width 82 height 22
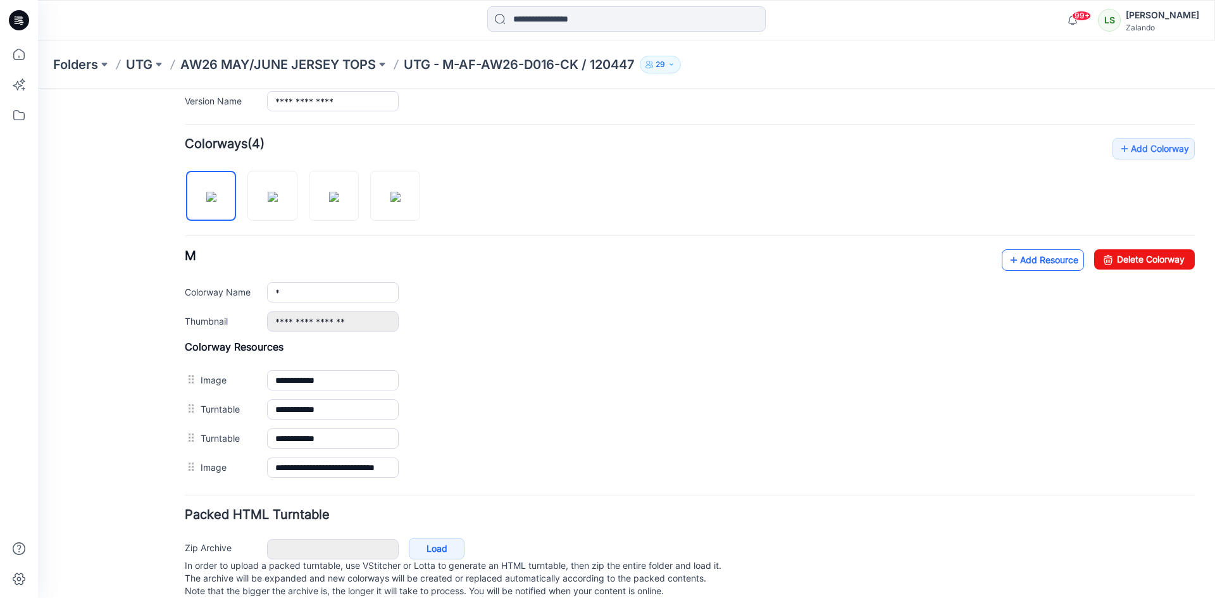
click at [1013, 269] on link "Add Resource" at bounding box center [1043, 260] width 82 height 22
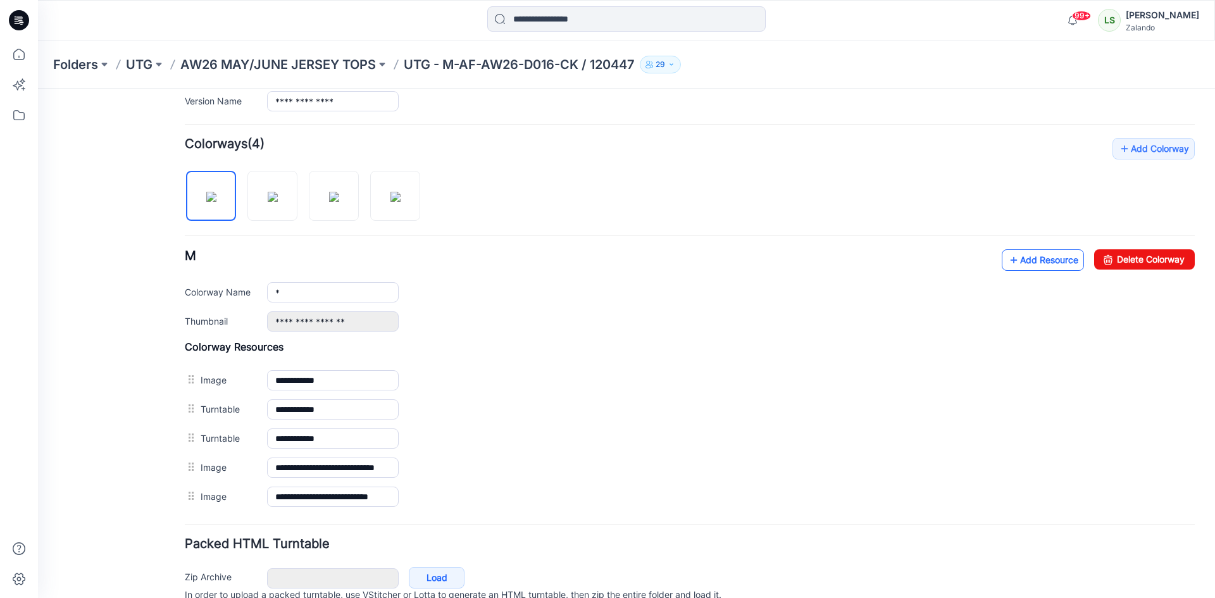
click at [1028, 268] on link "Add Resource" at bounding box center [1043, 260] width 82 height 22
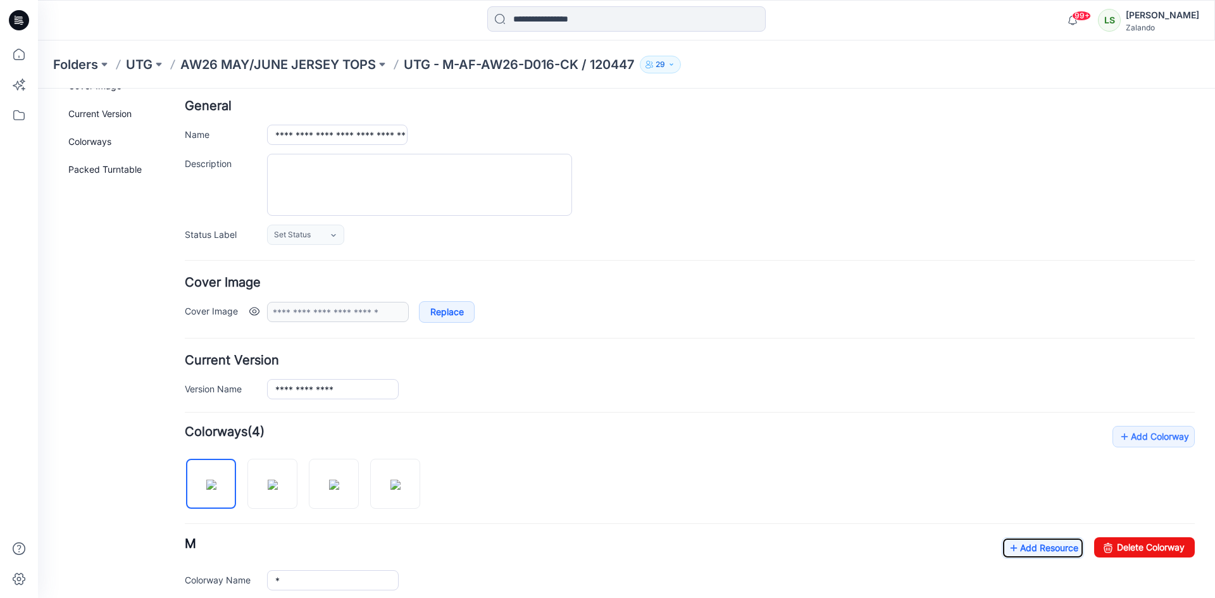
scroll to position [0, 0]
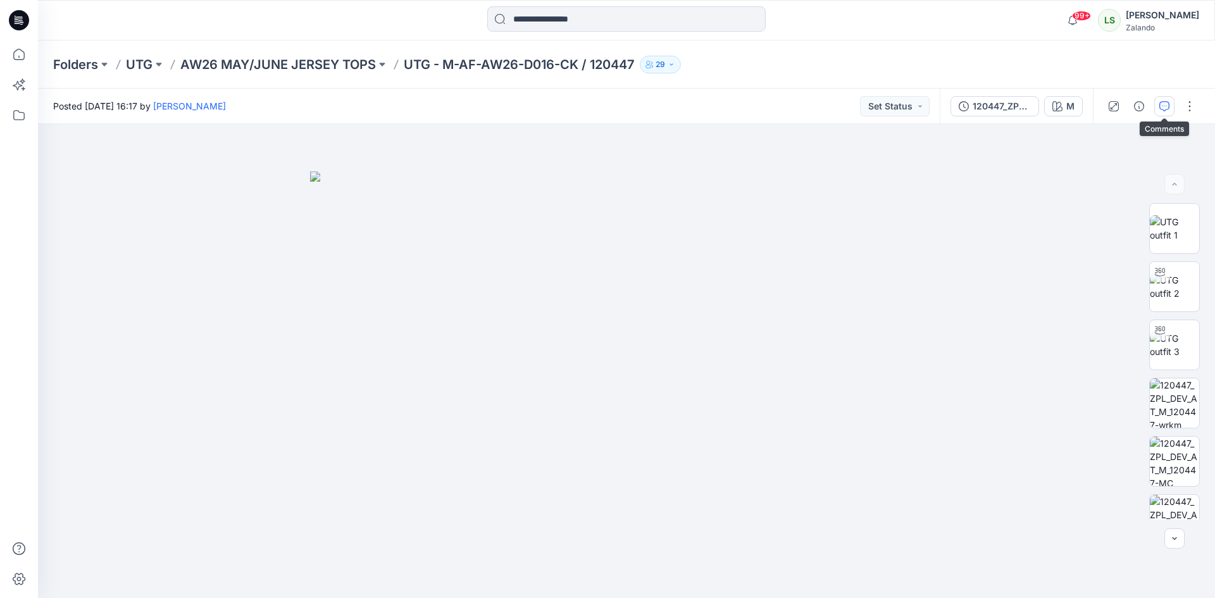
click at [1161, 105] on icon "button" at bounding box center [1165, 106] width 10 height 10
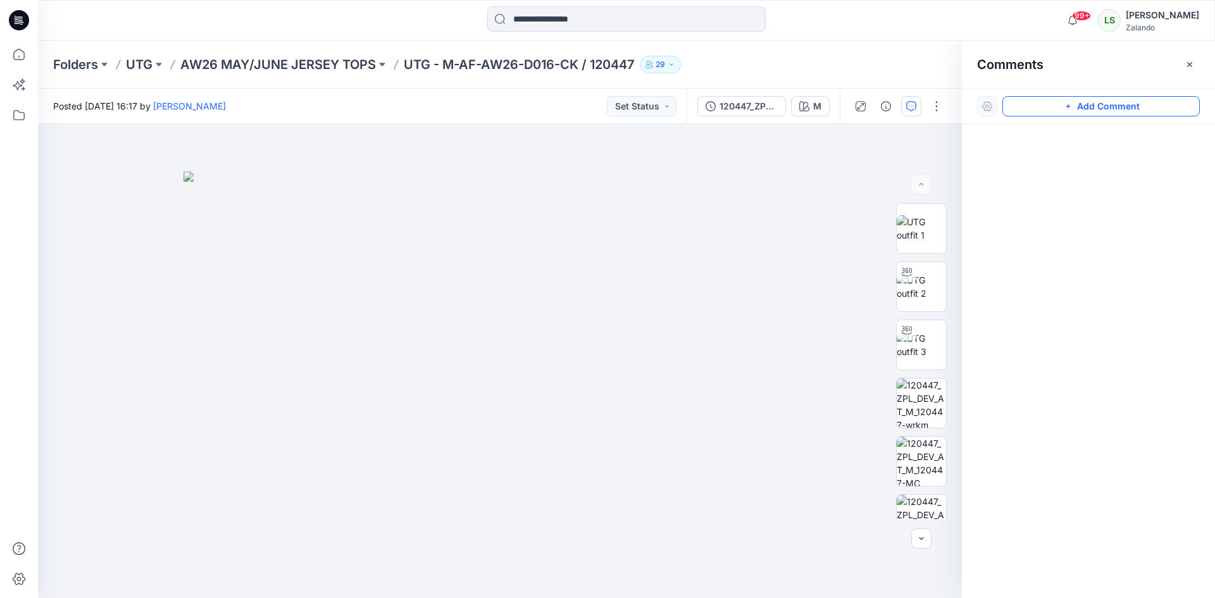
click at [1046, 110] on button "Add Comment" at bounding box center [1102, 106] width 198 height 20
click at [691, 177] on div "1" at bounding box center [500, 361] width 924 height 474
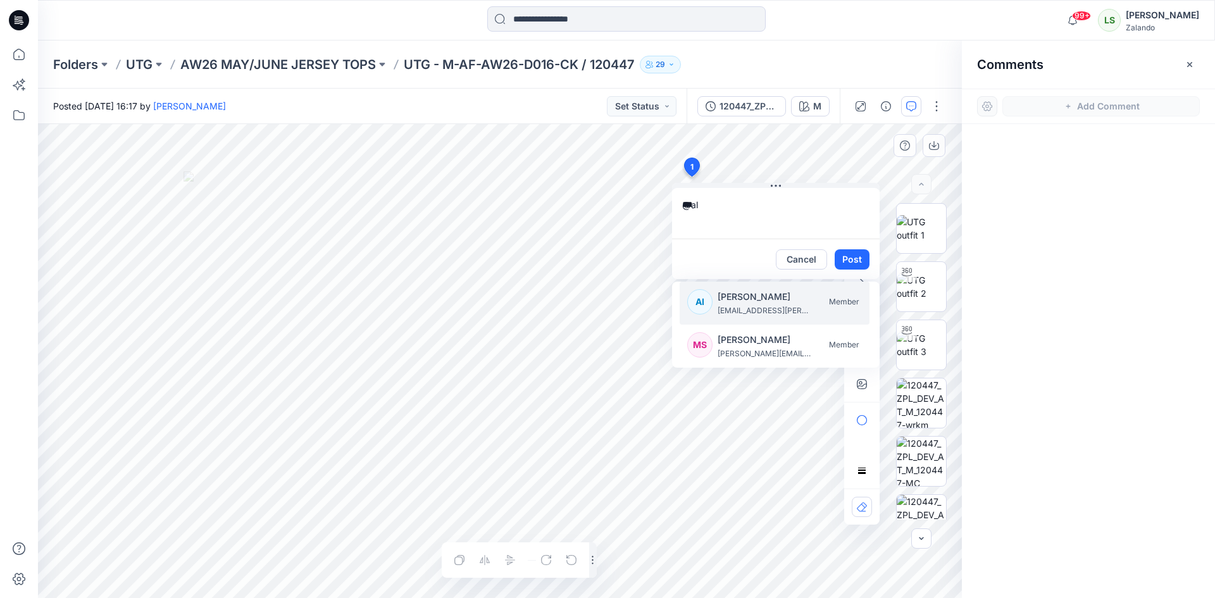
click at [741, 301] on p "[PERSON_NAME]" at bounding box center [765, 296] width 95 height 15
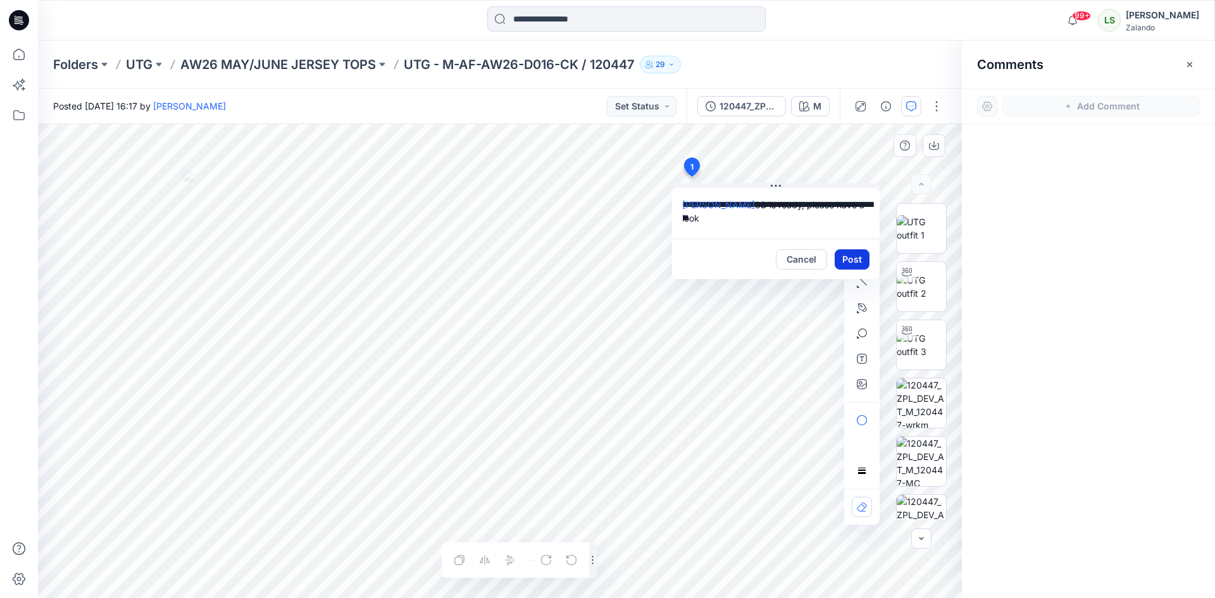
type textarea "**********"
click at [841, 257] on button "Post" at bounding box center [852, 259] width 35 height 20
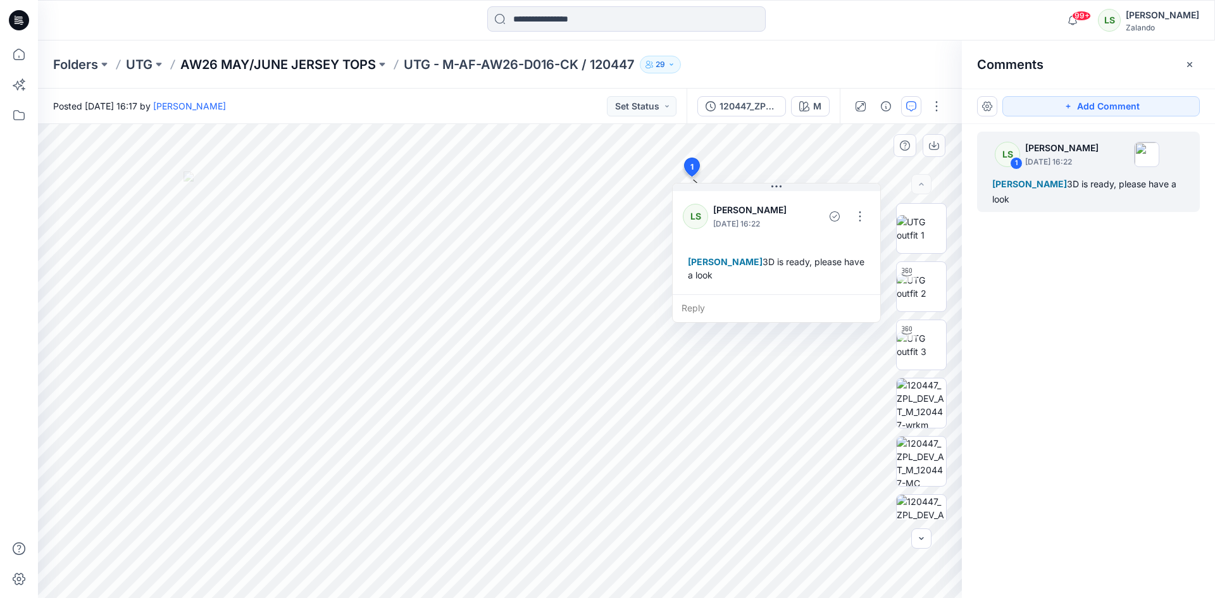
click at [301, 70] on p "AW26 MAY/JUNE JERSEY TOPS" at bounding box center [278, 65] width 196 height 18
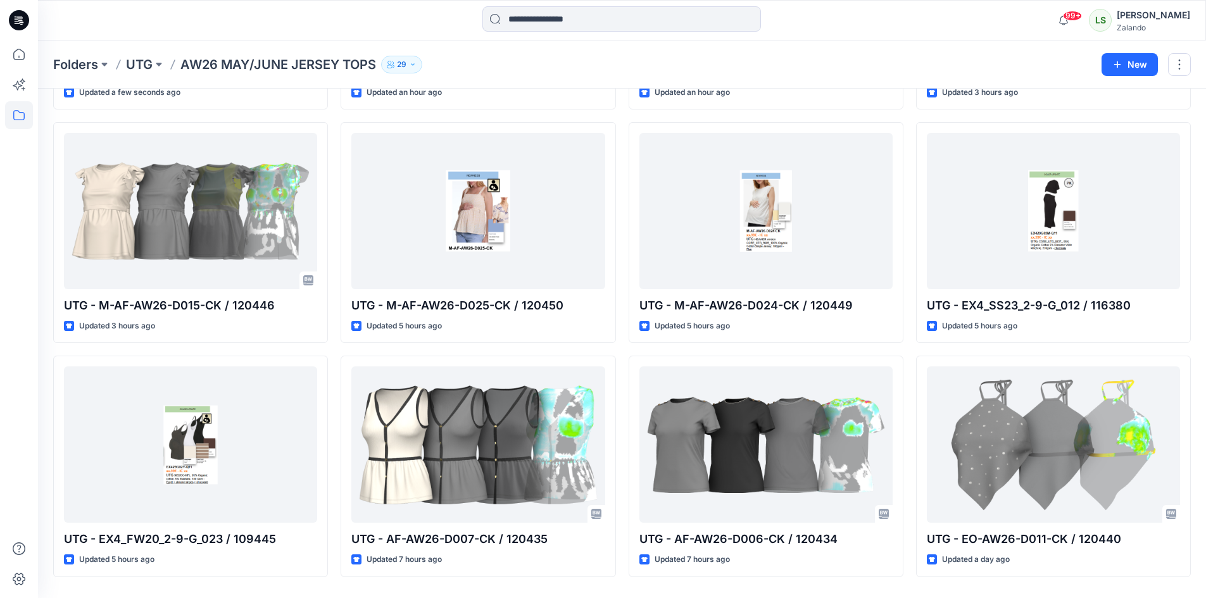
scroll to position [293, 0]
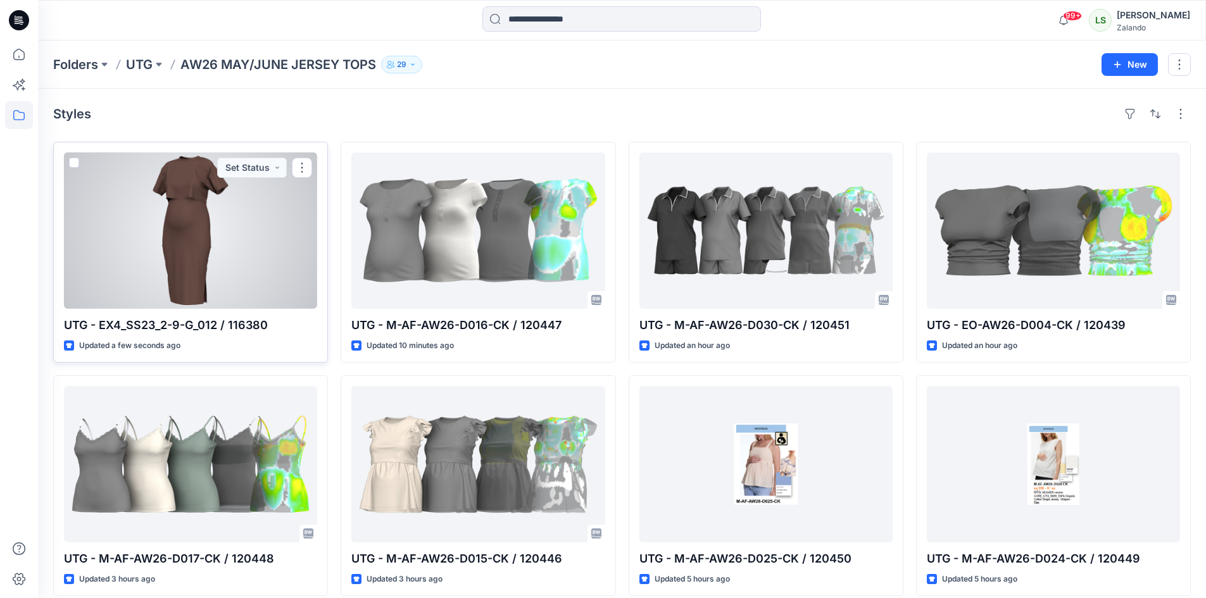
click at [175, 274] on div at bounding box center [190, 231] width 253 height 156
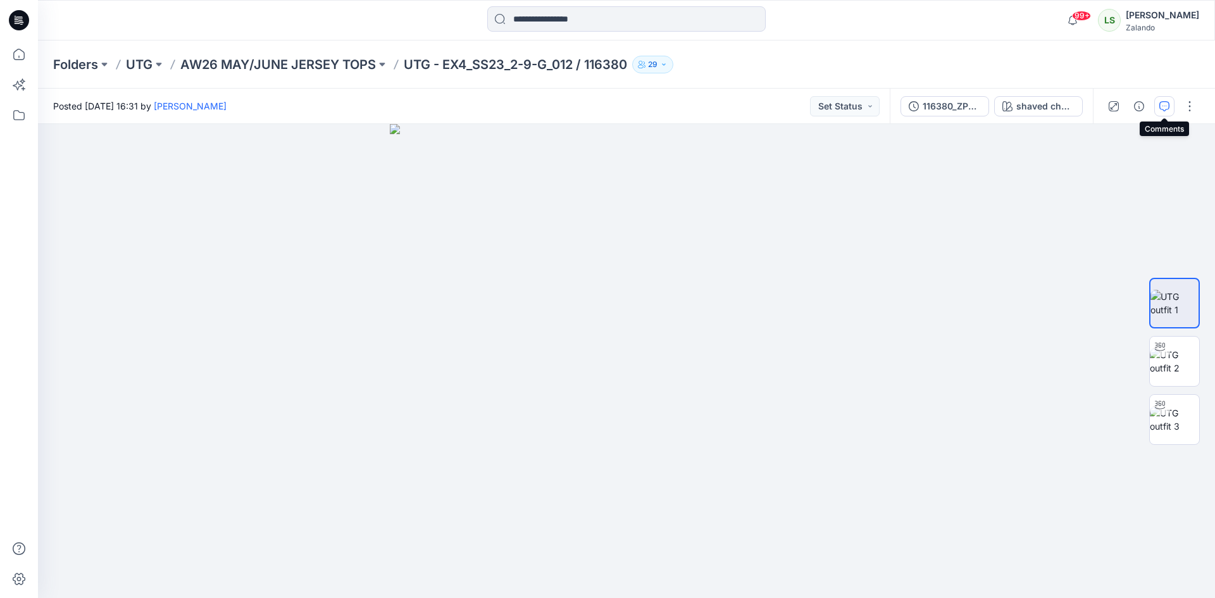
click at [1172, 108] on button "button" at bounding box center [1165, 106] width 20 height 20
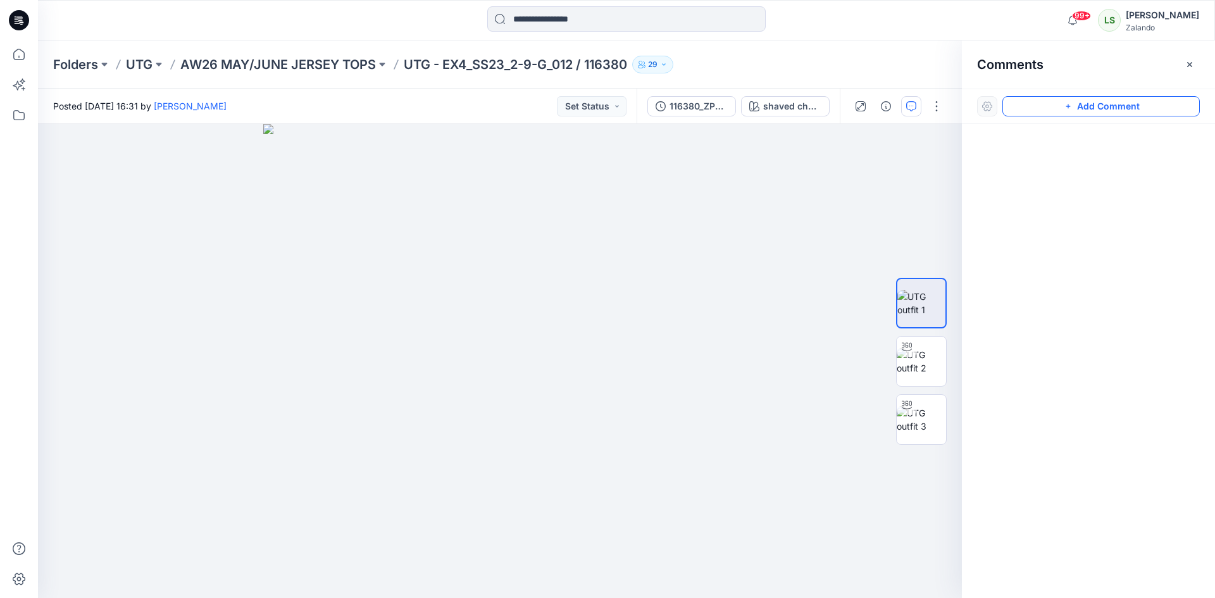
click at [1084, 115] on button "Add Comment" at bounding box center [1102, 106] width 198 height 20
click at [629, 198] on div "1" at bounding box center [500, 361] width 924 height 474
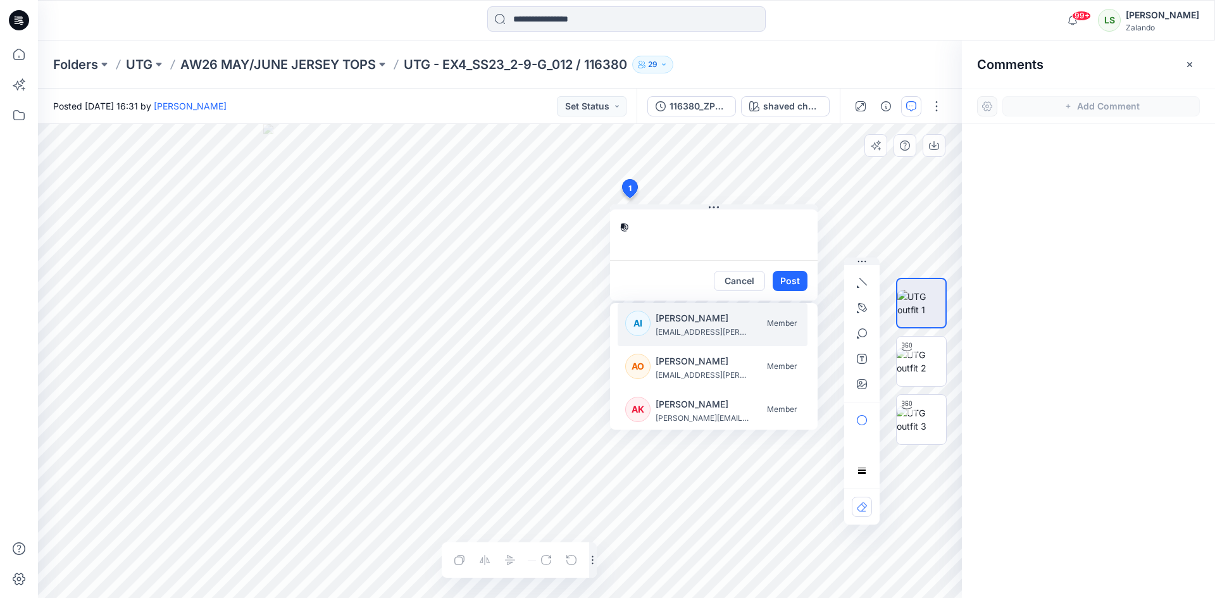
click at [669, 334] on p "alexandre.ivan.almeida.fonseca@zalando.de" at bounding box center [703, 332] width 95 height 13
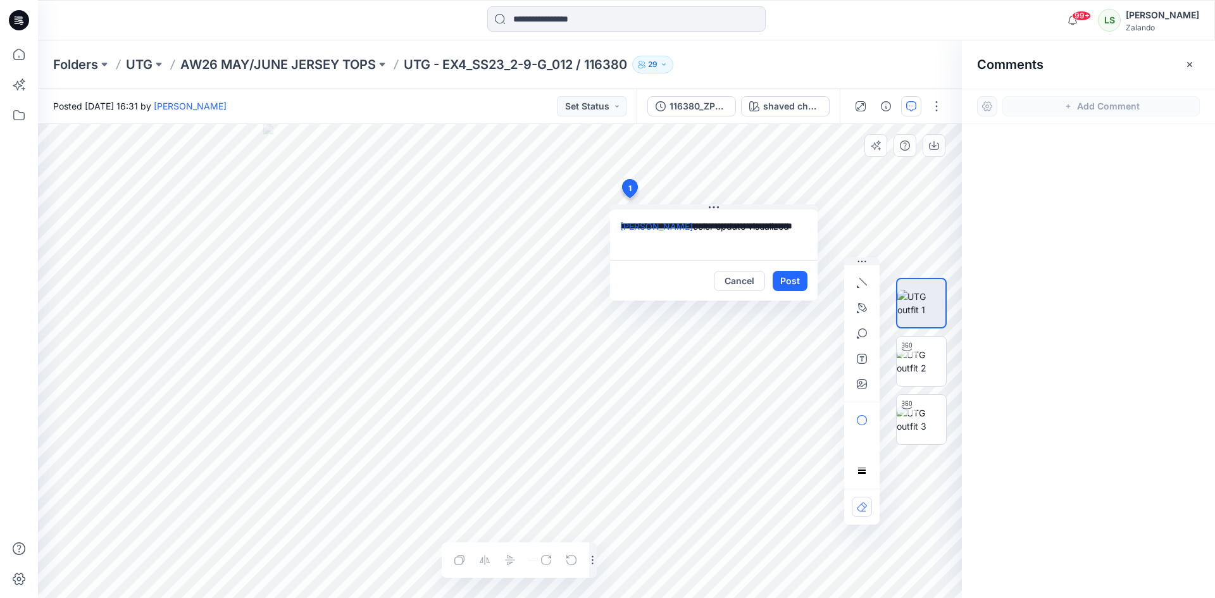
type textarea "**********"
click at [793, 274] on button "Post" at bounding box center [790, 281] width 35 height 20
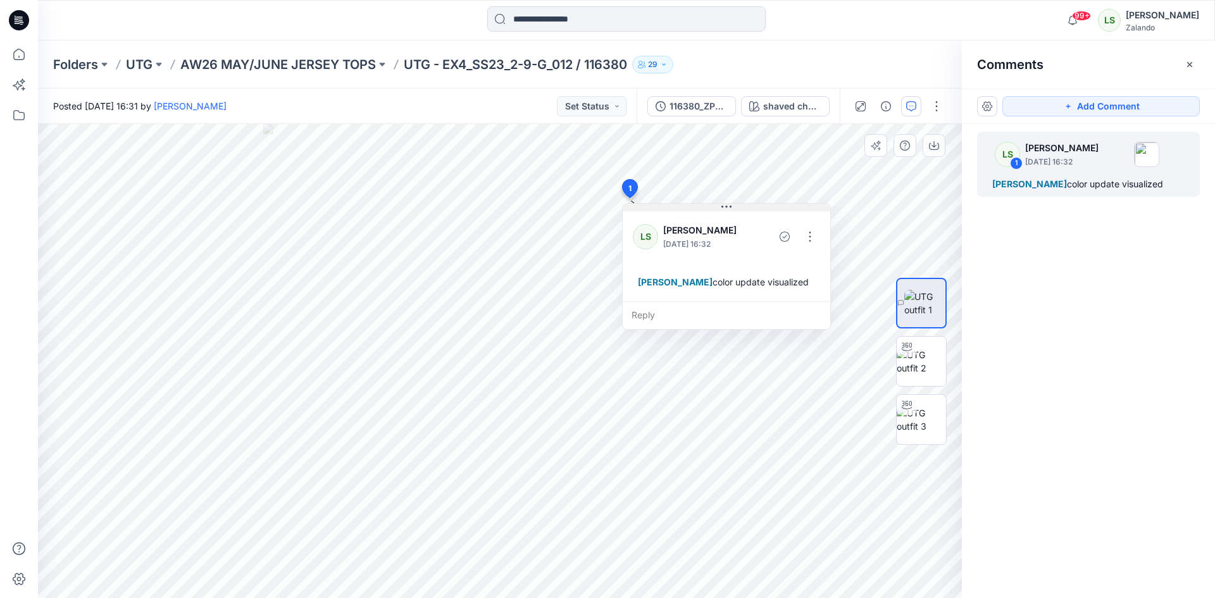
click at [731, 209] on icon at bounding box center [727, 207] width 10 height 10
click at [248, 58] on p "AW26 MAY/JUNE JERSEY TOPS" at bounding box center [278, 65] width 196 height 18
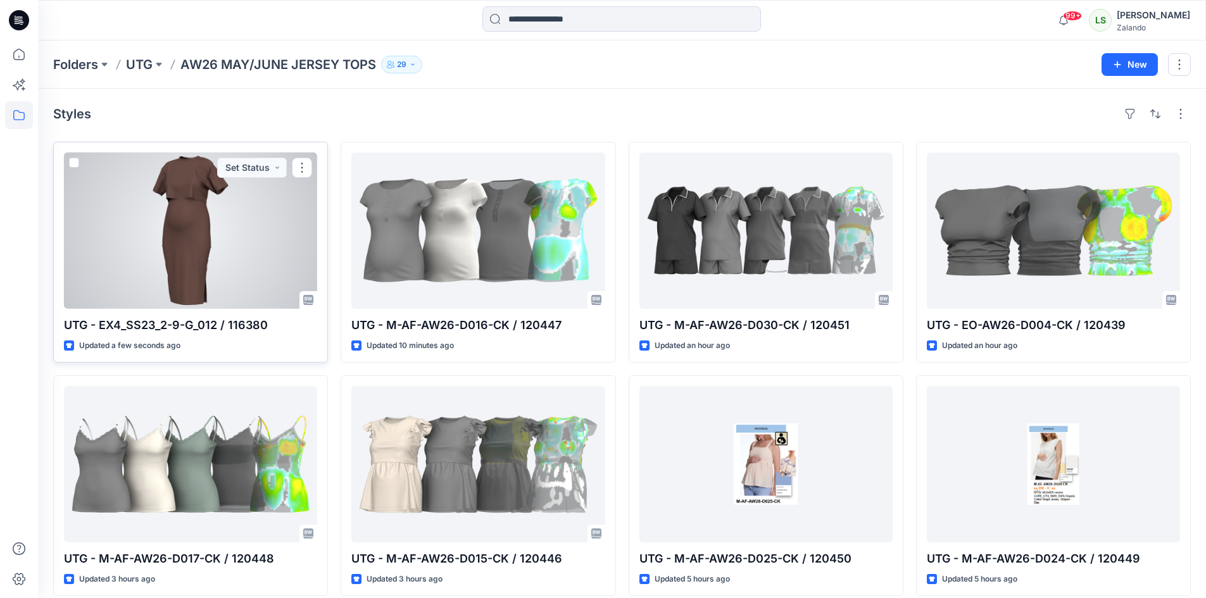
click at [251, 245] on div at bounding box center [190, 231] width 253 height 156
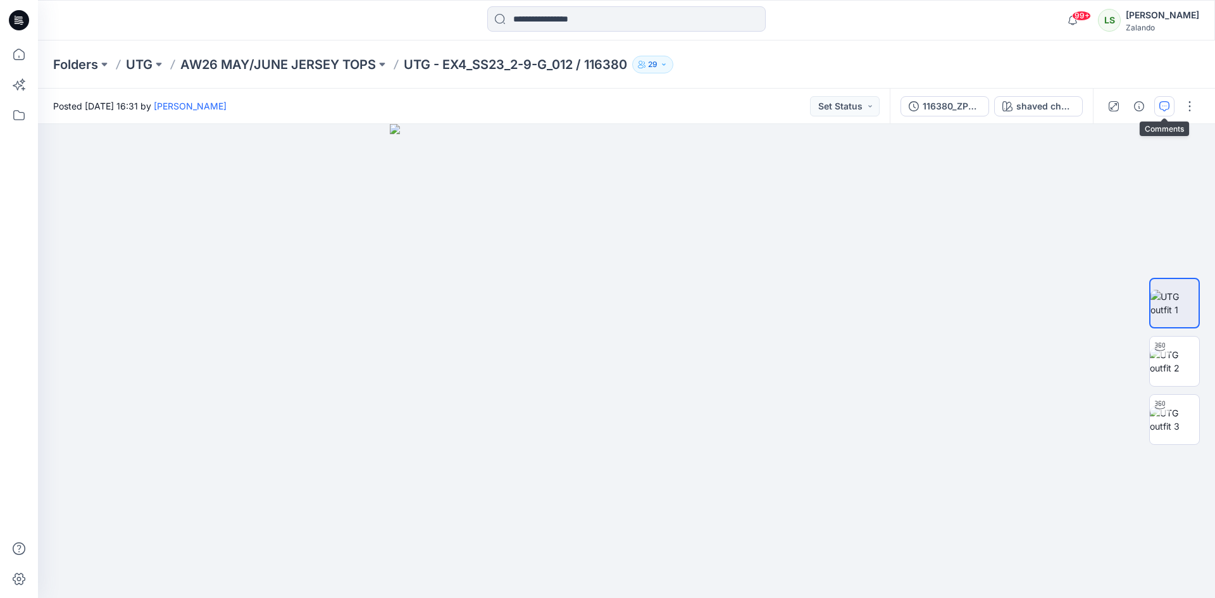
click at [1163, 108] on icon "button" at bounding box center [1165, 106] width 10 height 10
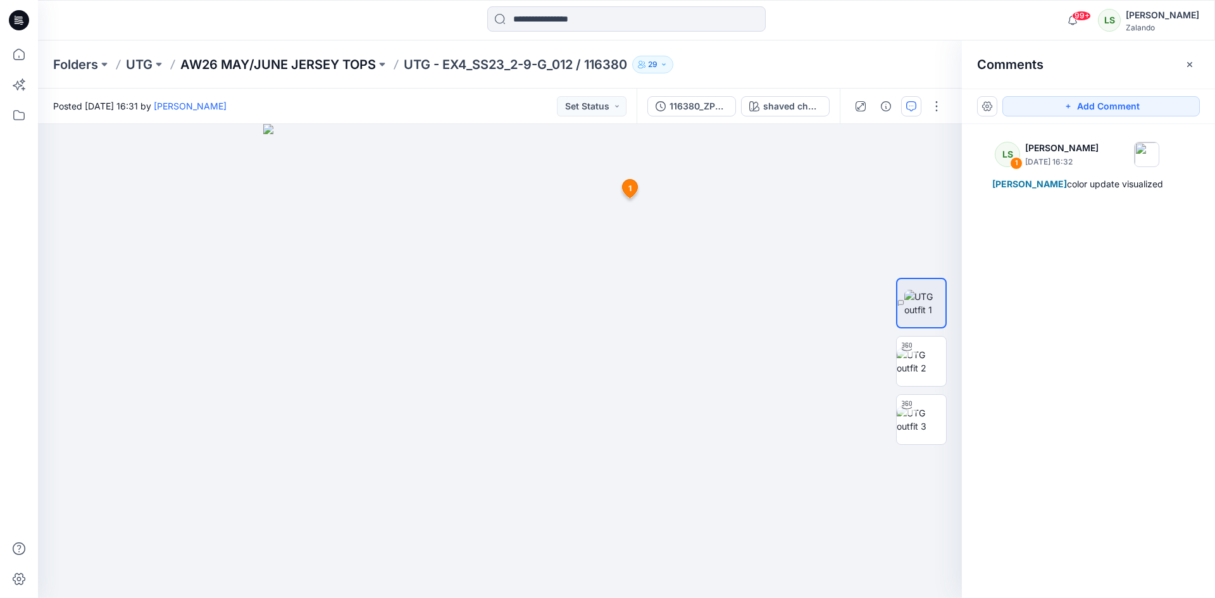
click at [279, 70] on p "AW26 MAY/JUNE JERSEY TOPS" at bounding box center [278, 65] width 196 height 18
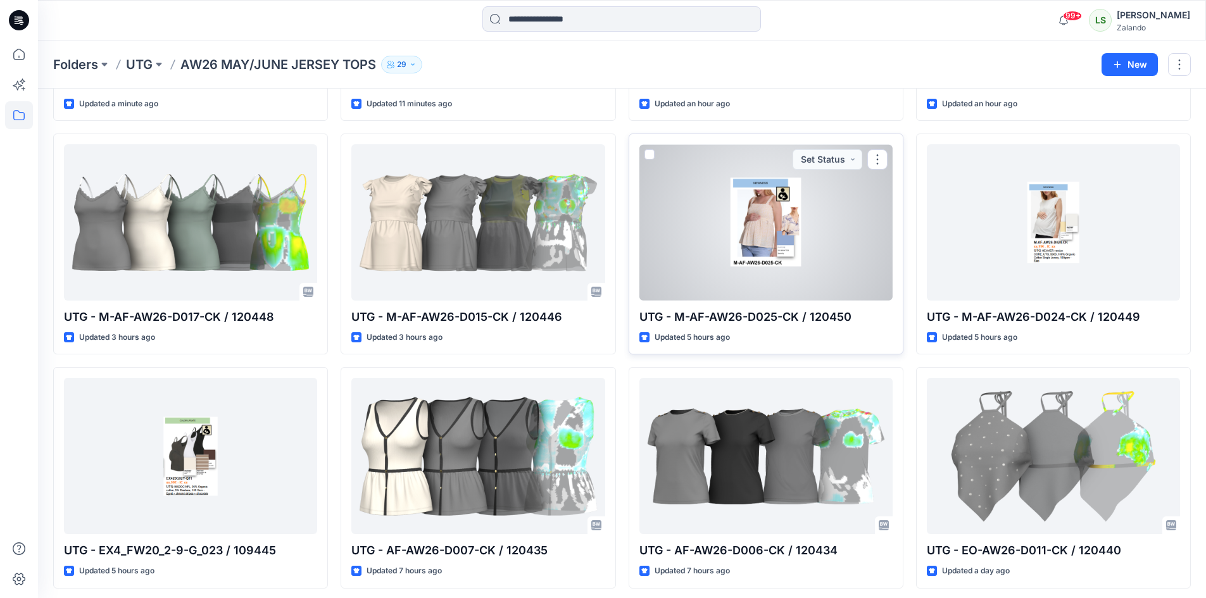
scroll to position [293, 0]
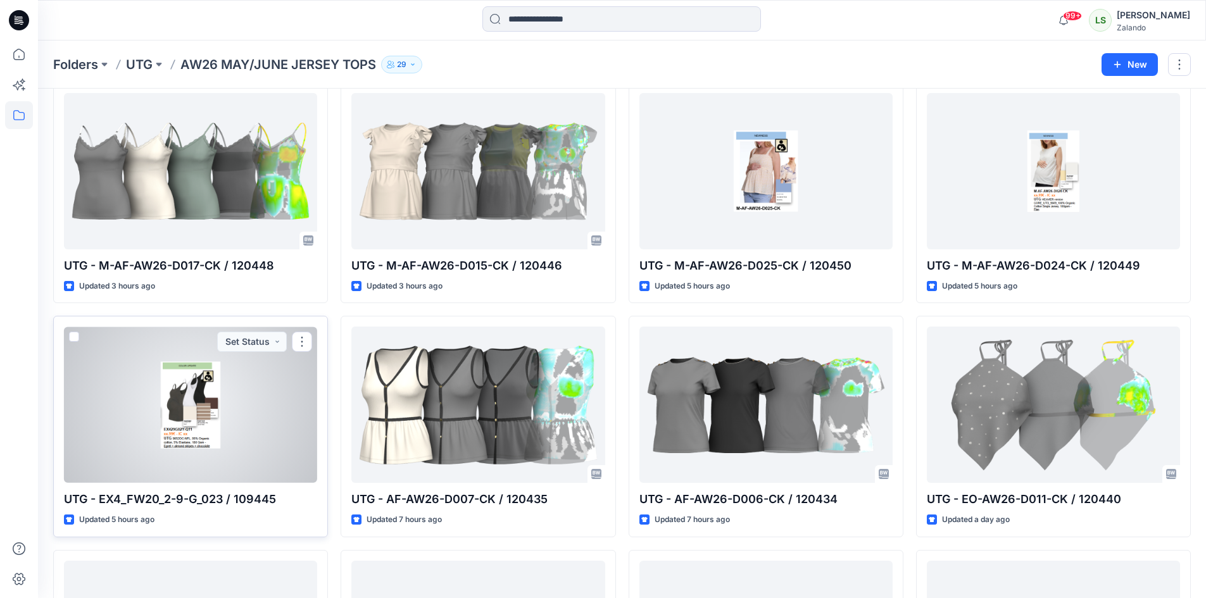
click at [241, 428] on div at bounding box center [190, 405] width 253 height 156
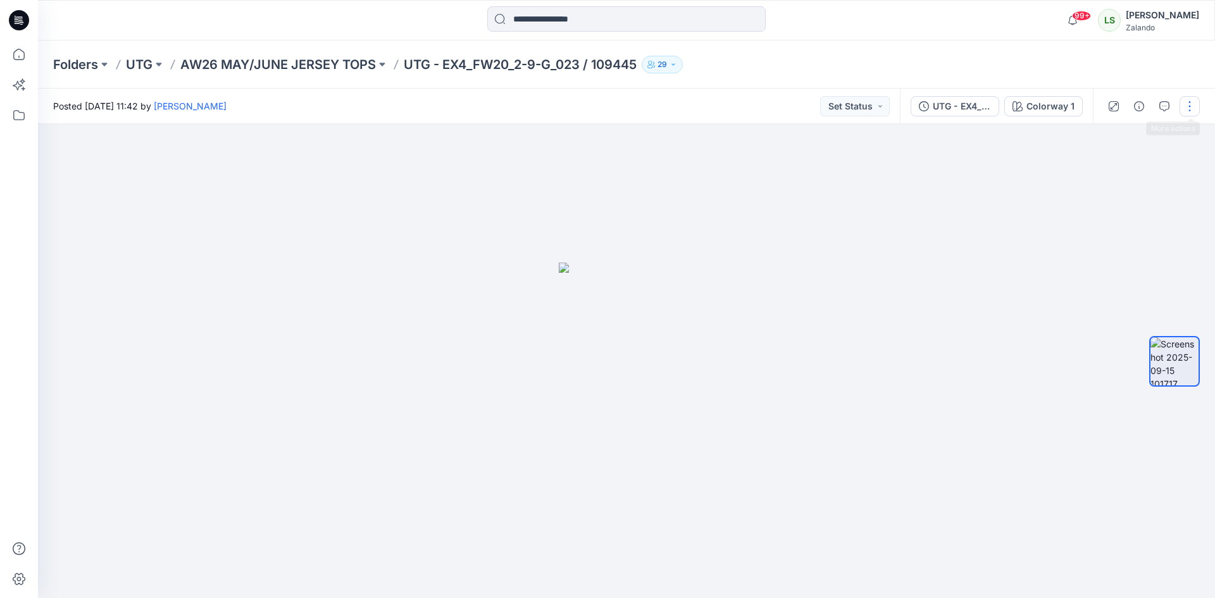
click at [1188, 101] on button "button" at bounding box center [1190, 106] width 20 height 20
click at [1119, 167] on button "Edit" at bounding box center [1137, 171] width 116 height 23
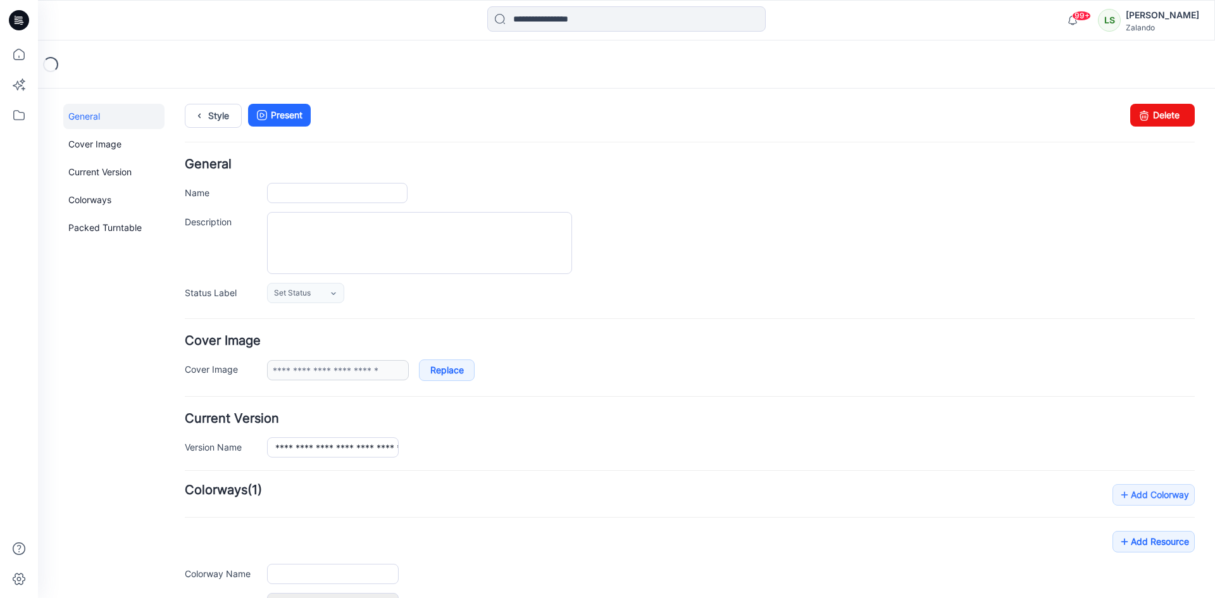
type input "**********"
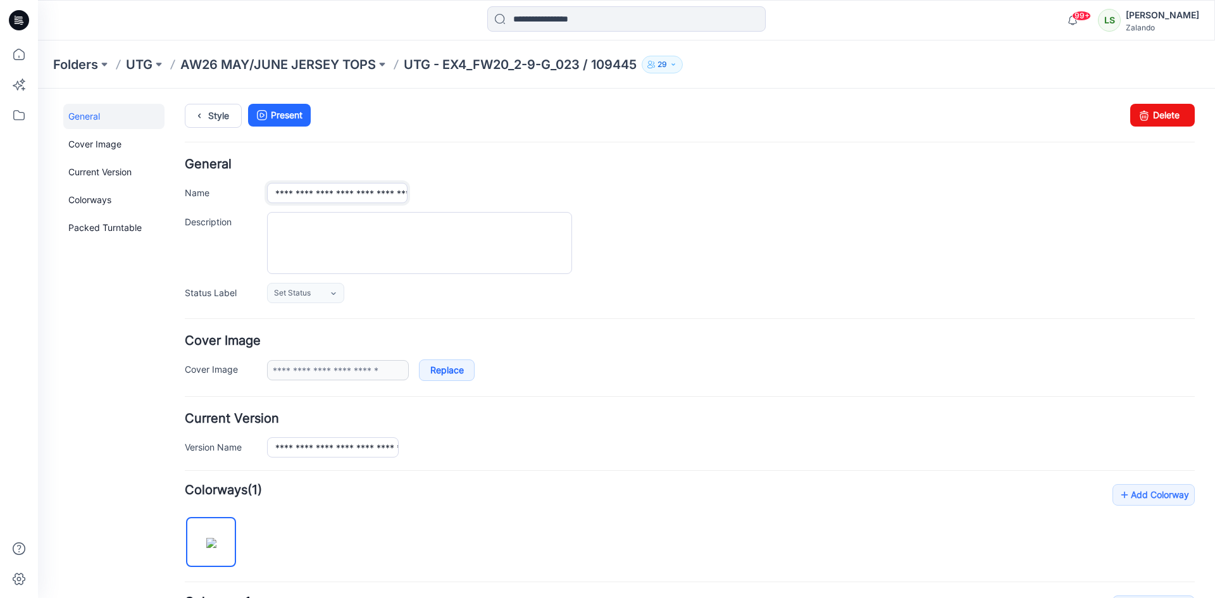
click at [401, 190] on input "**********" at bounding box center [337, 193] width 141 height 20
type input "**********"
click at [707, 177] on div "**********" at bounding box center [690, 230] width 1010 height 145
